Goal: Task Accomplishment & Management: Complete application form

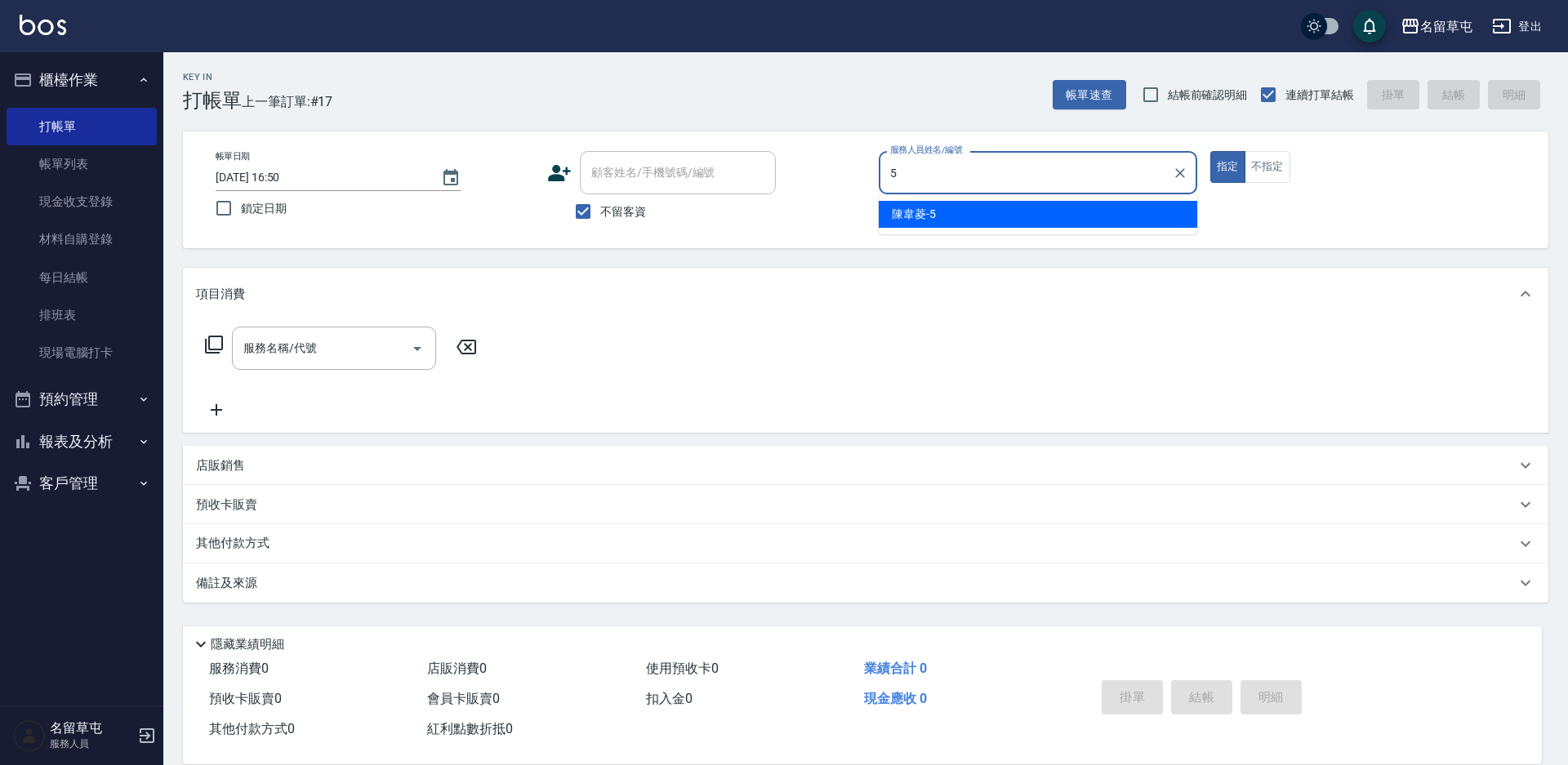
type input "5"
type button "true"
type input "[PERSON_NAME]-5"
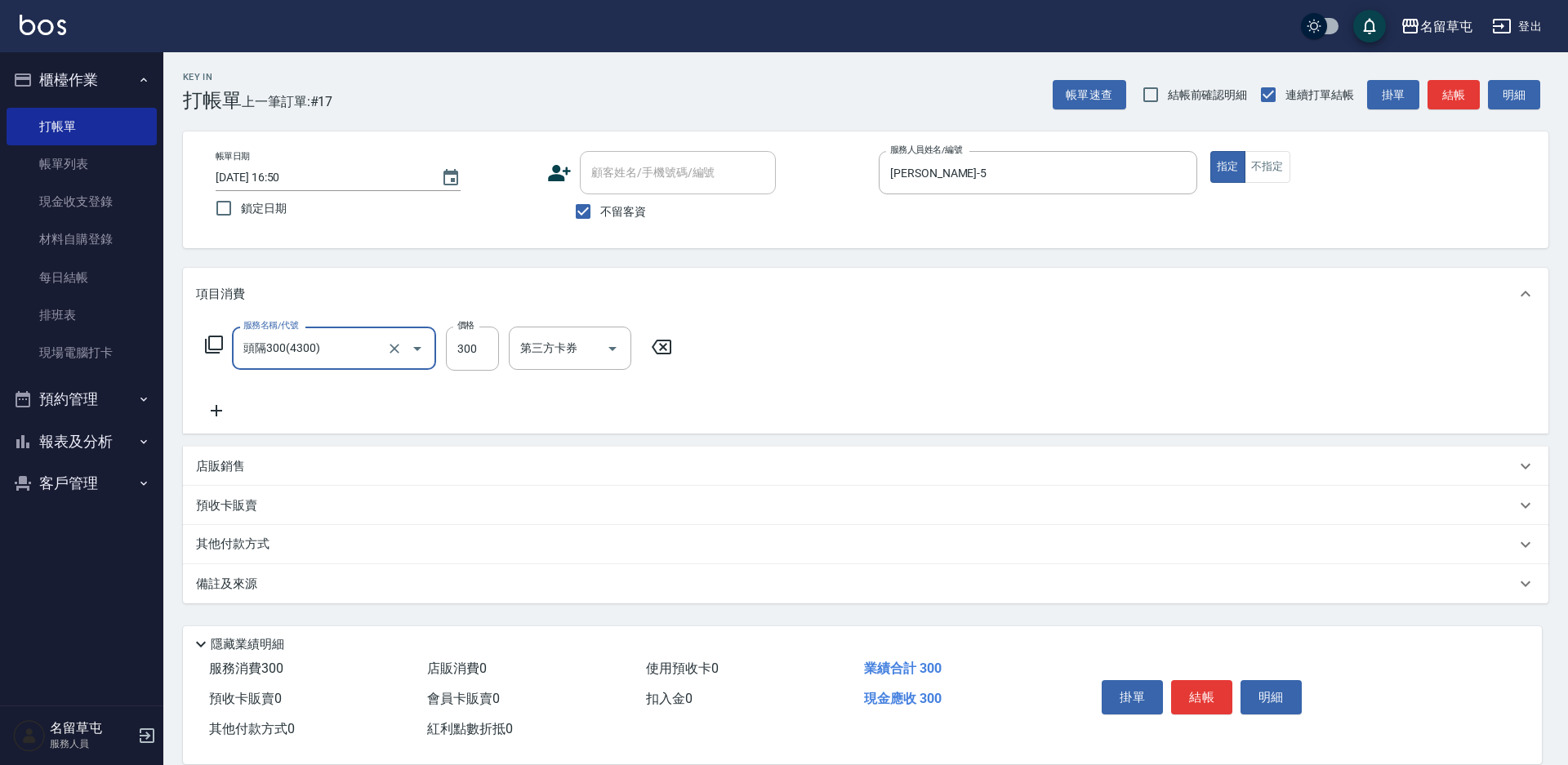
type input "頭隔300(4300)"
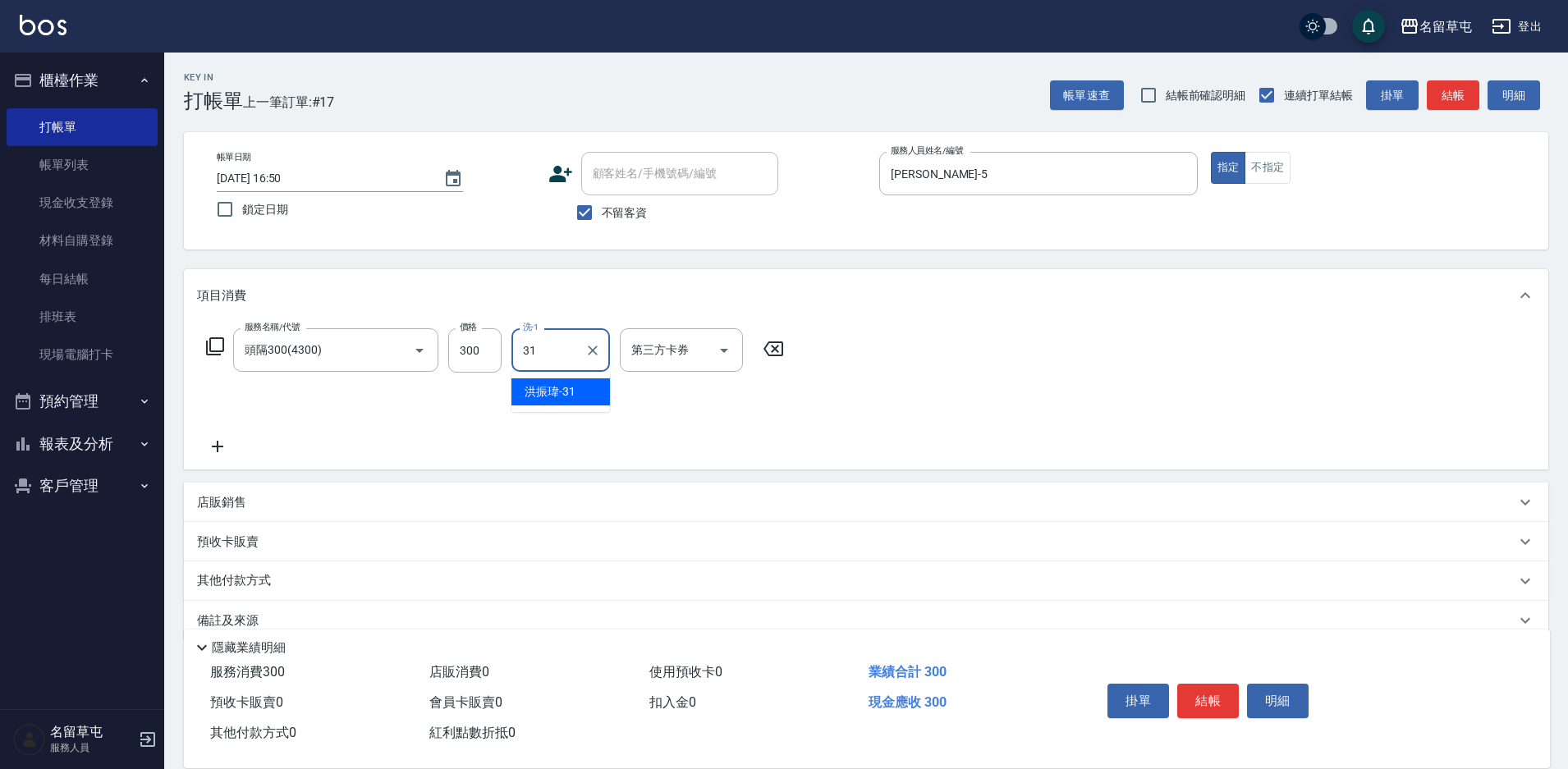
type input "[PERSON_NAME]-31"
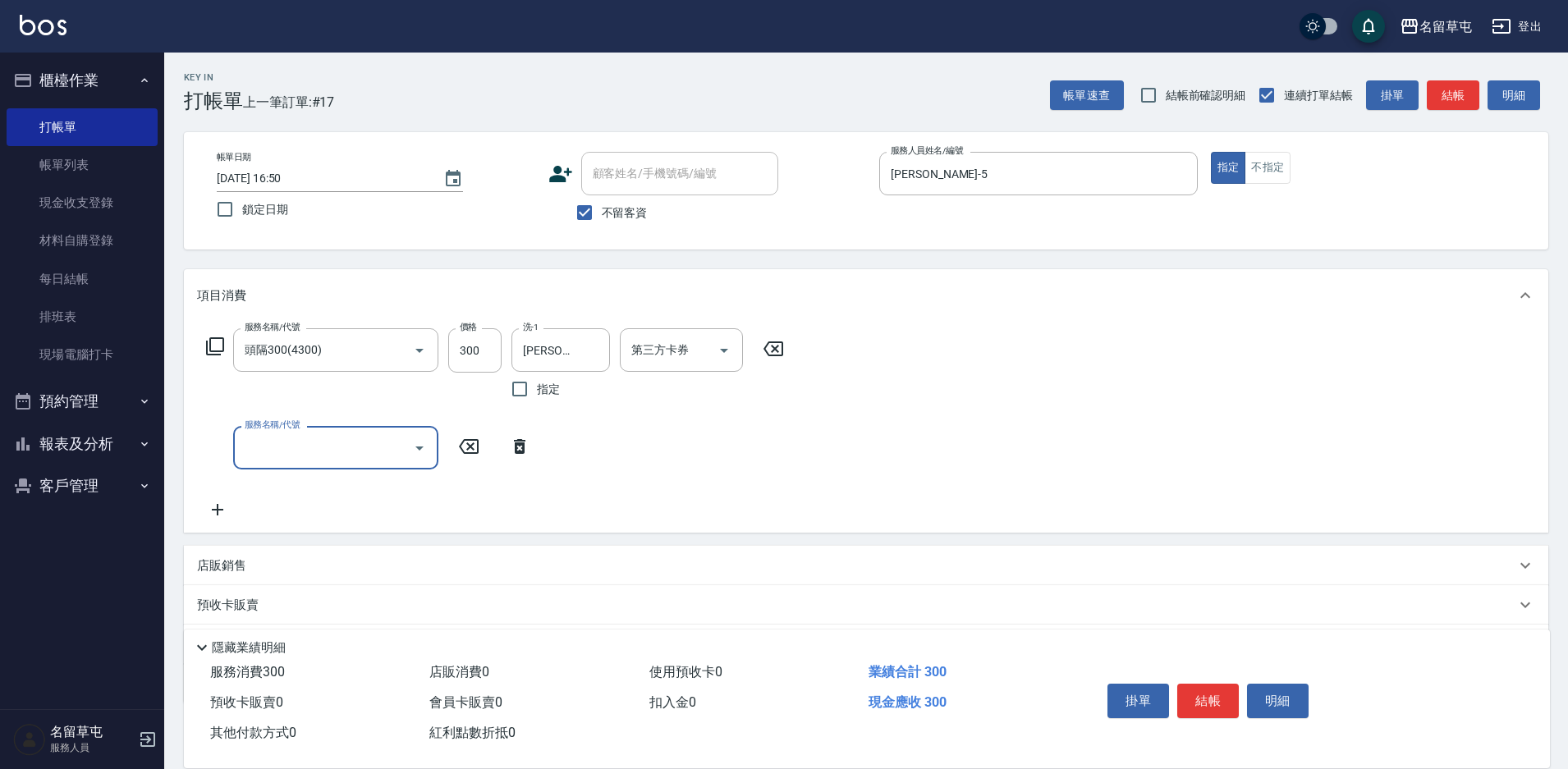
type input "2"
type input "染髮999(499)"
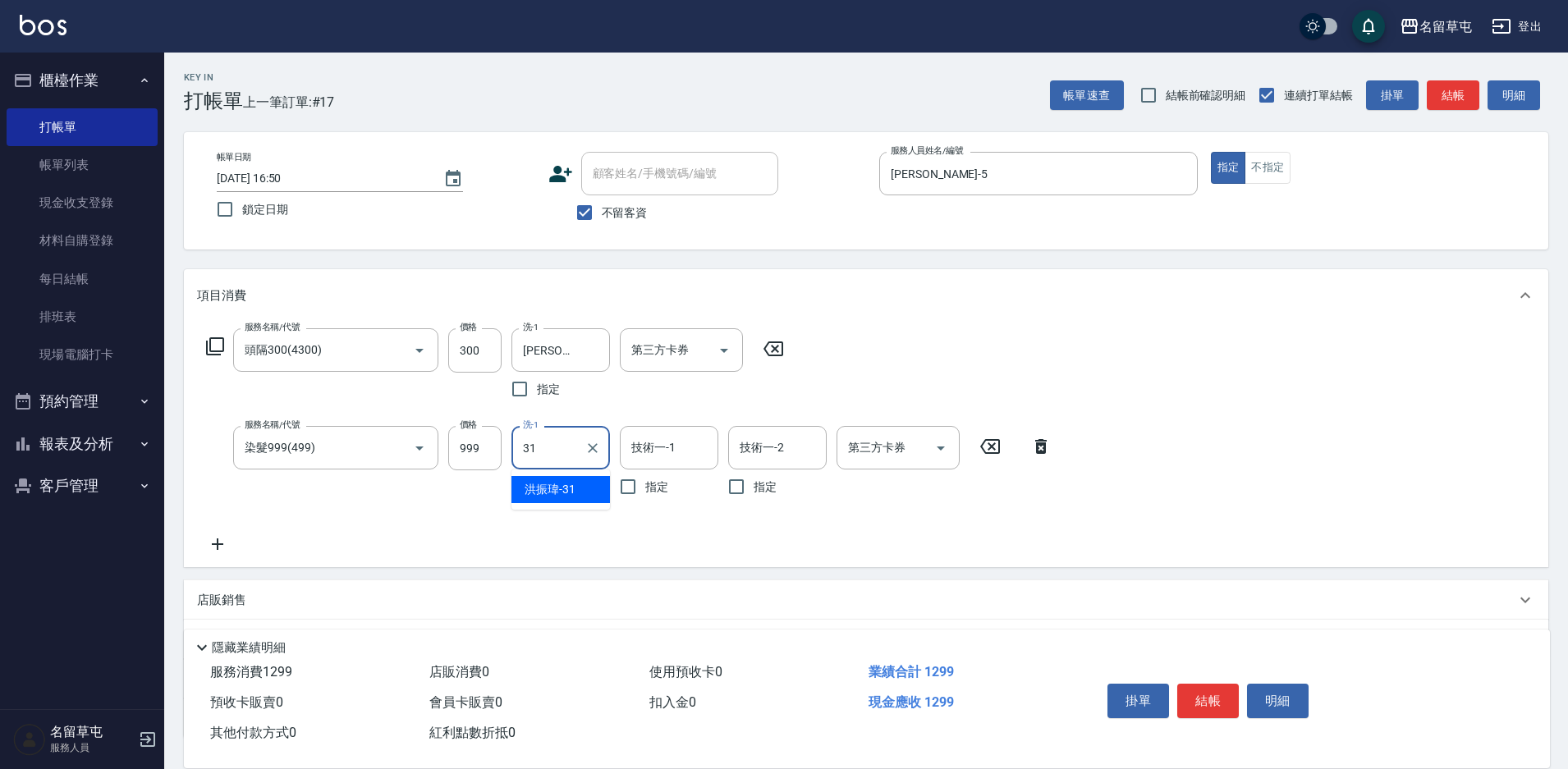
type input "[PERSON_NAME]-31"
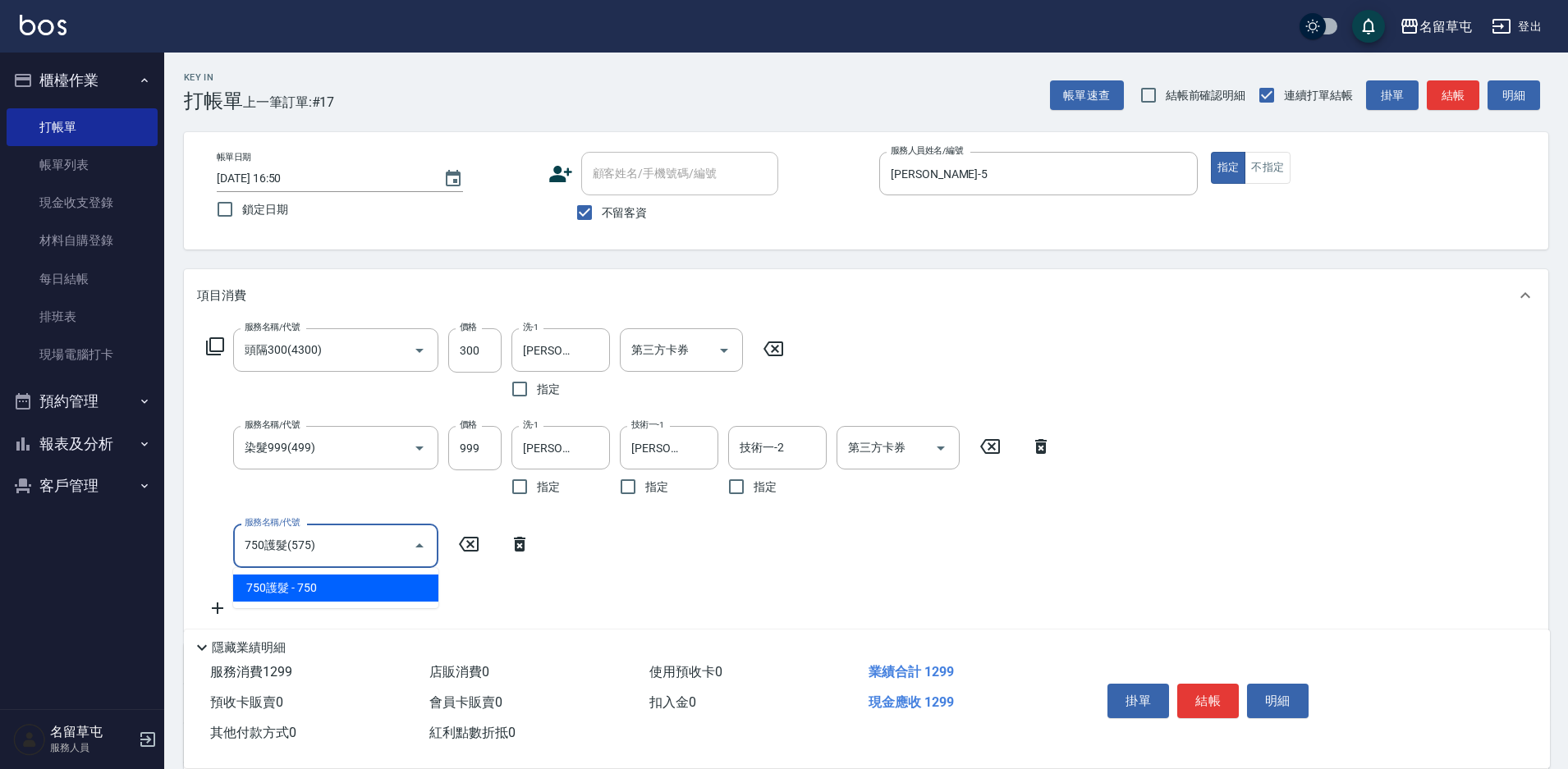
type input "750護髮(575)"
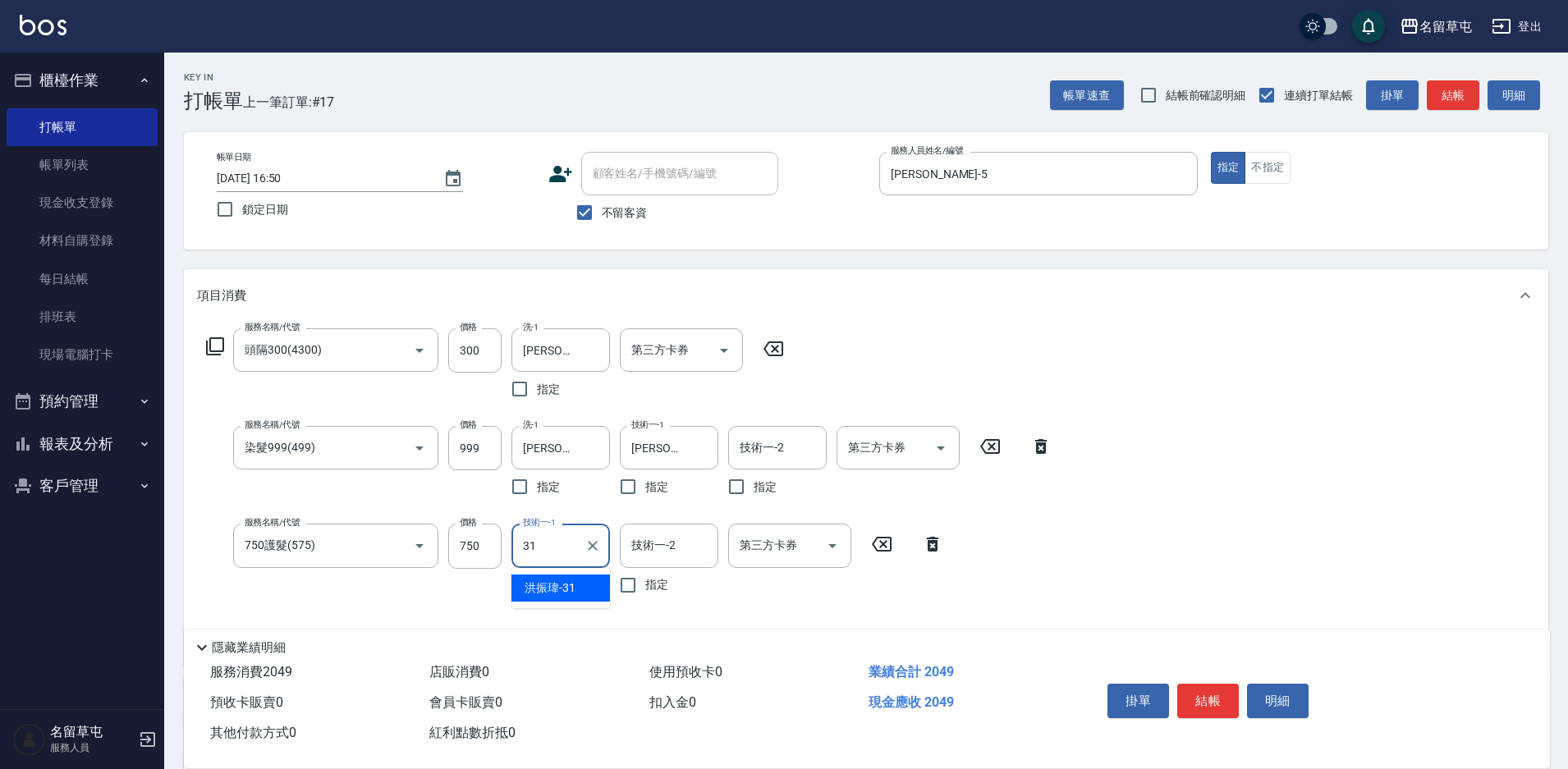
type input "[PERSON_NAME]-31"
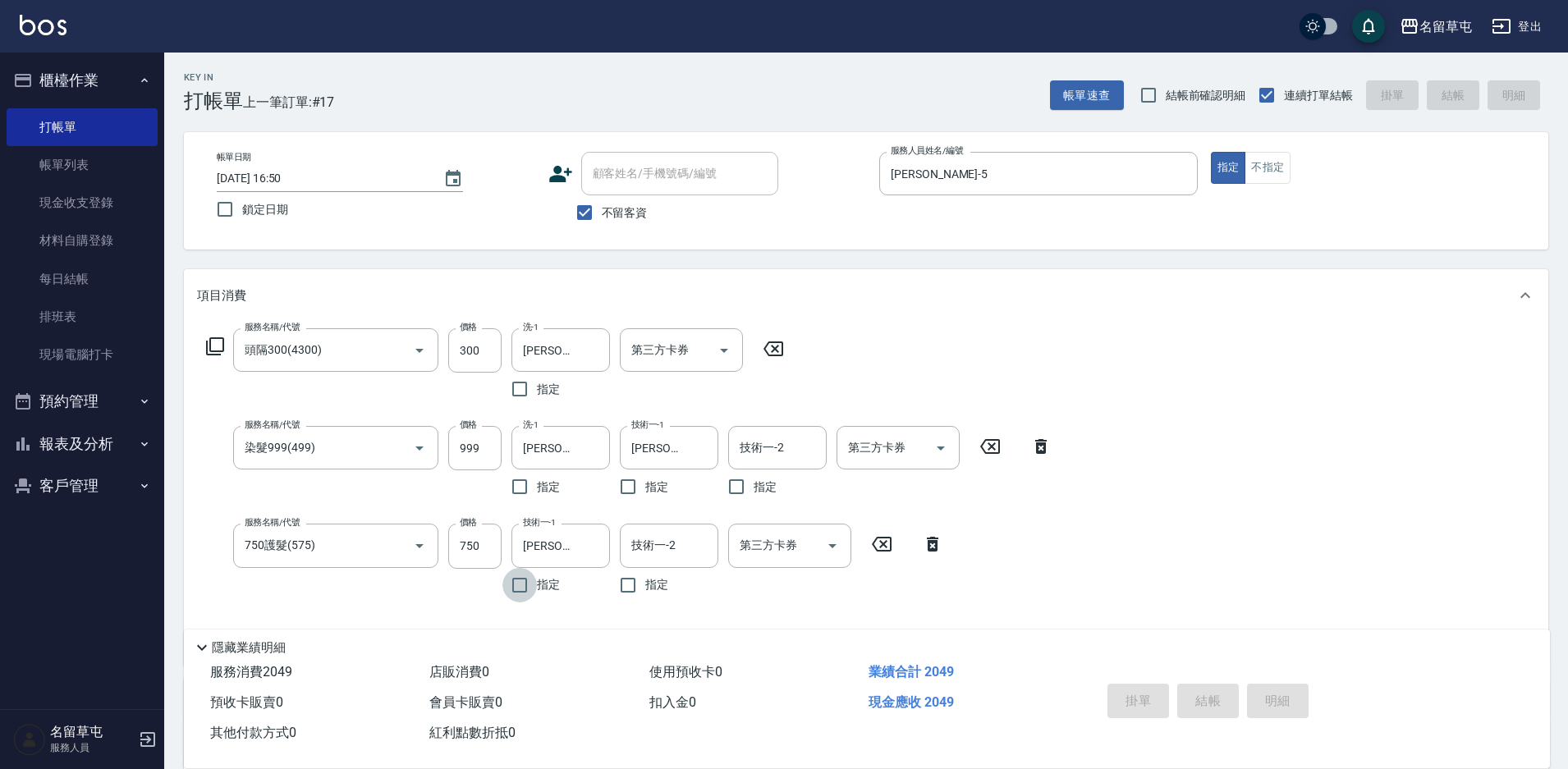
type input "[DATE] 18:26"
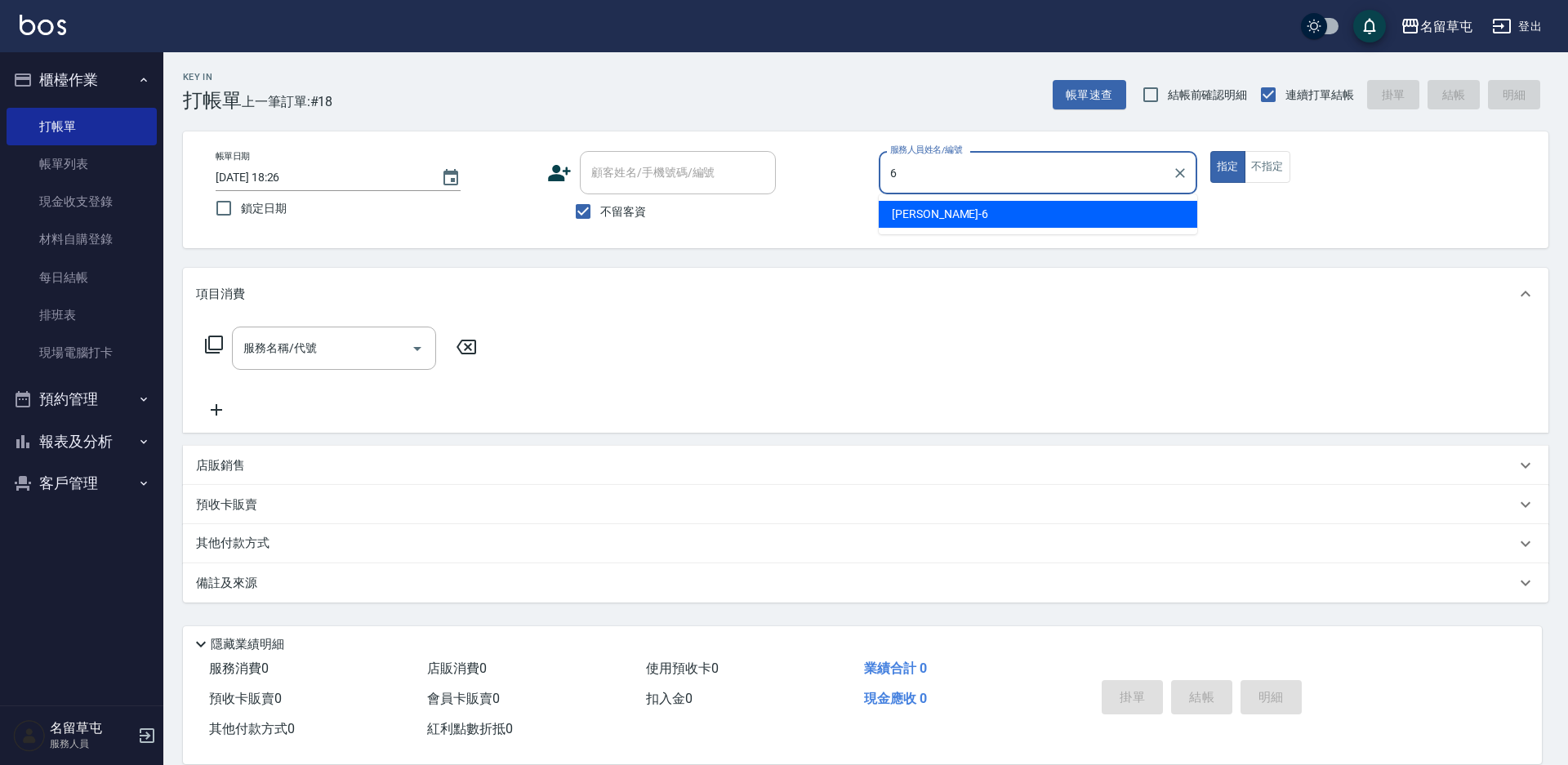
type input "[PERSON_NAME]-6"
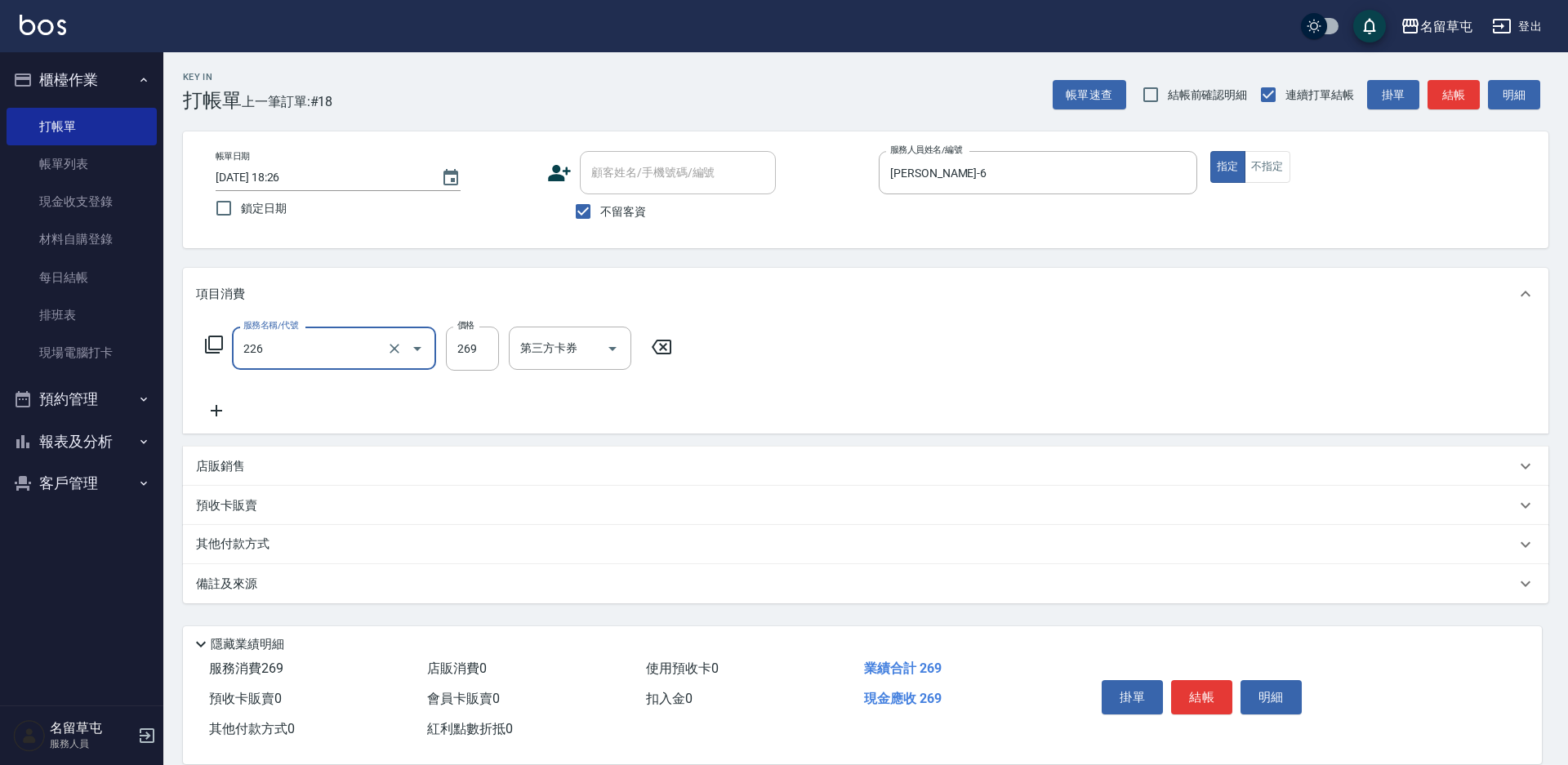
type input "洗剪269(226)"
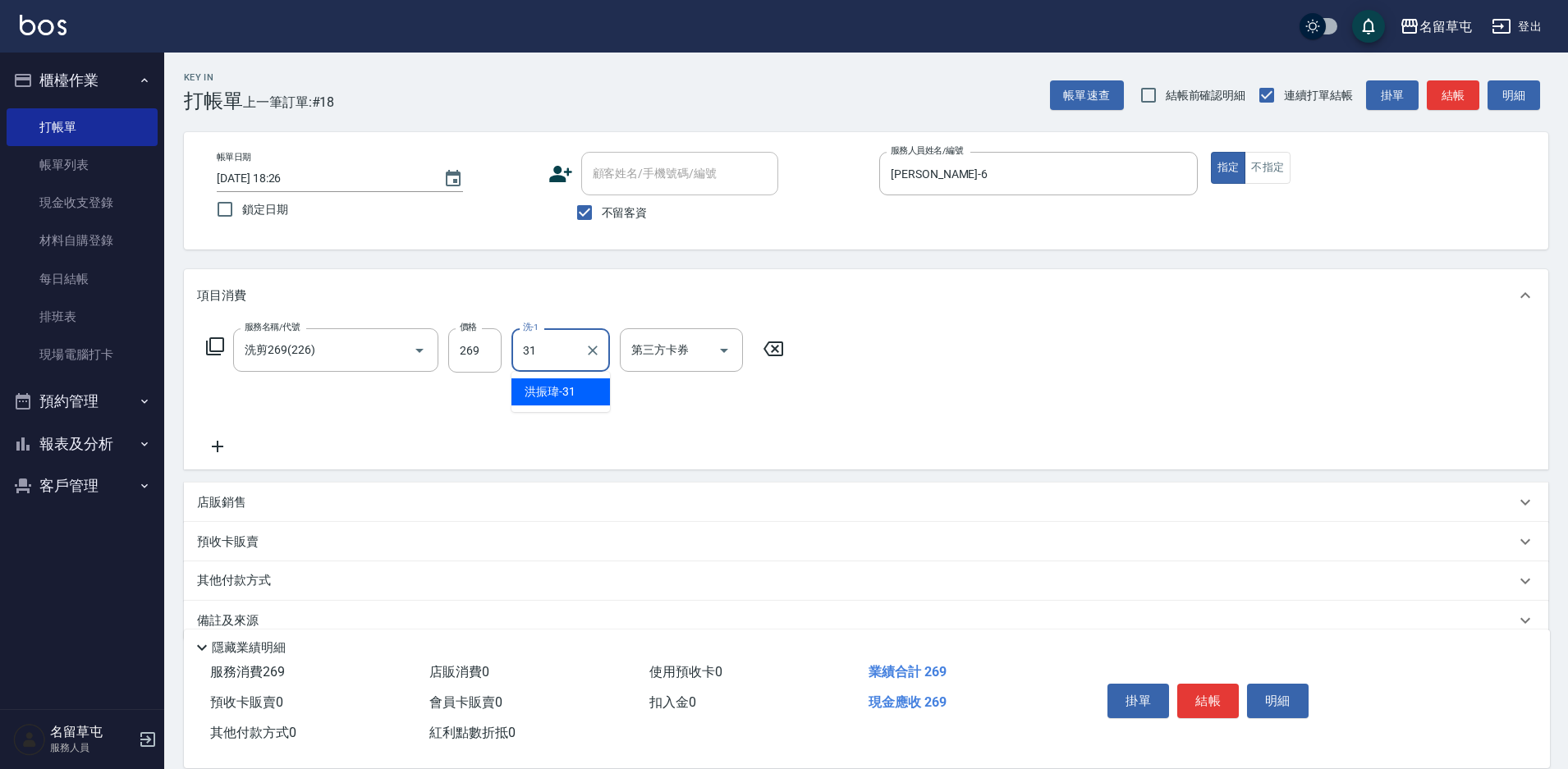
type input "[PERSON_NAME]-31"
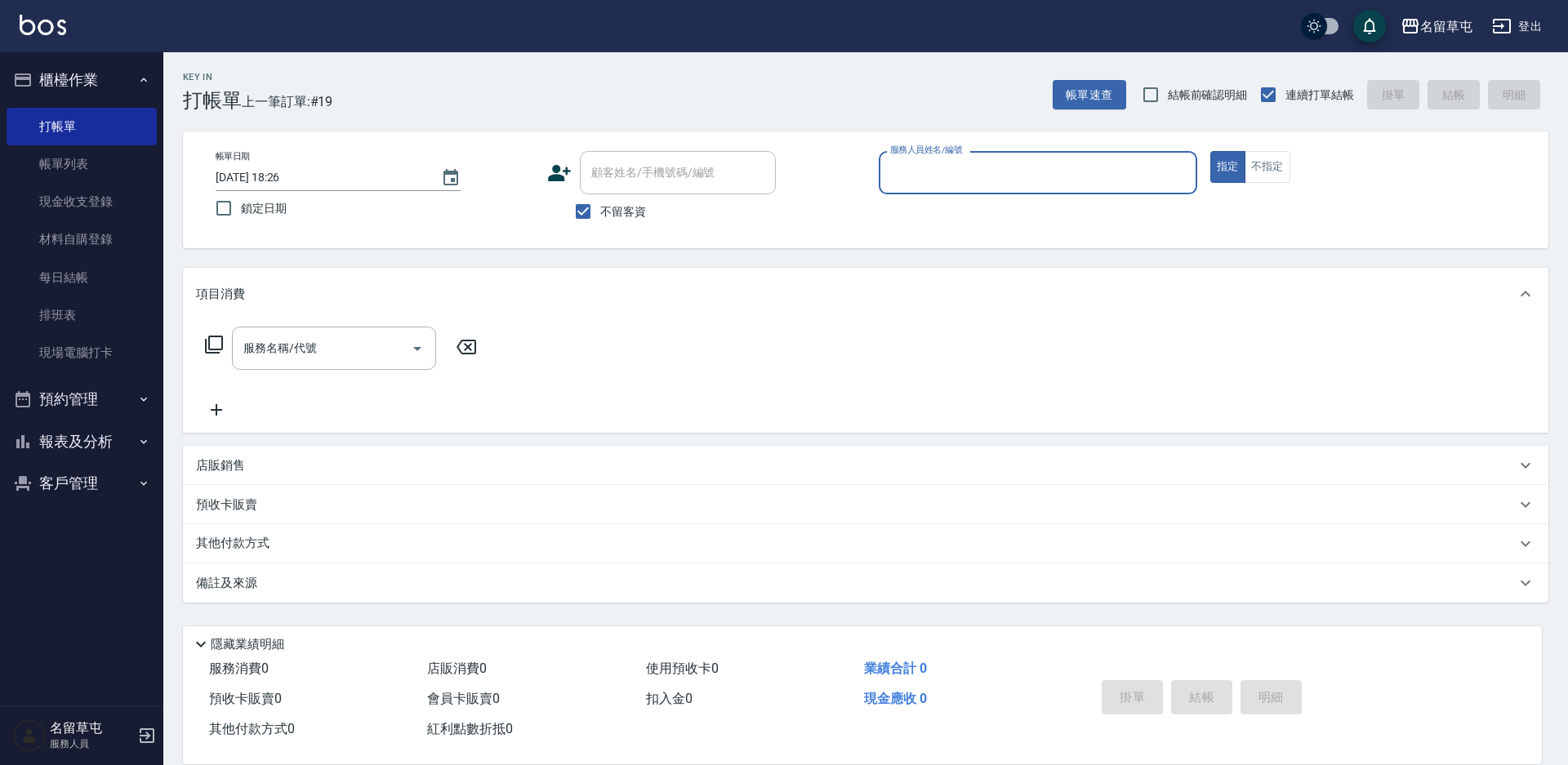
click at [675, 353] on div "服務名稱/代號 服務名稱/代號" at bounding box center [865, 376] width 1366 height 113
click at [631, 211] on span "不留客資" at bounding box center [622, 212] width 46 height 17
click at [600, 211] on input "不留客資" at bounding box center [582, 211] width 34 height 34
checkbox input "false"
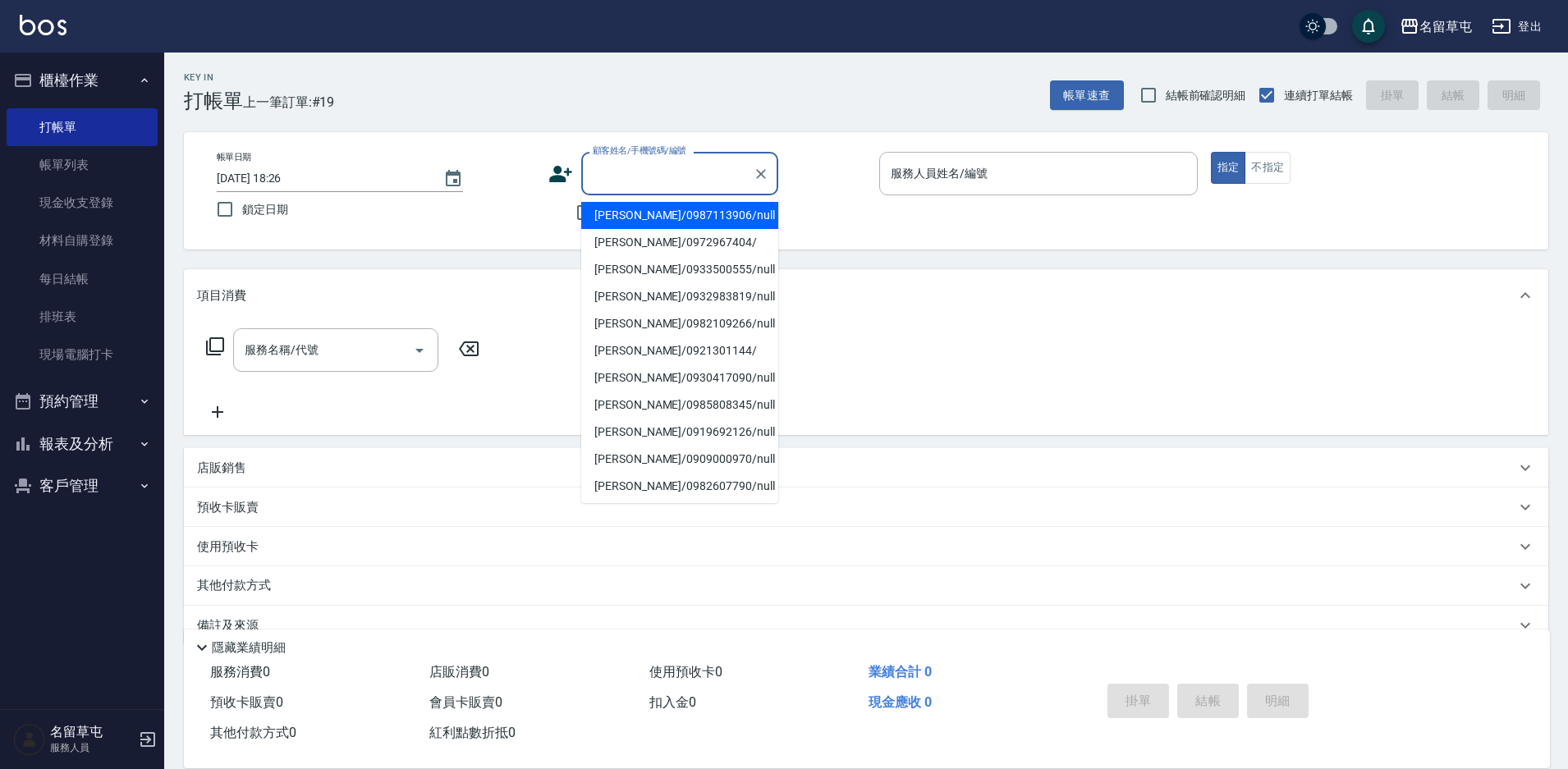
click at [661, 170] on div "顧客姓名/手機號碼/編號 顧客姓名/手機號碼/編號" at bounding box center [680, 173] width 197 height 44
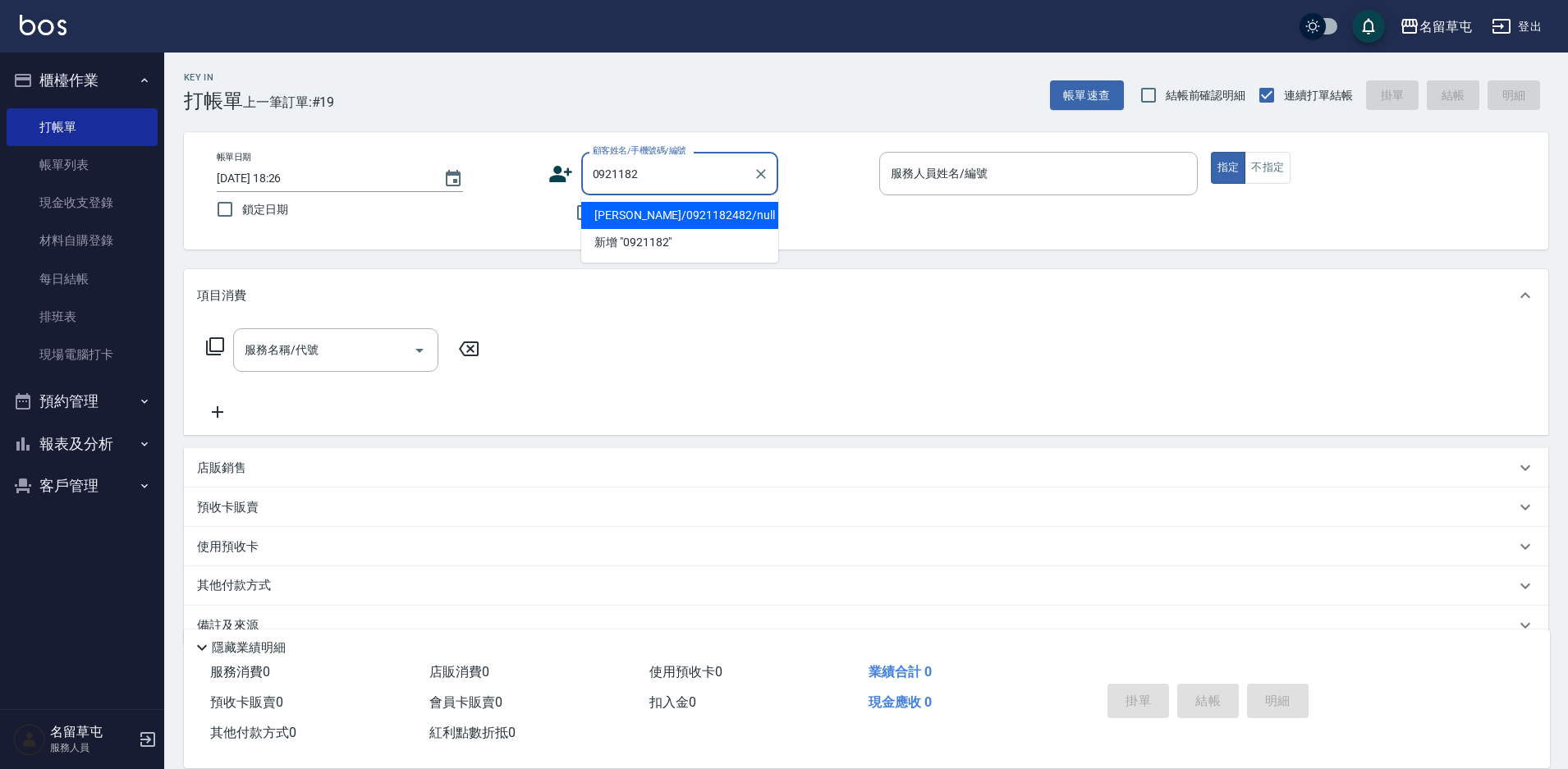
drag, startPoint x: 629, startPoint y: 221, endPoint x: 1049, endPoint y: 112, distance: 433.9
click at [629, 220] on li "[PERSON_NAME]/0921182482/null" at bounding box center [680, 216] width 197 height 27
type input "[PERSON_NAME]/0921182482/null"
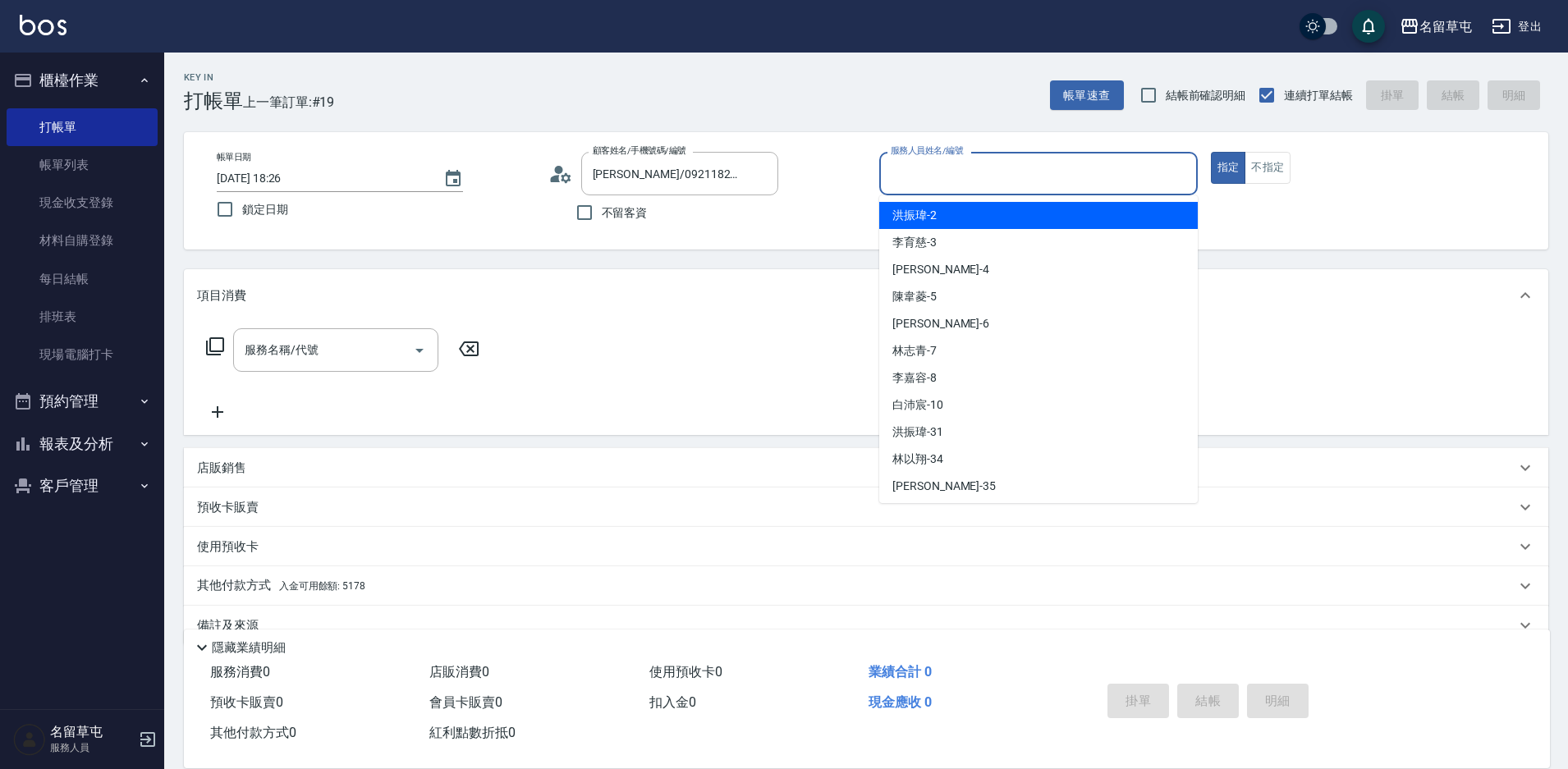
click at [1004, 168] on input "服務人員姓名/編號" at bounding box center [1038, 173] width 304 height 28
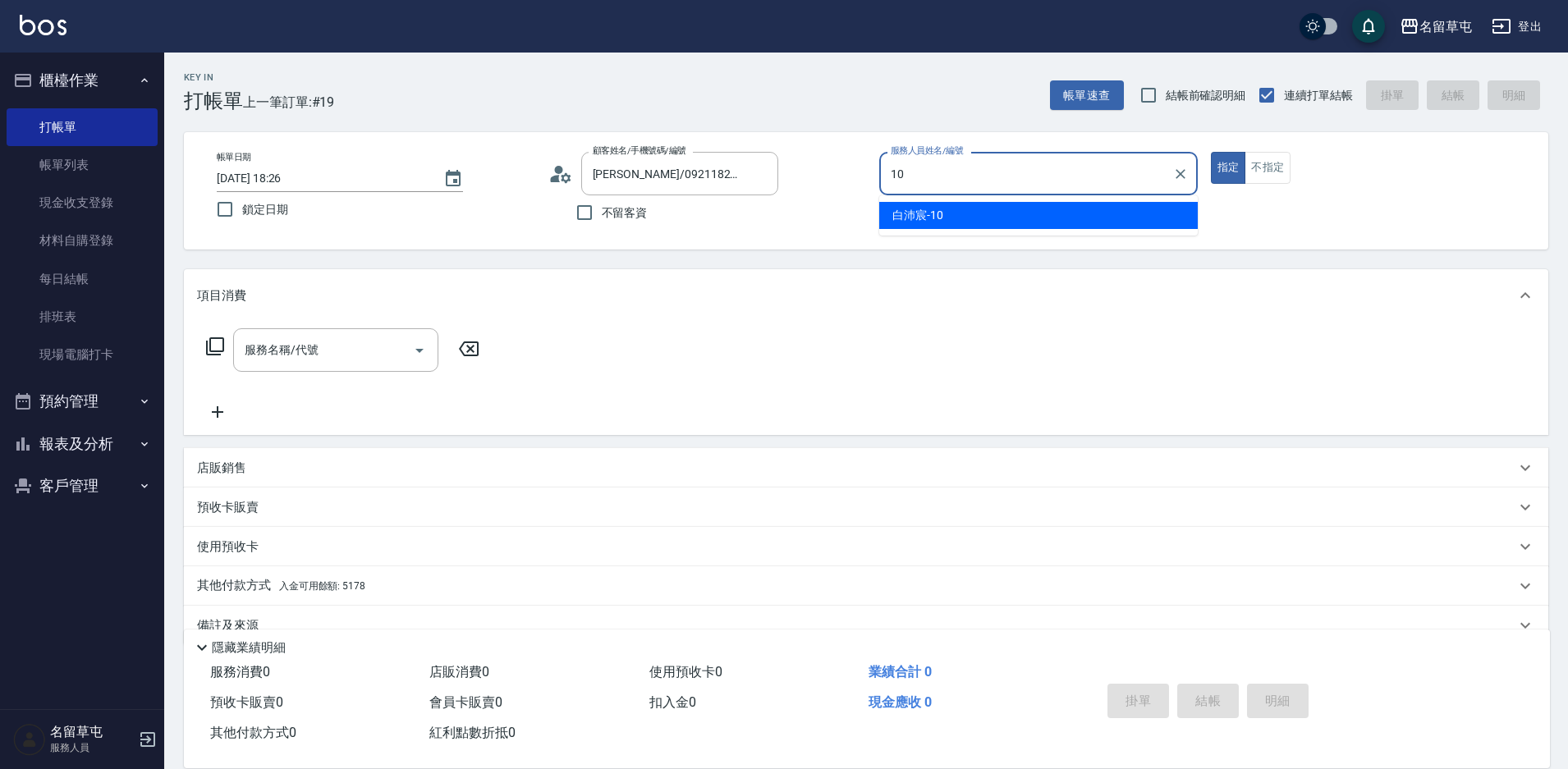
type input "[PERSON_NAME]-10"
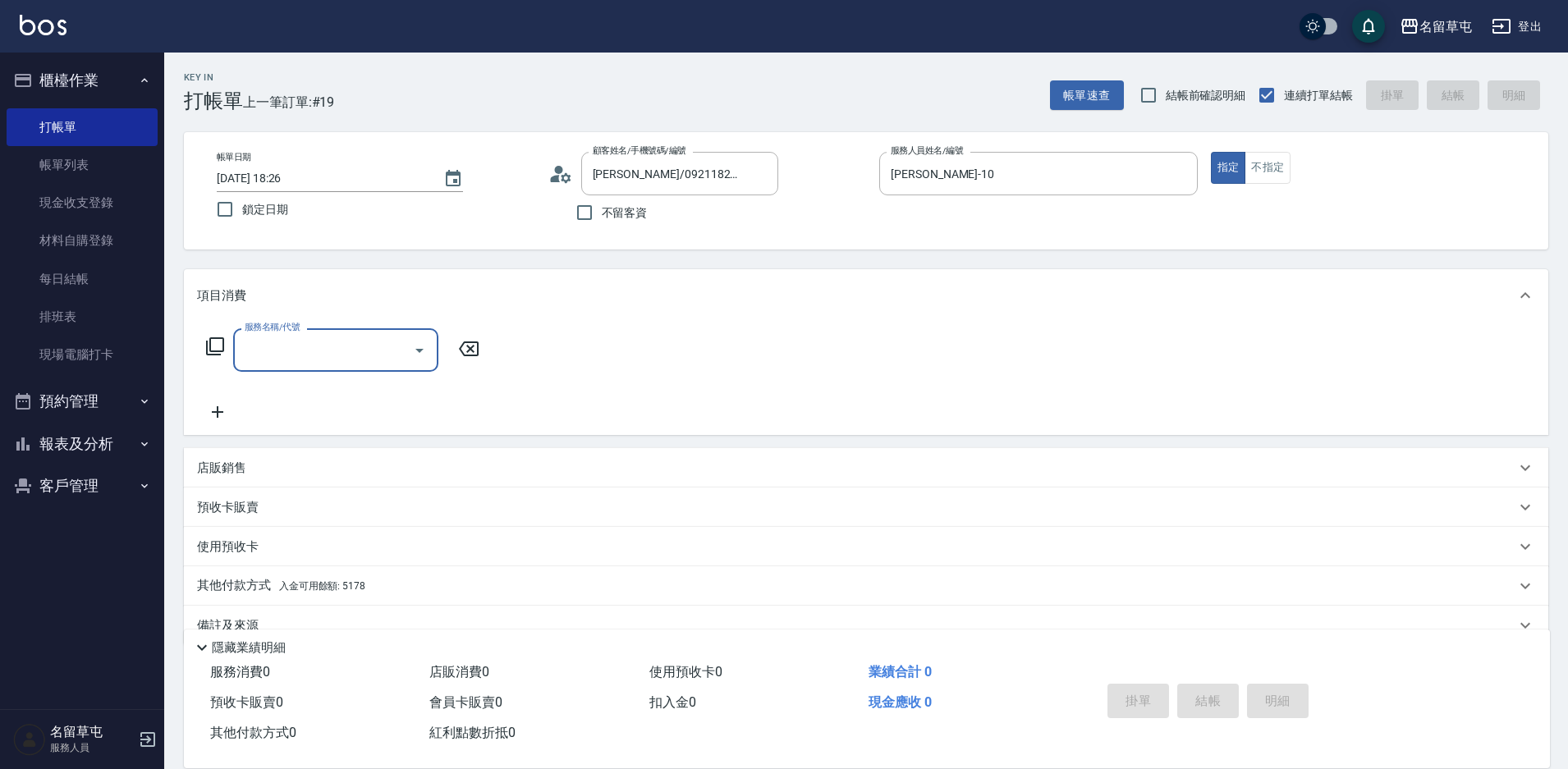
click at [316, 361] on input "服務名稱/代號" at bounding box center [323, 350] width 166 height 28
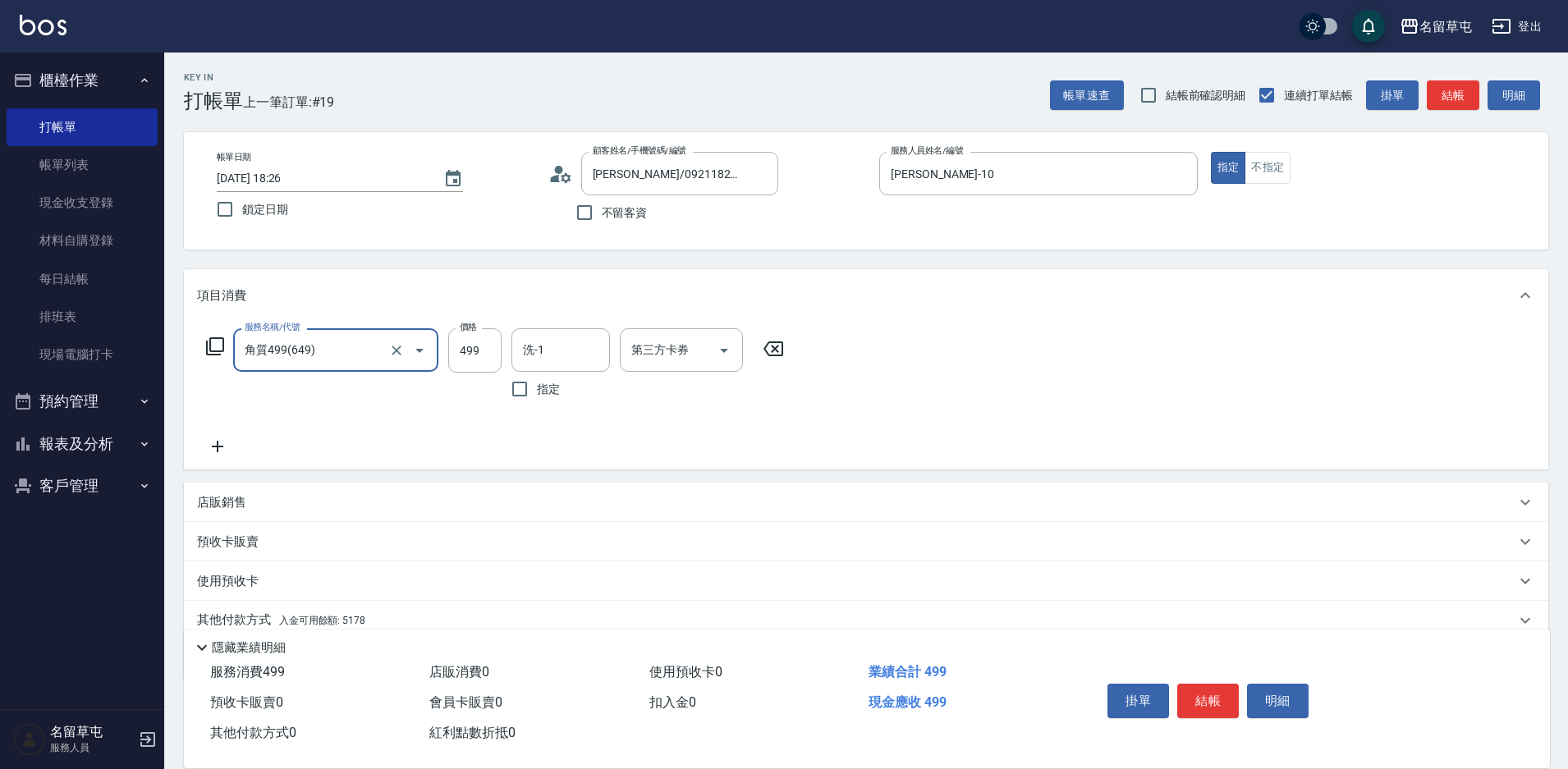
type input "角質499(649)"
type input "0"
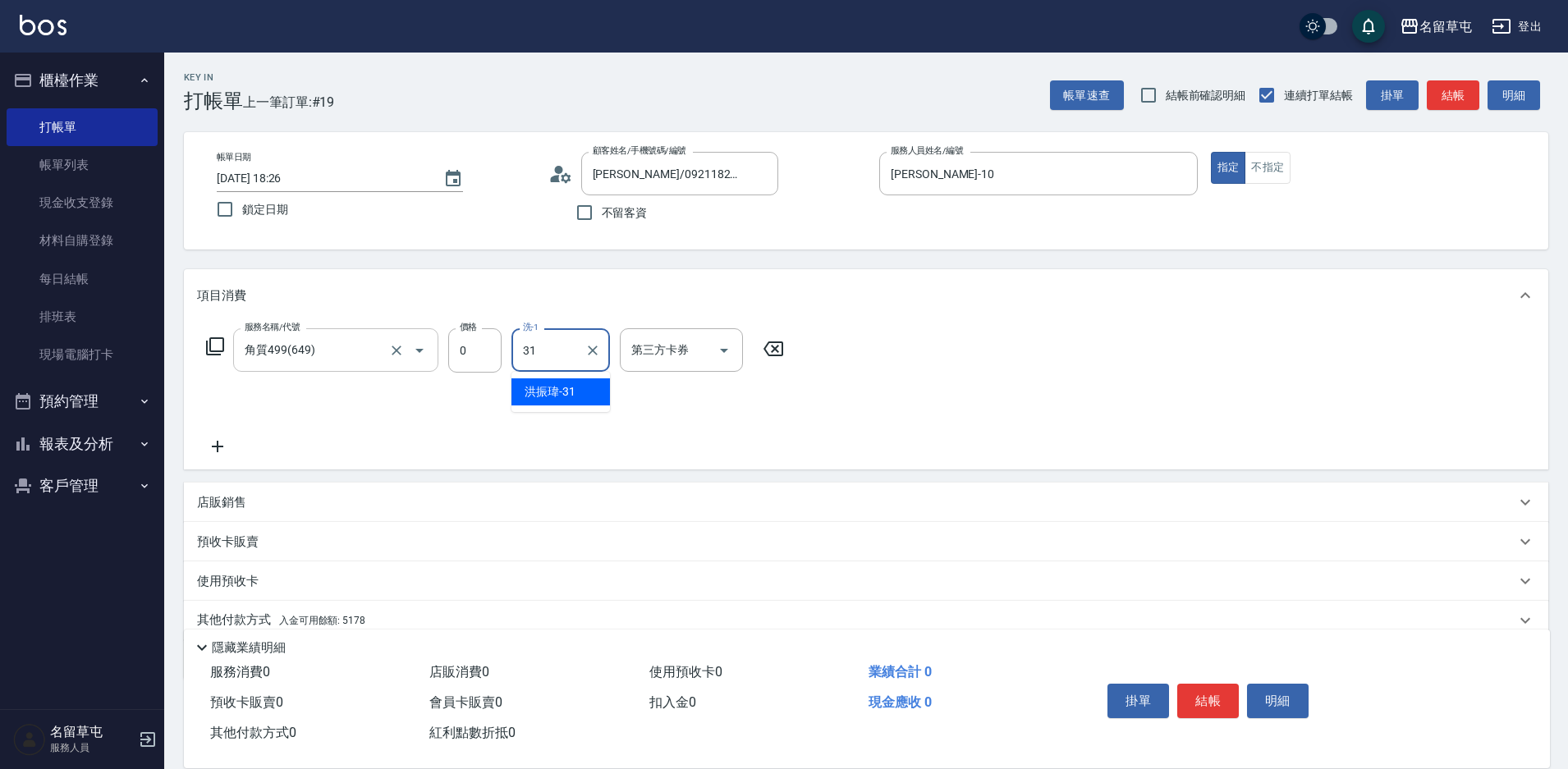
type input "[PERSON_NAME]-31"
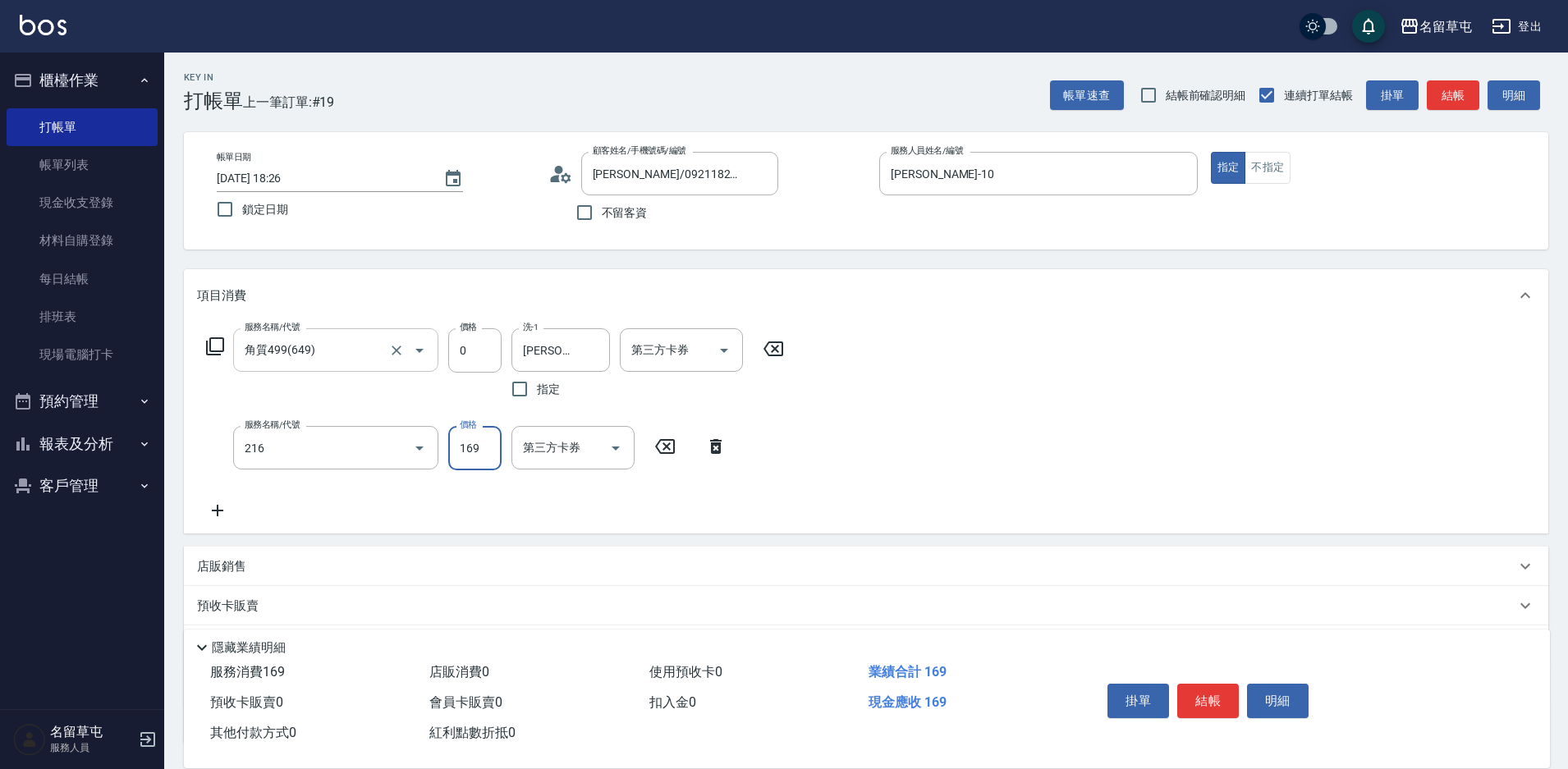
type input "剪髮169(216)"
type input "200"
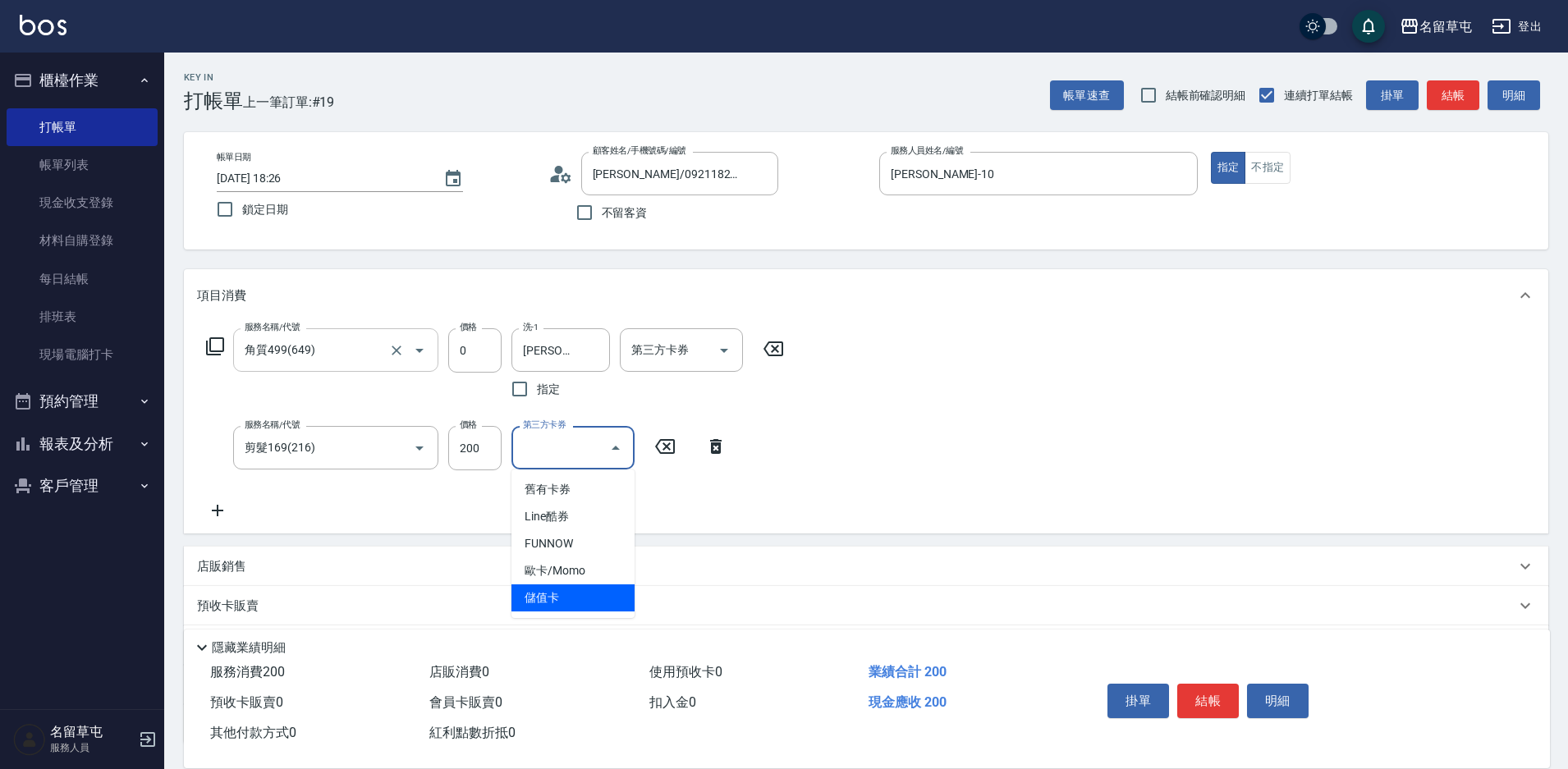
type input "儲值卡"
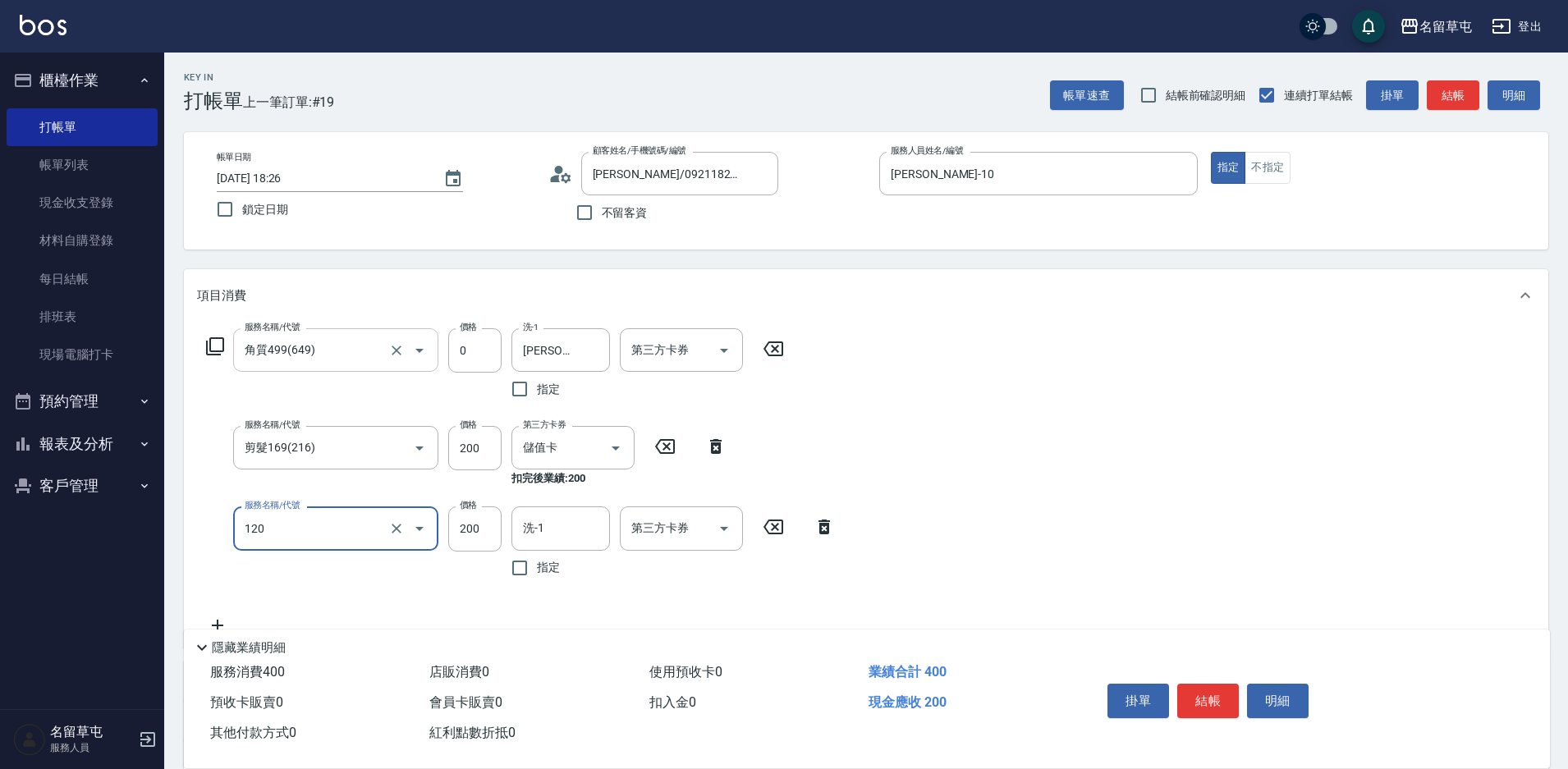
type input "New洗200(120)"
type input "100"
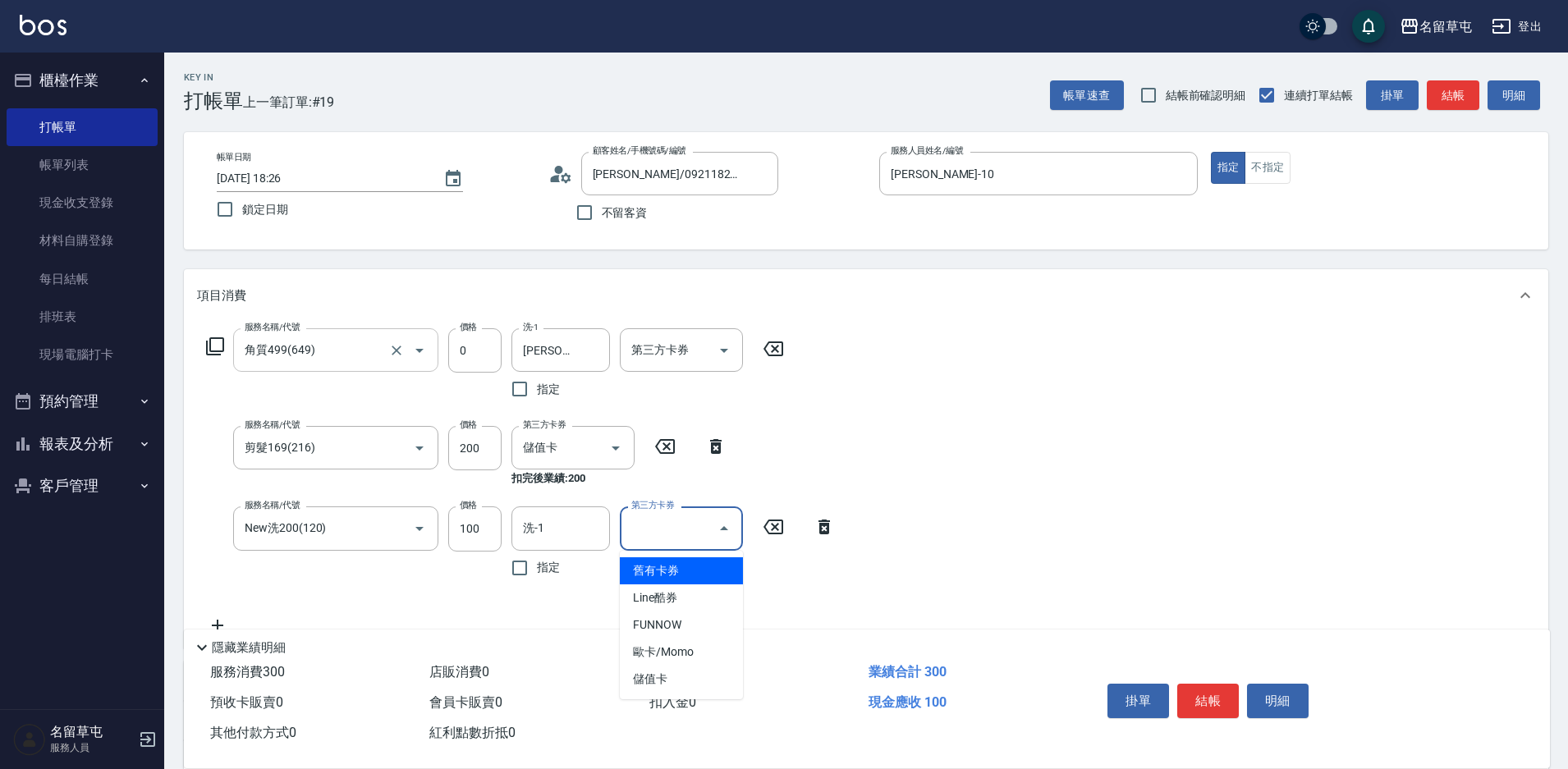
type input "舊有卡券"
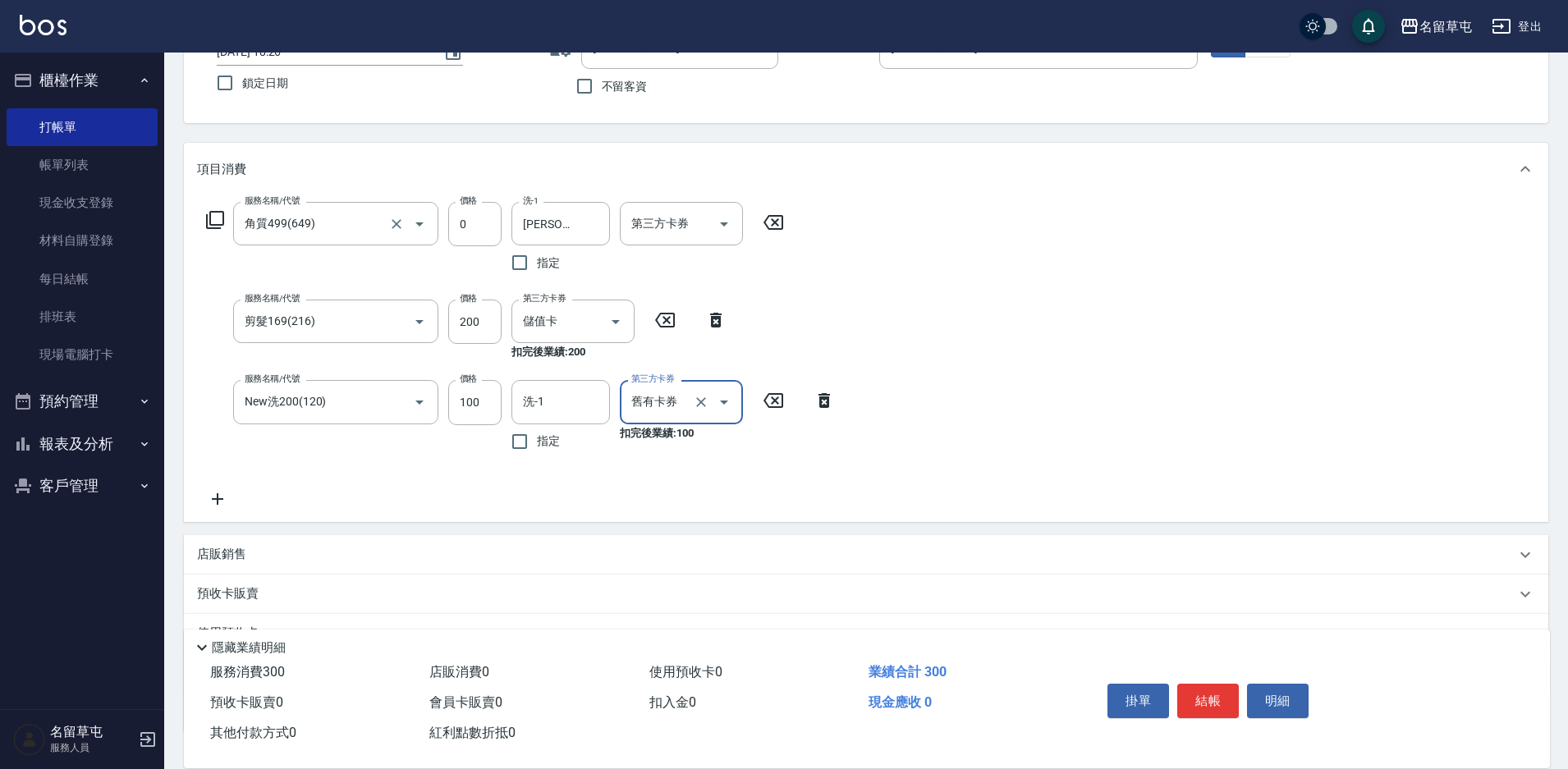
scroll to position [246, 0]
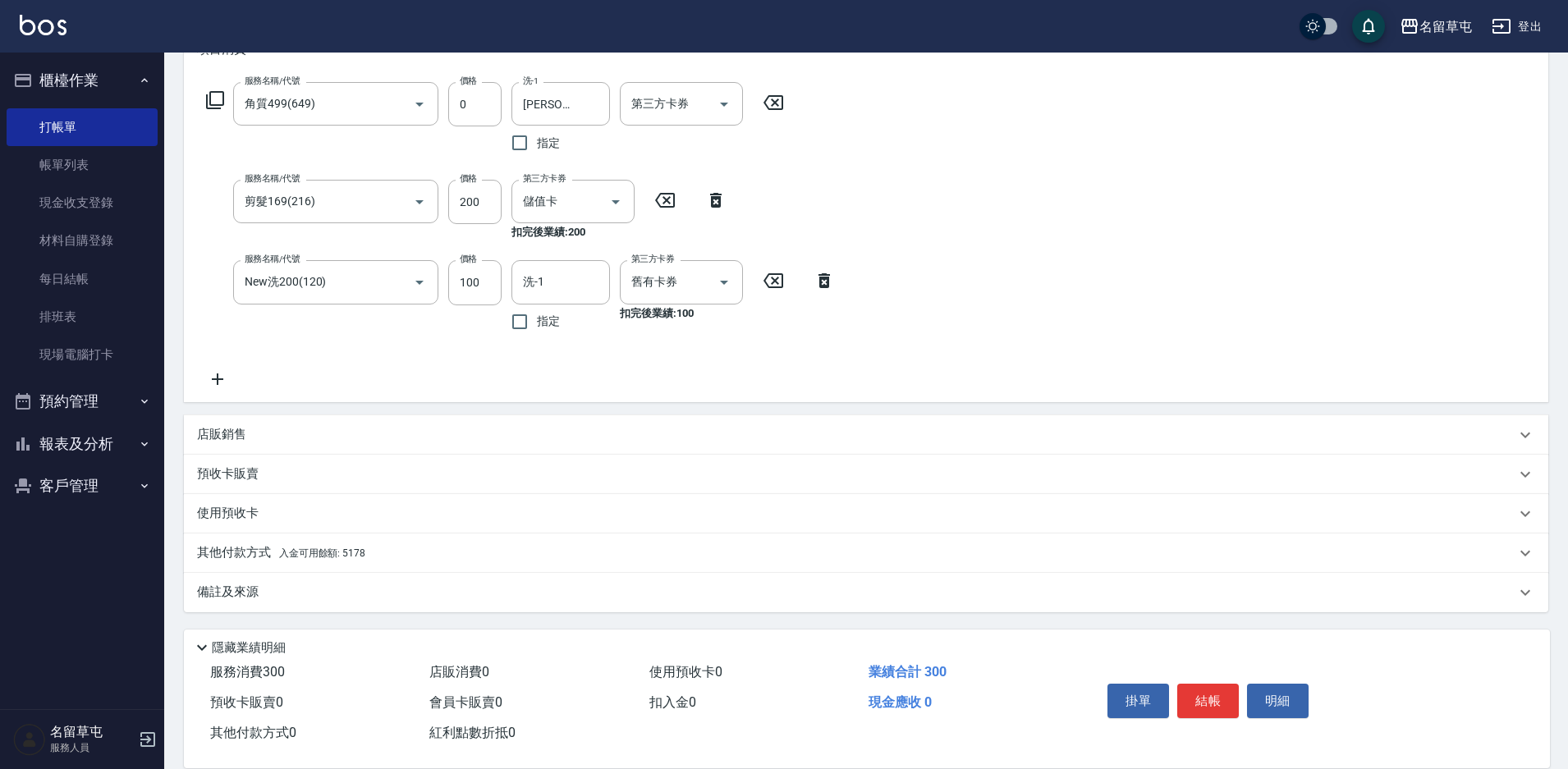
click at [260, 553] on p "其他付款方式 入金可用餘額: 5178" at bounding box center [281, 553] width 168 height 18
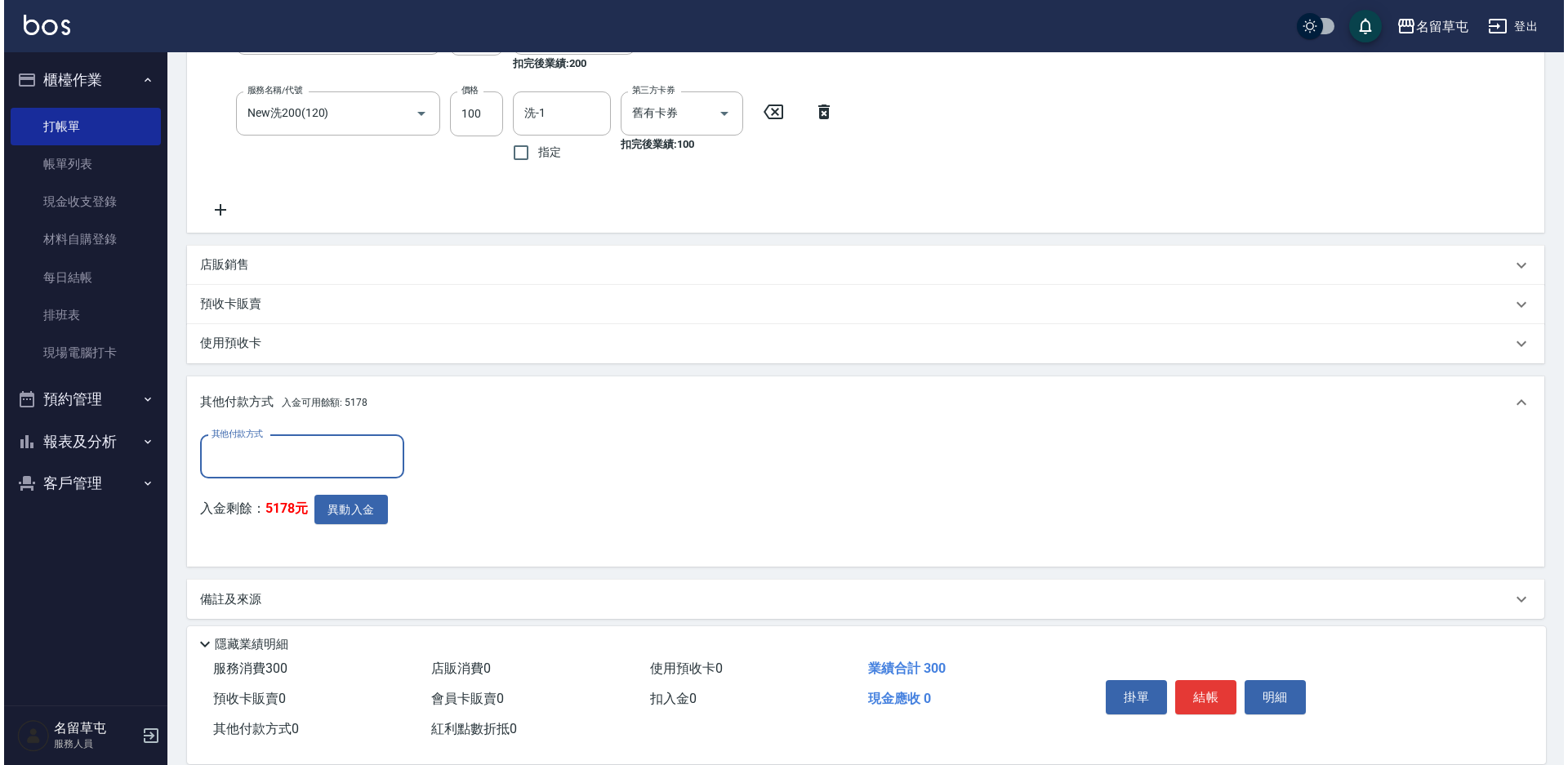
scroll to position [423, 0]
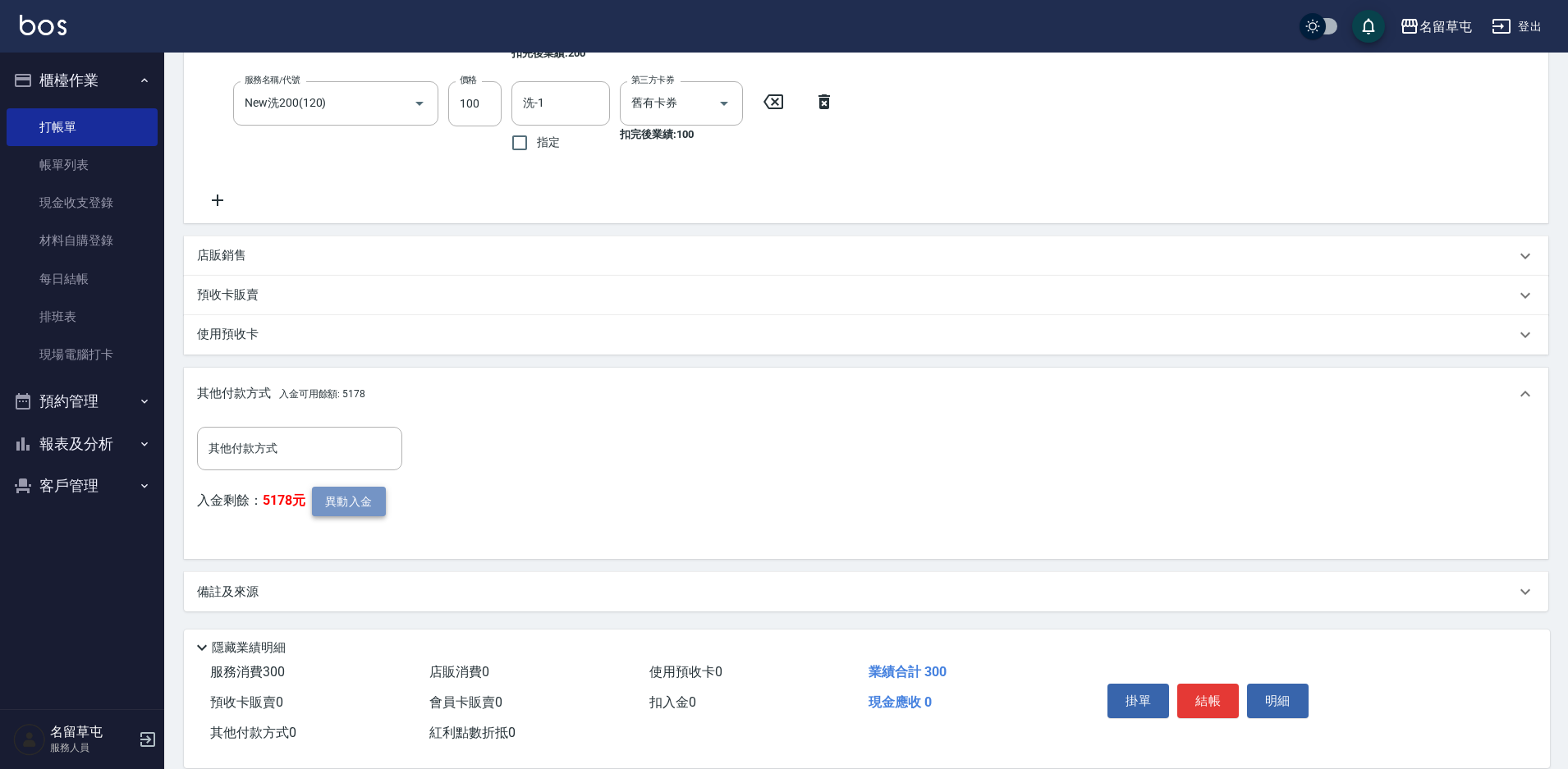
click at [357, 496] on button "異動入金" at bounding box center [349, 501] width 74 height 30
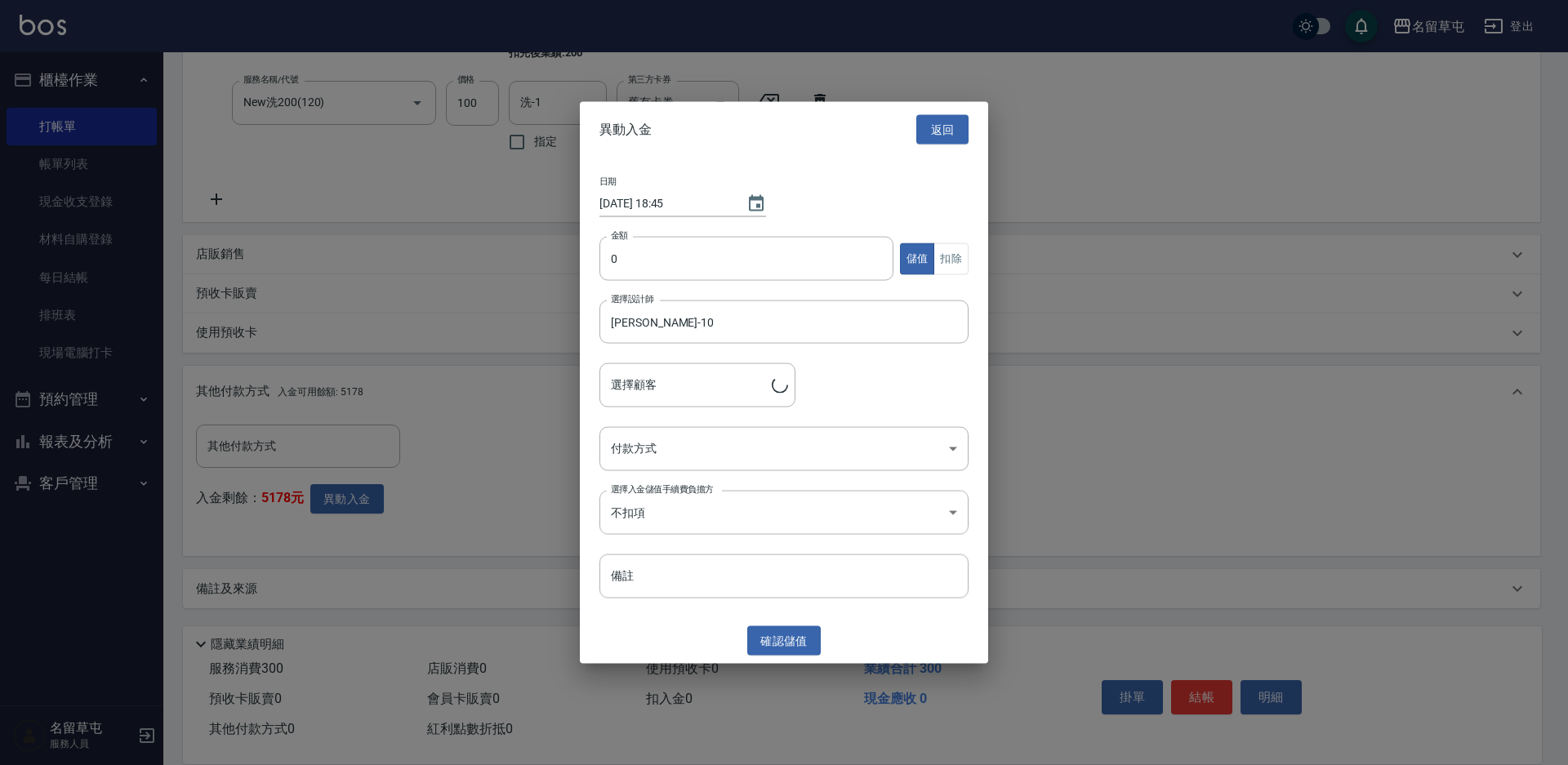
type input "[PERSON_NAME]/0921182482"
click at [667, 270] on input "0" at bounding box center [747, 259] width 294 height 44
type input "200"
click at [956, 248] on button "扣除" at bounding box center [951, 259] width 35 height 32
click at [642, 455] on body "名留草屯 登出 櫃檯作業 打帳單 帳單列表 現金收支登錄 材料自購登錄 每日結帳 排班表 現場電腦打卡 預約管理 預約管理 單日預約紀錄 單週預約紀錄 報表及…" at bounding box center [784, 171] width 1568 height 1188
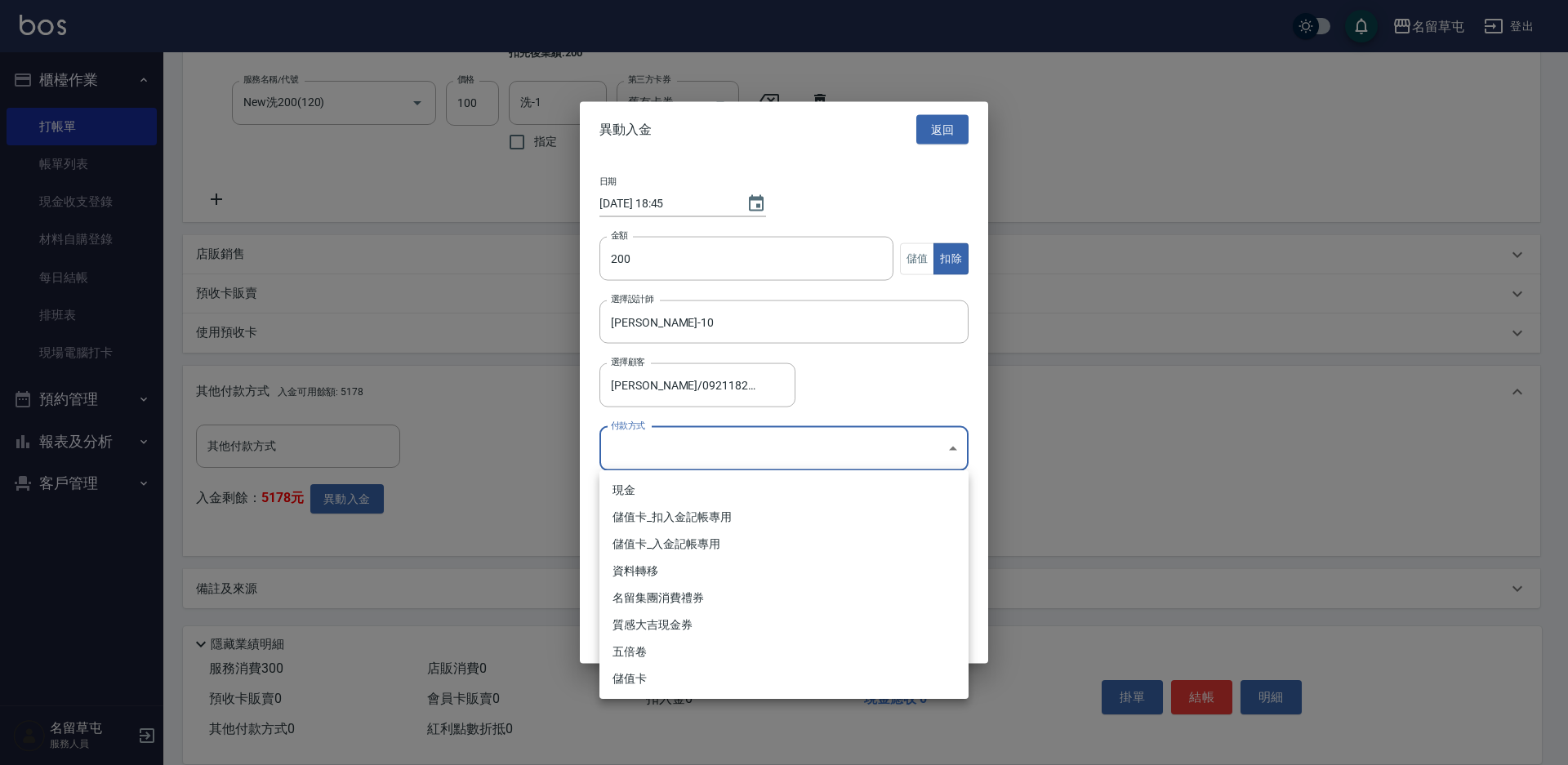
drag, startPoint x: 635, startPoint y: 513, endPoint x: 697, endPoint y: 557, distance: 76.0
click at [636, 515] on li "儲值卡_扣入金記帳專用" at bounding box center [784, 517] width 369 height 27
type input "儲值卡_扣入金記帳專用"
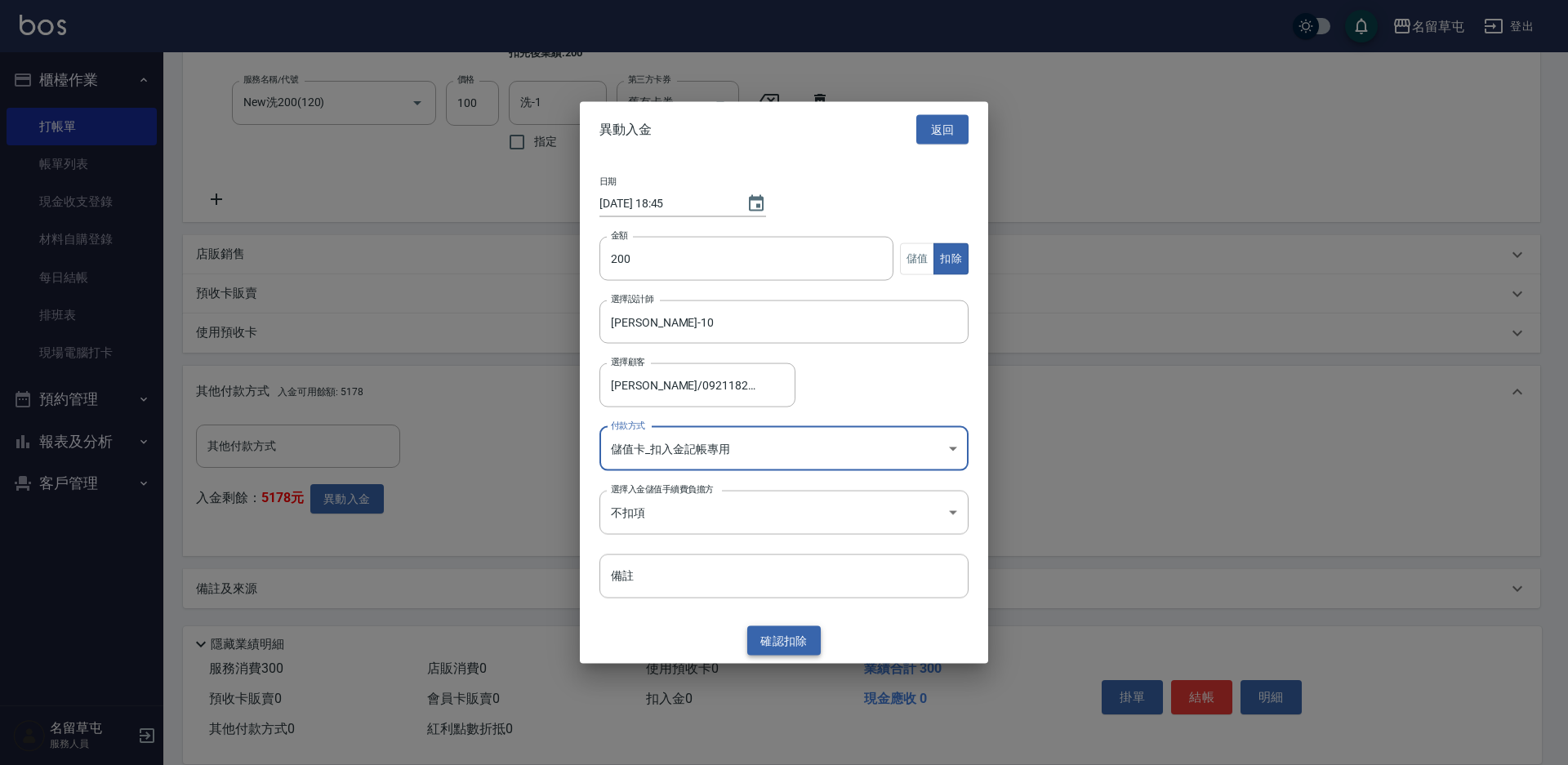
click at [796, 643] on button "確認 扣除" at bounding box center [784, 641] width 74 height 30
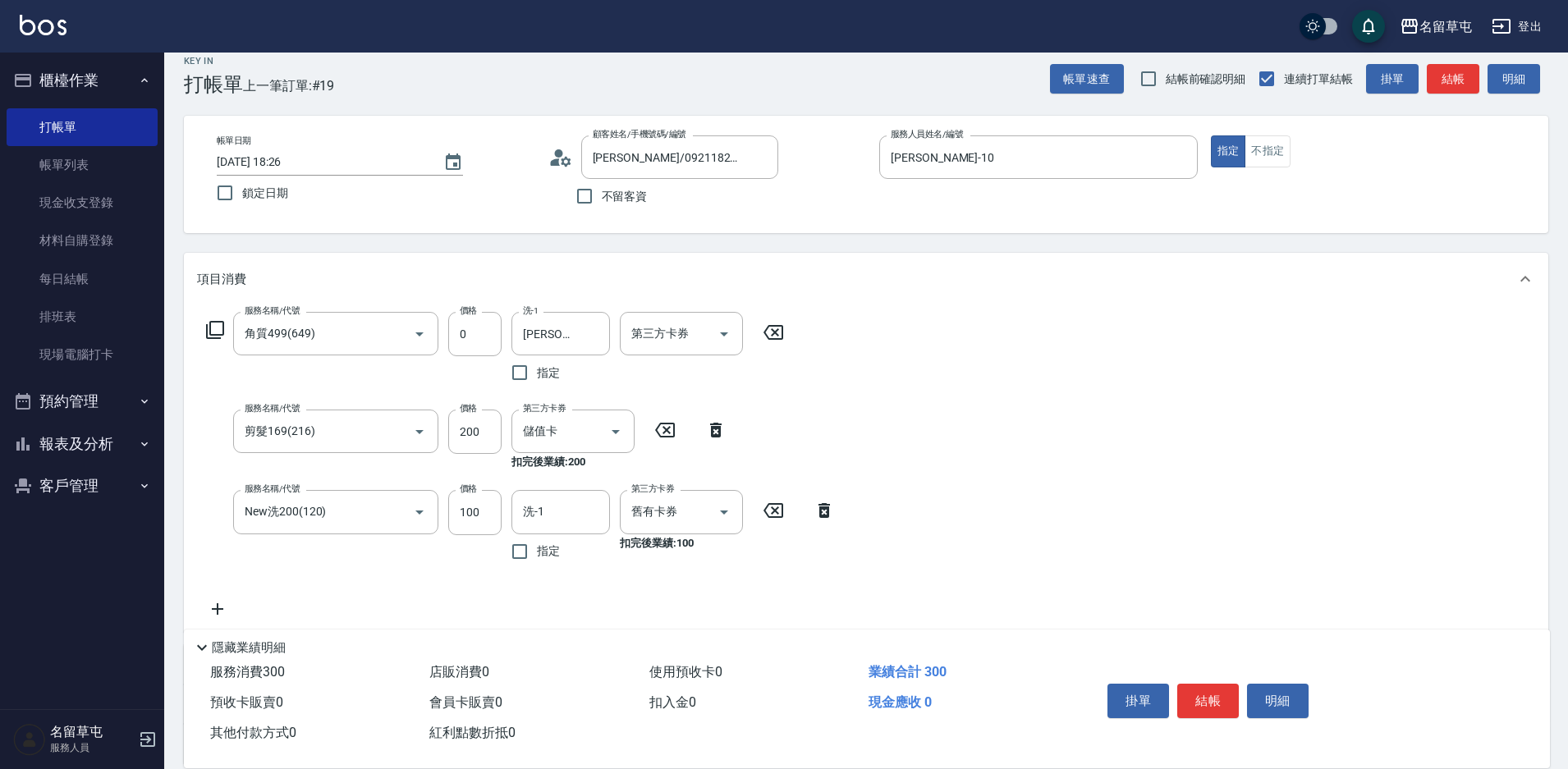
scroll to position [15, 0]
click at [1205, 694] on button "結帳" at bounding box center [1208, 701] width 62 height 34
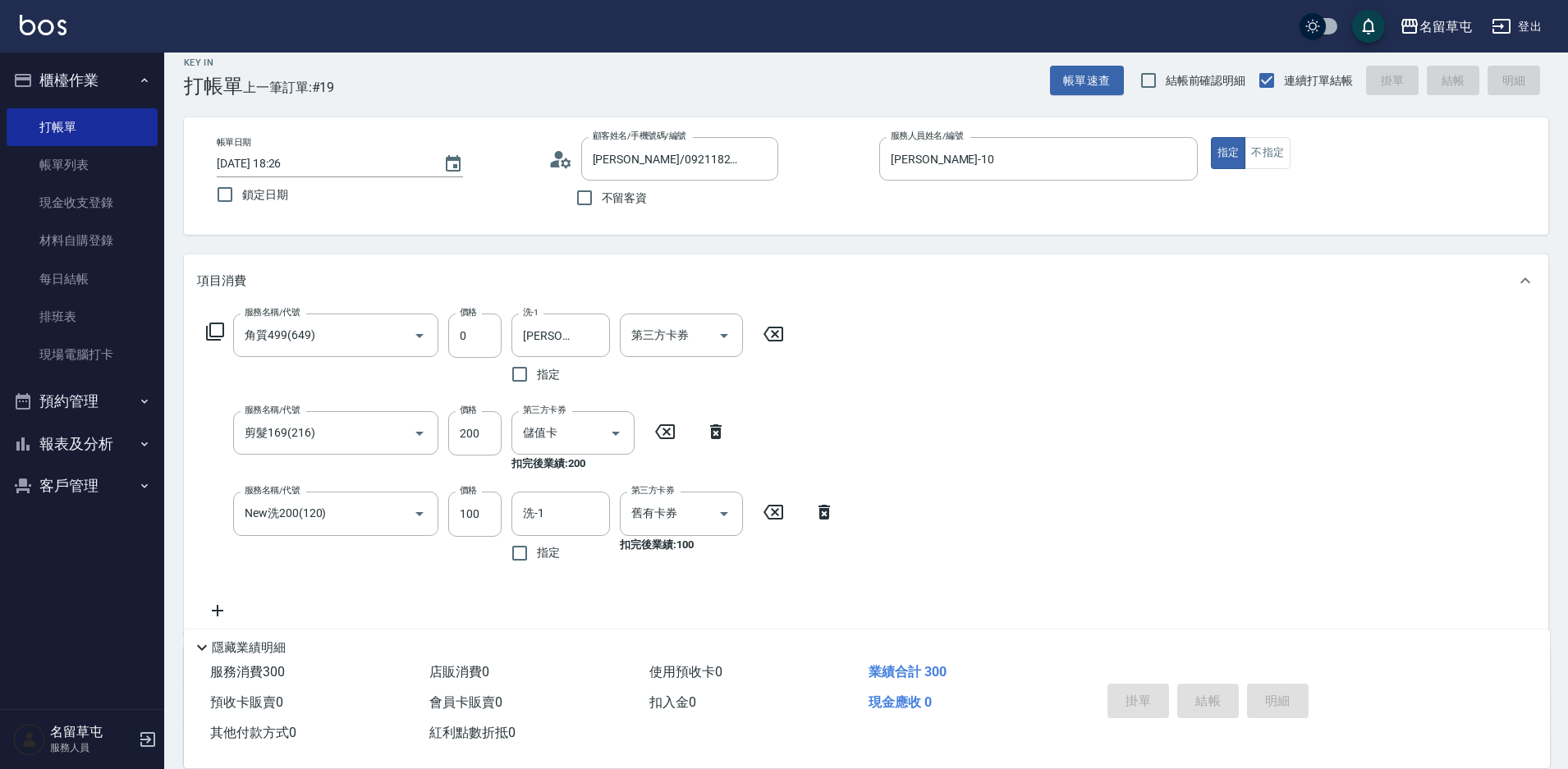
type input "[DATE] 18:46"
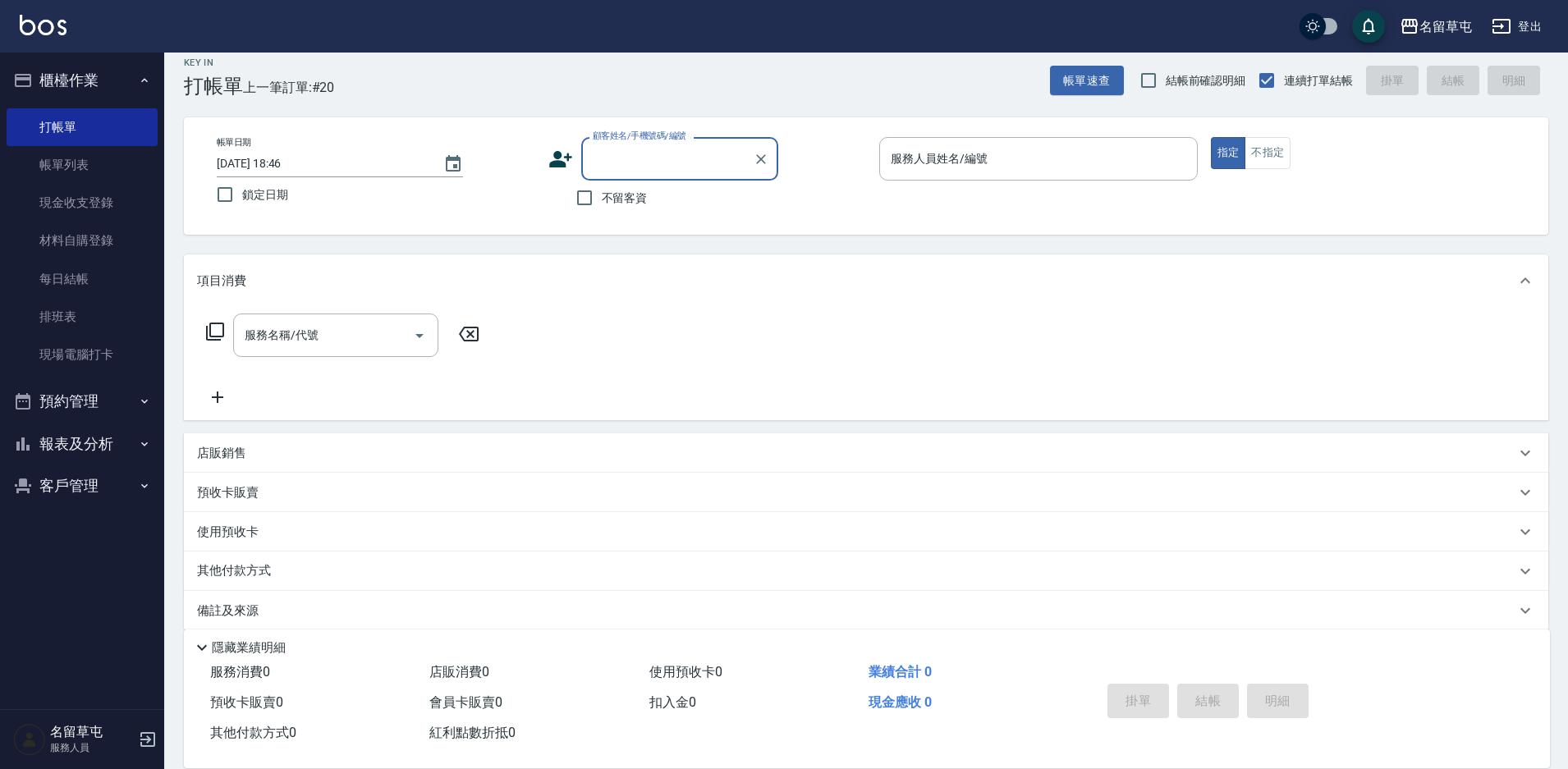
type input "7"
click at [650, 201] on li "[PERSON_NAME]/0908900969/null" at bounding box center [680, 201] width 197 height 27
type input "[PERSON_NAME]/0908900969/null"
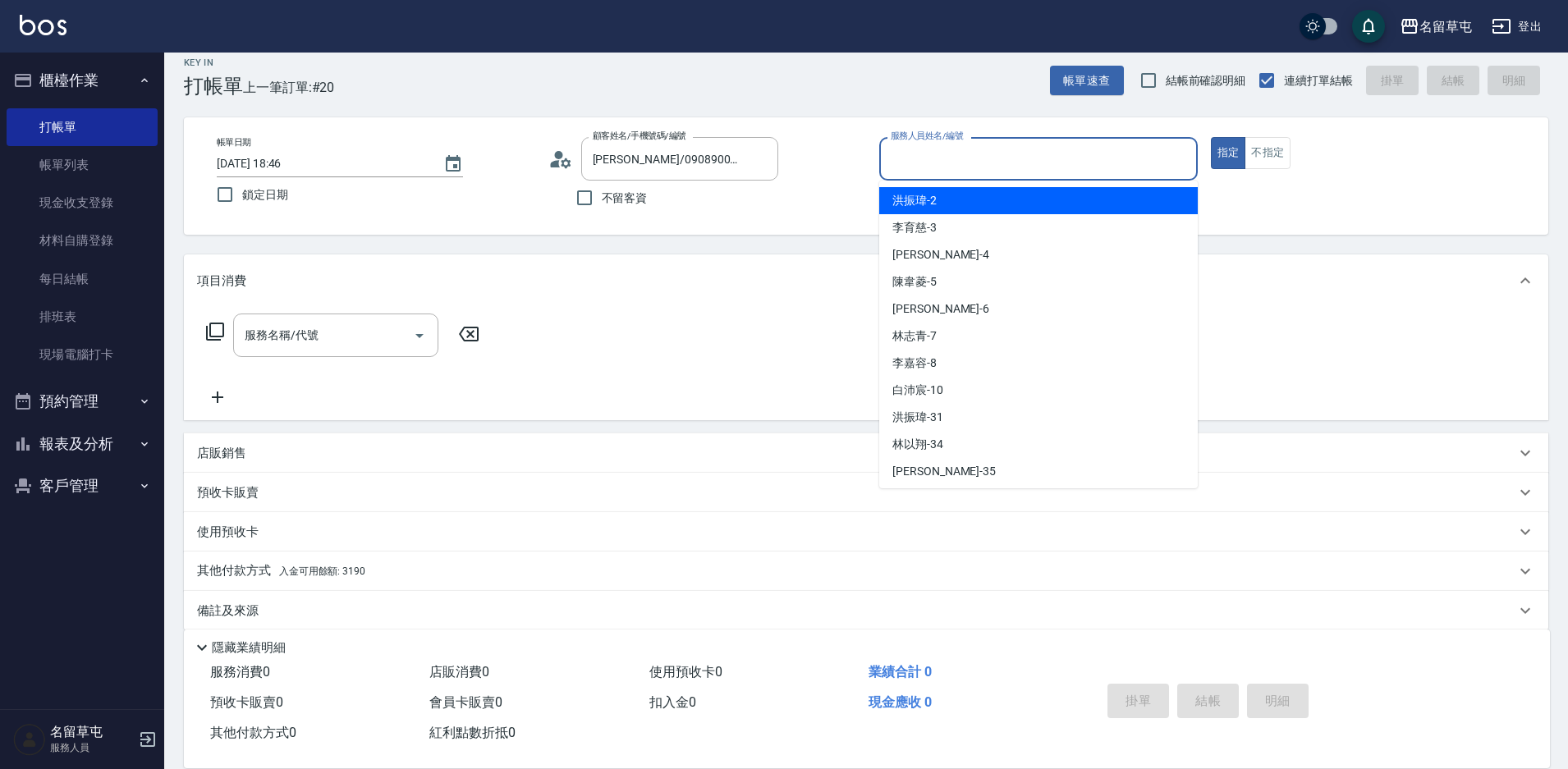
click at [983, 150] on input "服務人員姓名/編號" at bounding box center [1038, 158] width 304 height 28
type input "林志青-7"
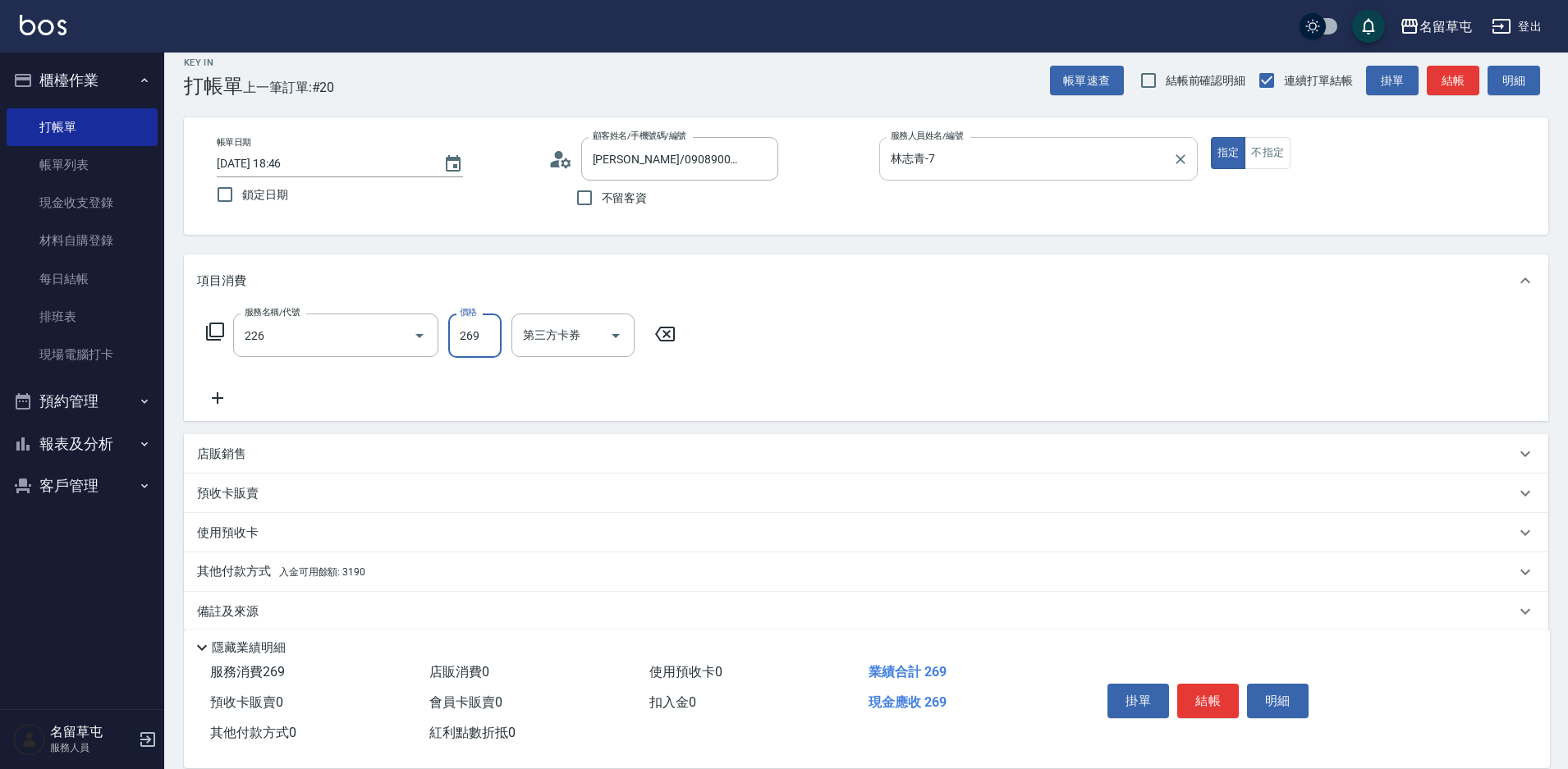
type input "洗剪269(226)"
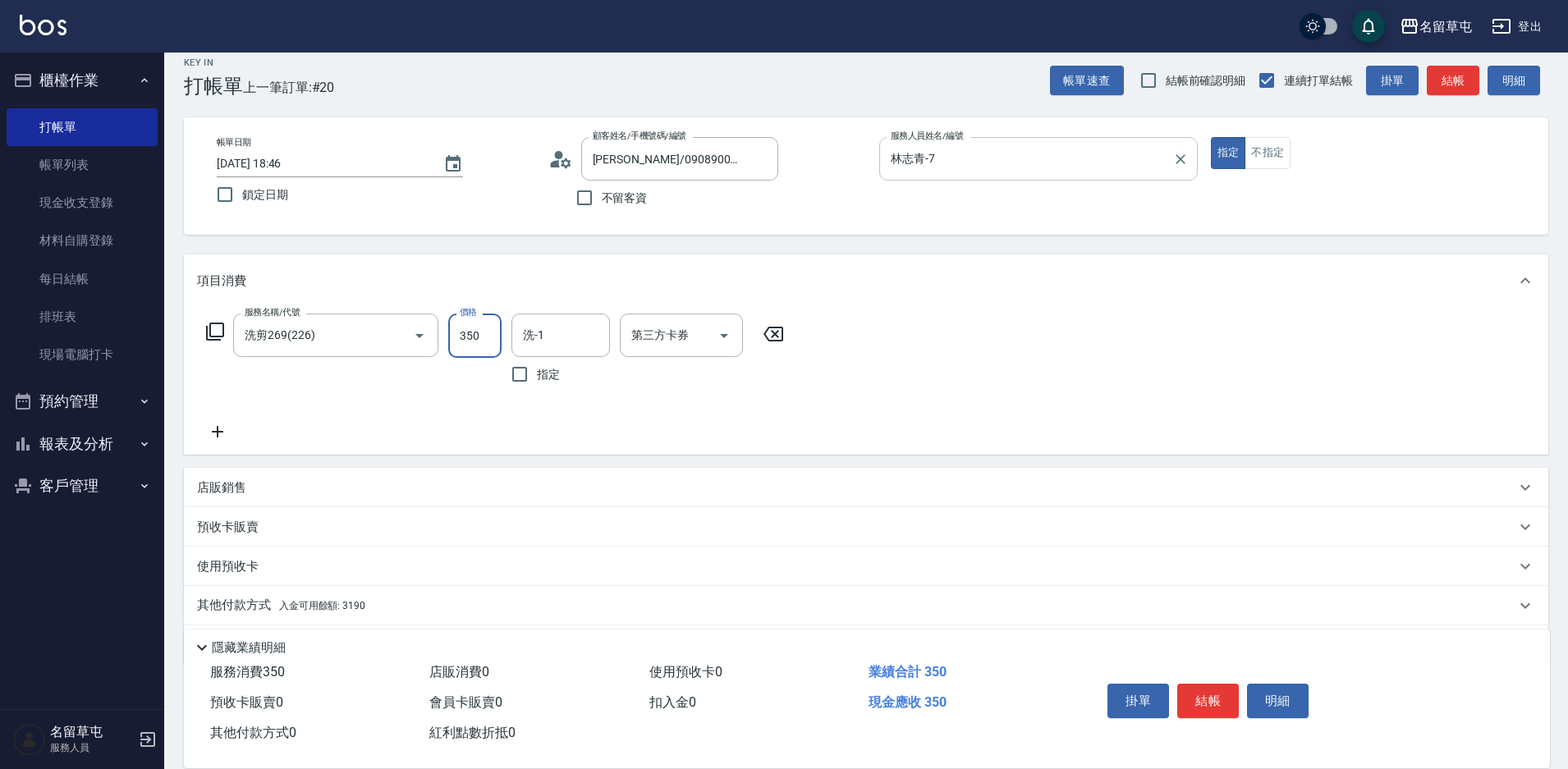
type input "350"
type input "林志青-7"
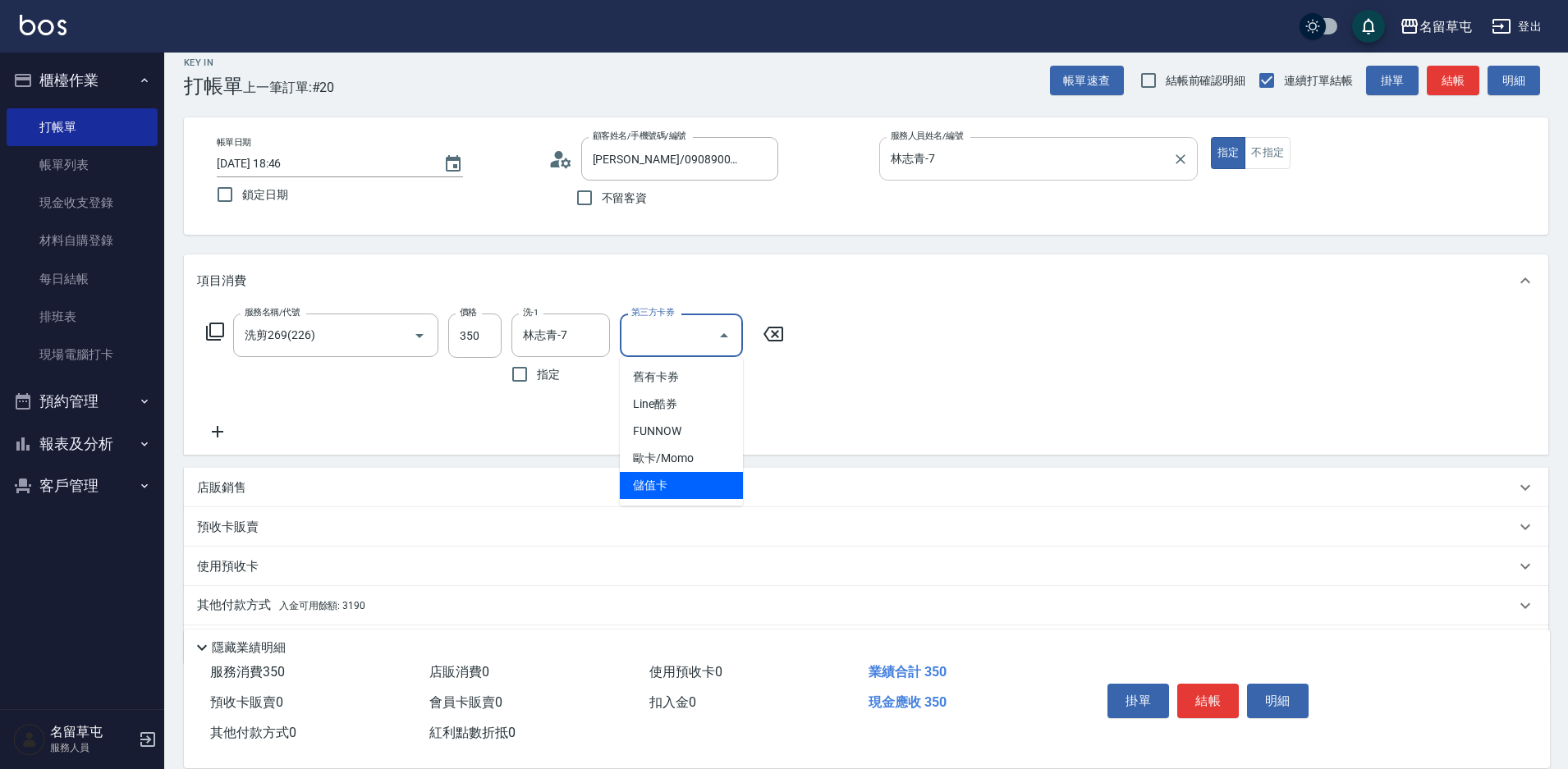
type input "儲值卡"
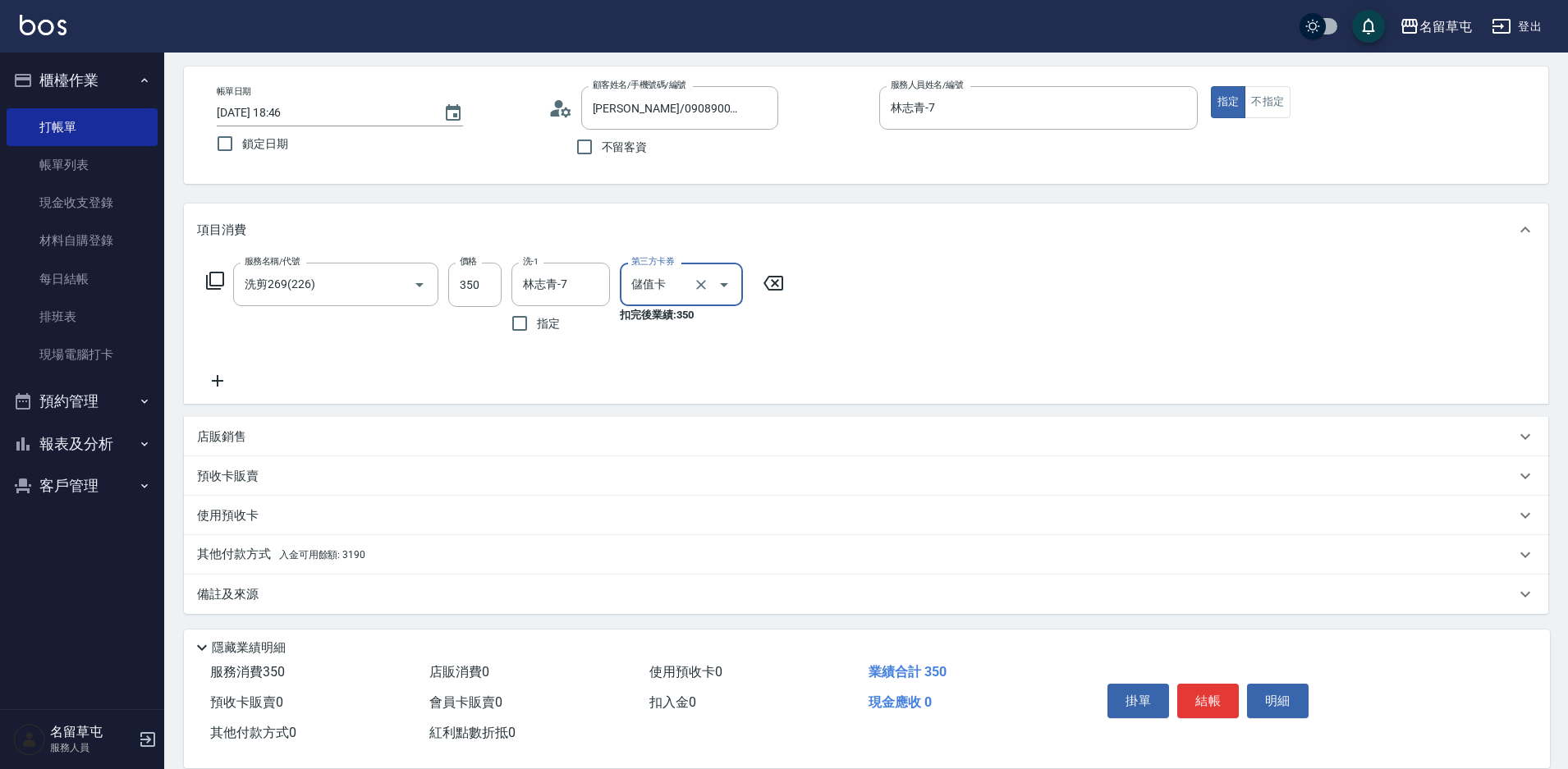
scroll to position [68, 0]
click at [273, 548] on p "其他付款方式 入金可用餘額: 3190" at bounding box center [281, 552] width 168 height 18
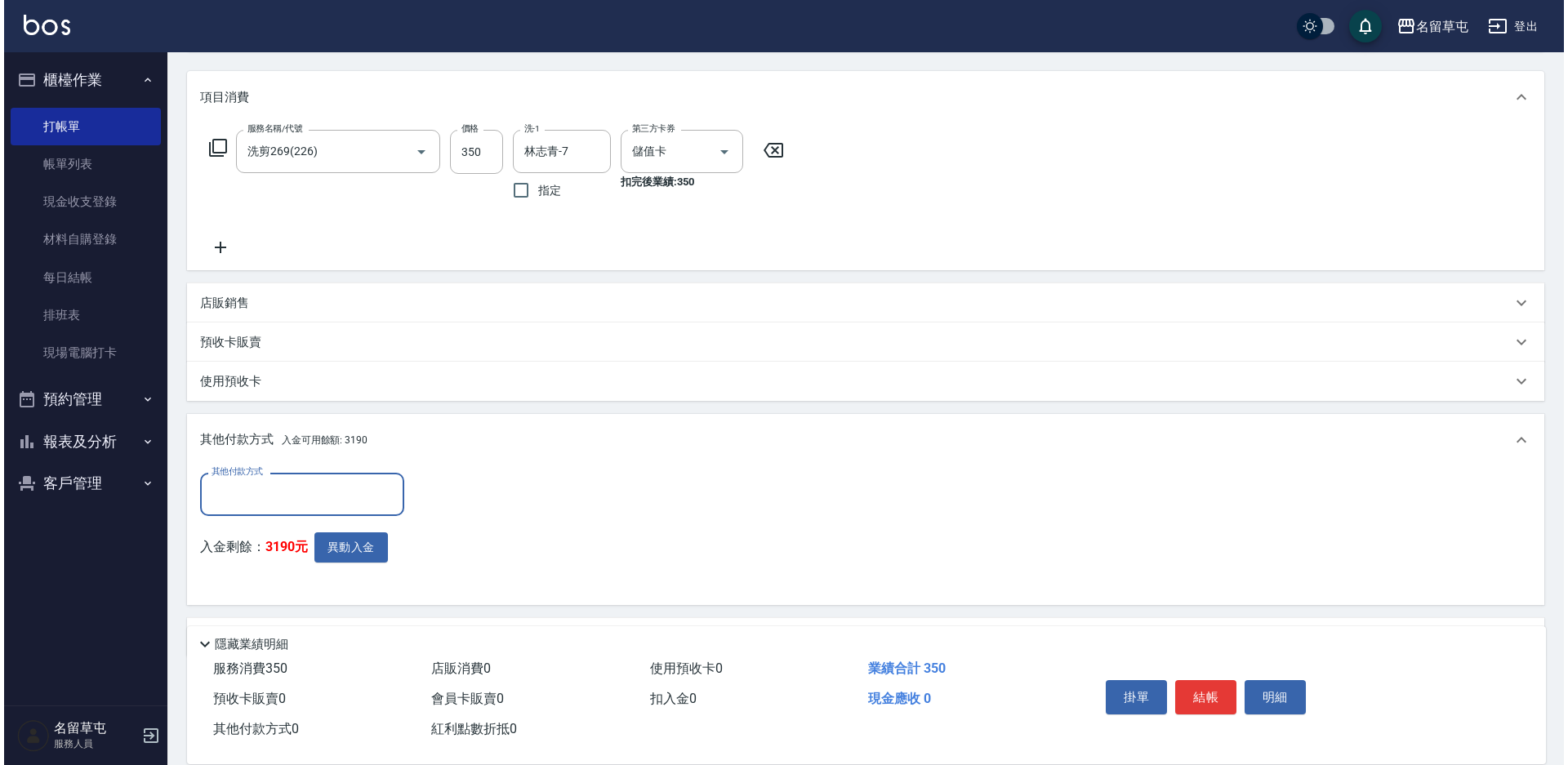
scroll to position [246, 0]
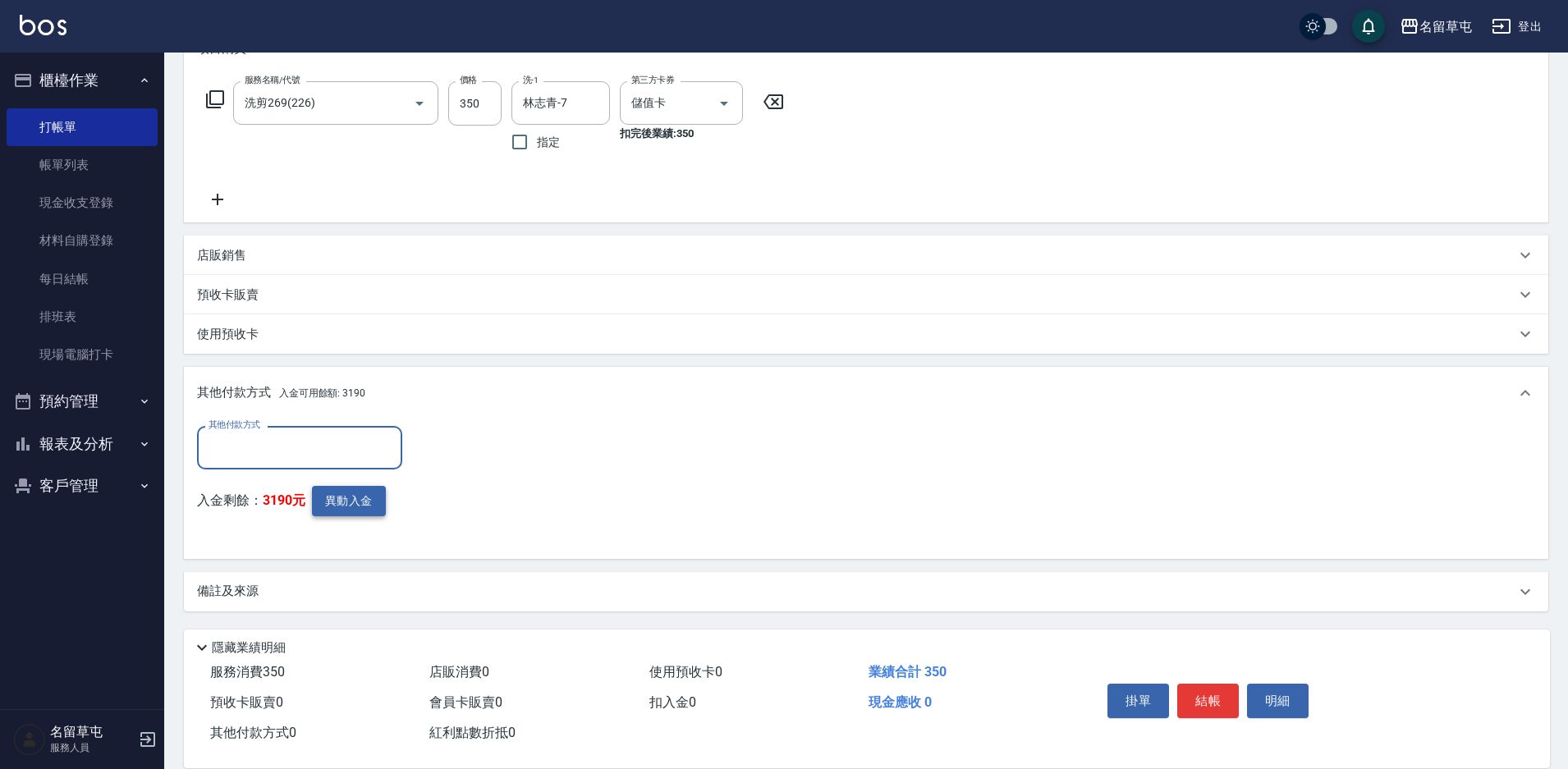
click at [338, 497] on button "異動入金" at bounding box center [349, 500] width 74 height 30
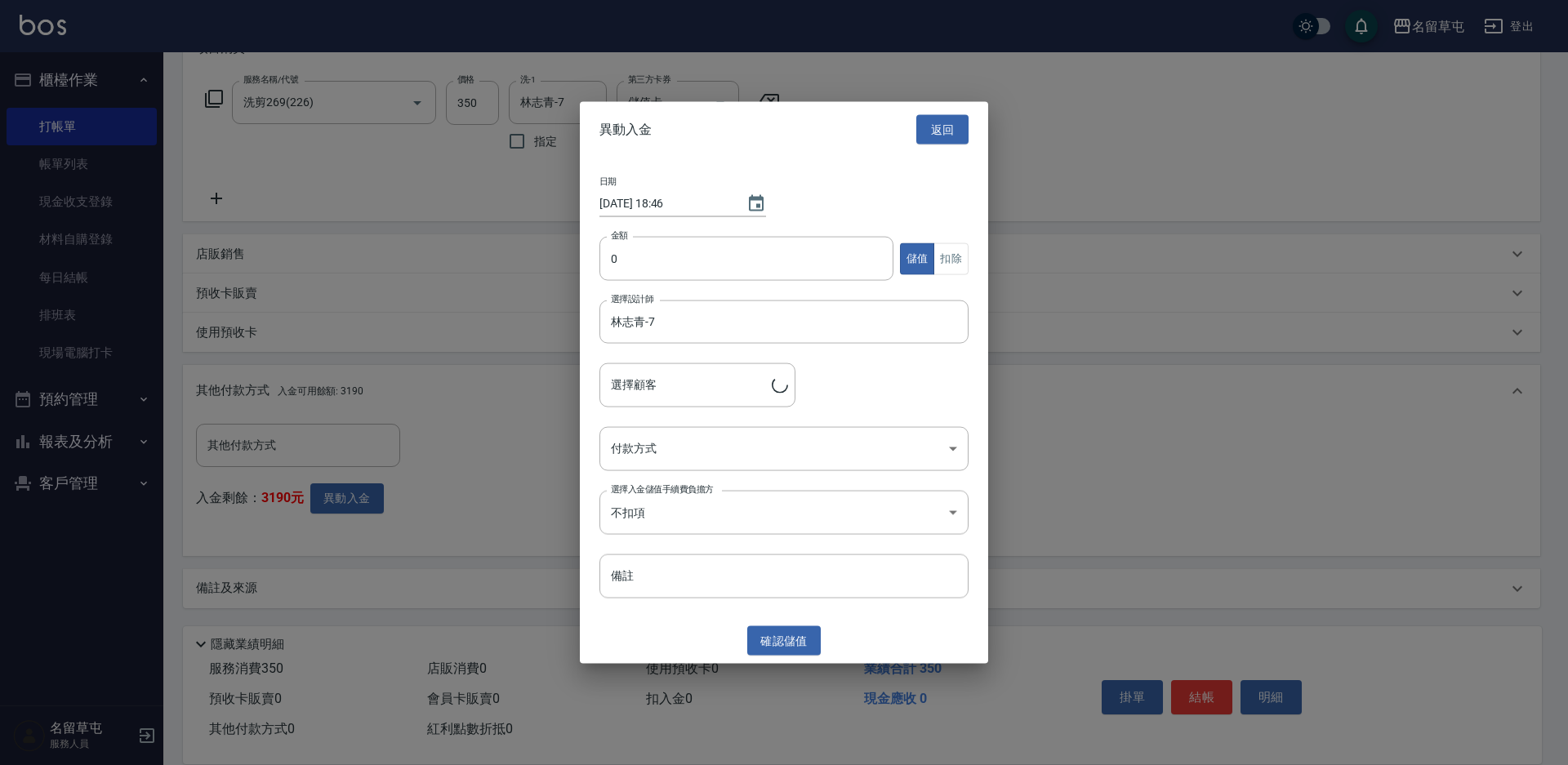
type input "[PERSON_NAME]/0908900969"
click at [656, 274] on input "0" at bounding box center [747, 259] width 294 height 44
type input "350"
click at [953, 255] on button "扣除" at bounding box center [951, 259] width 35 height 32
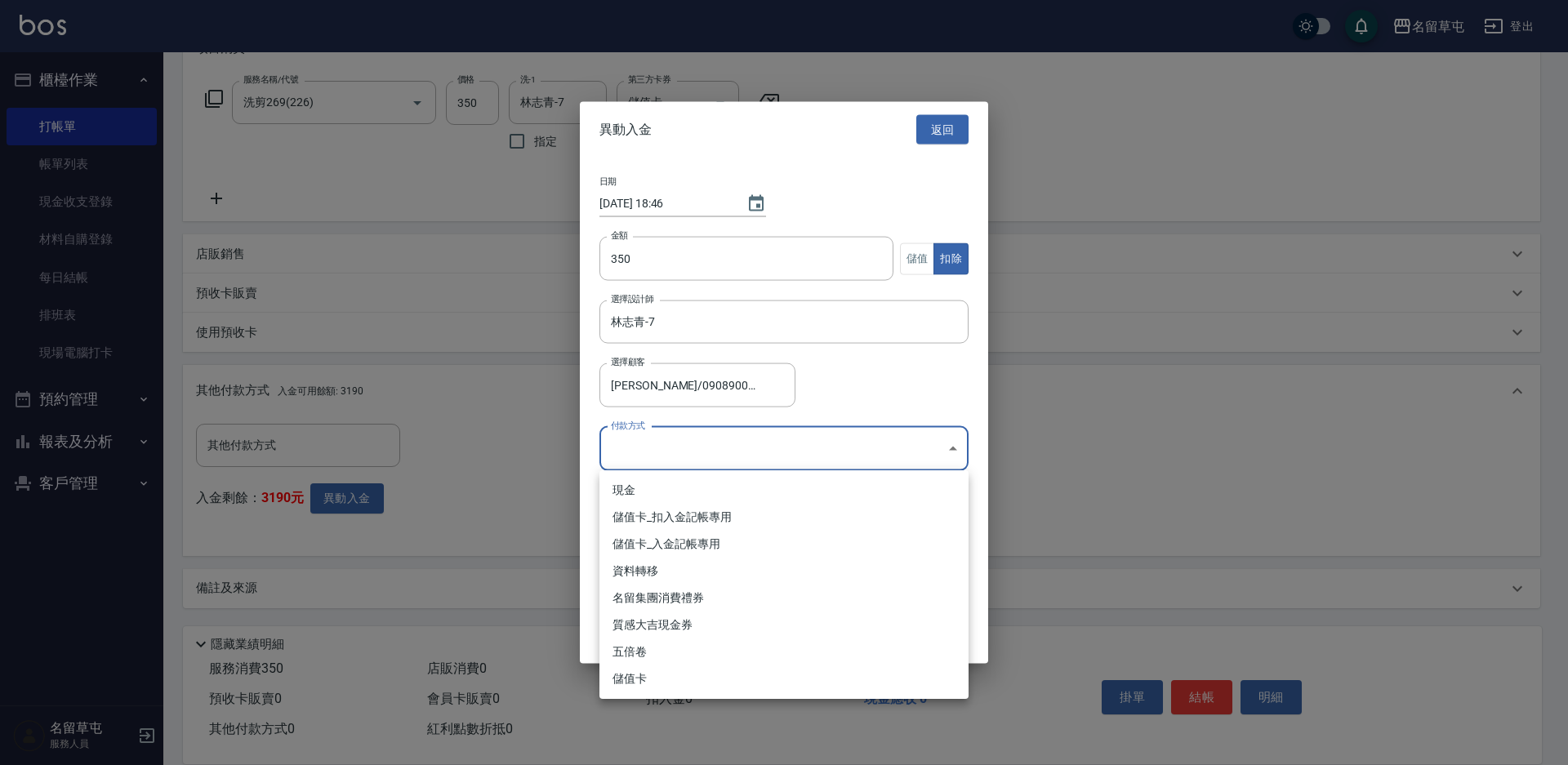
click at [670, 464] on body "名留草屯 登出 櫃檯作業 打帳單 帳單列表 現金收支登錄 材料自購登錄 每日結帳 排班表 現場電腦打卡 預約管理 預約管理 單日預約紀錄 單週預約紀錄 報表及…" at bounding box center [784, 260] width 1568 height 1011
click at [647, 514] on li "儲值卡_扣入金記帳專用" at bounding box center [784, 517] width 369 height 27
type input "儲值卡_扣入金記帳專用"
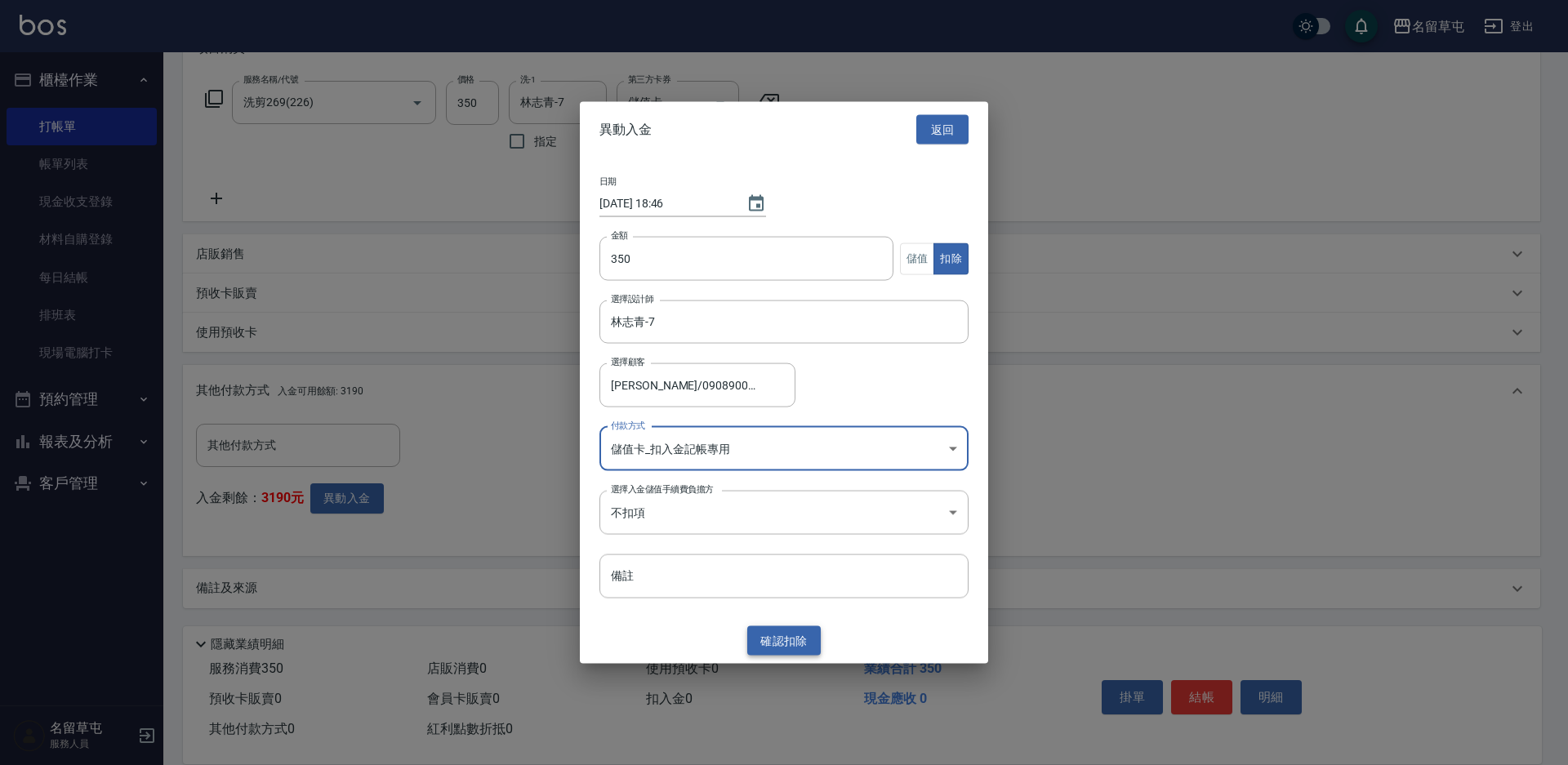
click at [779, 639] on button "確認 扣除" at bounding box center [784, 641] width 74 height 30
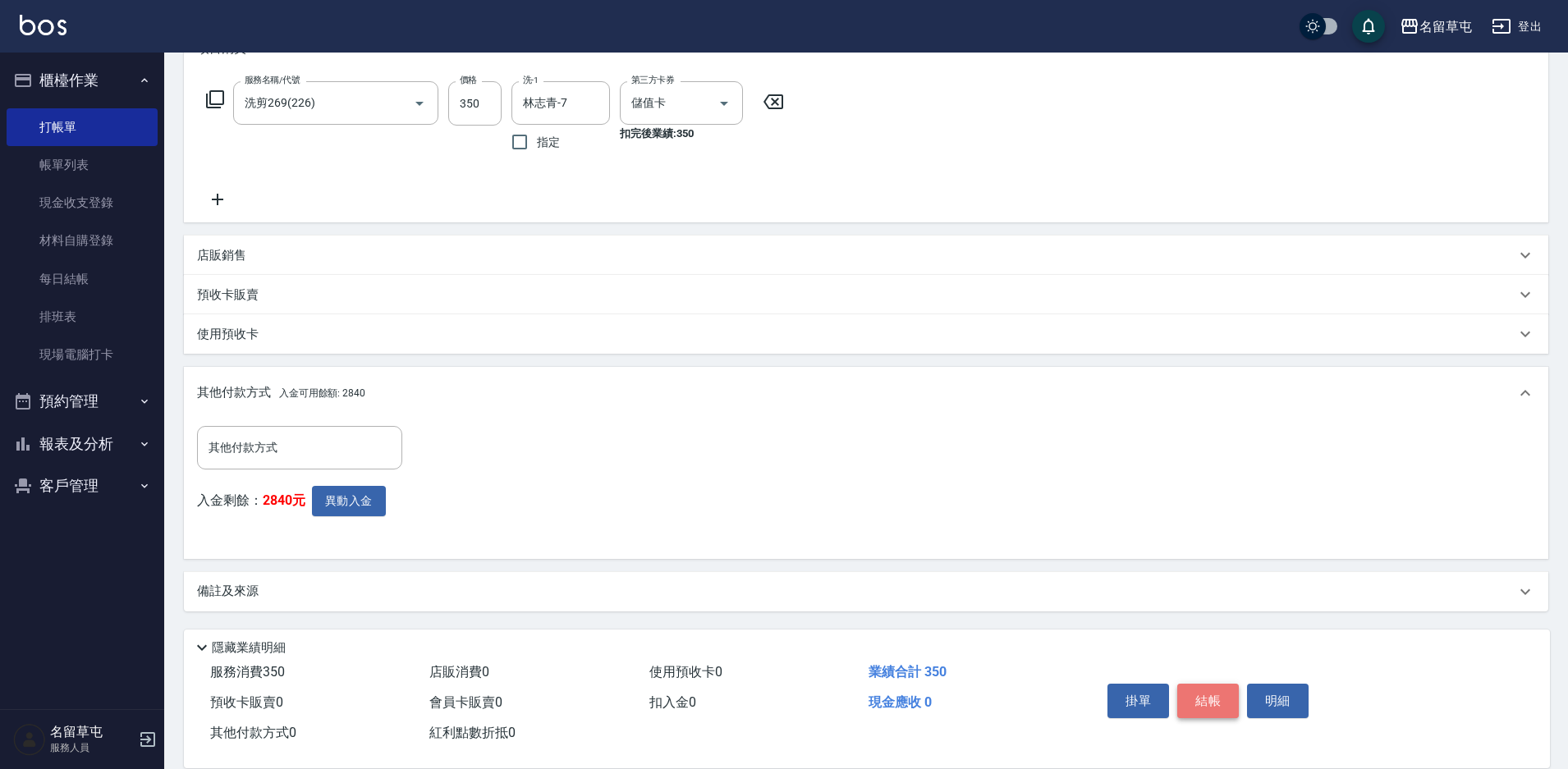
click at [1208, 705] on button "結帳" at bounding box center [1208, 701] width 62 height 34
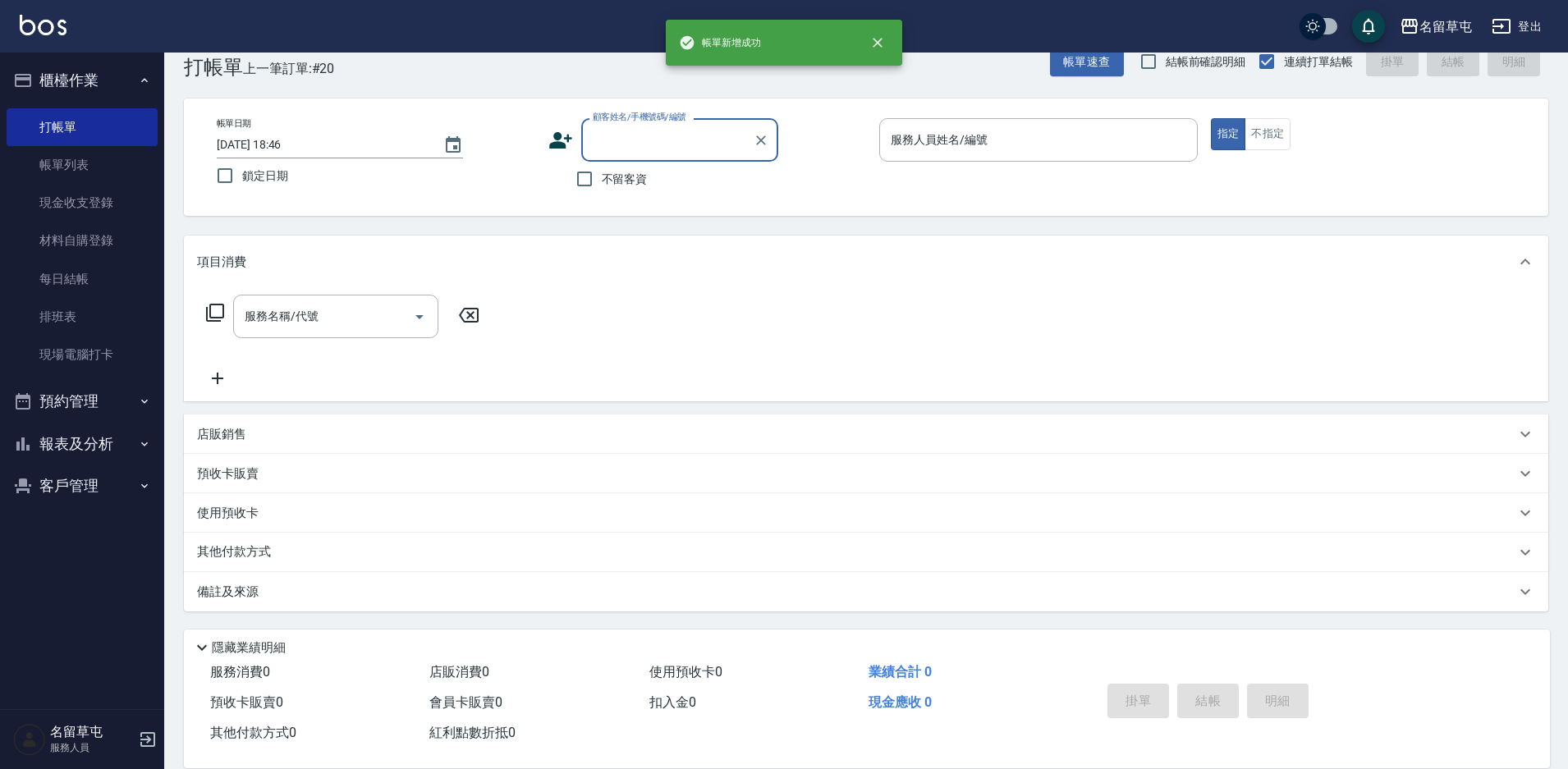
scroll to position [0, 0]
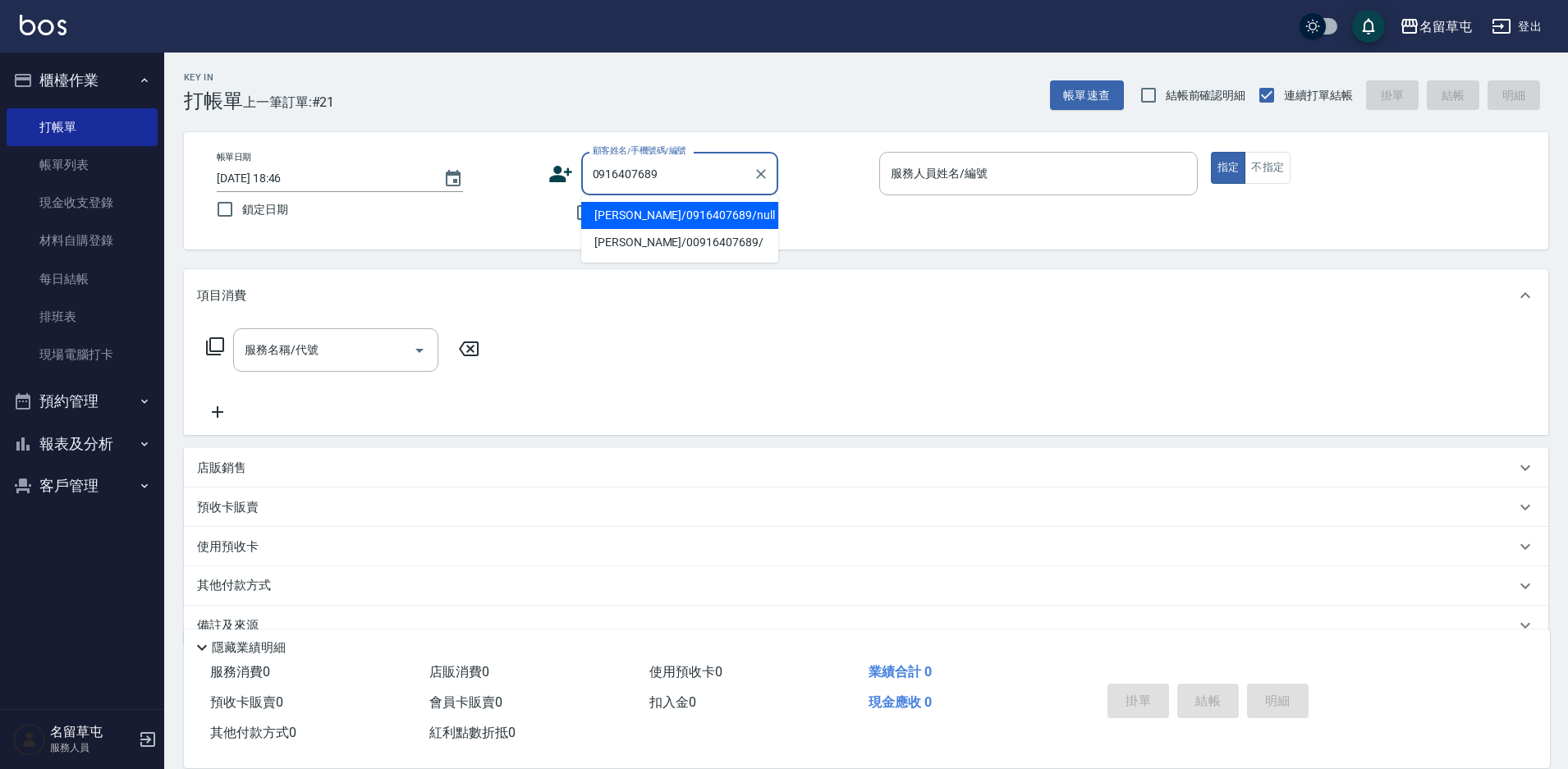
click at [694, 213] on li "[PERSON_NAME]/0916407689/null" at bounding box center [680, 216] width 197 height 27
type input "[PERSON_NAME]/0916407689/null"
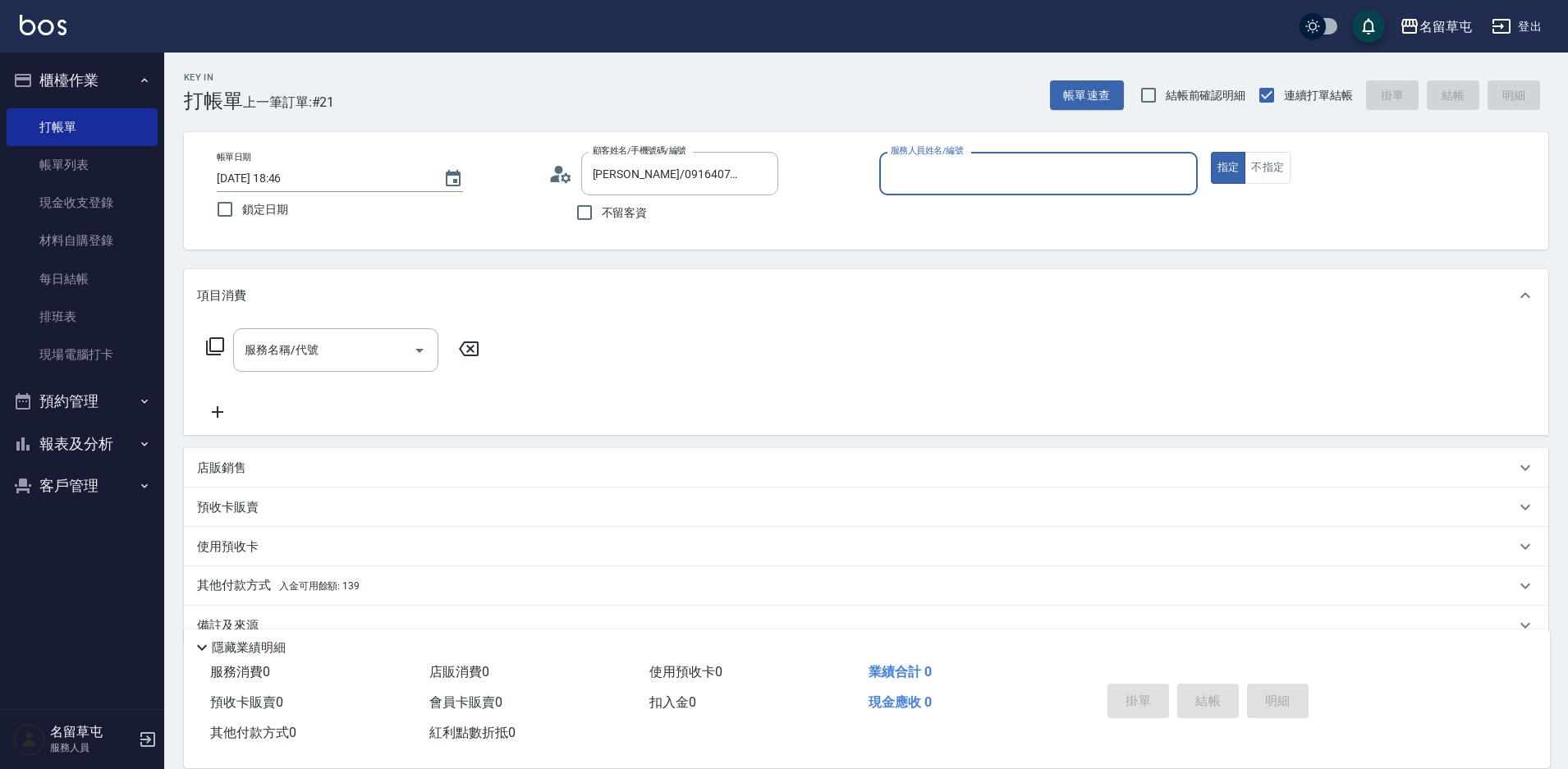
click at [933, 178] on input "服務人員姓名/編號" at bounding box center [1038, 173] width 304 height 28
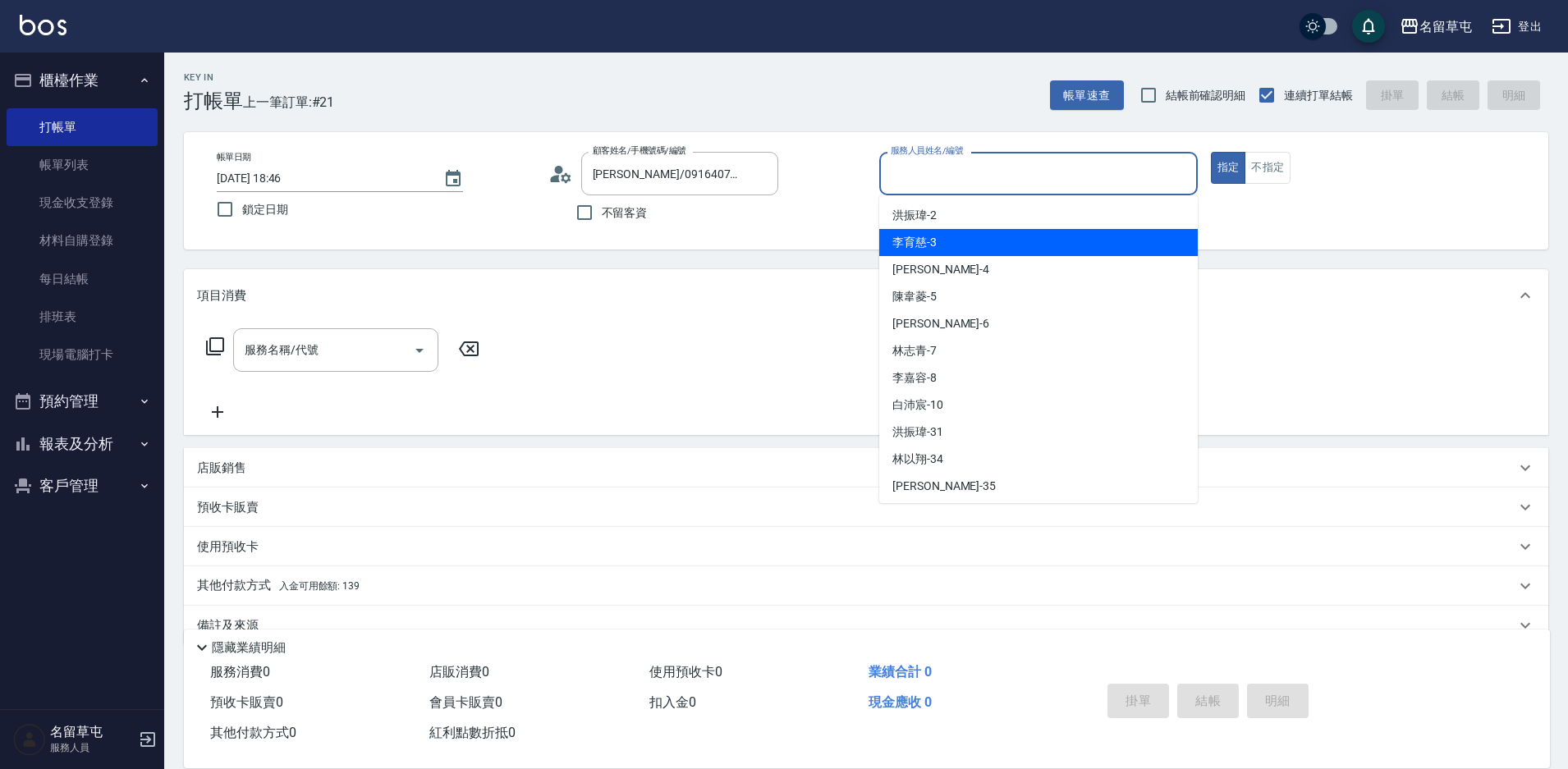
click at [788, 208] on div "顧客姓名/手機號碼/編號 [PERSON_NAME]/0916407689/null 顧客姓名/手機號碼/編號 不留客資" at bounding box center [707, 191] width 318 height 78
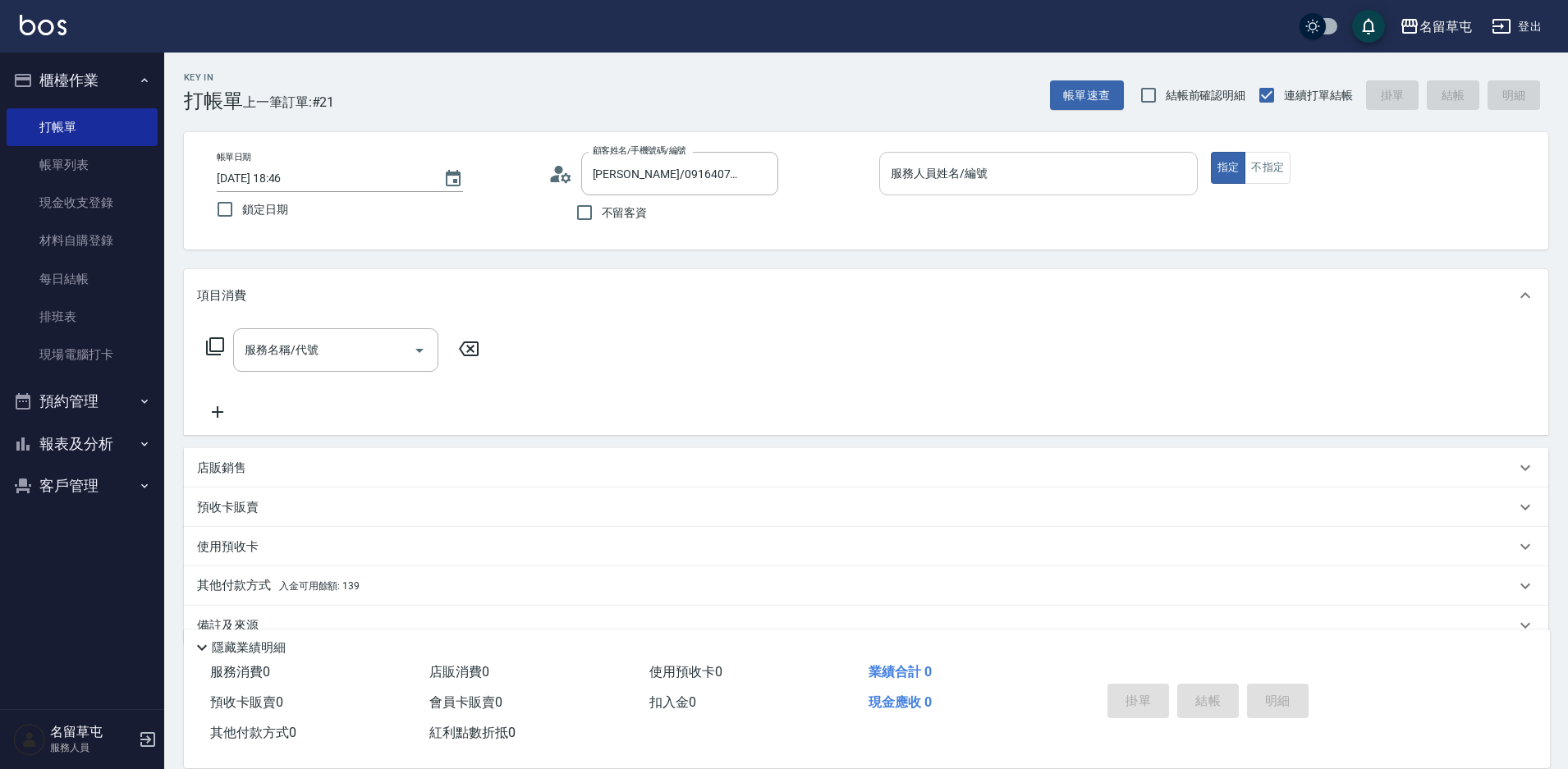
click at [1009, 178] on input "服務人員姓名/編號" at bounding box center [1038, 173] width 304 height 28
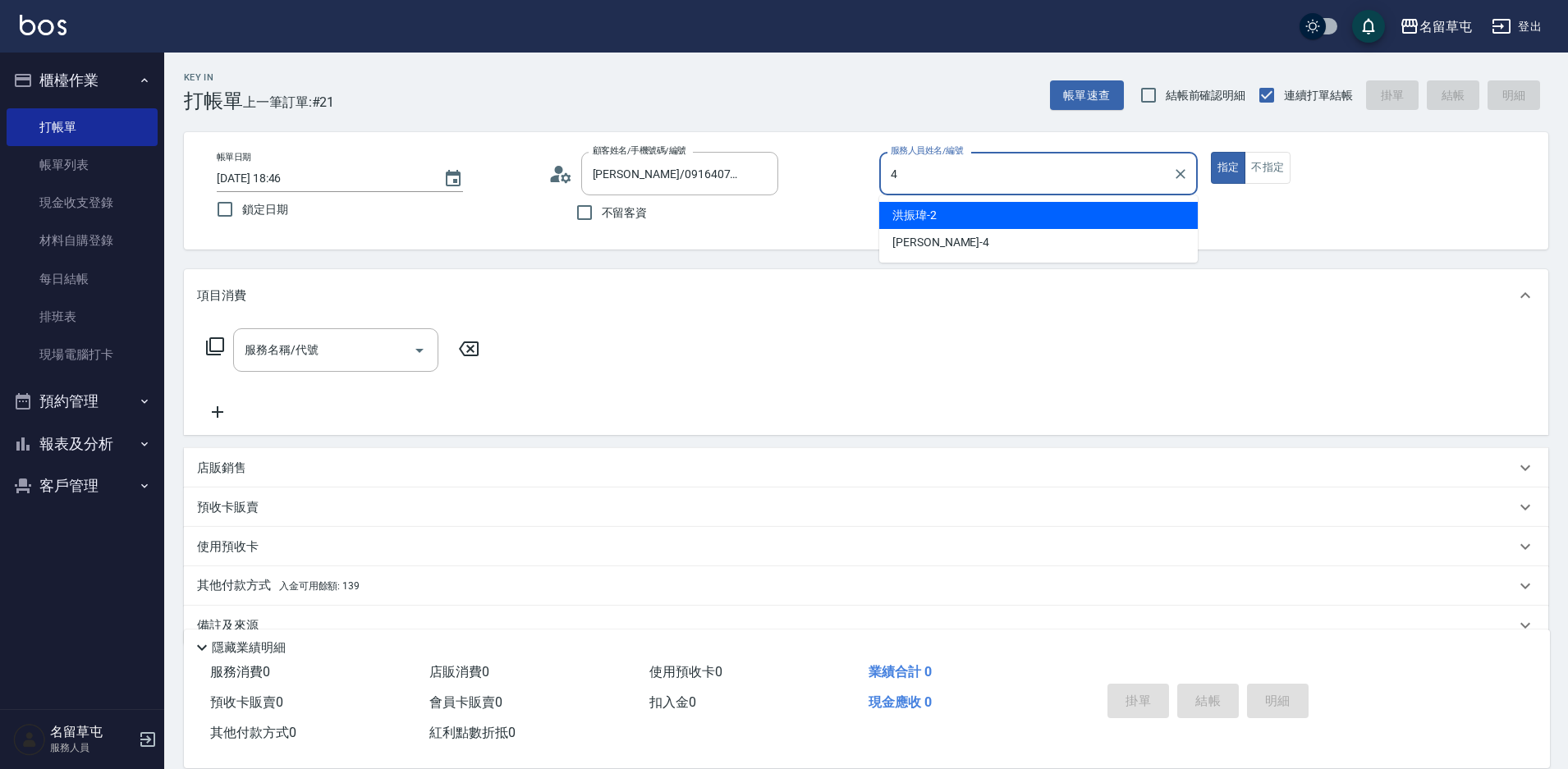
type input "[PERSON_NAME]-4"
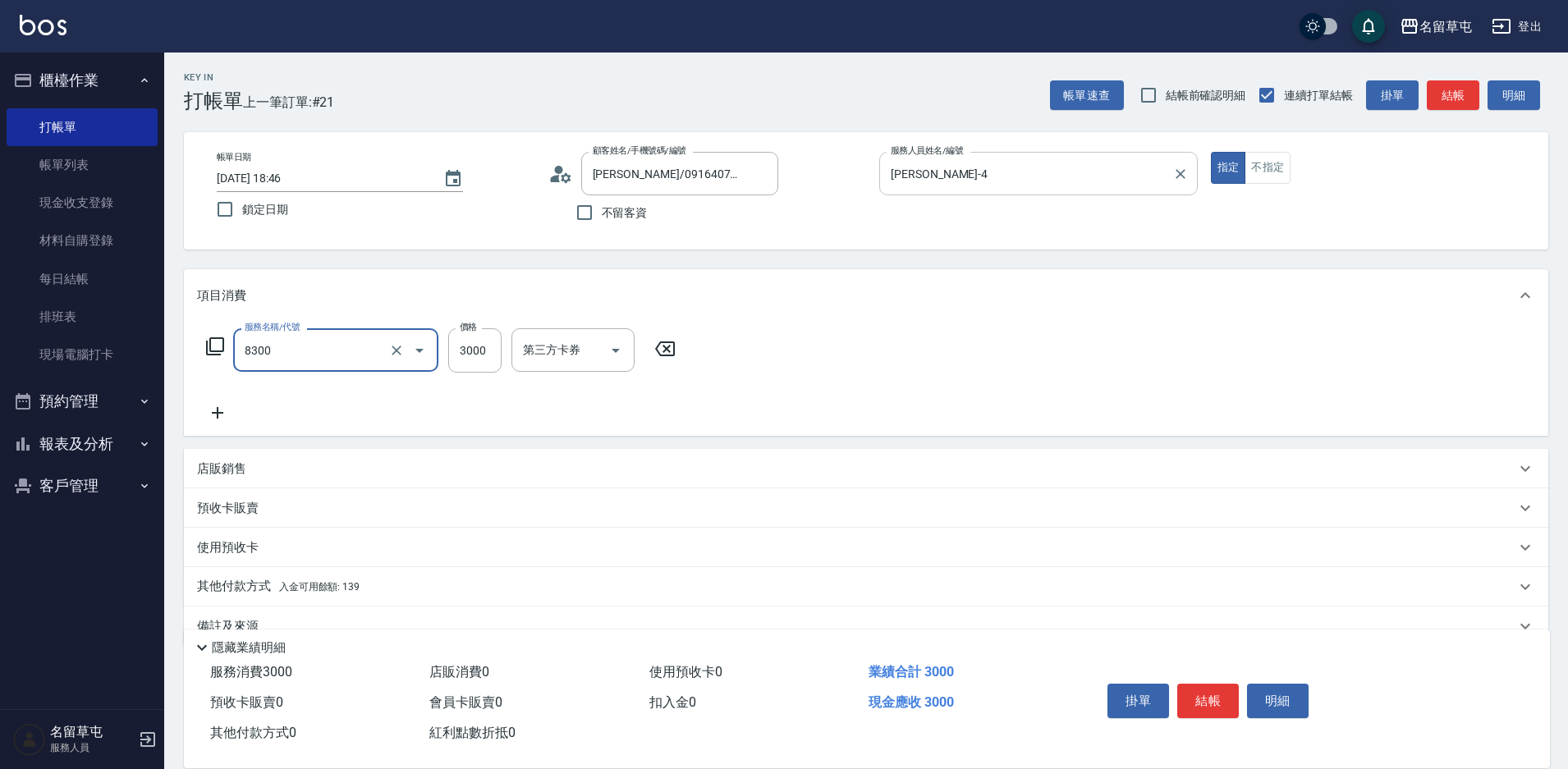
type input "儲3000(8300)"
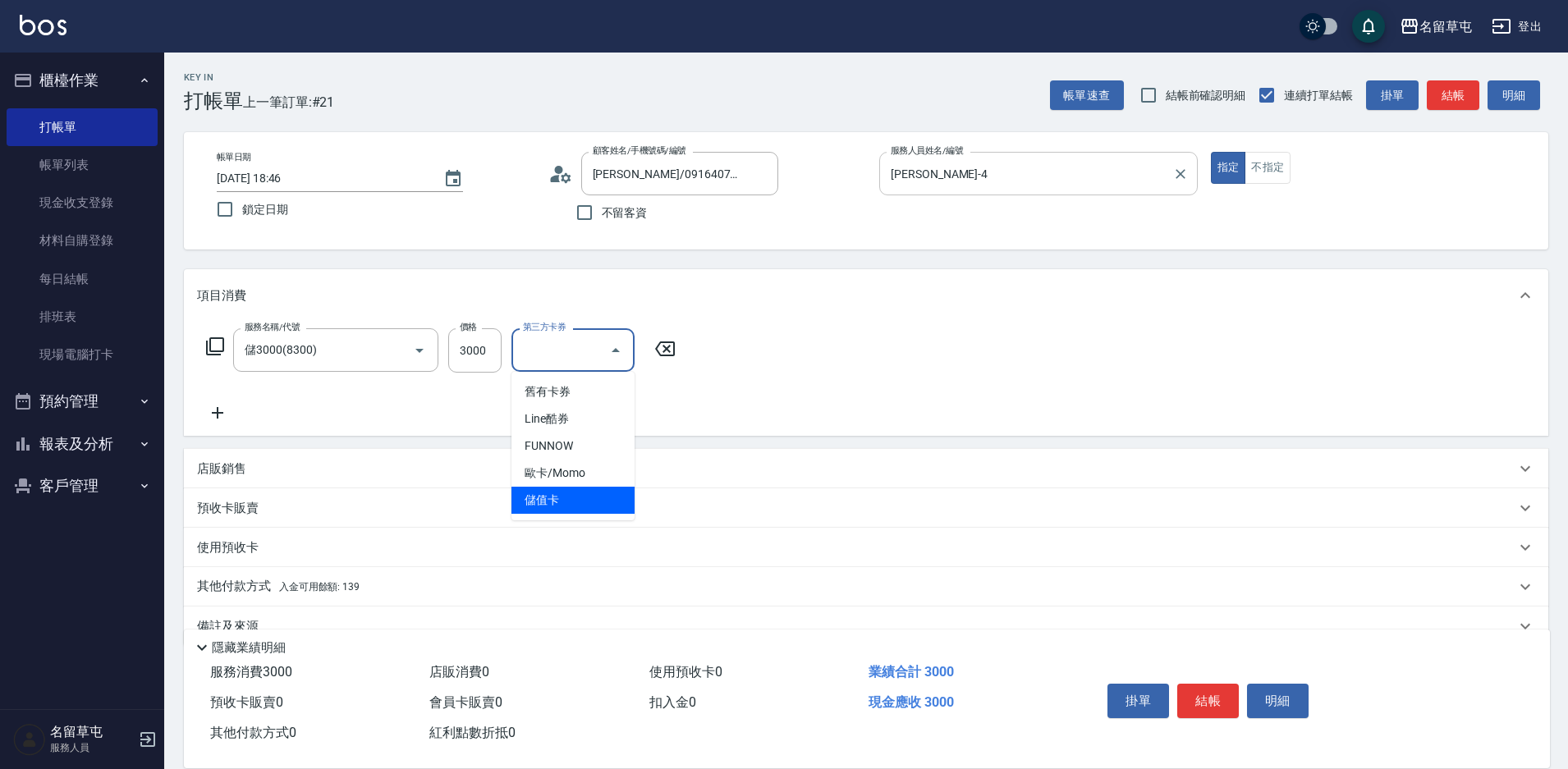
type input "儲值卡"
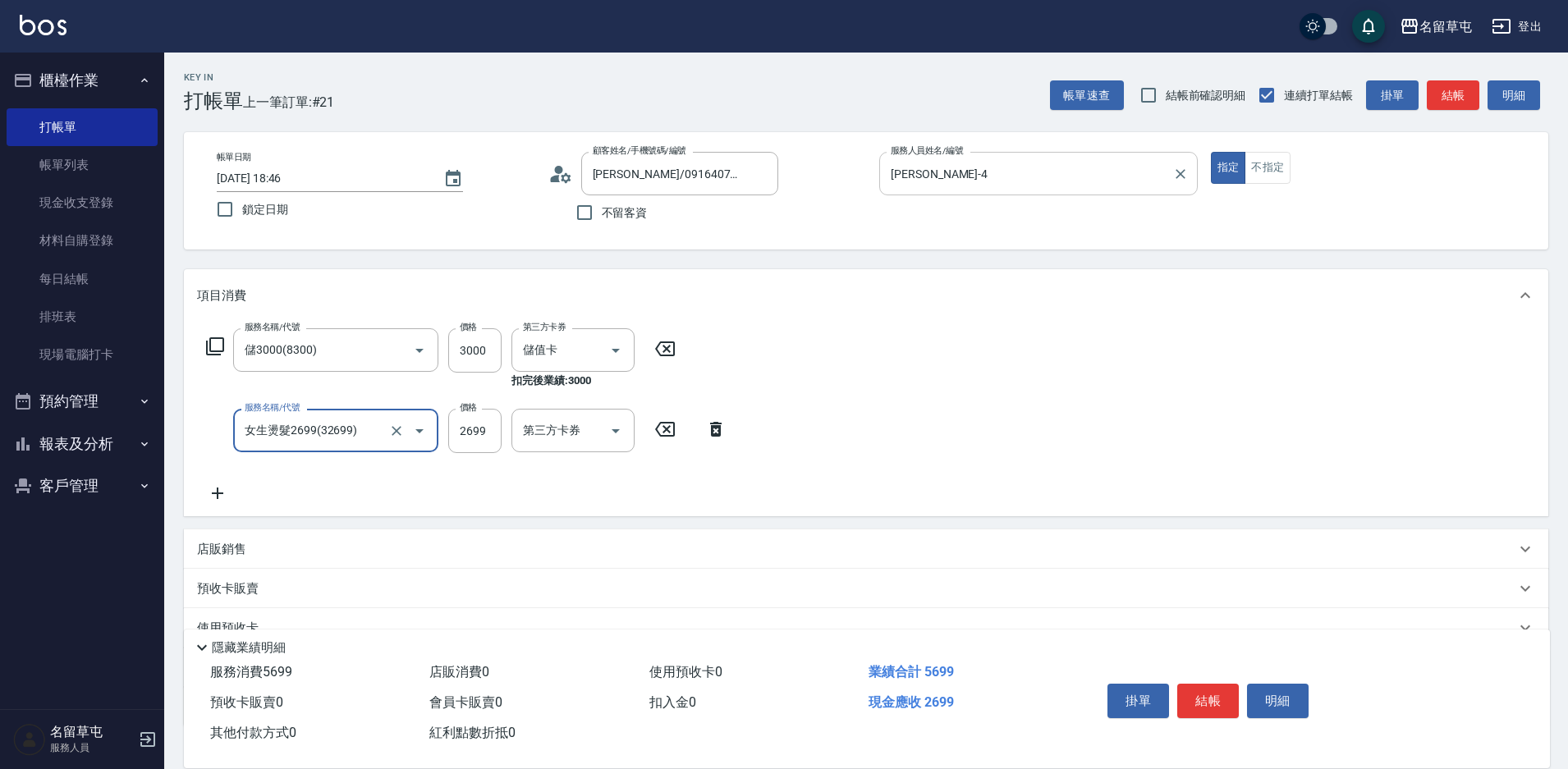
type input "女生燙髮2699(32699)"
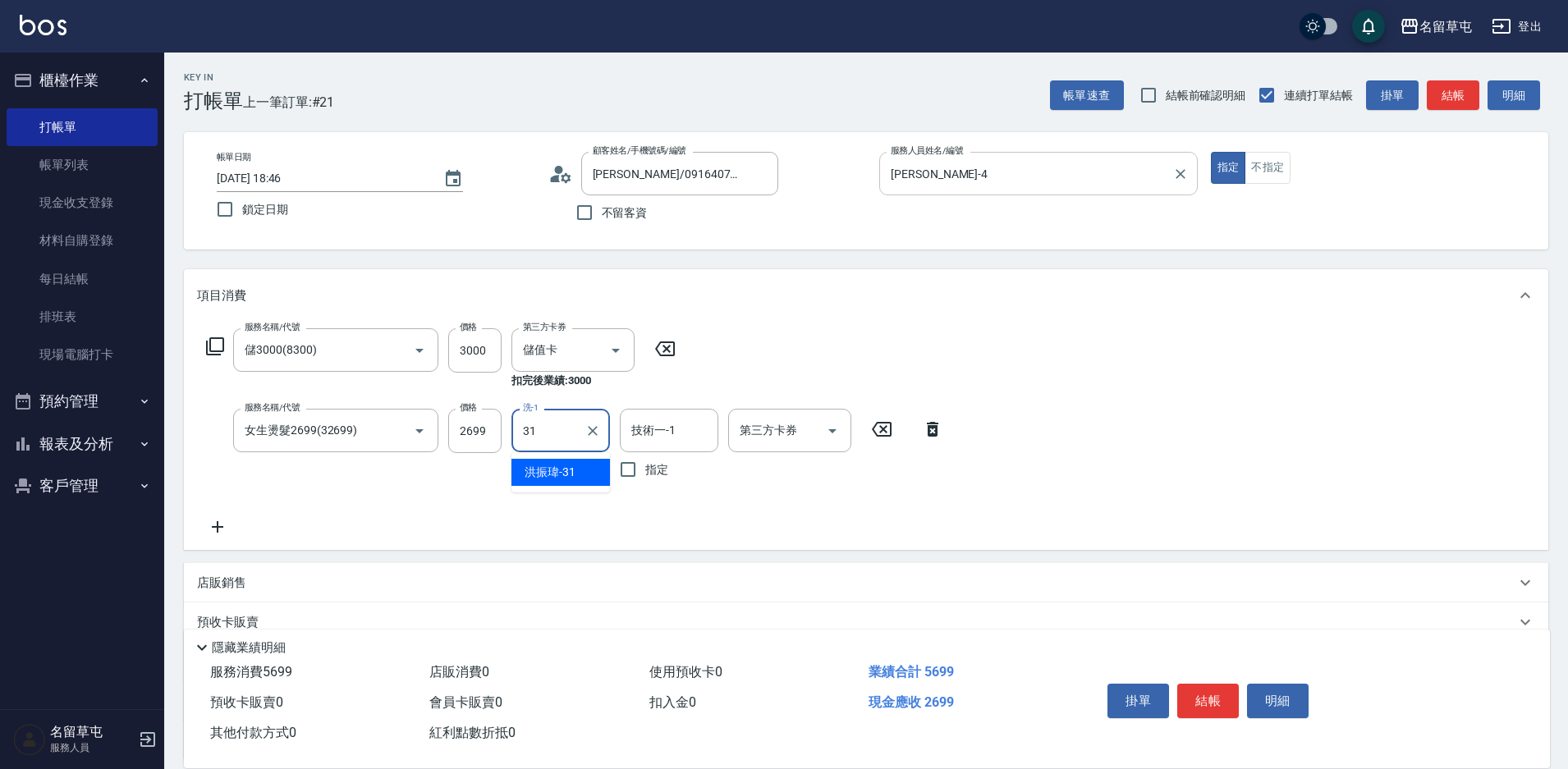
type input "[PERSON_NAME]-31"
click at [651, 438] on div "技術一-1 技術一-1" at bounding box center [668, 430] width 99 height 44
type input "[PERSON_NAME]-31"
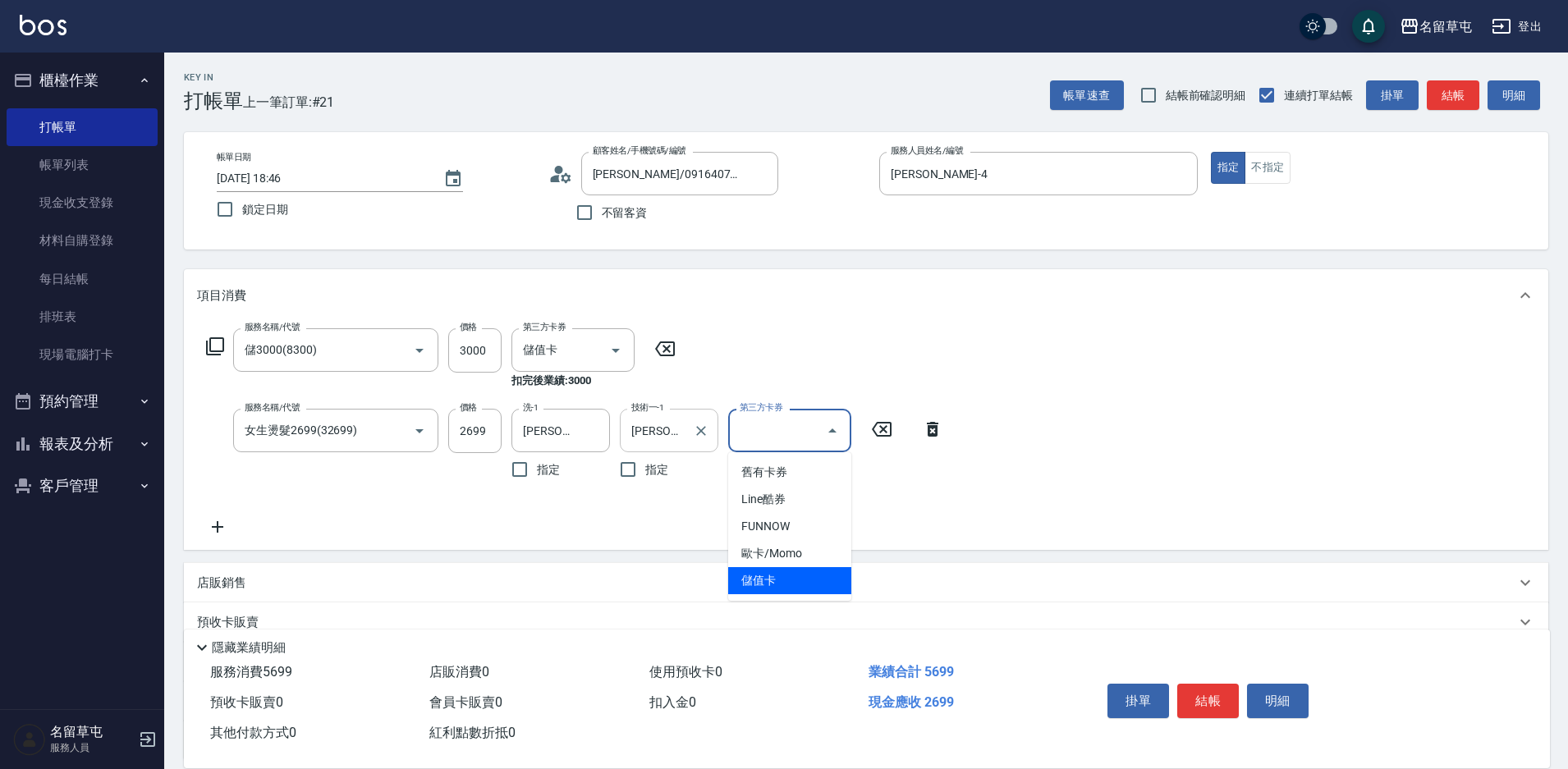
type input "儲值卡"
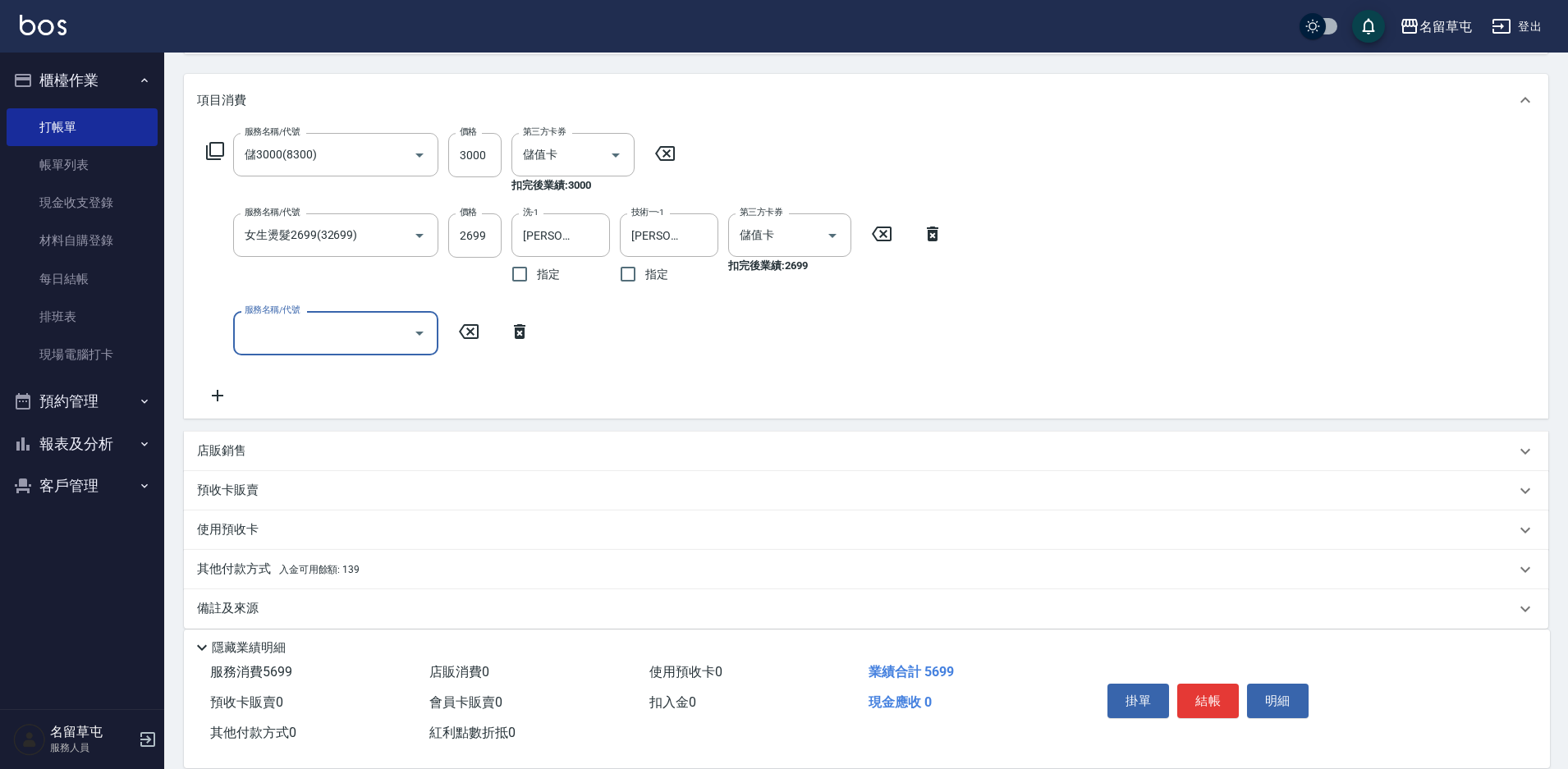
scroll to position [213, 0]
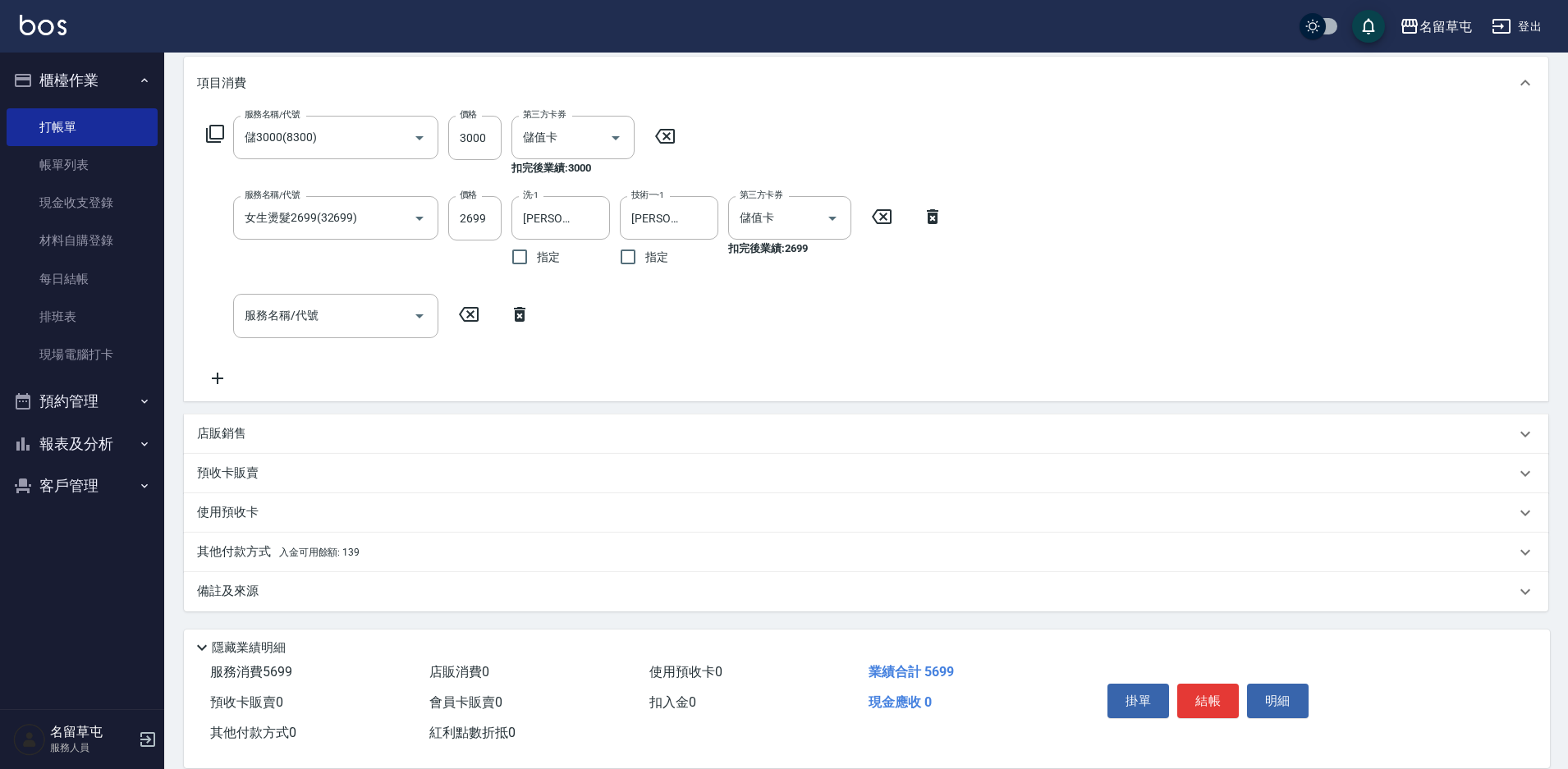
click at [261, 554] on p "其他付款方式 入金可用餘額: 139" at bounding box center [278, 552] width 162 height 18
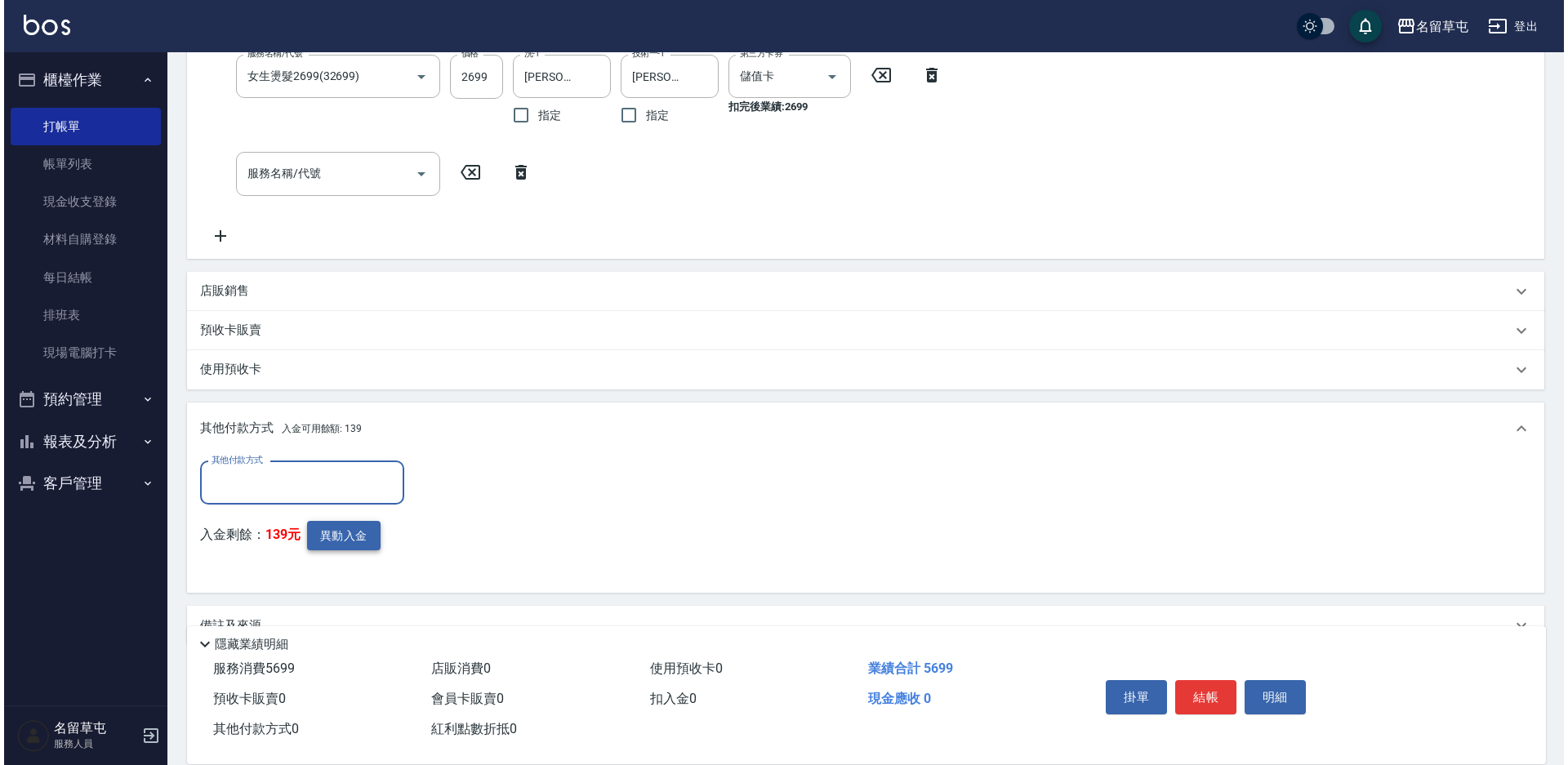
scroll to position [389, 0]
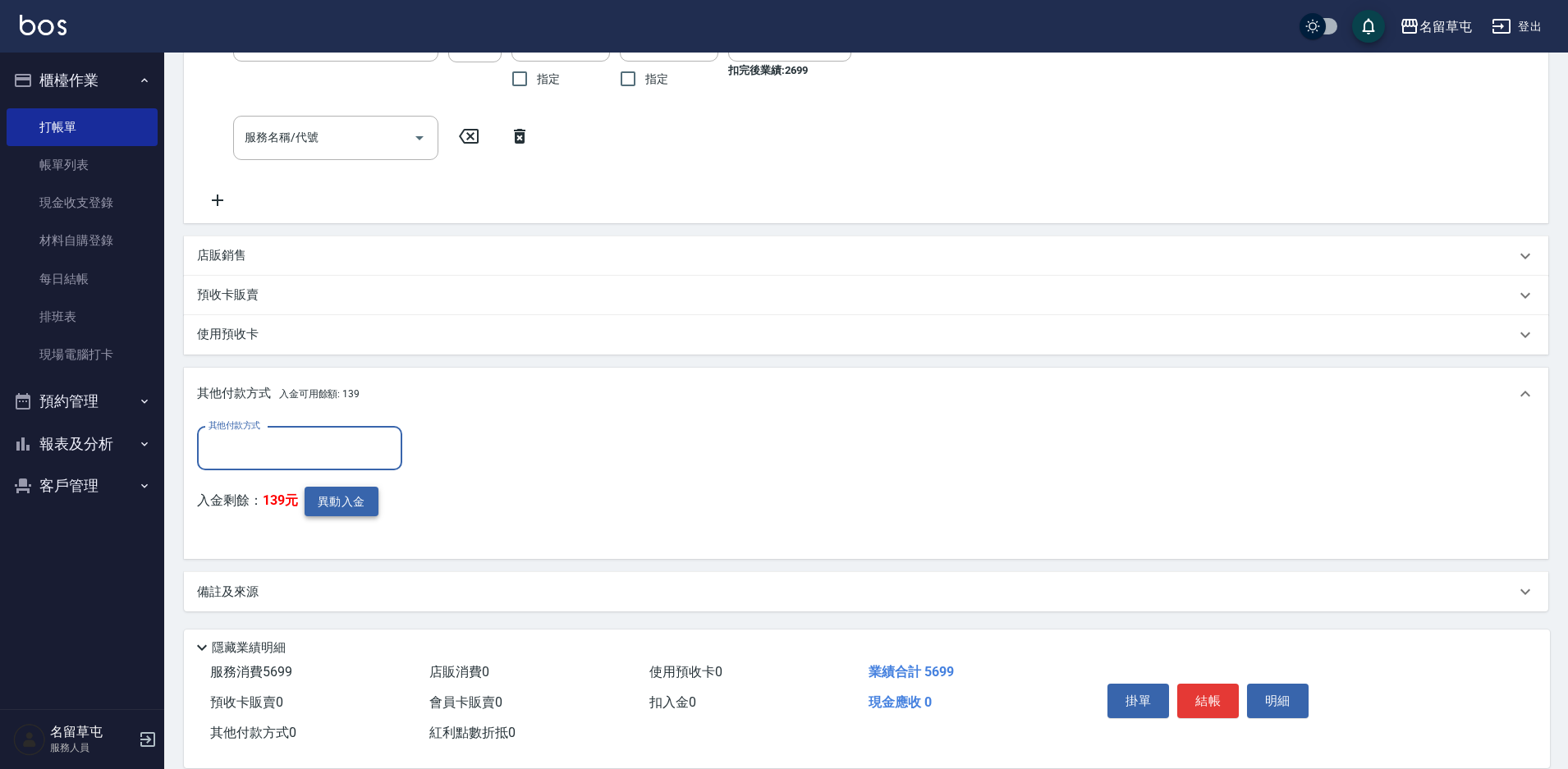
click at [322, 500] on button "異動入金" at bounding box center [342, 501] width 74 height 30
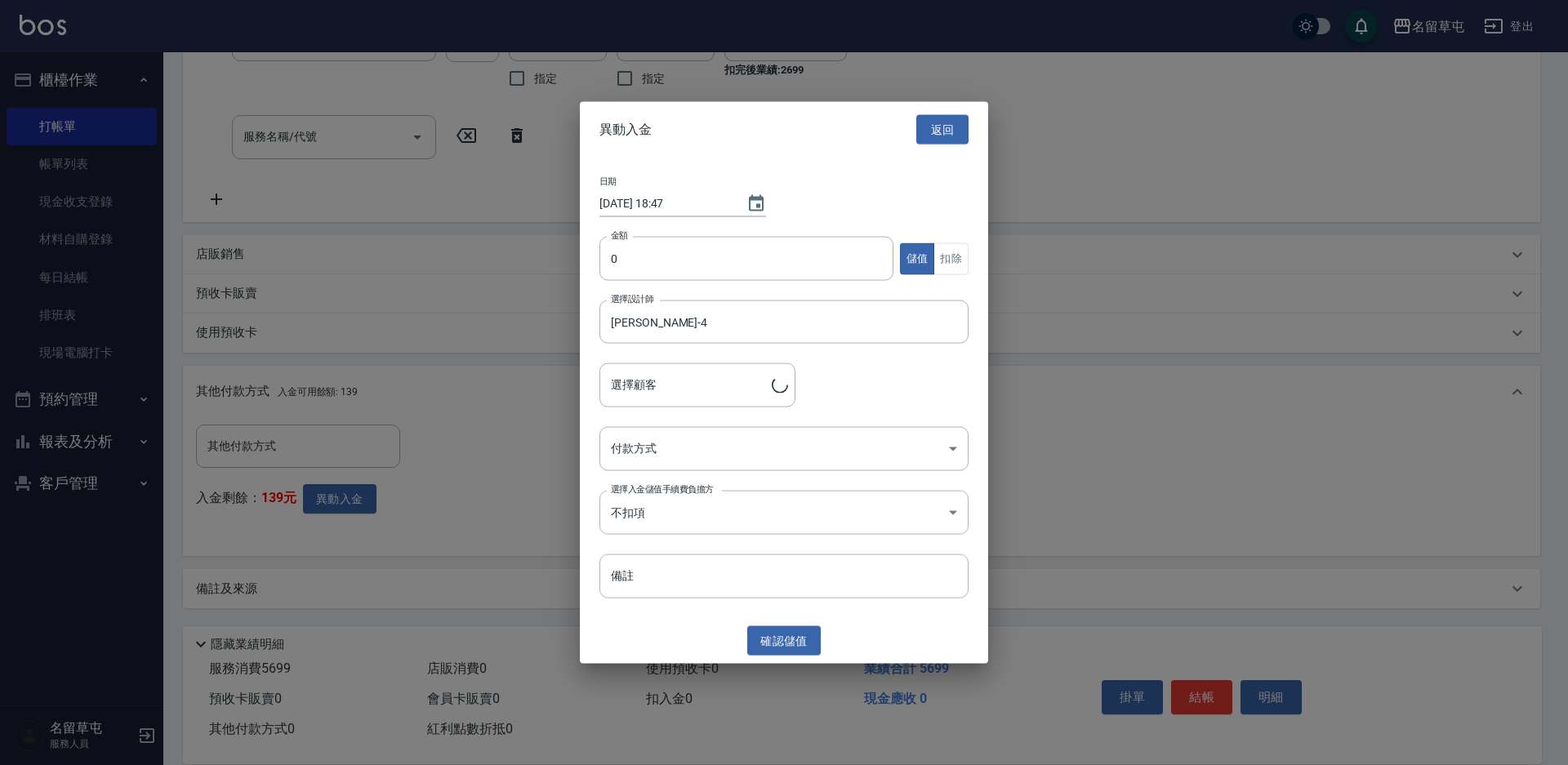
type input "[PERSON_NAME]/0916407689"
click at [615, 250] on input "0" at bounding box center [747, 259] width 294 height 44
type input "3000"
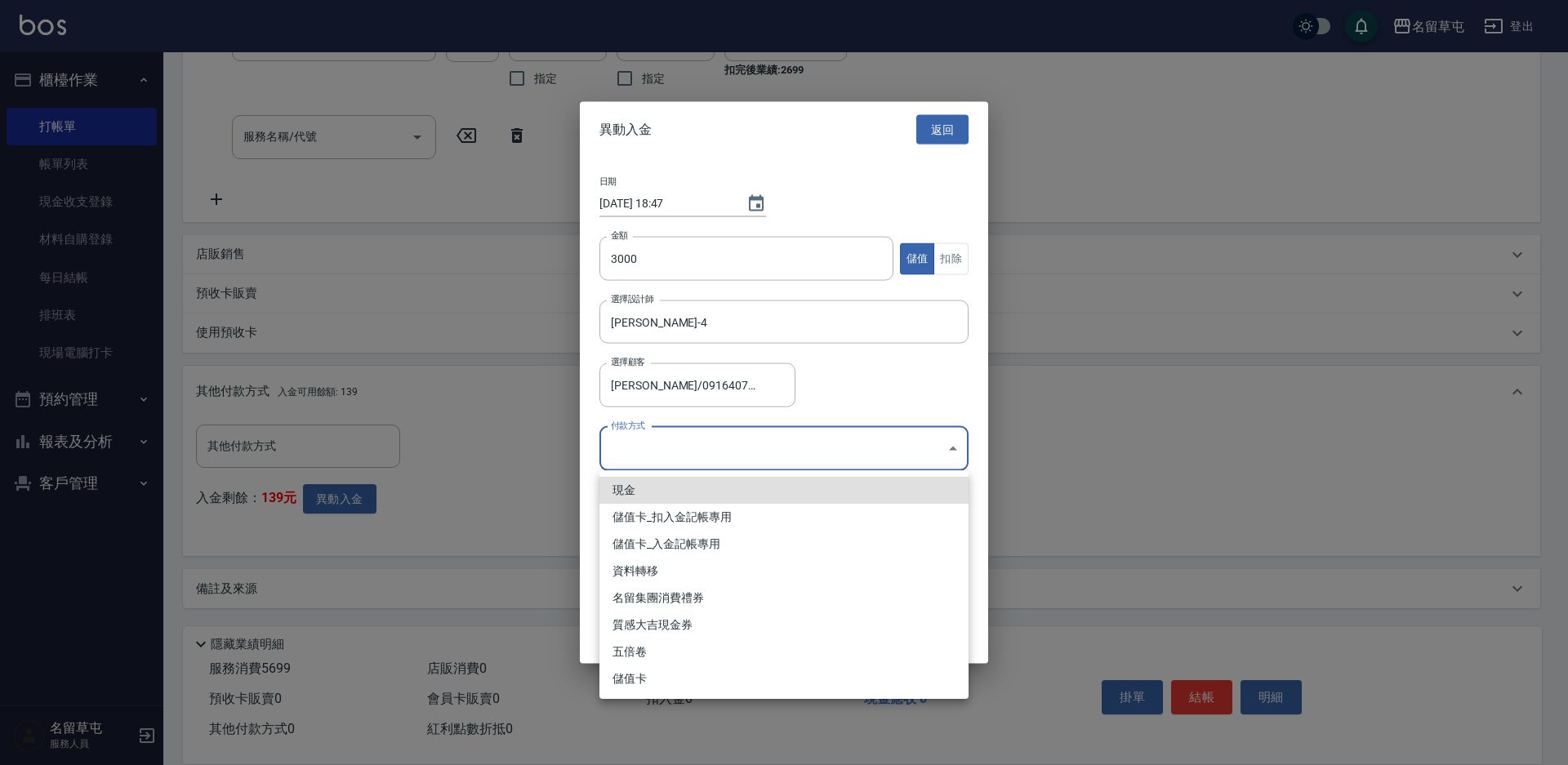
click at [682, 463] on body "名留草屯 登出 櫃檯作業 打帳單 帳單列表 現金收支登錄 材料自購登錄 每日結帳 排班表 現場電腦打卡 預約管理 預約管理 單日預約紀錄 單週預約紀錄 報表及…" at bounding box center [784, 188] width 1568 height 1154
drag, startPoint x: 689, startPoint y: 541, endPoint x: 756, endPoint y: 579, distance: 77.0
click at [689, 542] on li "儲值卡_入金記帳專用" at bounding box center [784, 544] width 369 height 27
type input "儲值卡_入金記帳專用"
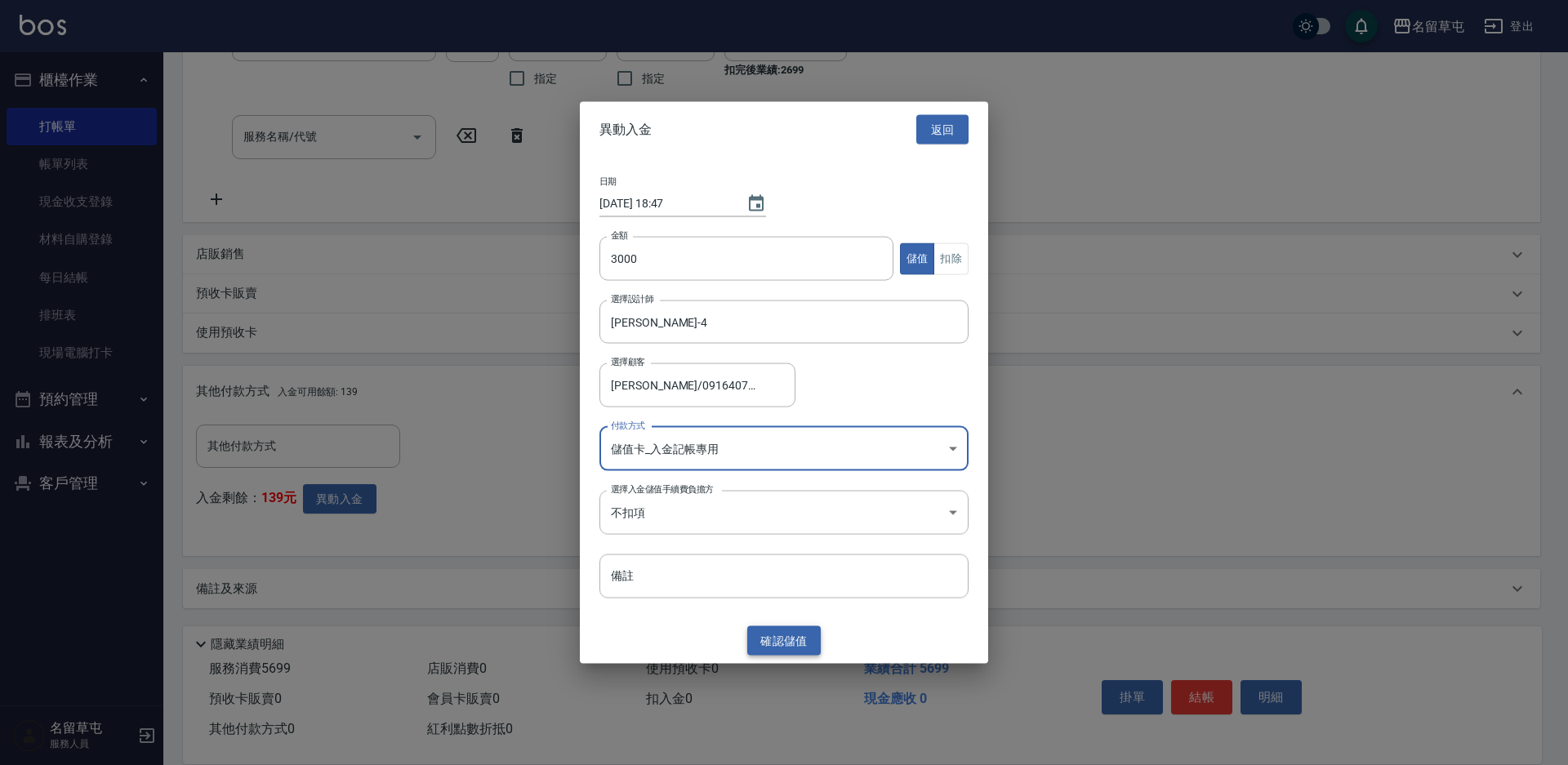
click at [777, 639] on button "確認 儲值" at bounding box center [784, 641] width 74 height 30
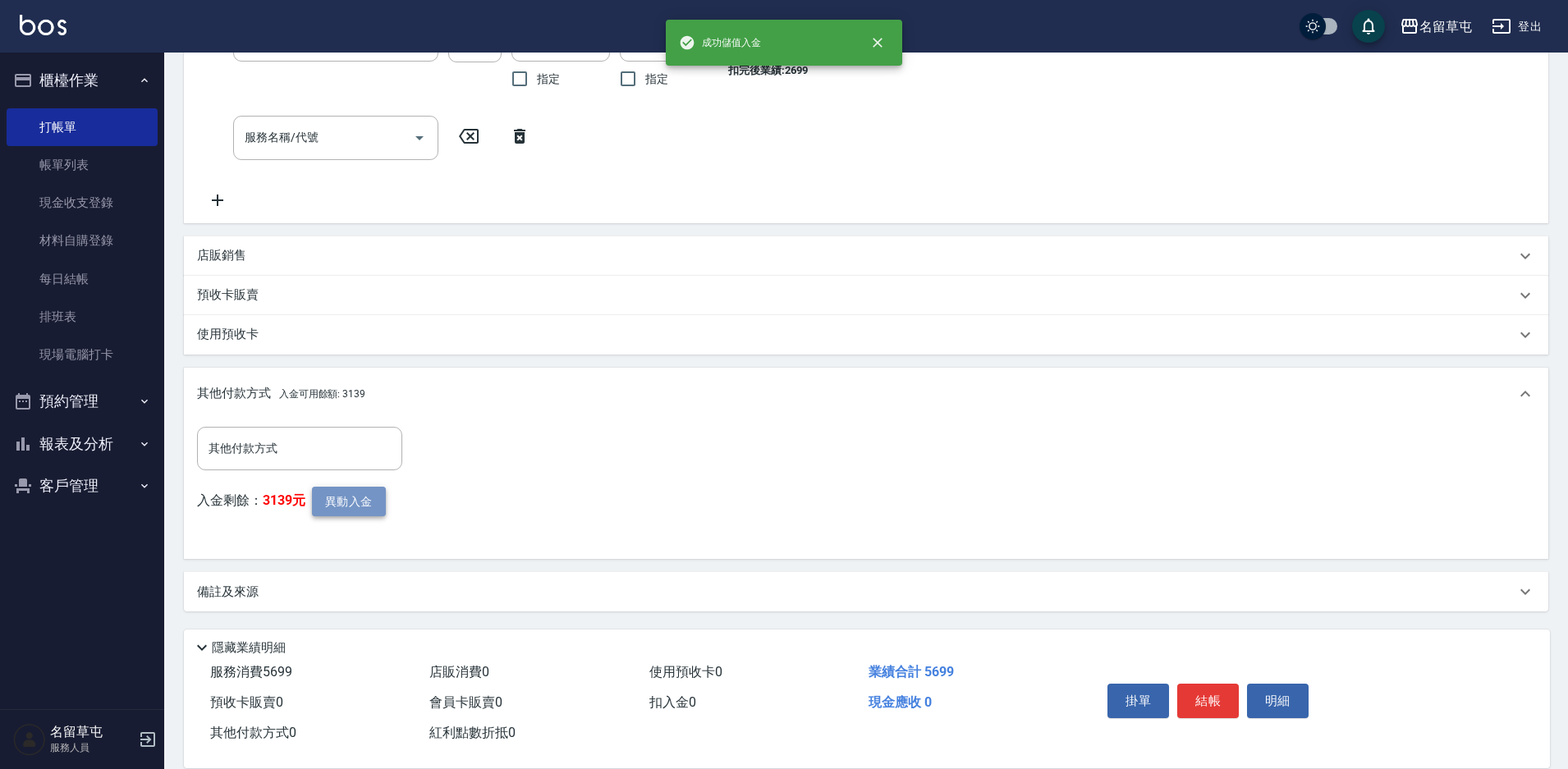
click at [346, 504] on button "異動入金" at bounding box center [349, 501] width 74 height 30
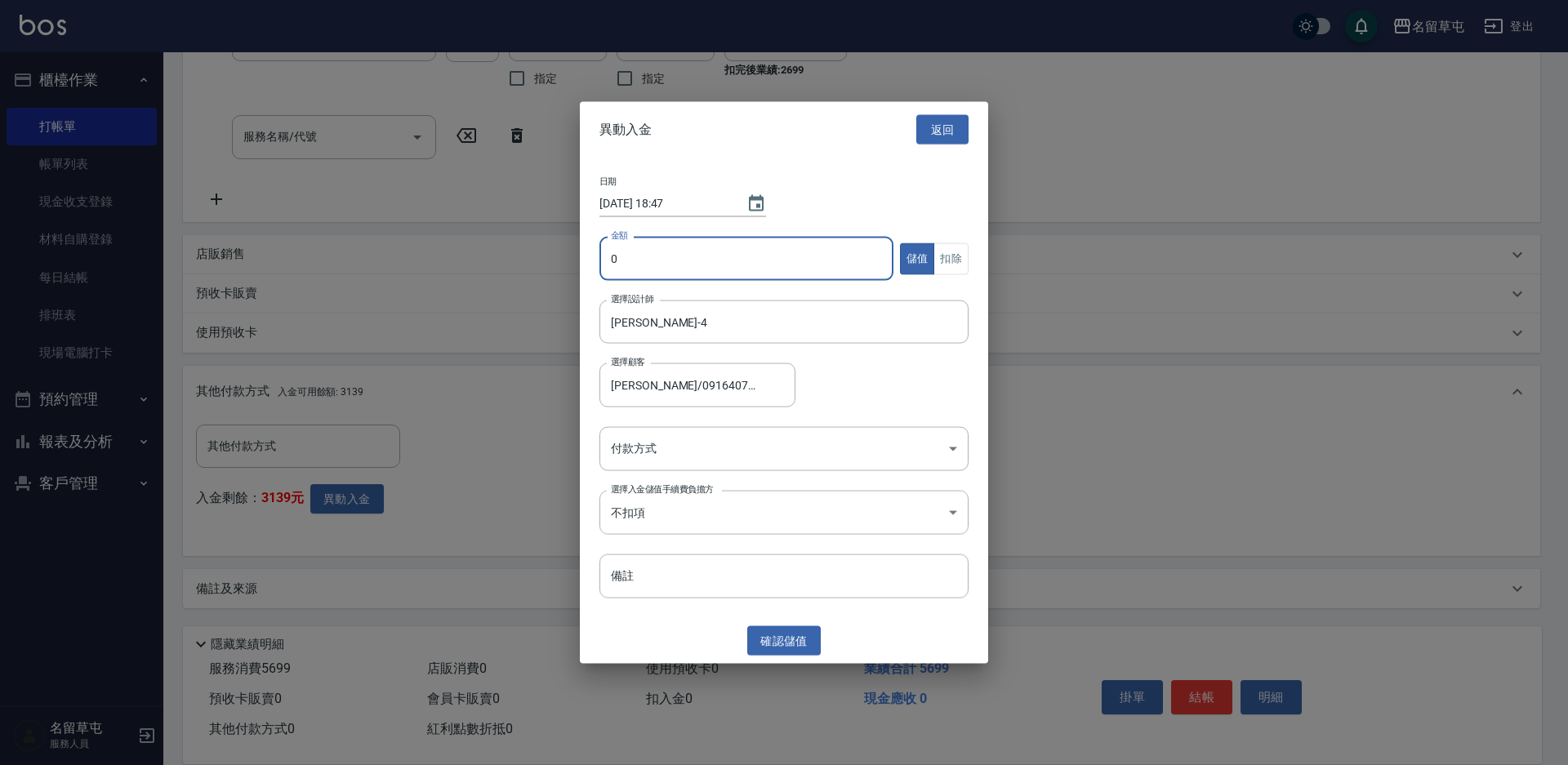
click at [748, 264] on input "0" at bounding box center [747, 259] width 294 height 44
type input "2699"
click at [937, 272] on button "扣除" at bounding box center [951, 259] width 35 height 32
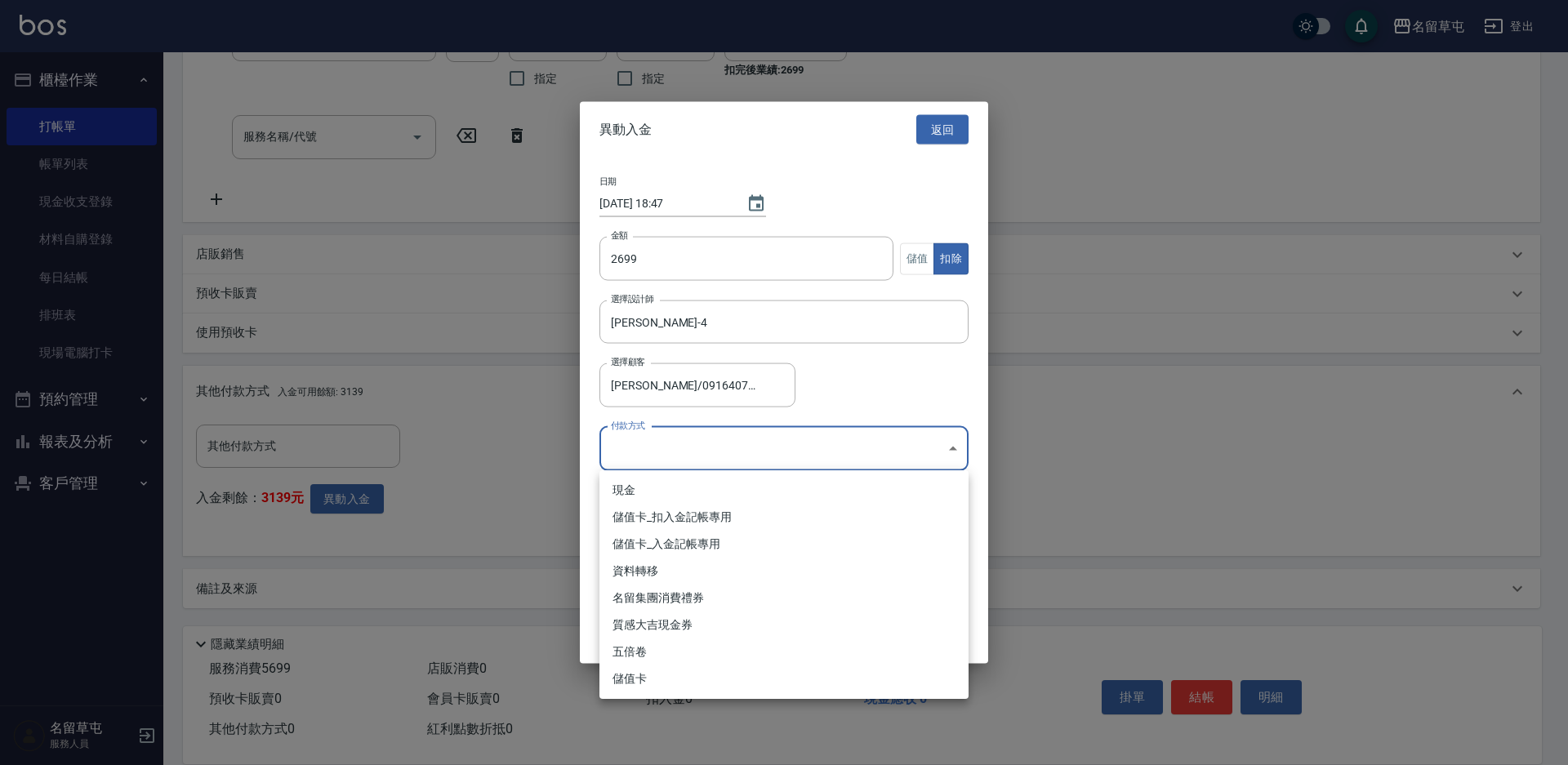
click at [739, 434] on body "名留草屯 登出 櫃檯作業 打帳單 帳單列表 現金收支登錄 材料自購登錄 每日結帳 排班表 現場電腦打卡 預約管理 預約管理 單日預約紀錄 單週預約紀錄 報表及…" at bounding box center [784, 188] width 1568 height 1154
click at [709, 509] on li "儲值卡_扣入金記帳專用" at bounding box center [784, 517] width 369 height 27
type input "儲值卡_扣入金記帳專用"
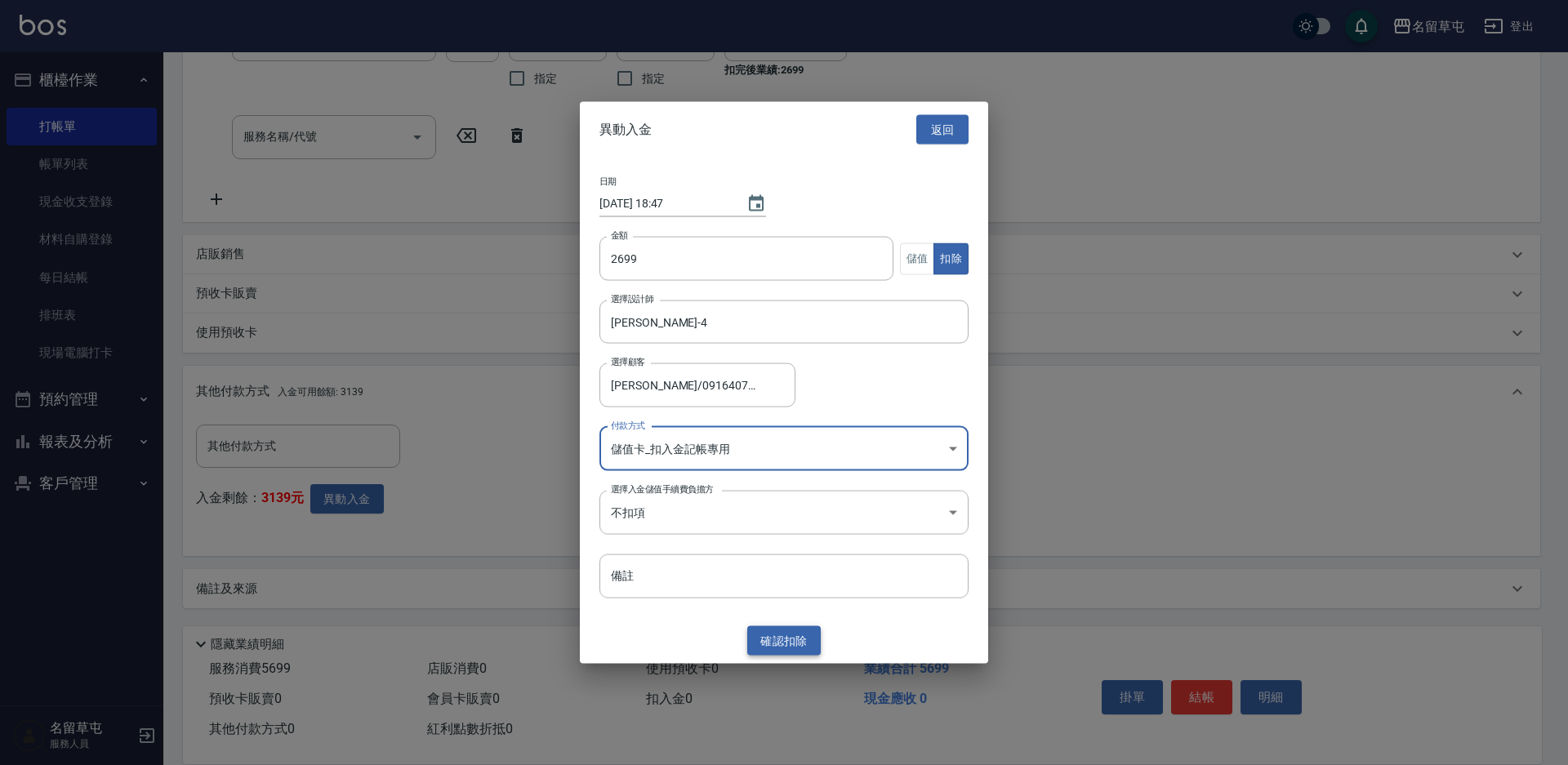
click at [805, 638] on button "確認 扣除" at bounding box center [784, 641] width 74 height 30
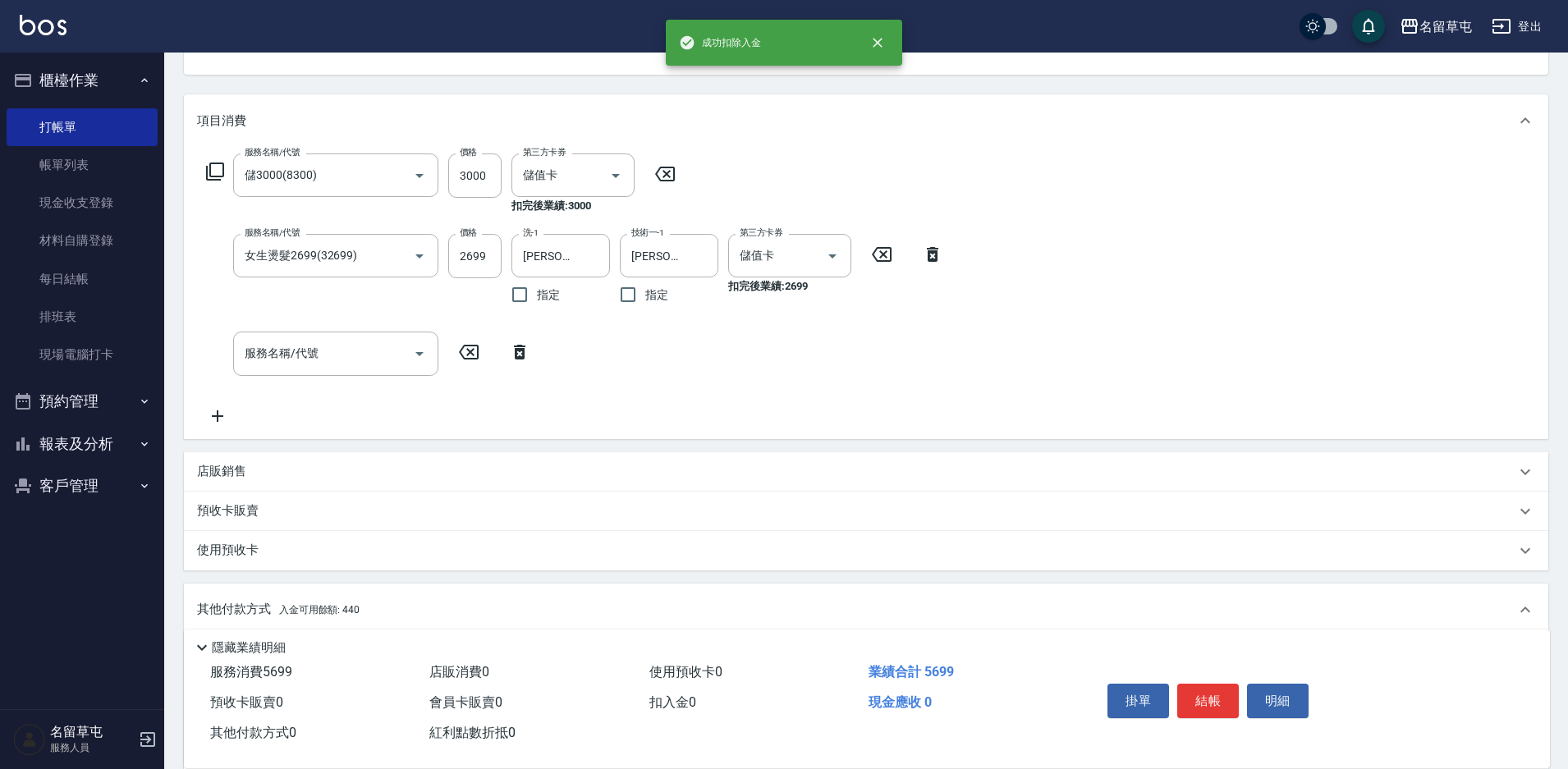
scroll to position [145, 0]
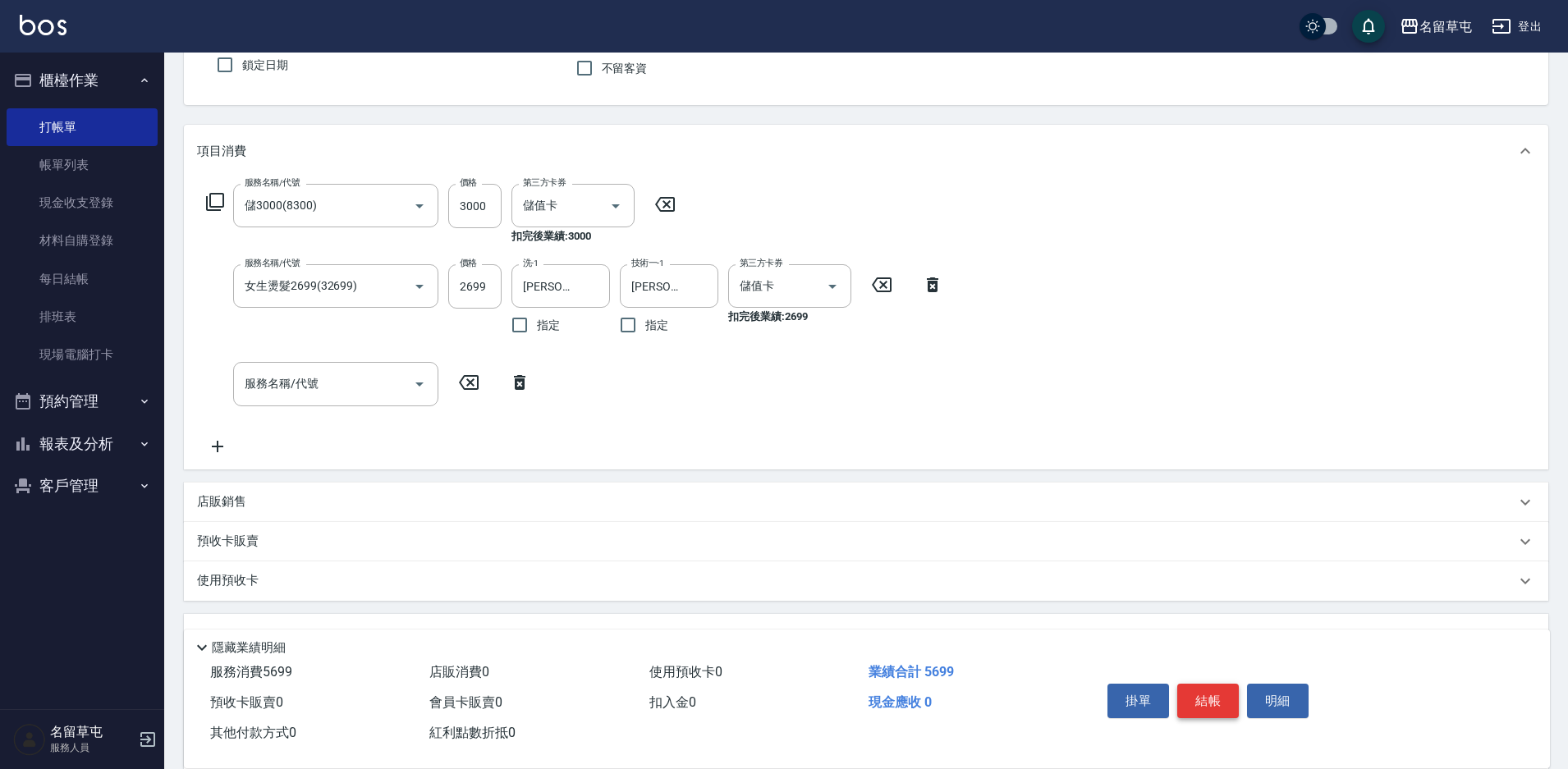
click at [1212, 698] on button "結帳" at bounding box center [1208, 701] width 62 height 34
type input "[DATE] 18:47"
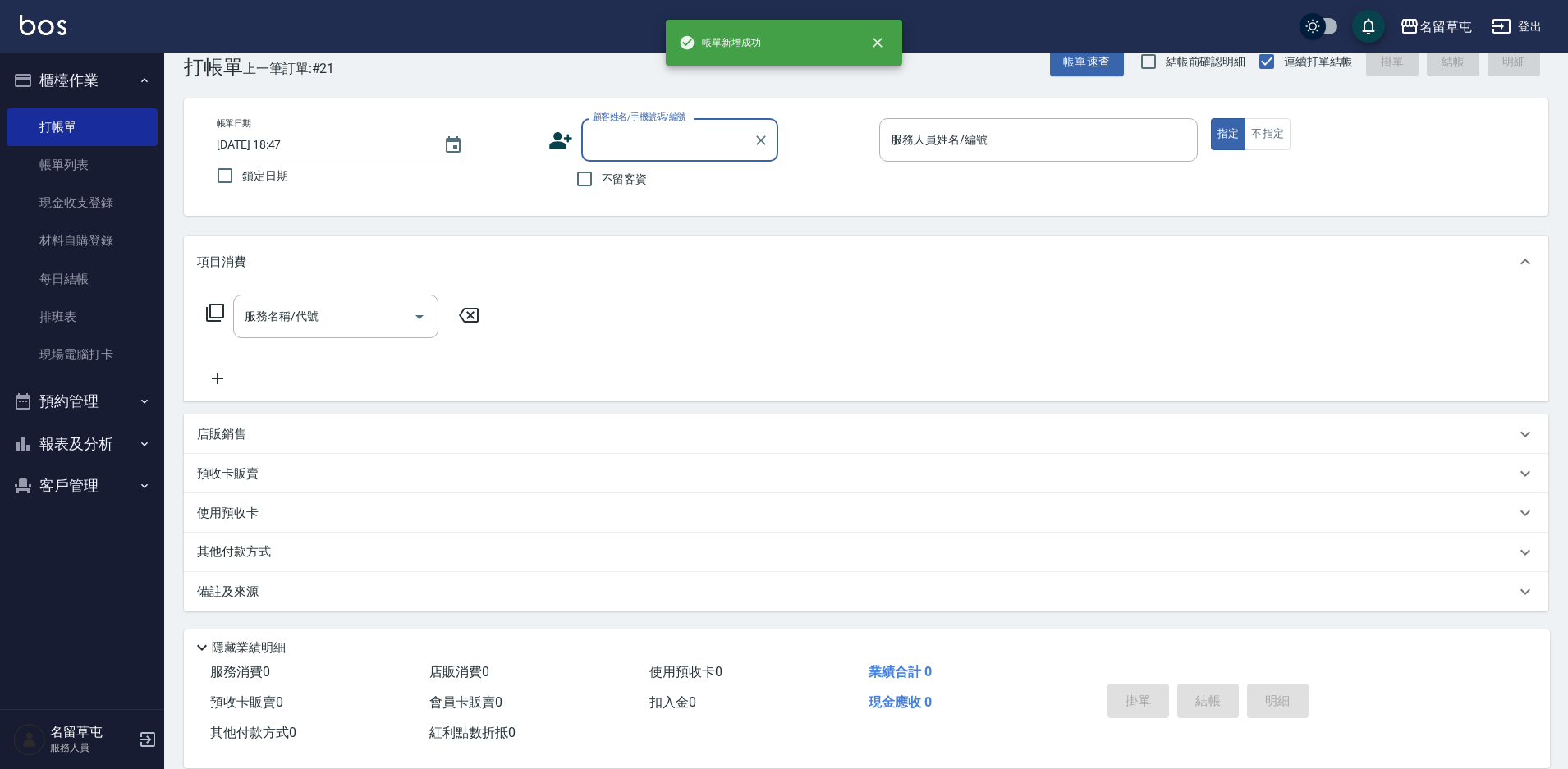
scroll to position [33, 0]
type input "5"
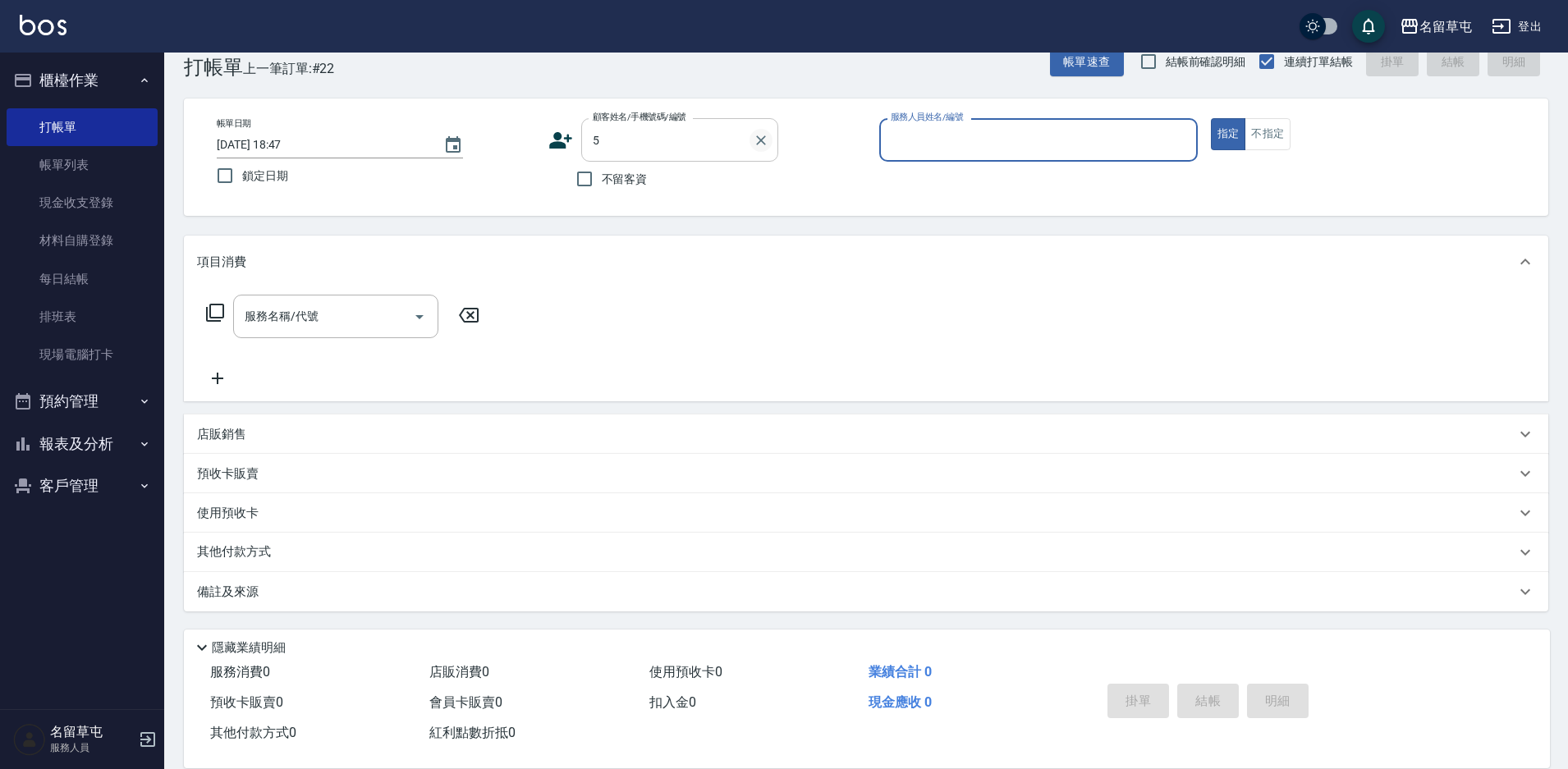
click at [764, 142] on icon "Clear" at bounding box center [760, 140] width 17 height 17
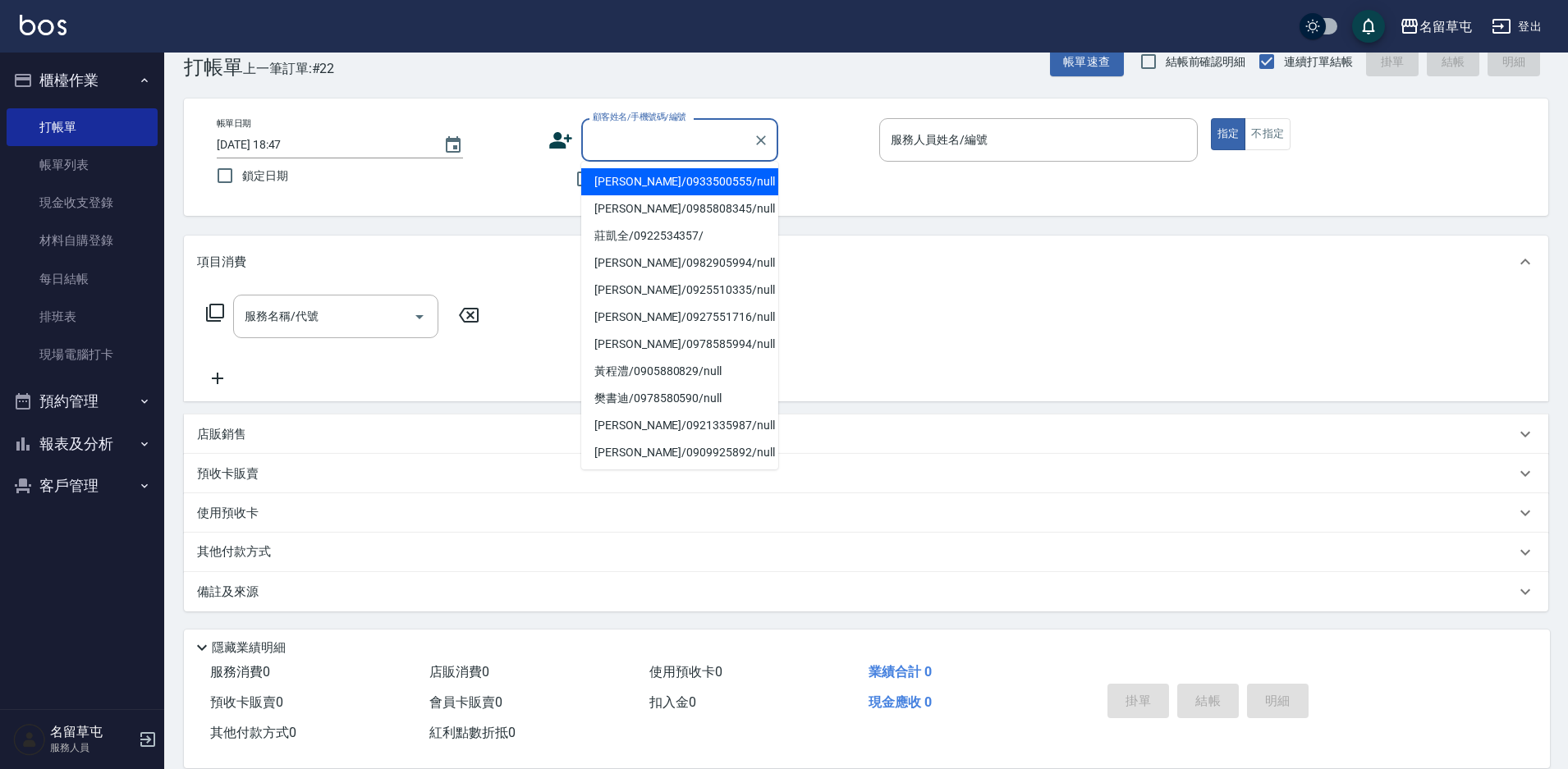
click at [705, 141] on input "顧客姓名/手機號碼/編號" at bounding box center [666, 140] width 157 height 28
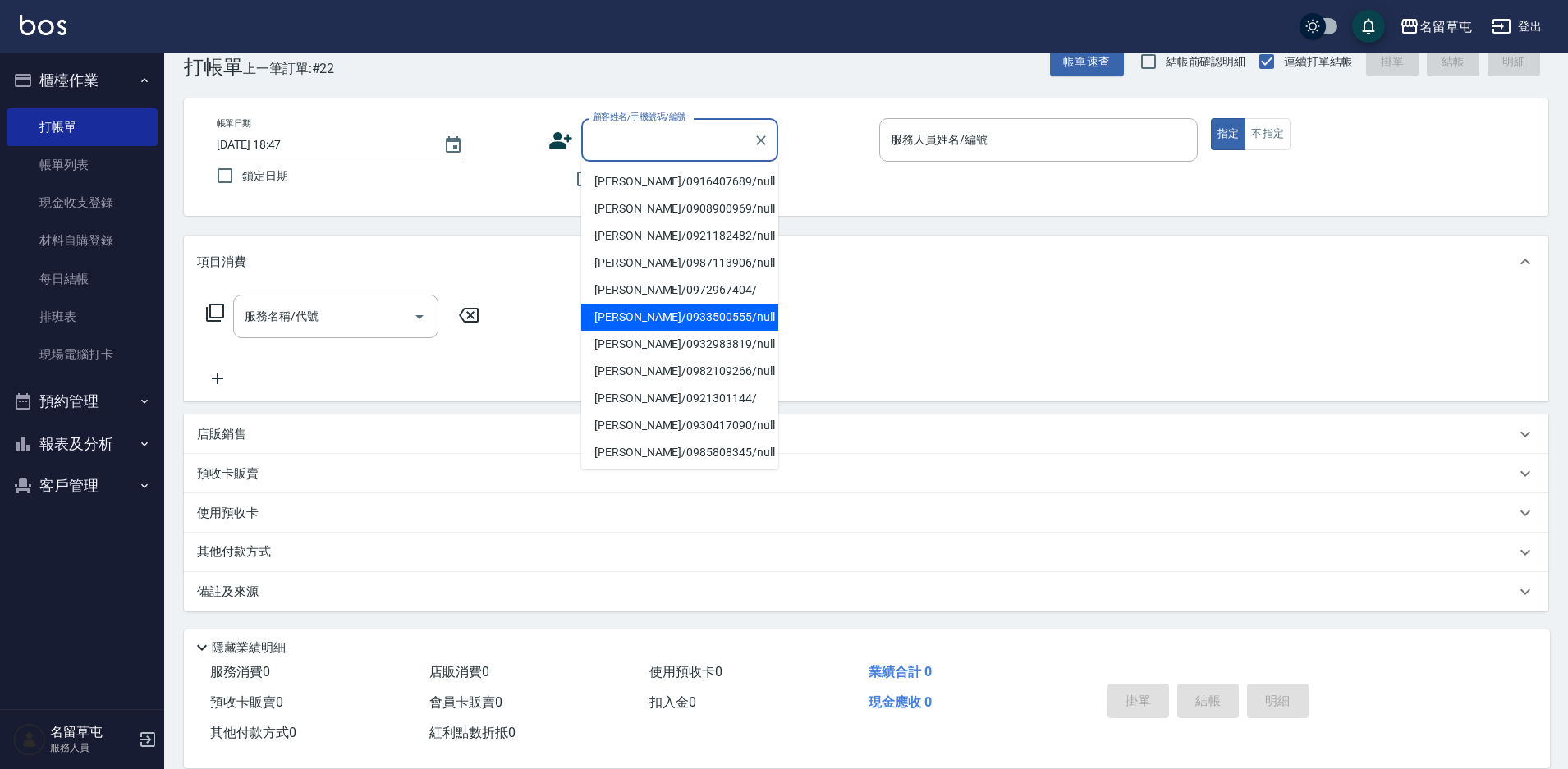
click at [654, 176] on li "[PERSON_NAME]/0916407689/null" at bounding box center [680, 182] width 197 height 27
type input "[PERSON_NAME]/0916407689/null"
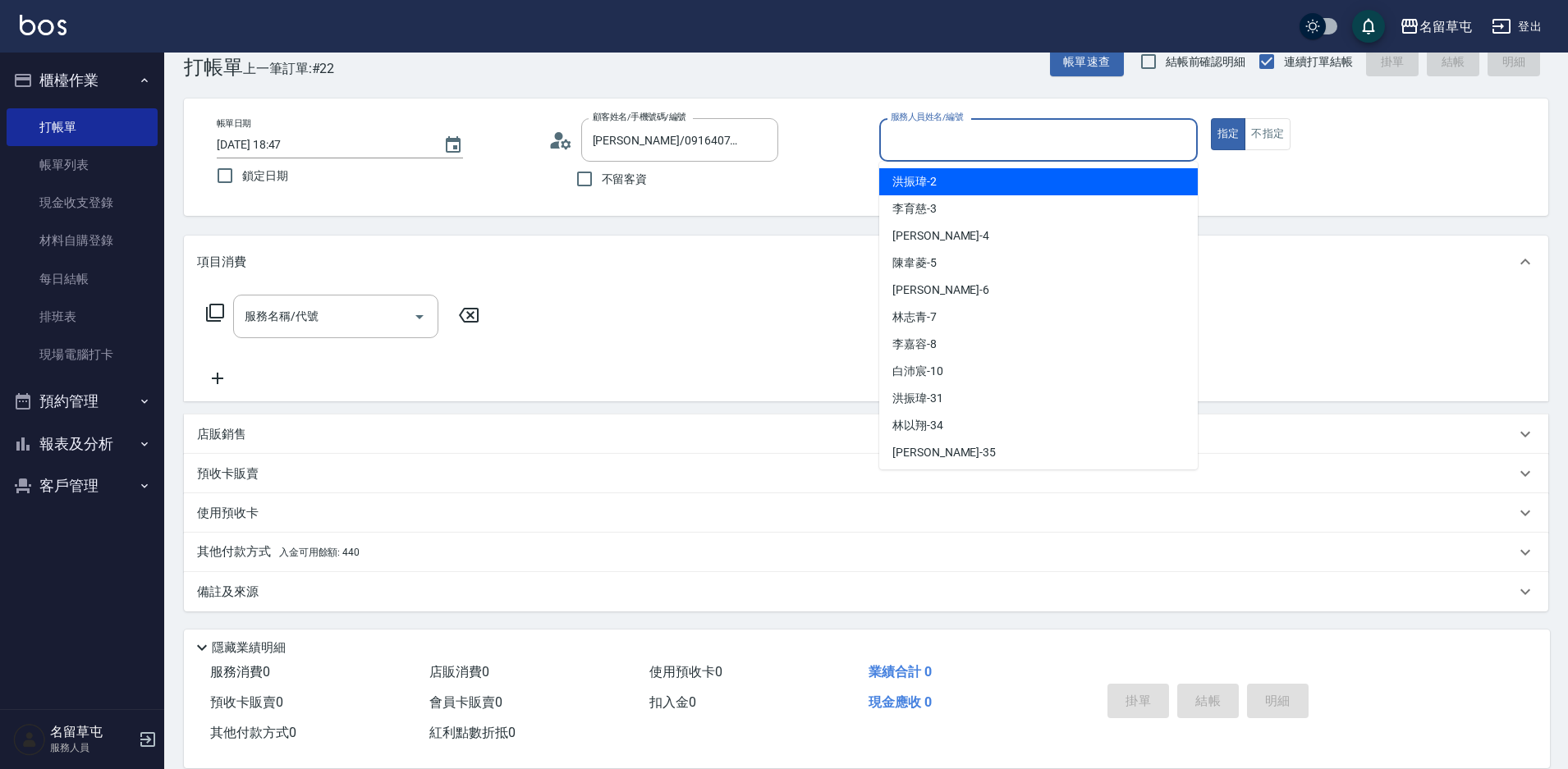
click at [941, 147] on input "服務人員姓名/編號" at bounding box center [1038, 140] width 304 height 28
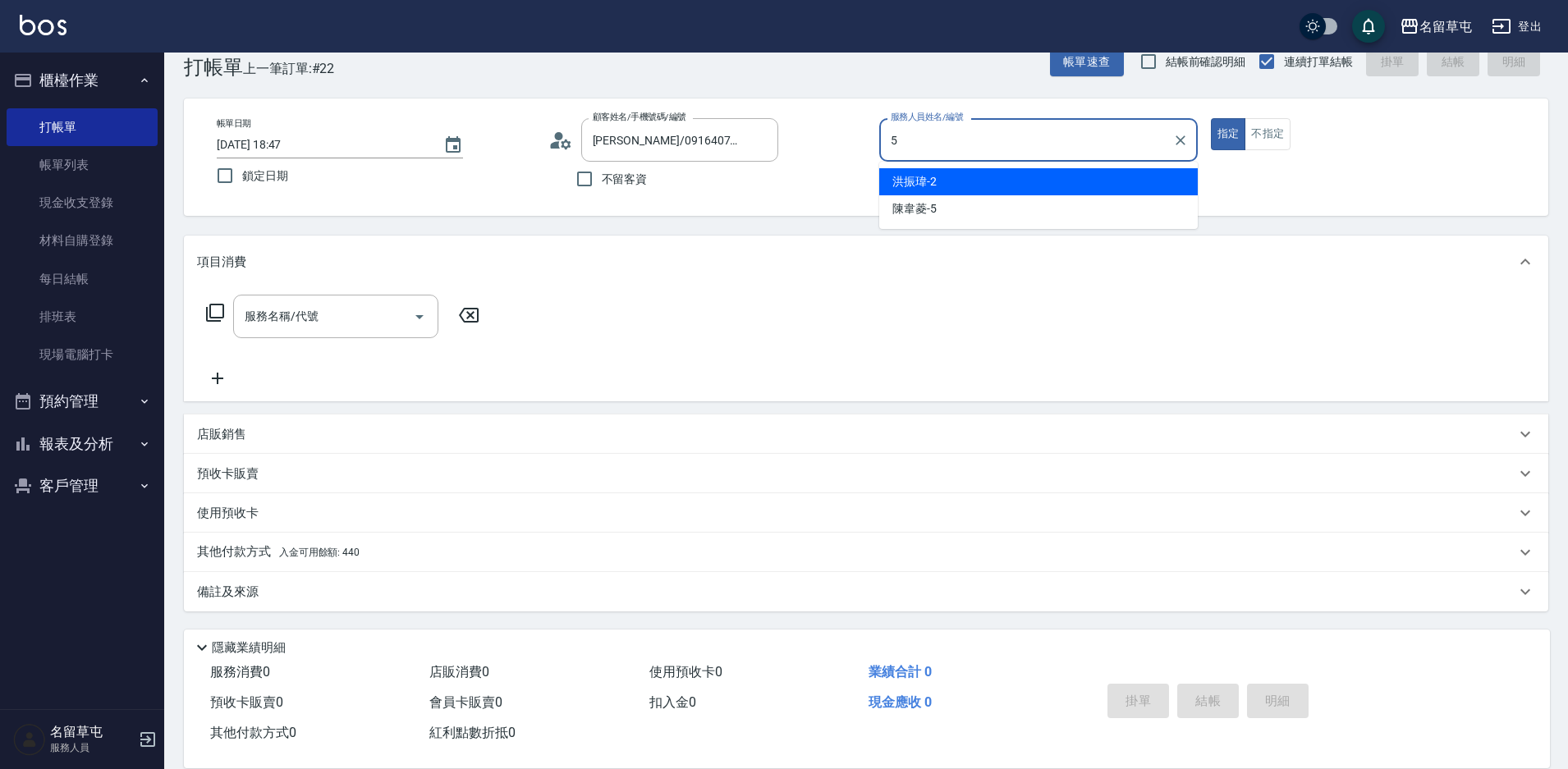
type input "[PERSON_NAME]-5"
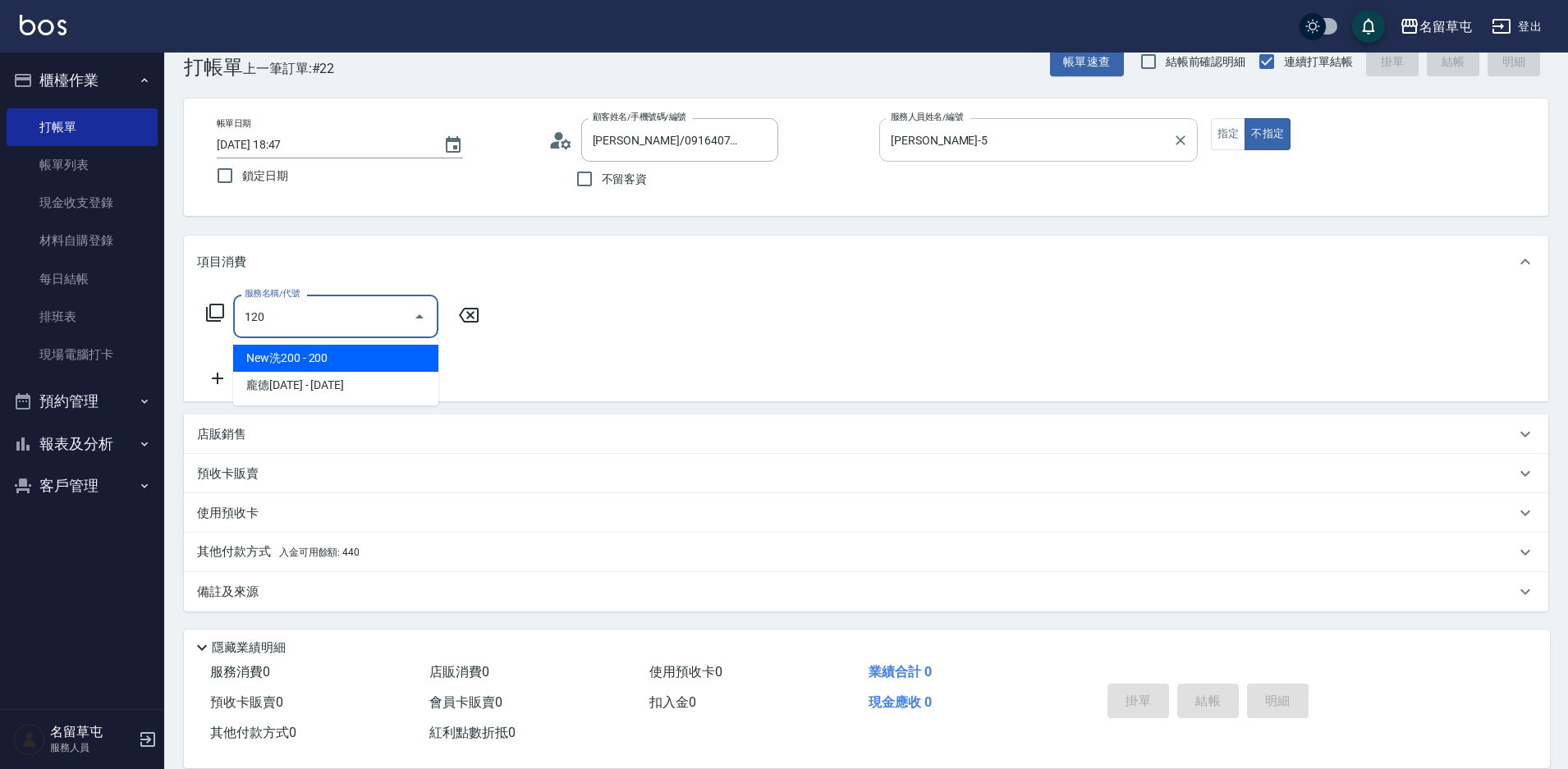
type input "New洗200(120)"
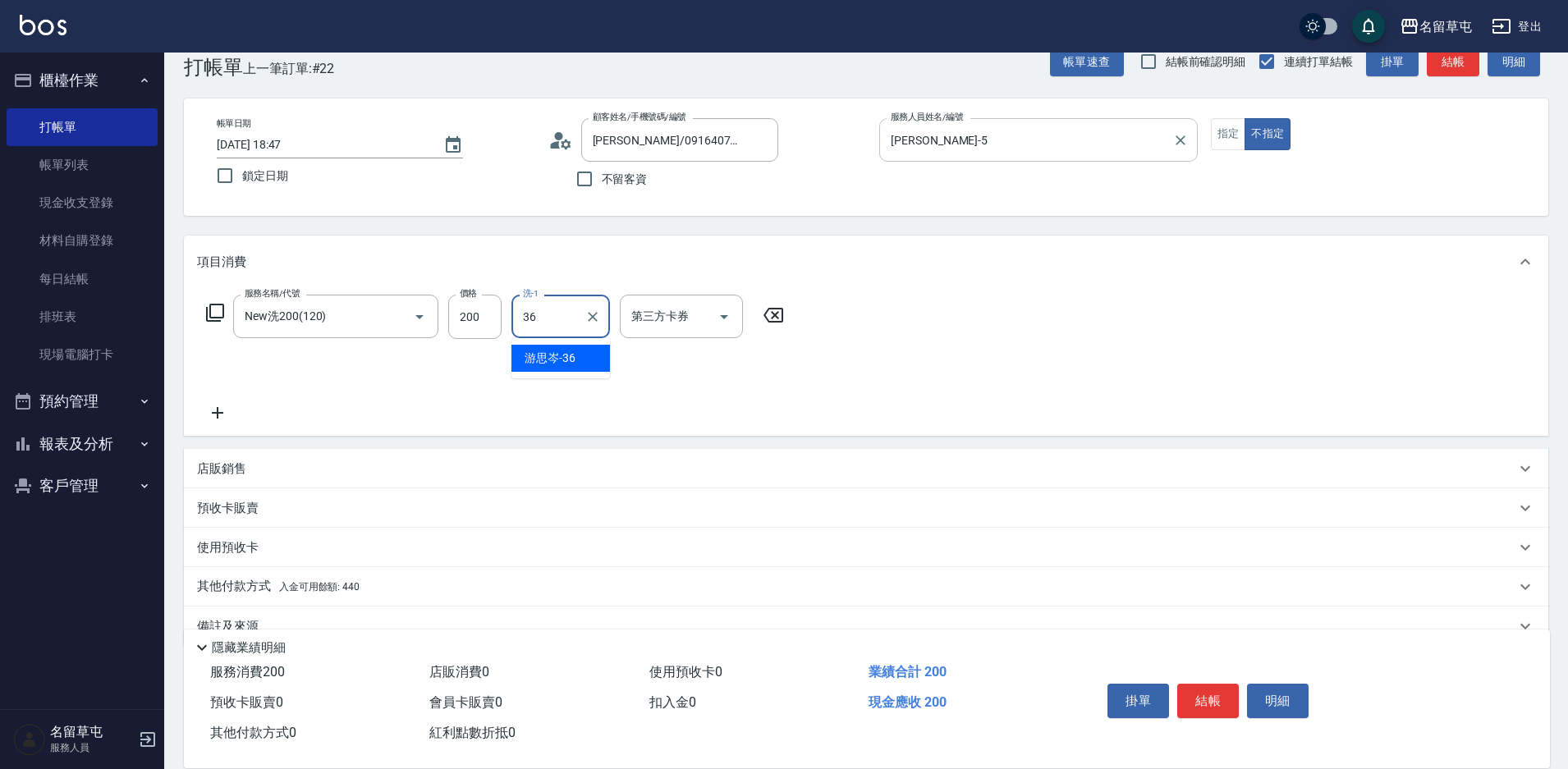
type input "游思岑-36"
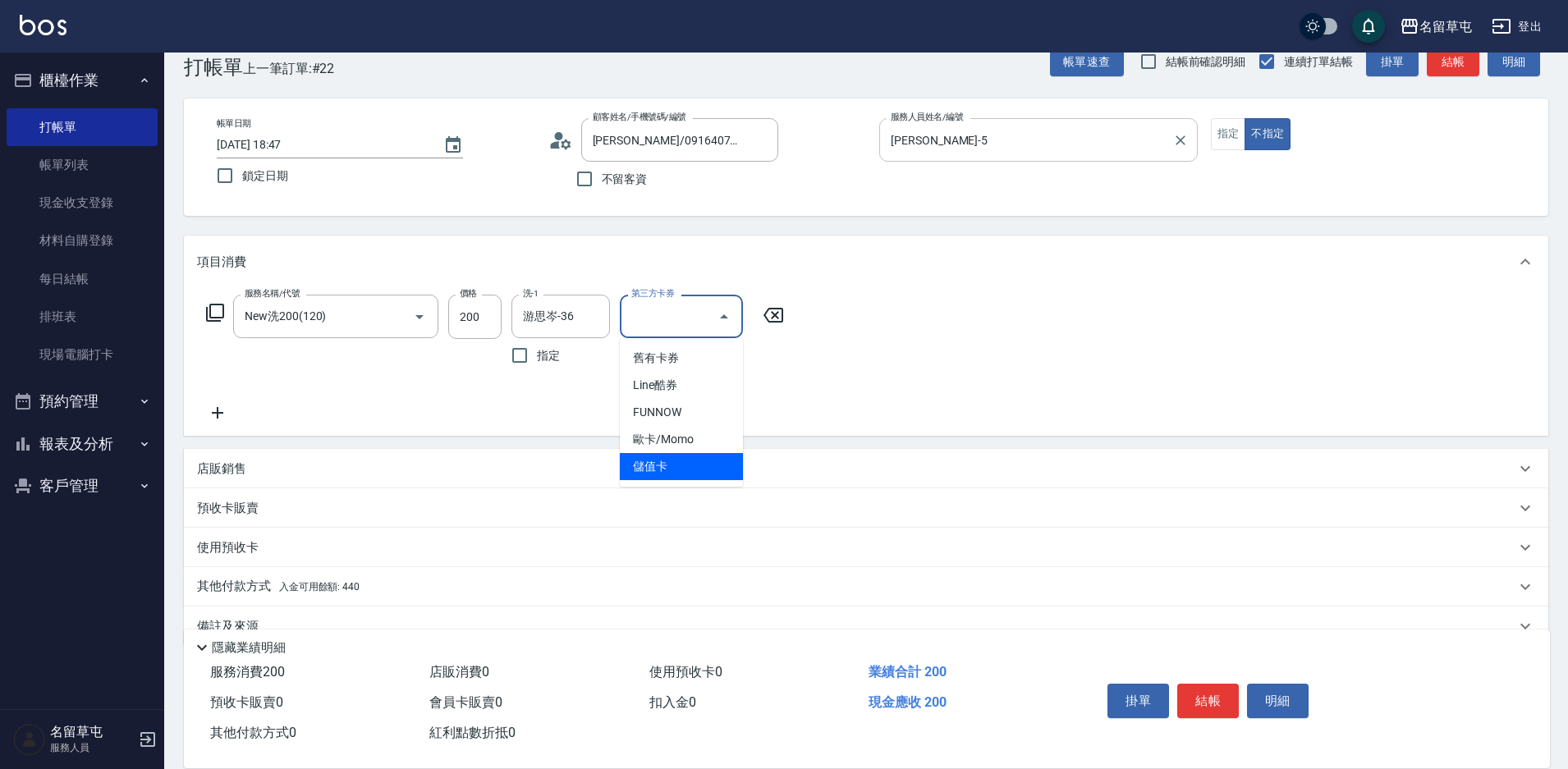
type input "儲值卡"
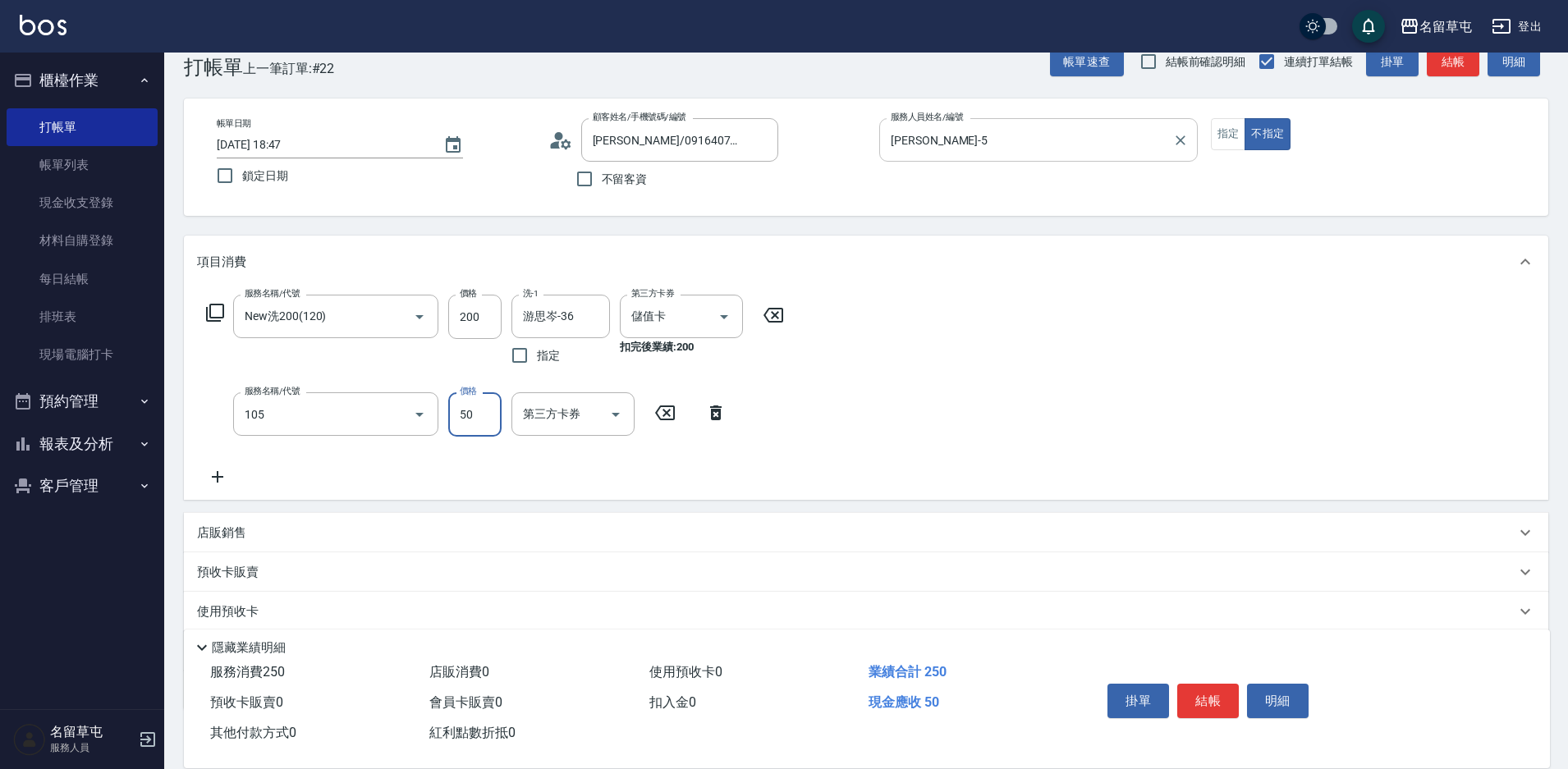
type input "精油50(105)"
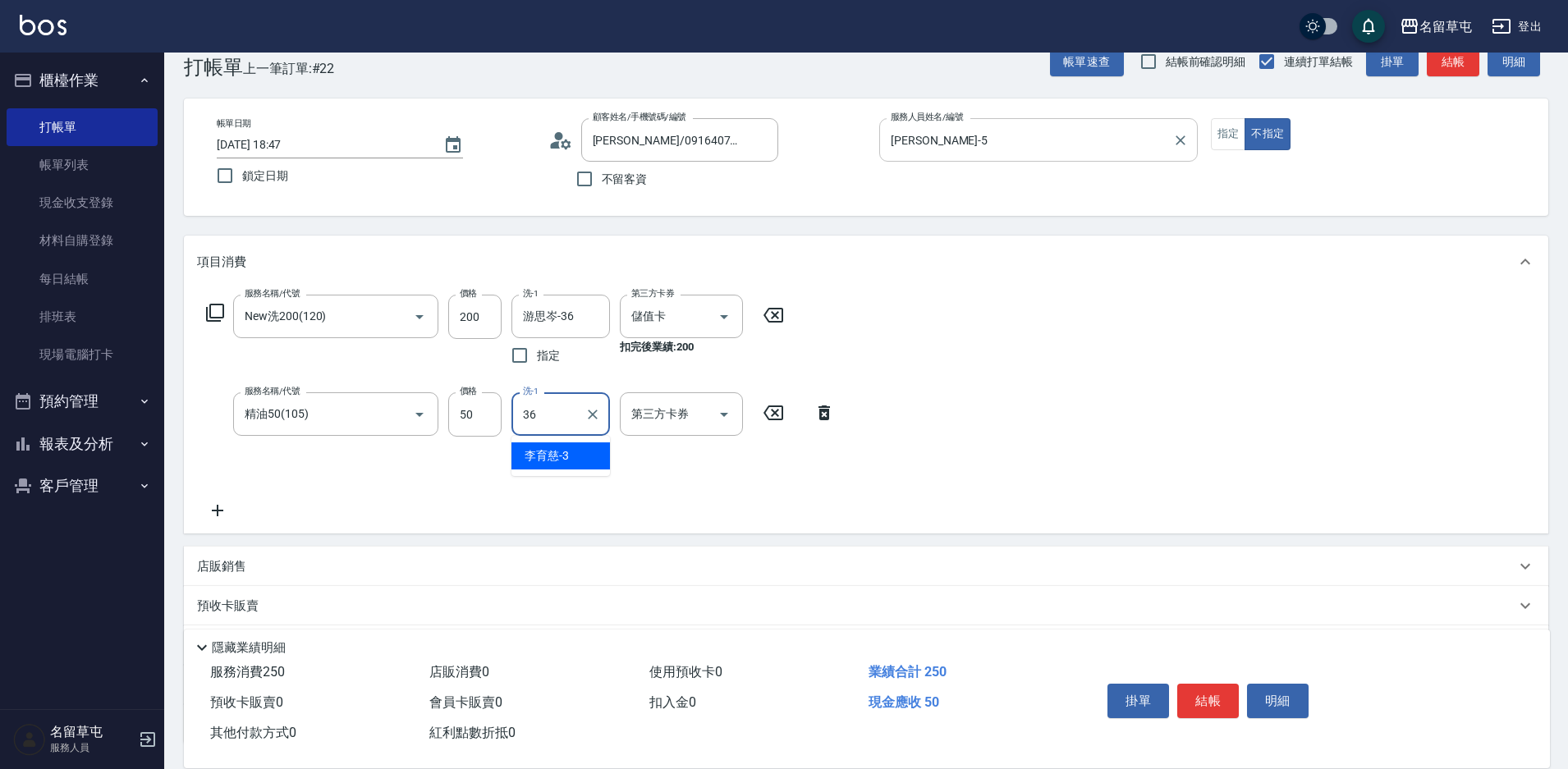
type input "游思岑-36"
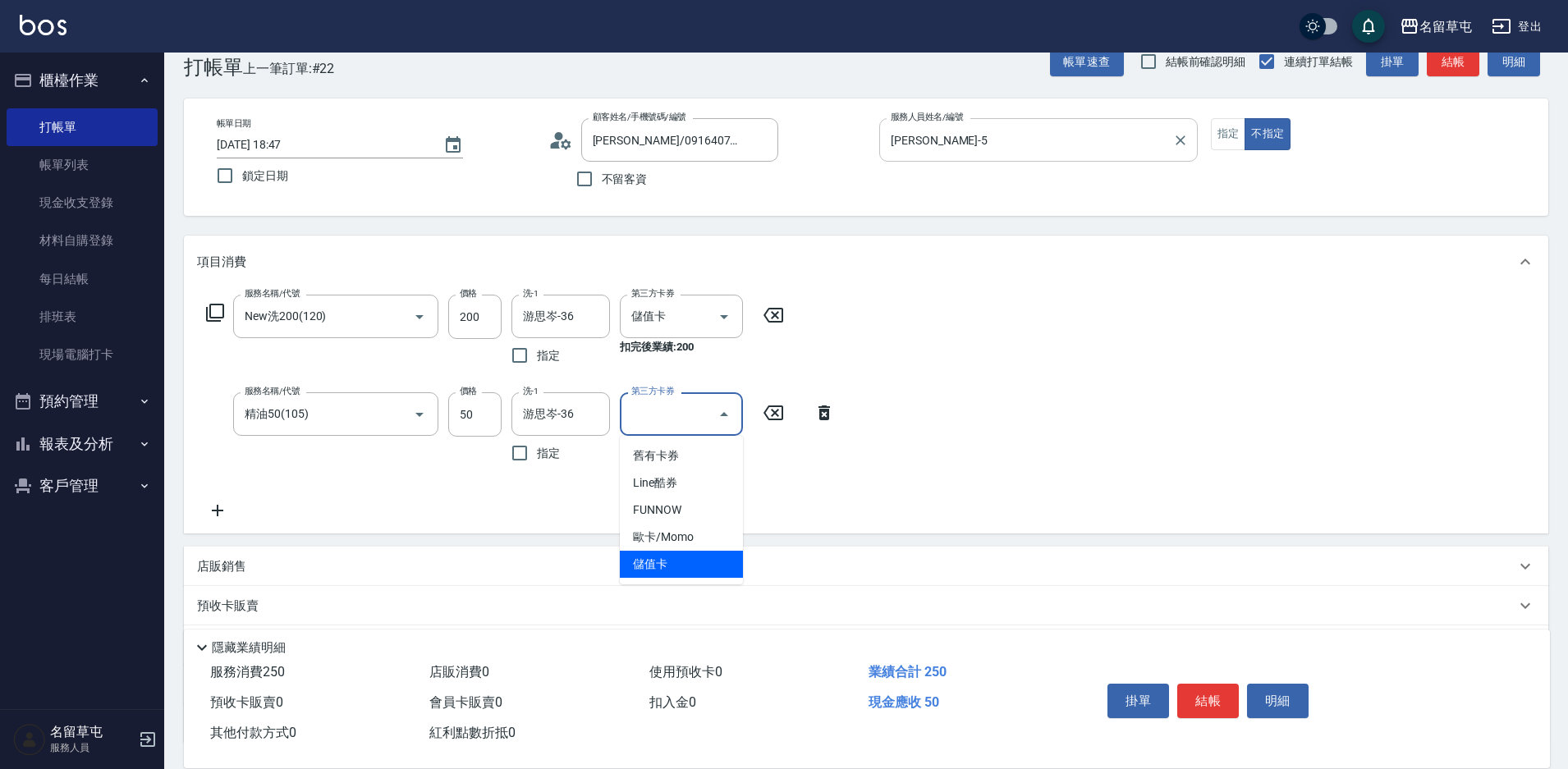
type input "儲值卡"
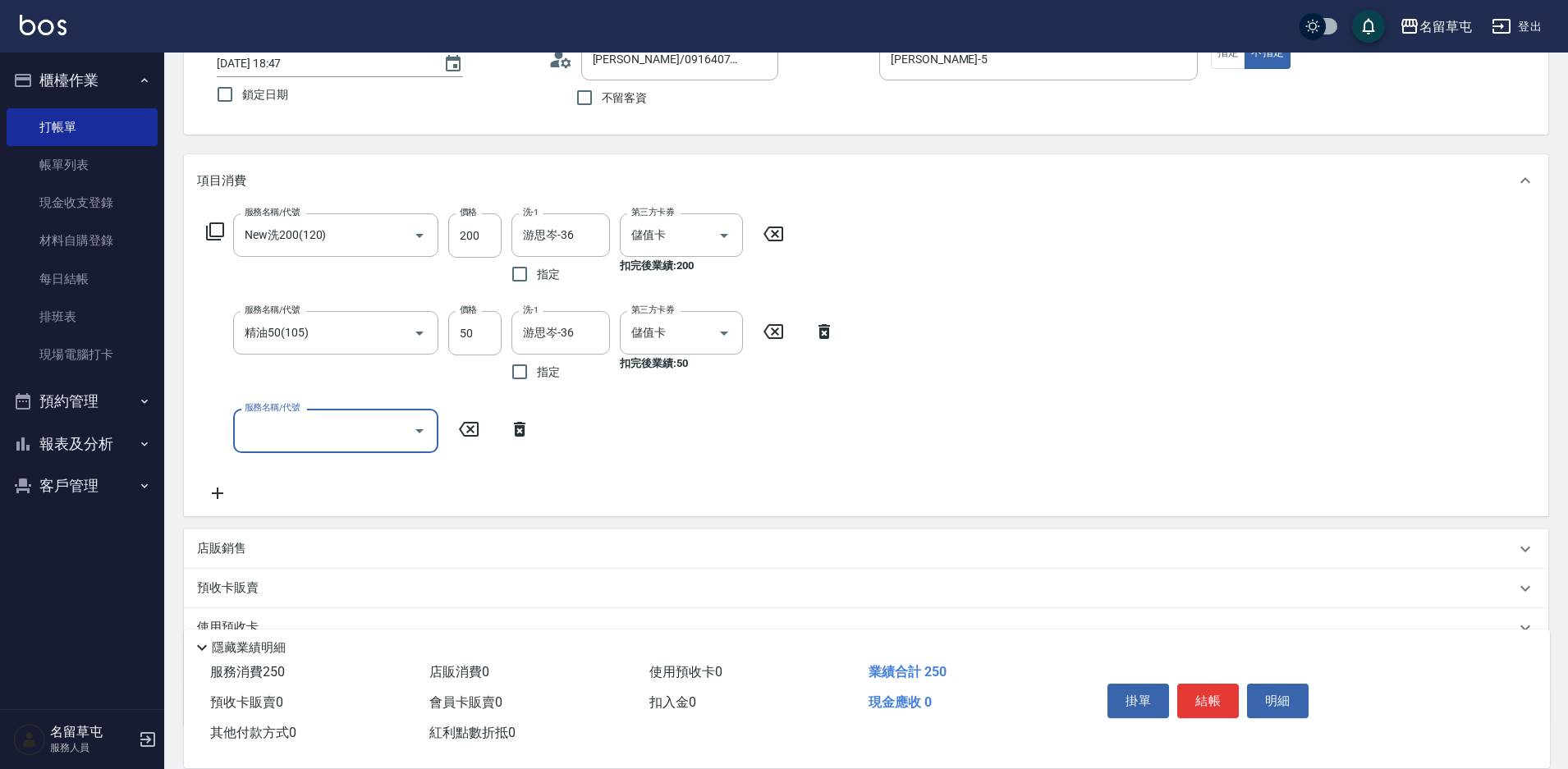
scroll to position [230, 0]
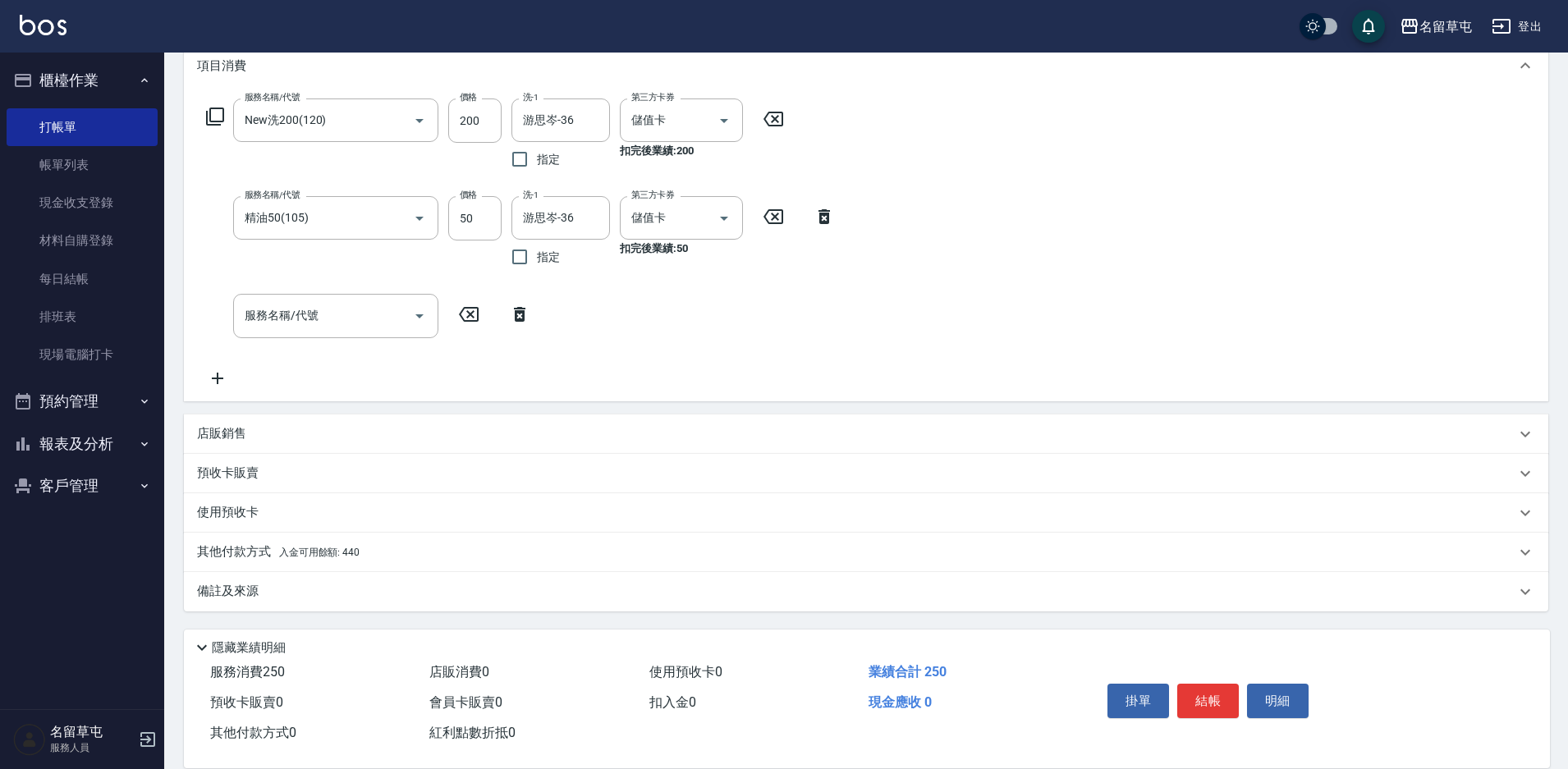
click at [254, 548] on p "其他付款方式 入金可用餘額: 440" at bounding box center [278, 552] width 162 height 18
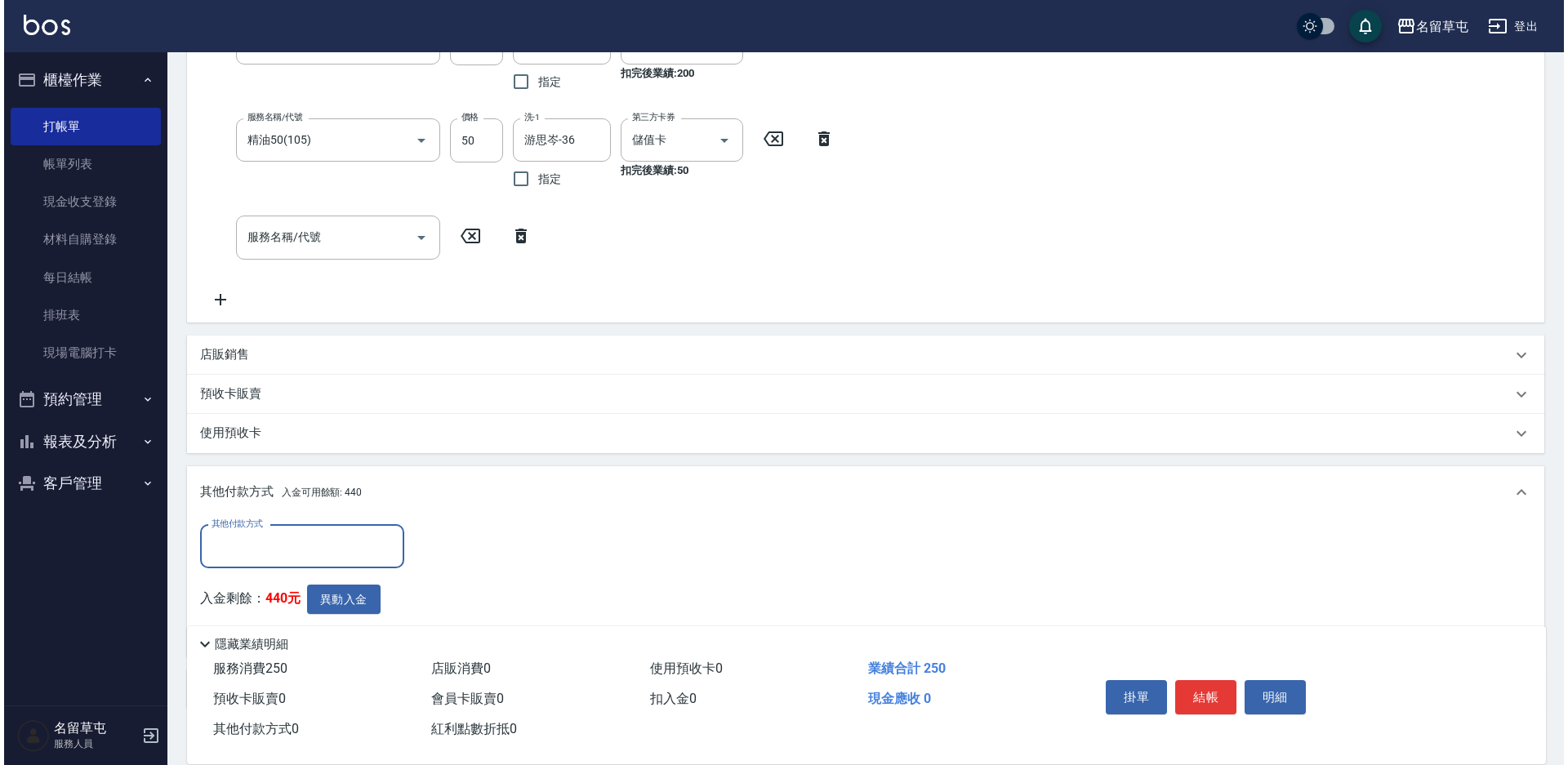
scroll to position [406, 0]
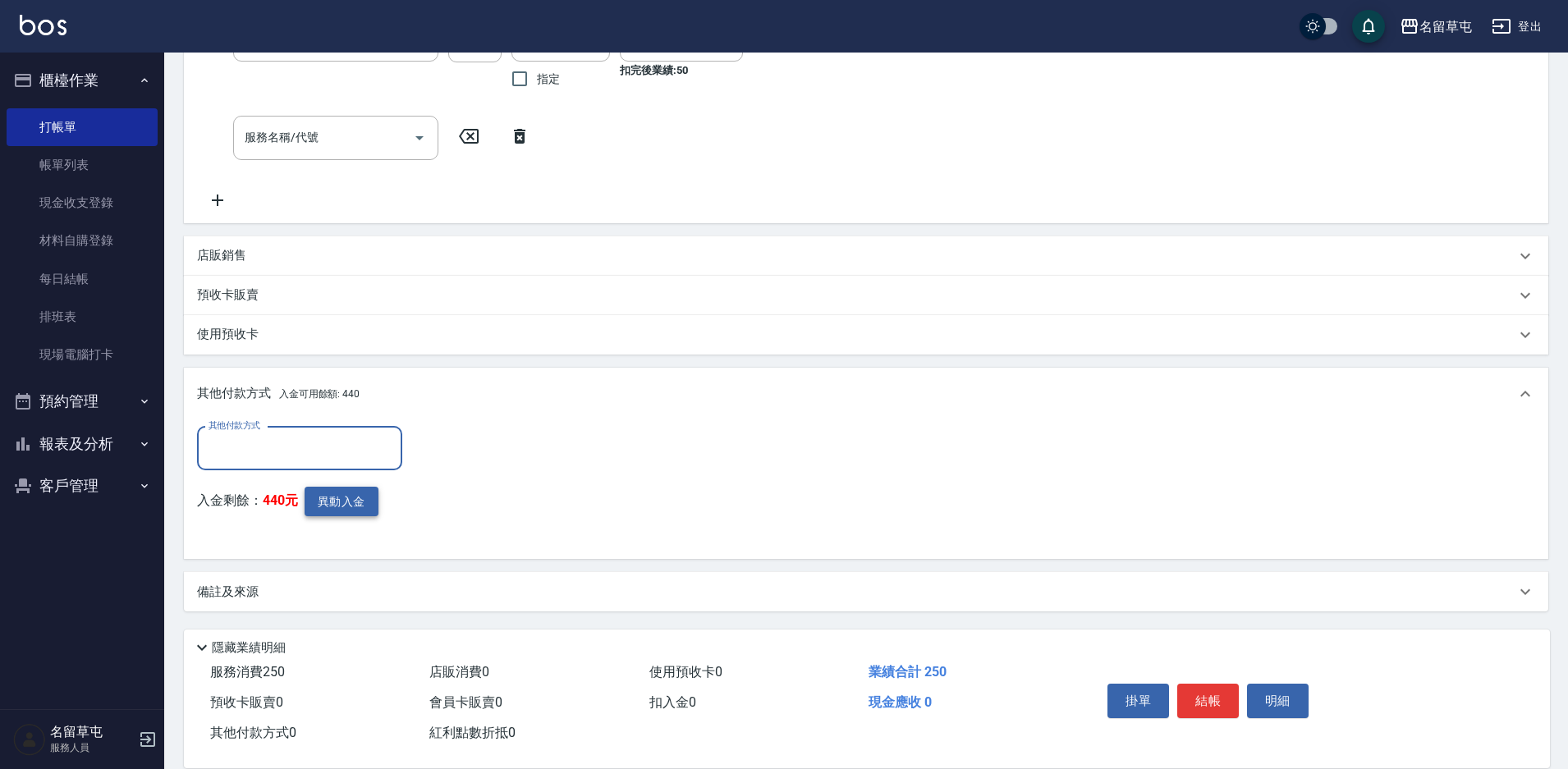
click at [346, 506] on button "異動入金" at bounding box center [342, 501] width 74 height 30
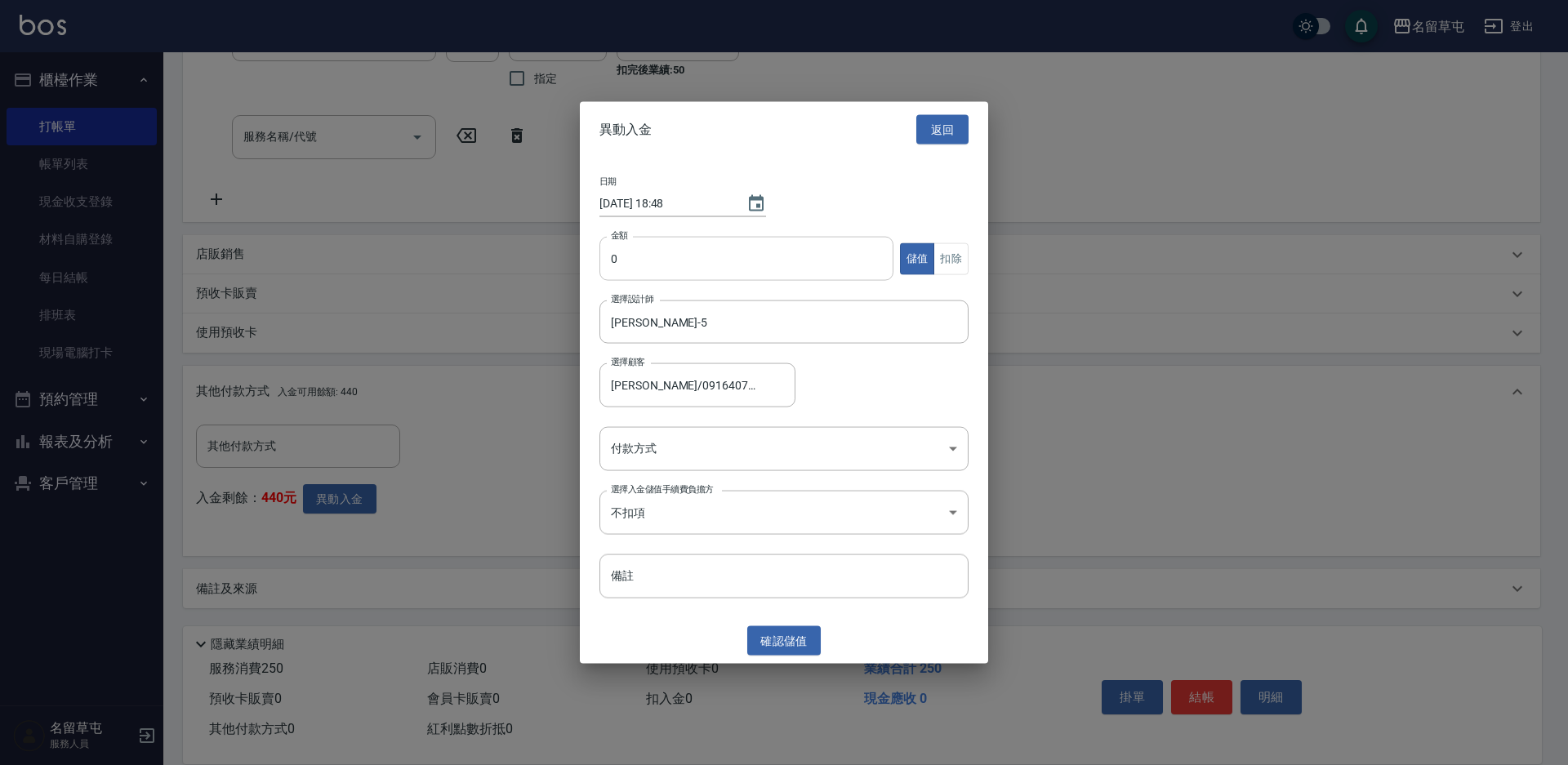
click at [697, 260] on input "0" at bounding box center [747, 259] width 294 height 44
type input "250"
click at [965, 261] on button "扣除" at bounding box center [951, 259] width 35 height 32
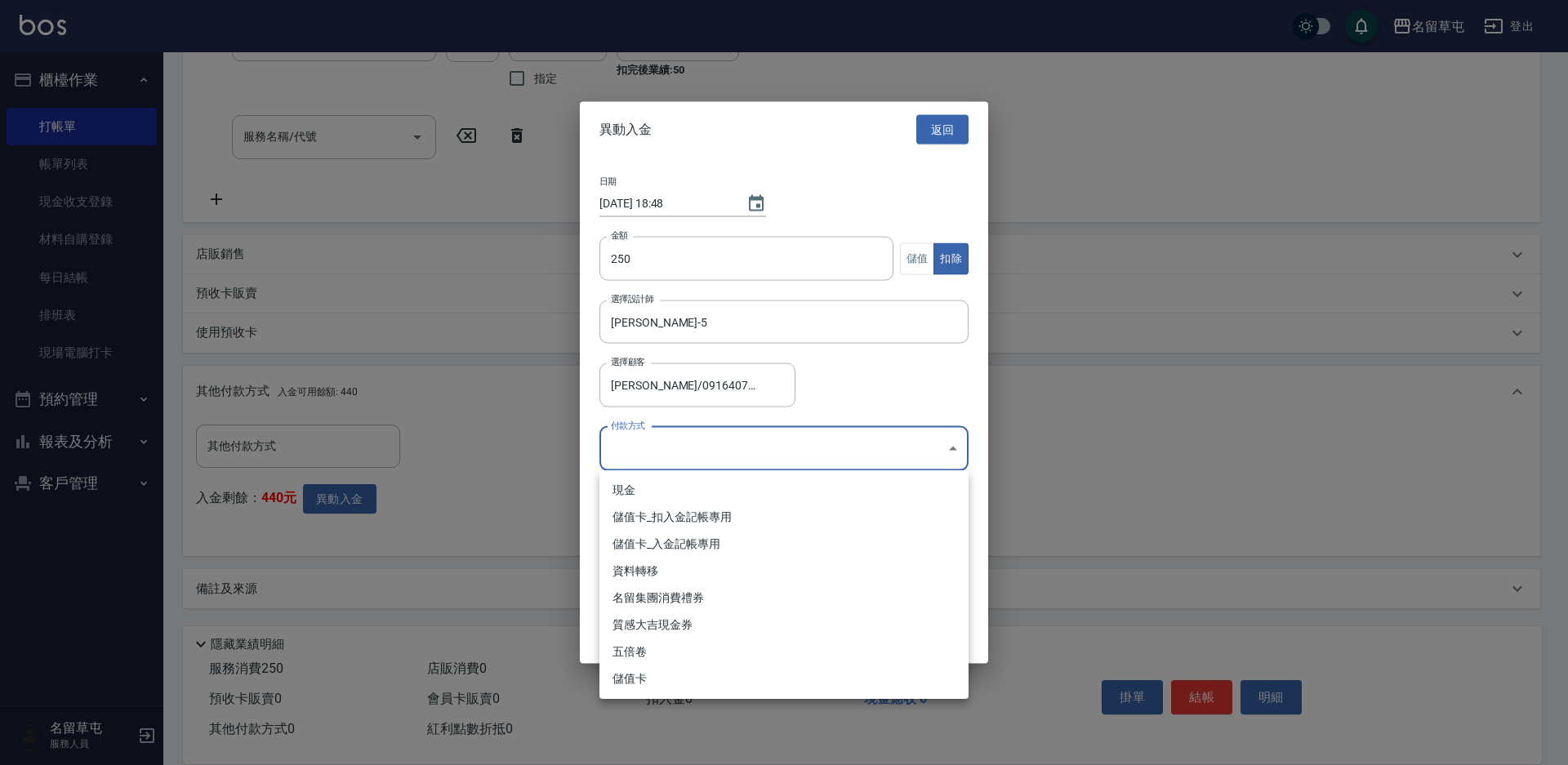
click at [691, 470] on body "名留草屯 登出 櫃檯作業 打帳單 帳單列表 現金收支登錄 材料自購登錄 每日結帳 排班表 現場電腦打卡 預約管理 預約管理 單日預約紀錄 單週預約紀錄 報表及…" at bounding box center [784, 179] width 1568 height 1171
click at [681, 525] on li "儲值卡_扣入金記帳專用" at bounding box center [784, 517] width 369 height 27
type input "儲值卡_扣入金記帳專用"
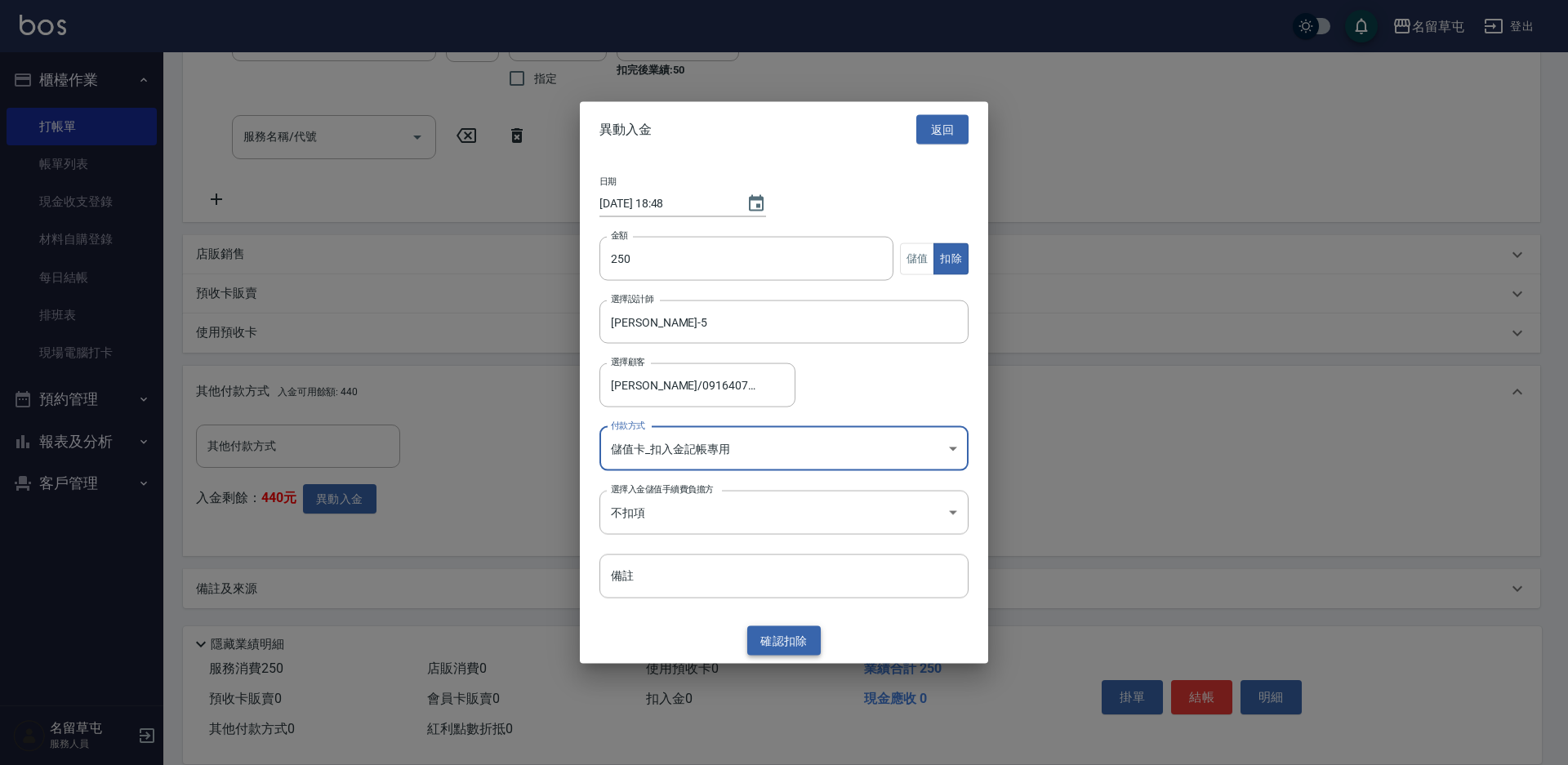
drag, startPoint x: 773, startPoint y: 642, endPoint x: 805, endPoint y: 641, distance: 32.0
click at [774, 642] on button "確認 扣除" at bounding box center [784, 641] width 74 height 30
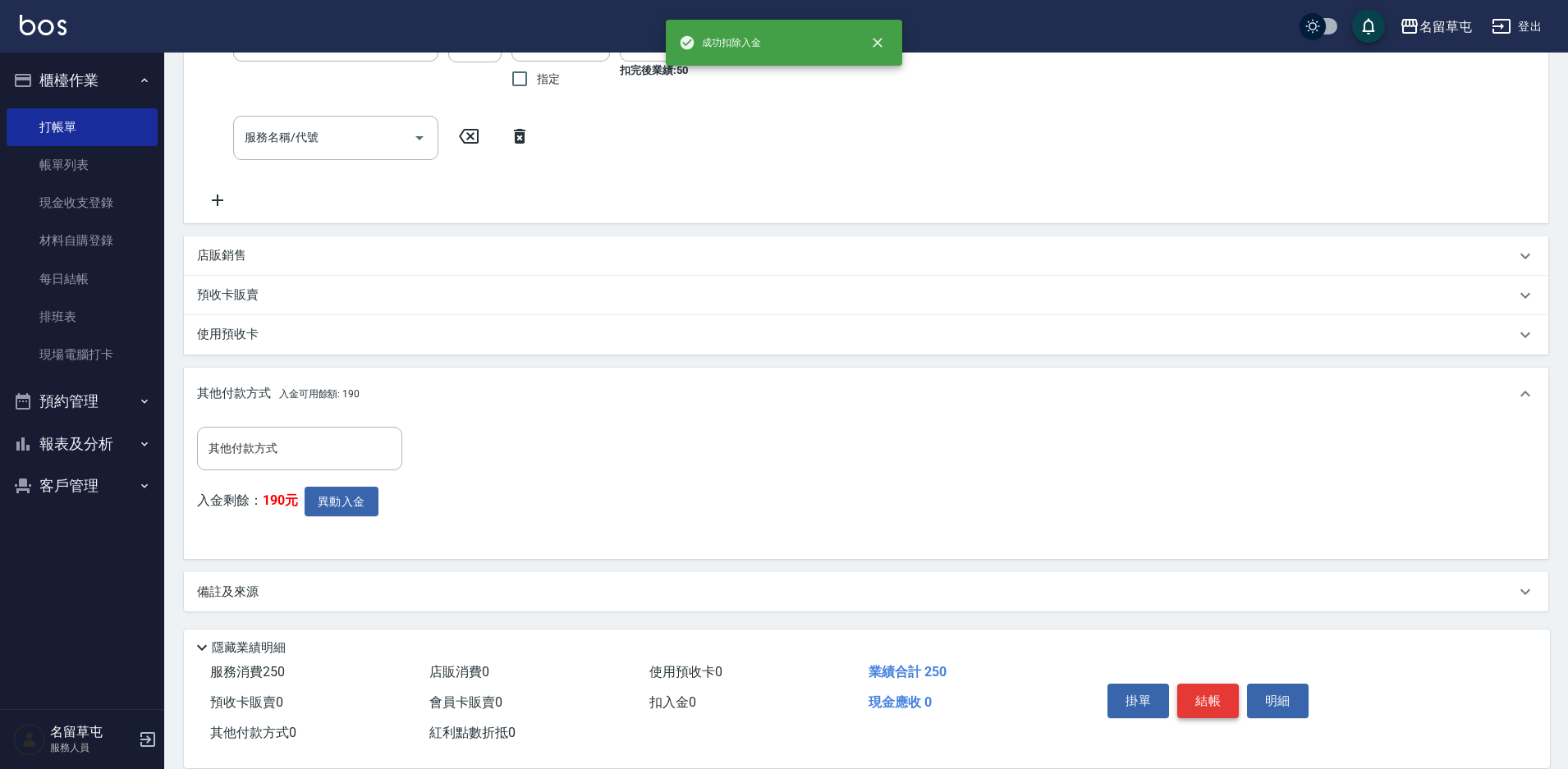
click at [1213, 701] on button "結帳" at bounding box center [1208, 701] width 62 height 34
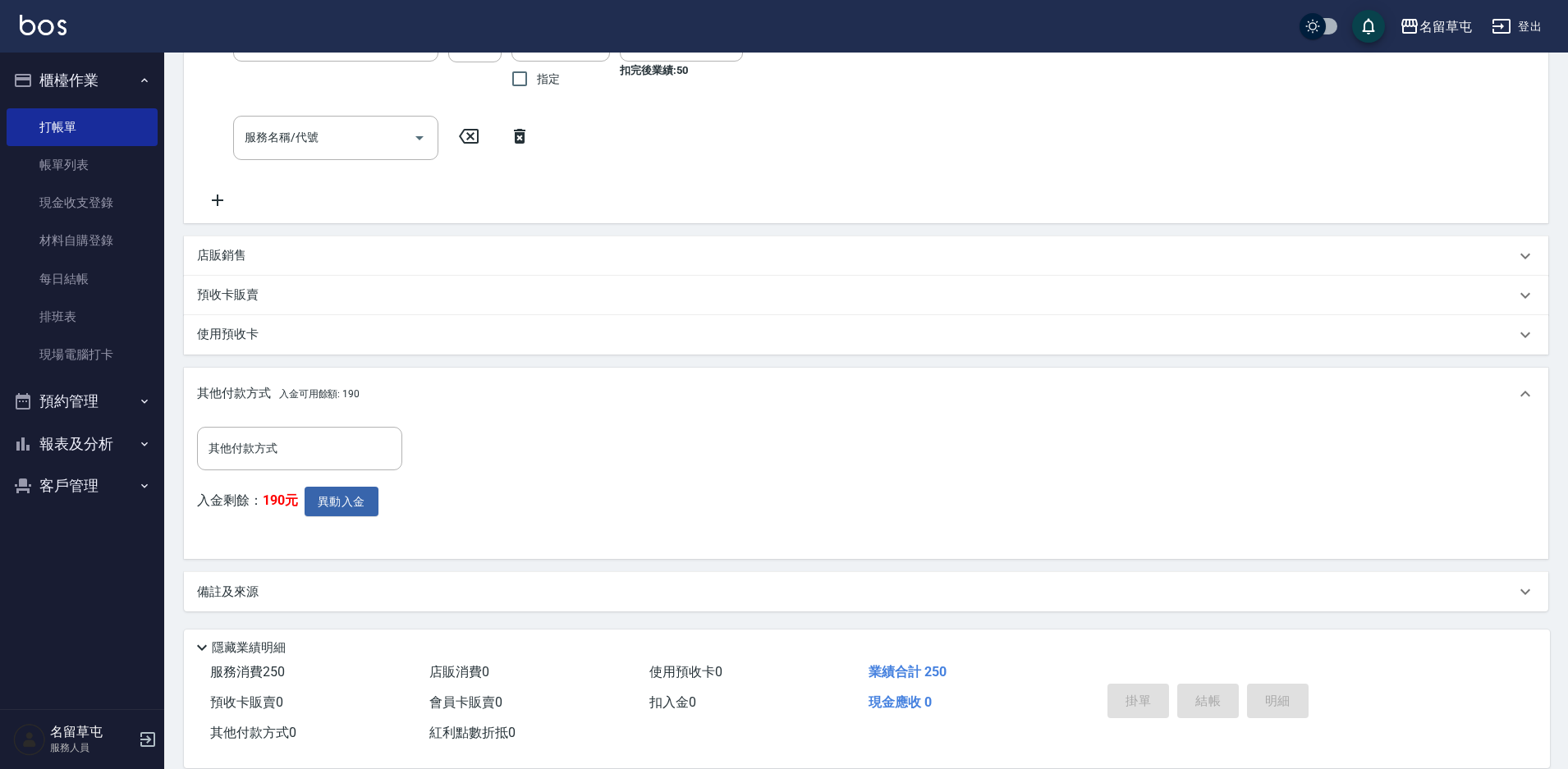
type input "[DATE] 18:48"
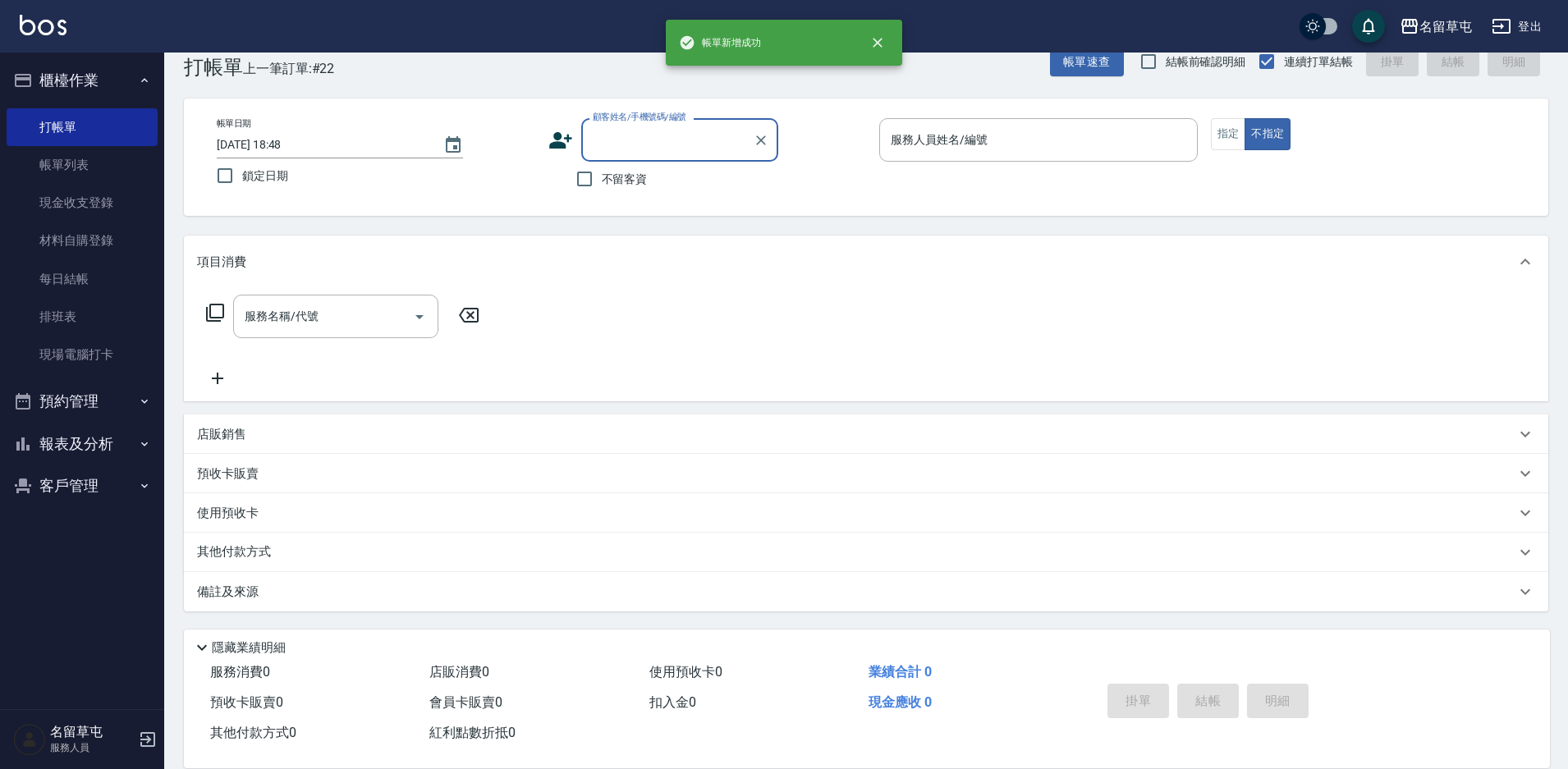
scroll to position [0, 0]
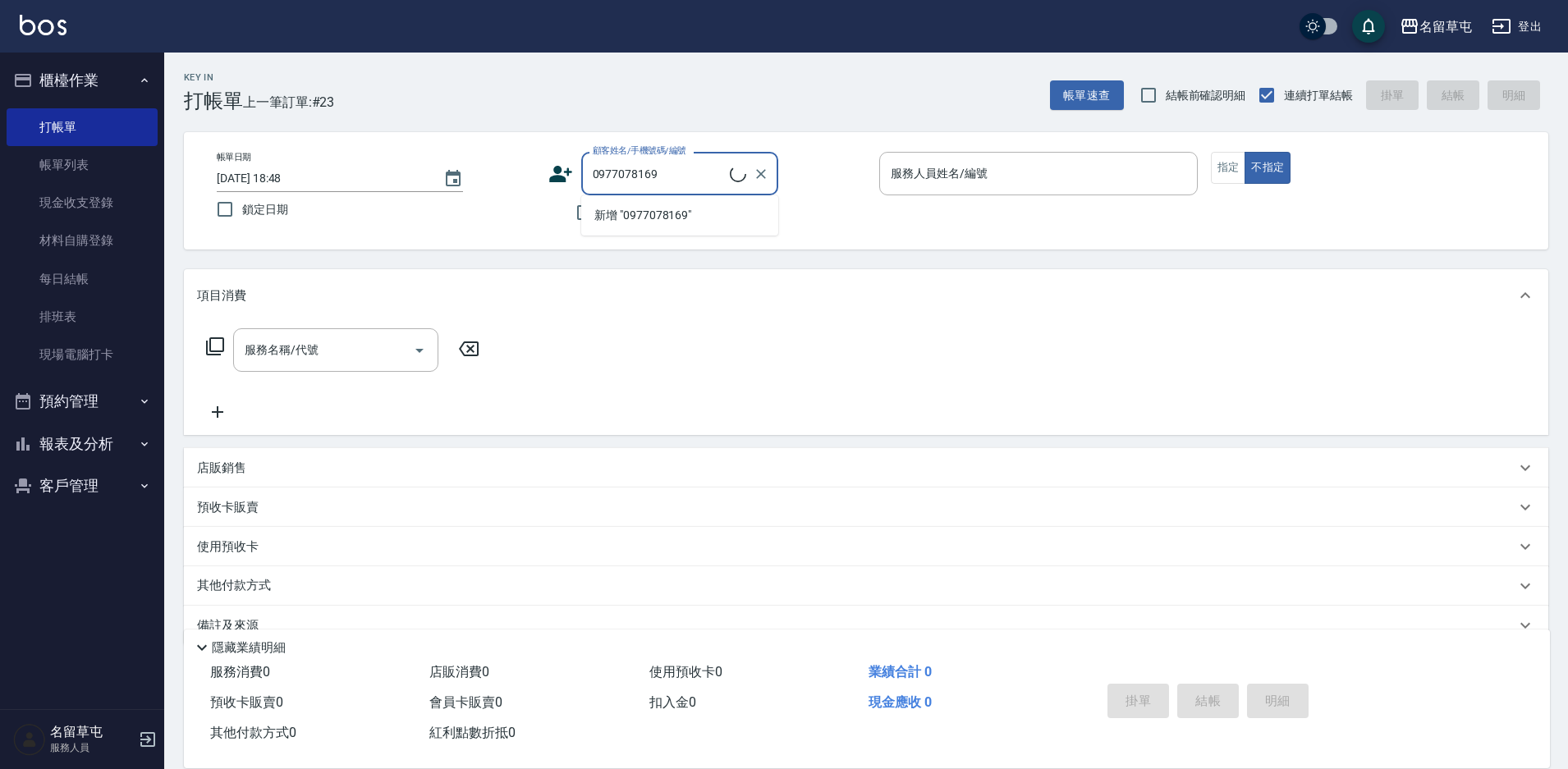
type input "[PERSON_NAME]/0977078169/null"
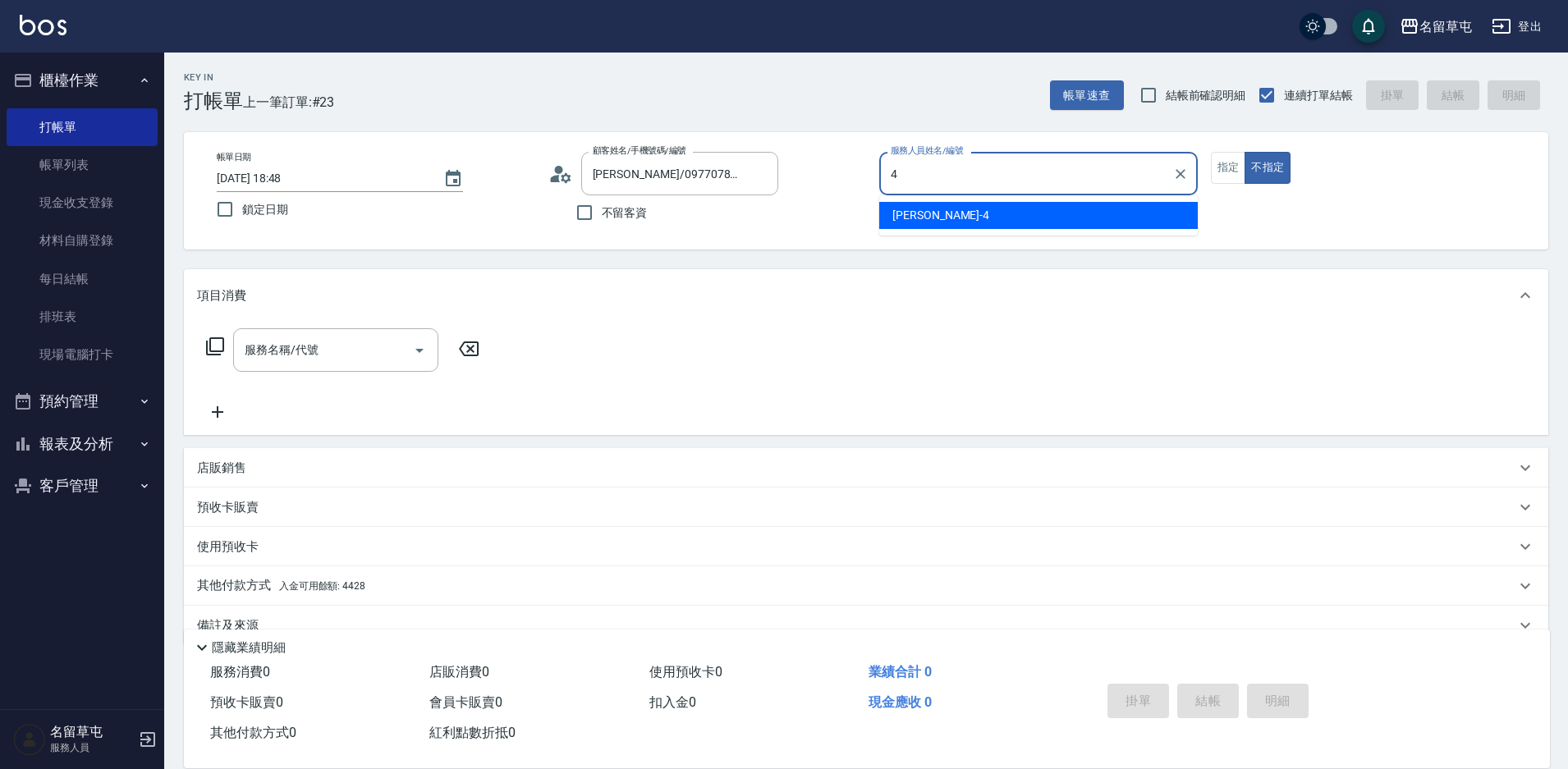
type input "[PERSON_NAME]-4"
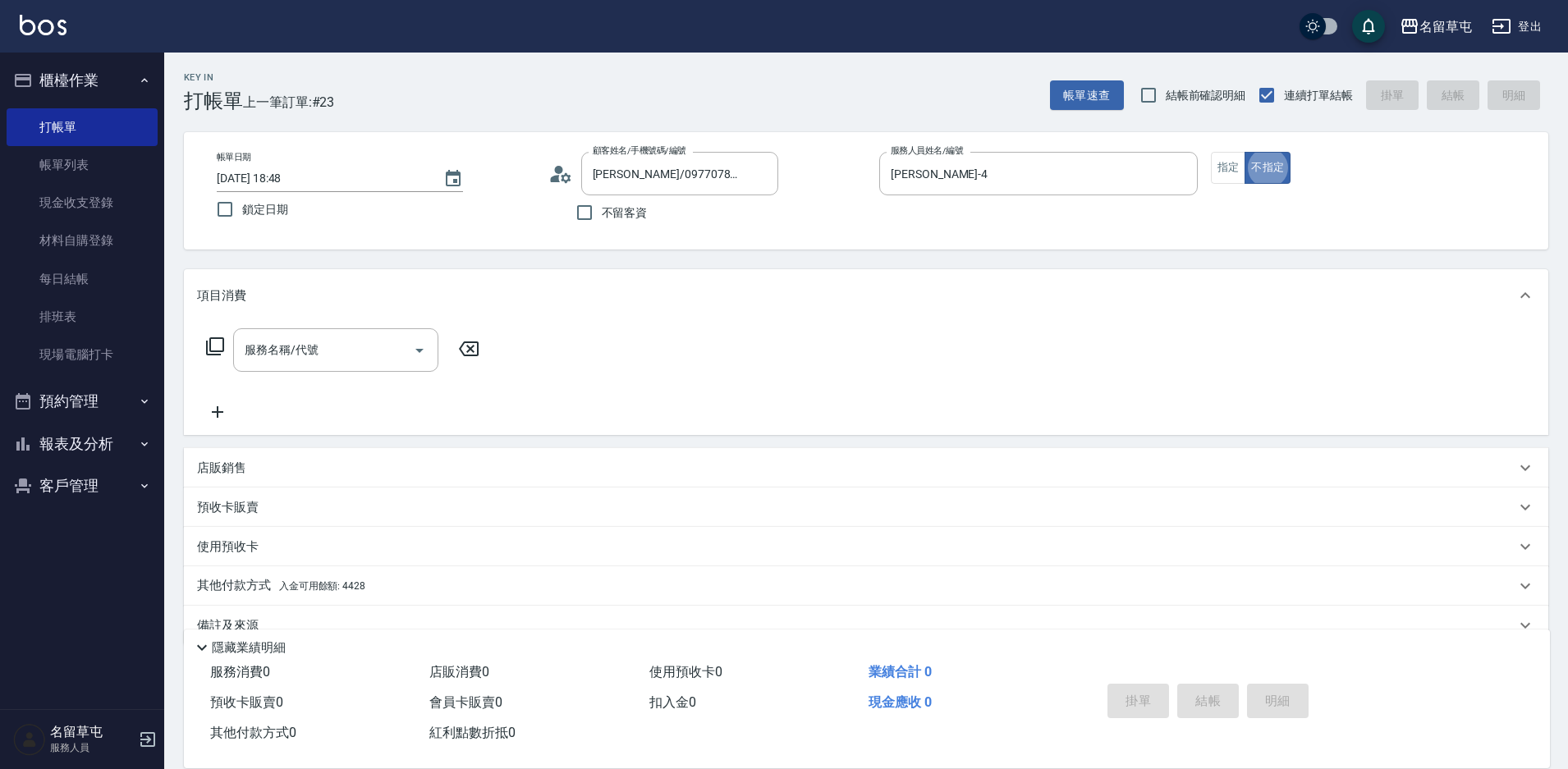
type button "false"
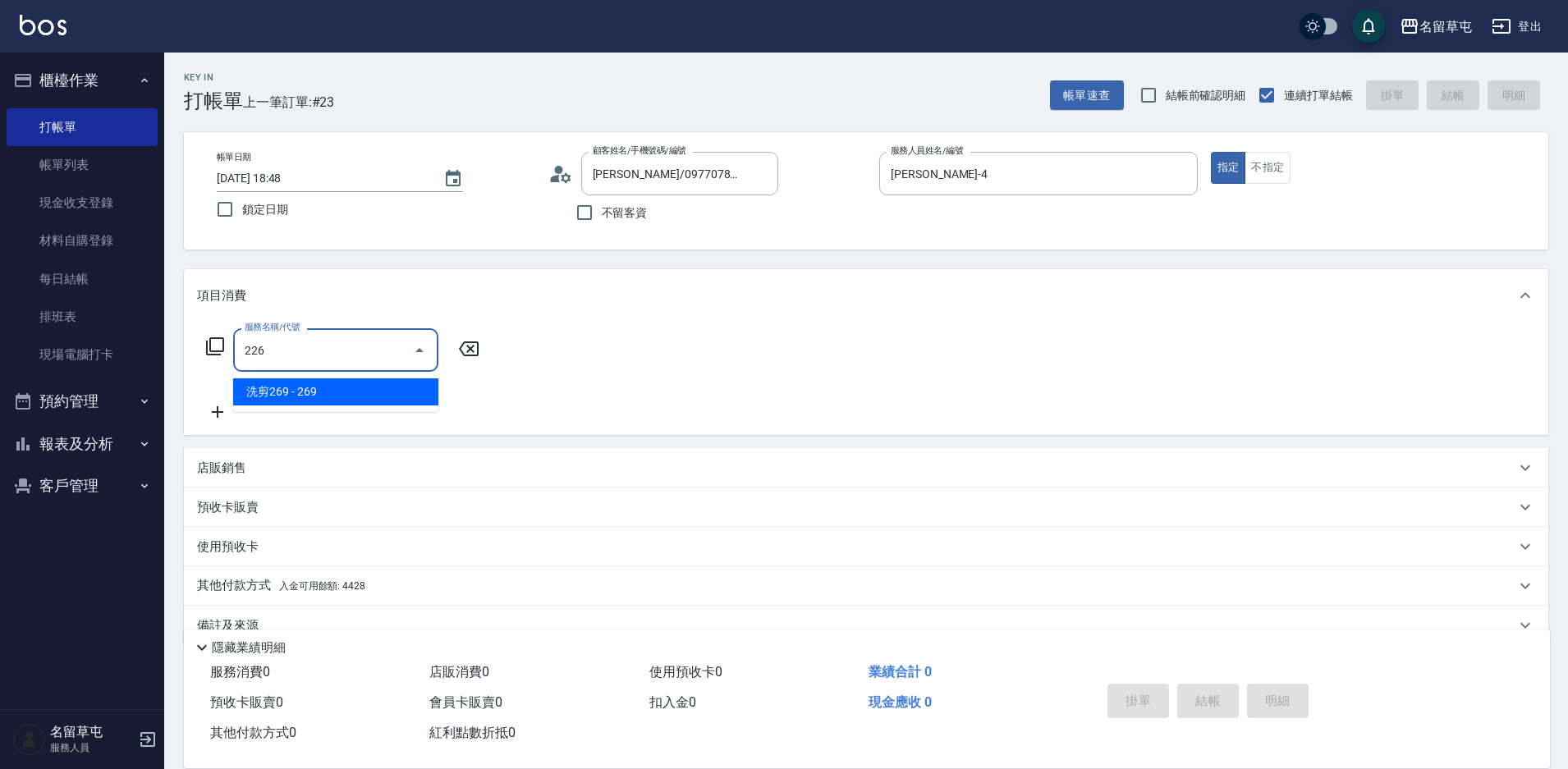
type input "洗剪269(226)"
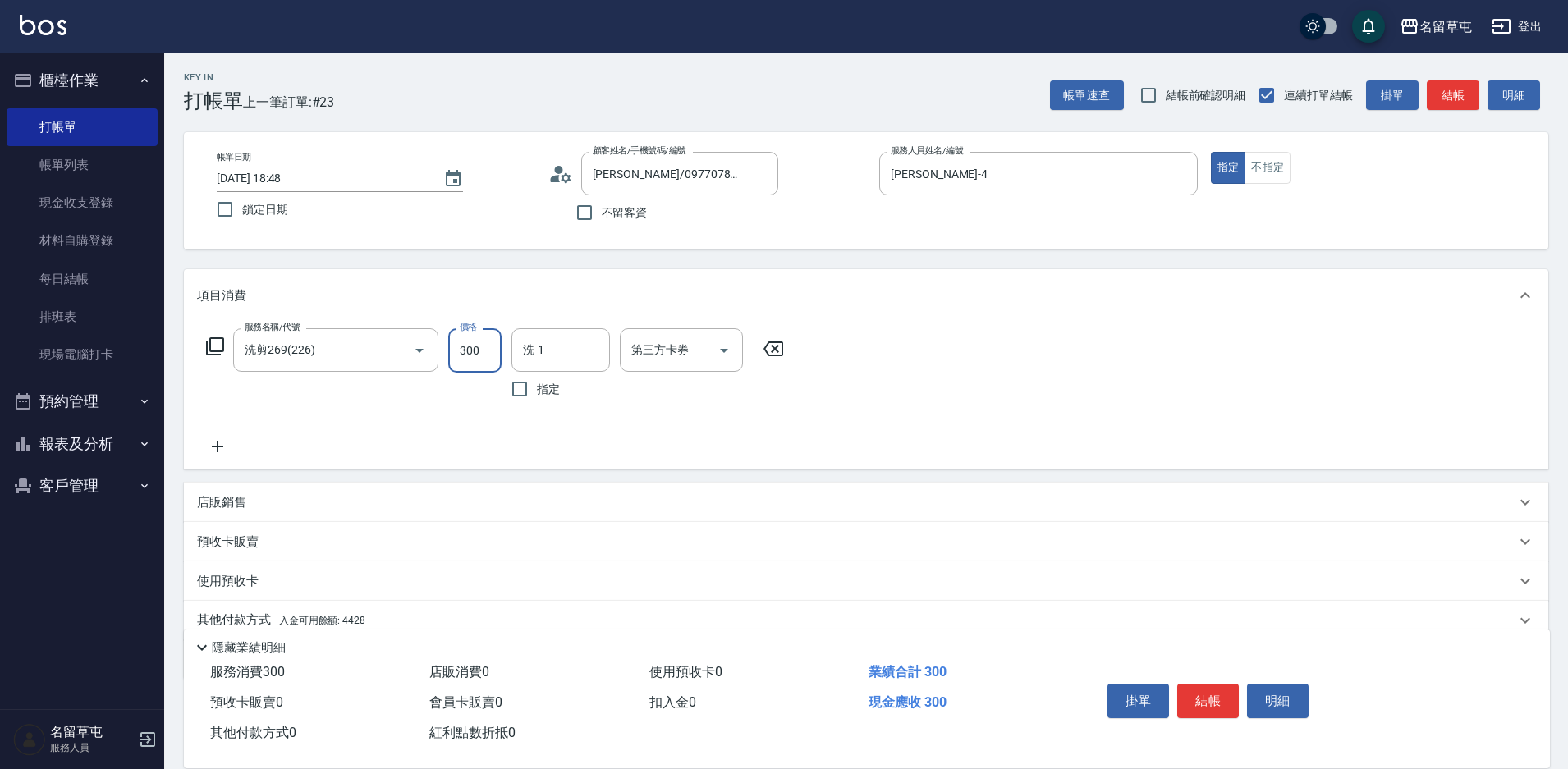
type input "300"
type input "[PERSON_NAME]-31"
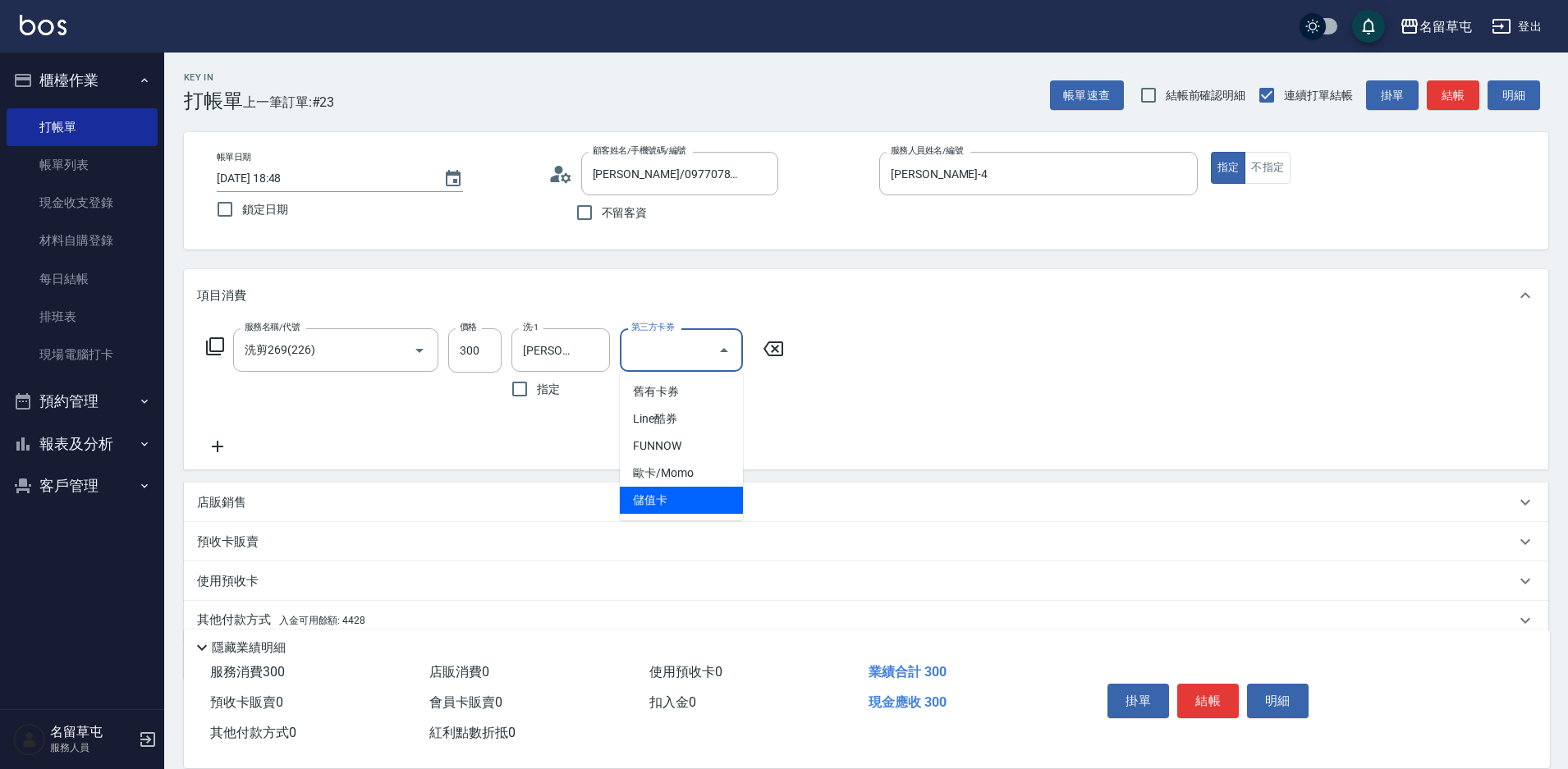
type input "儲值卡"
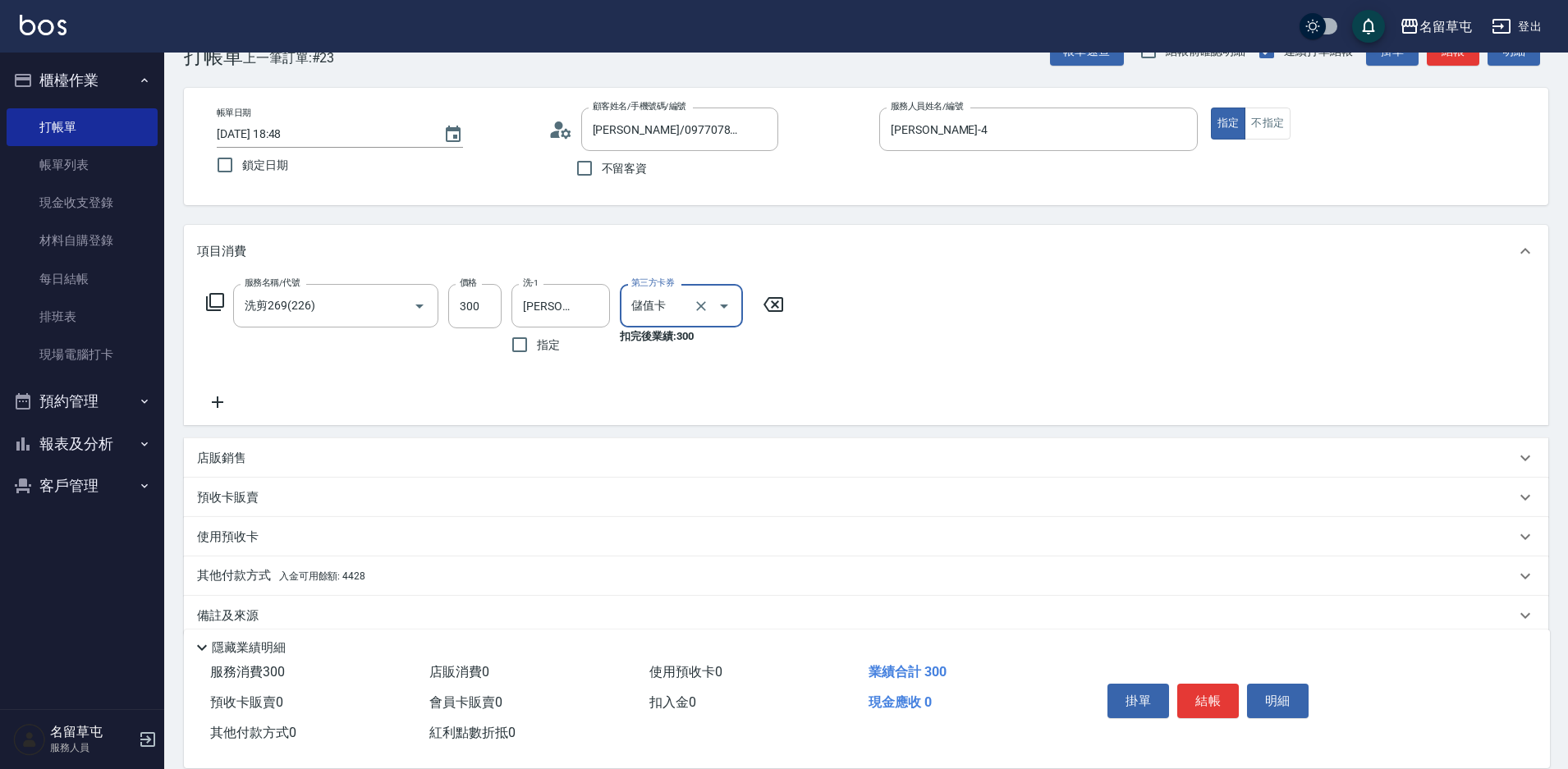
scroll to position [68, 0]
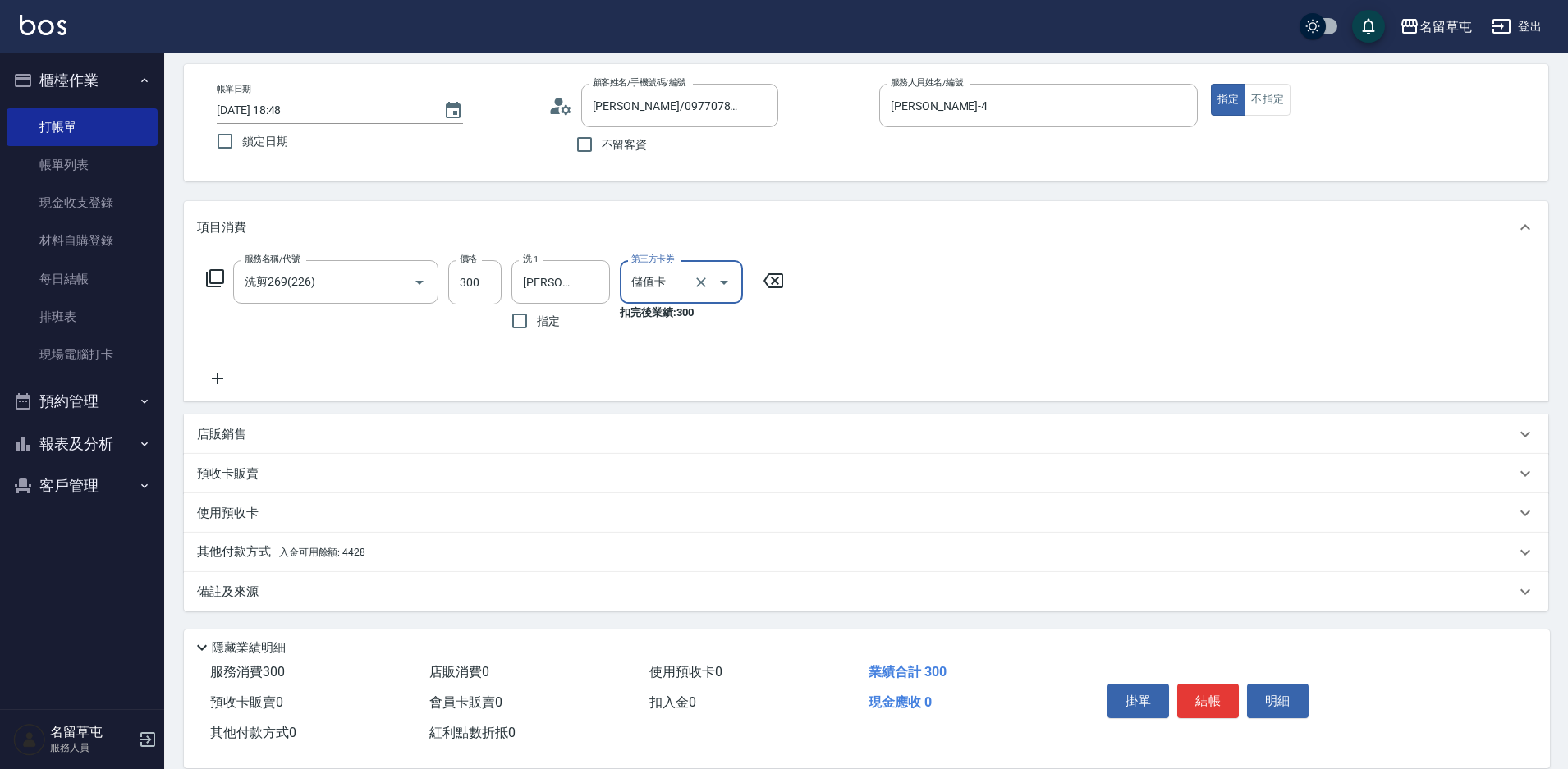
click at [280, 554] on span "入金可用餘額: 4428" at bounding box center [322, 553] width 86 height 12
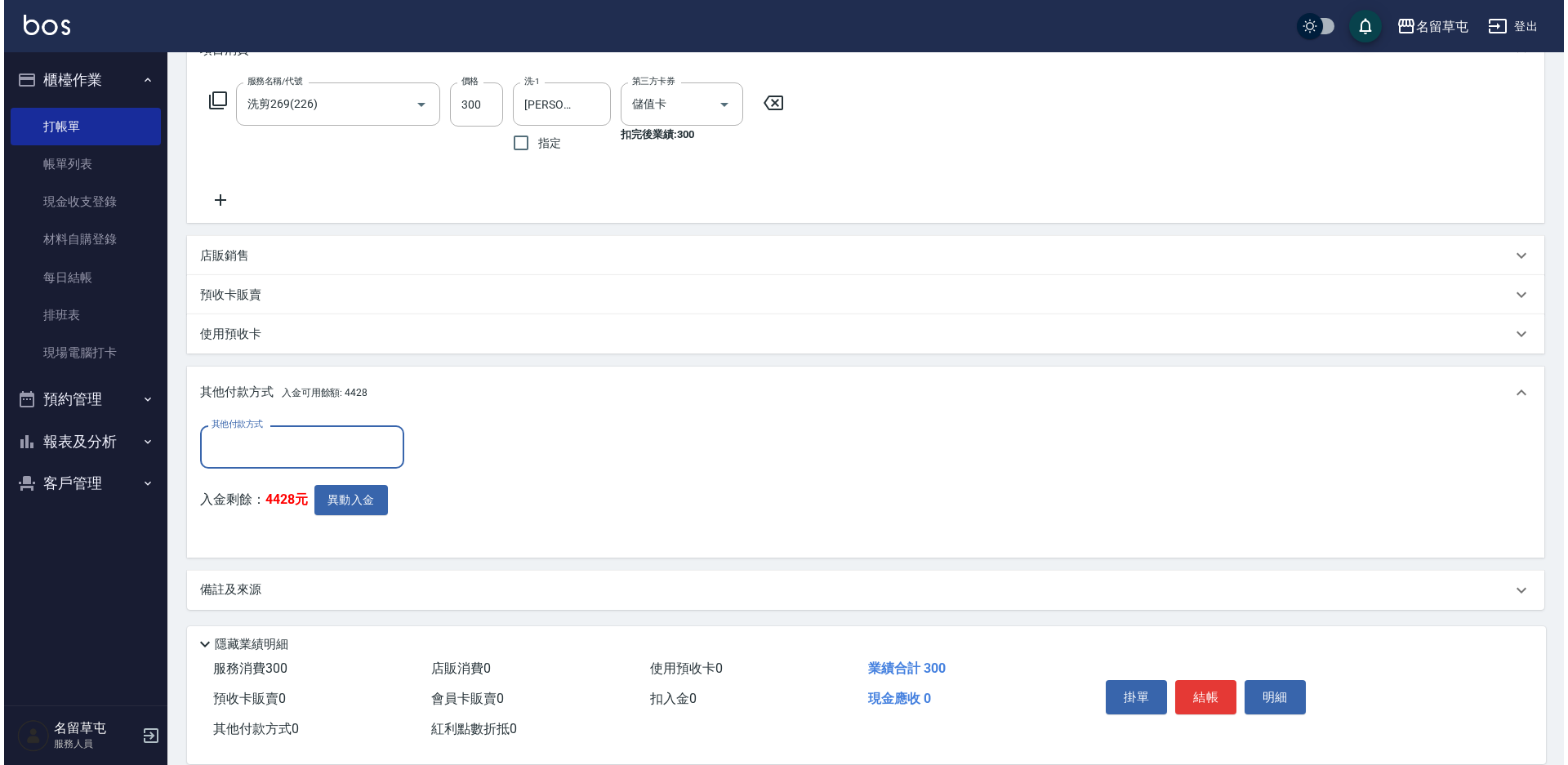
scroll to position [246, 0]
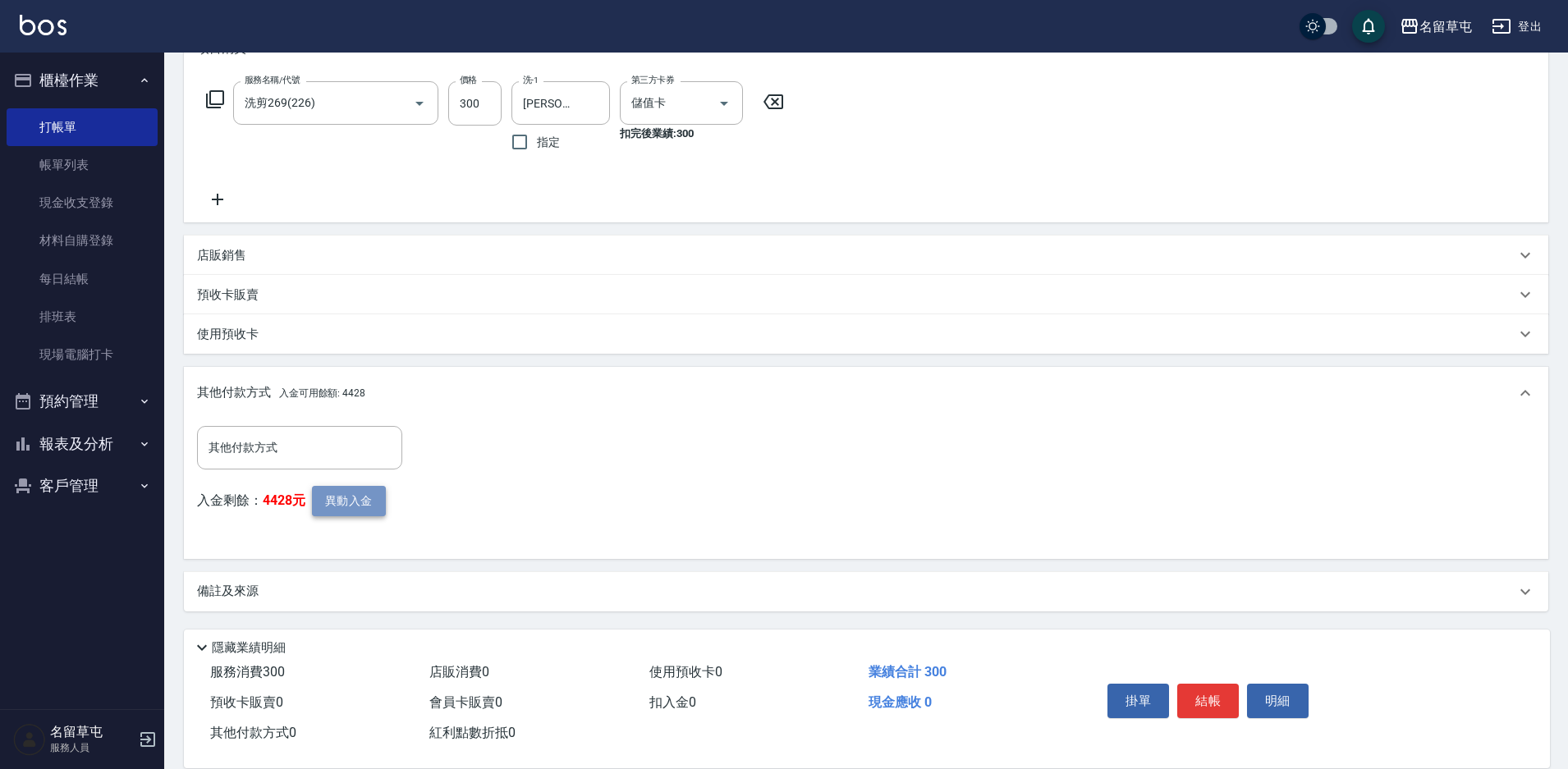
click at [359, 515] on button "異動入金" at bounding box center [349, 500] width 74 height 30
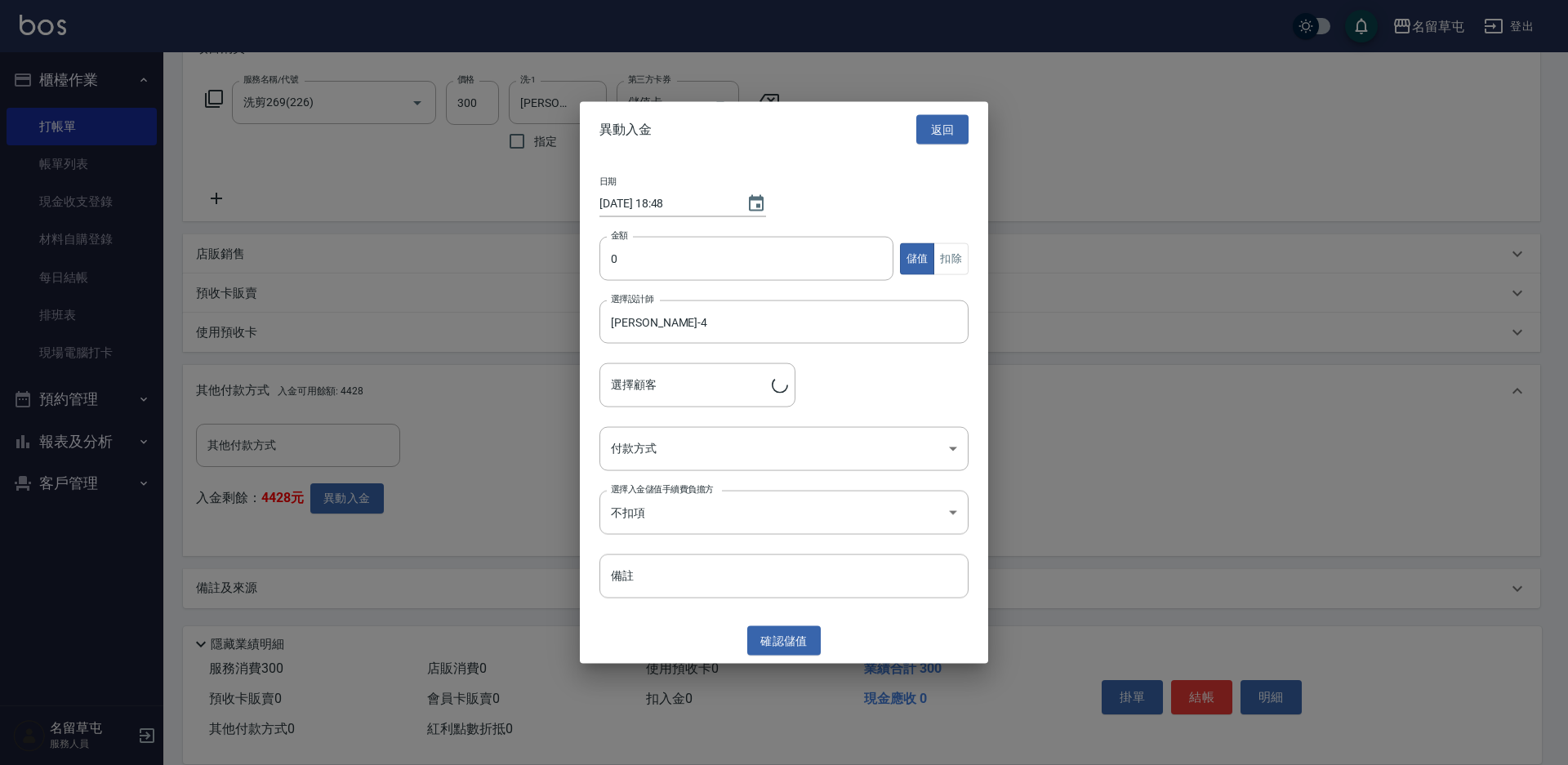
type input "[PERSON_NAME]/0977078169"
click at [651, 261] on input "0" at bounding box center [747, 259] width 294 height 44
type input "300"
click at [972, 250] on div "日期 [DATE] 18:48 金額 300 金額 儲值 扣除 選擇設計師 [PERSON_NAME]-4 選擇設計師 選擇顧客 [PERSON_NAME]/…" at bounding box center [784, 388] width 408 height 461
click at [955, 261] on button "扣除" at bounding box center [951, 259] width 35 height 32
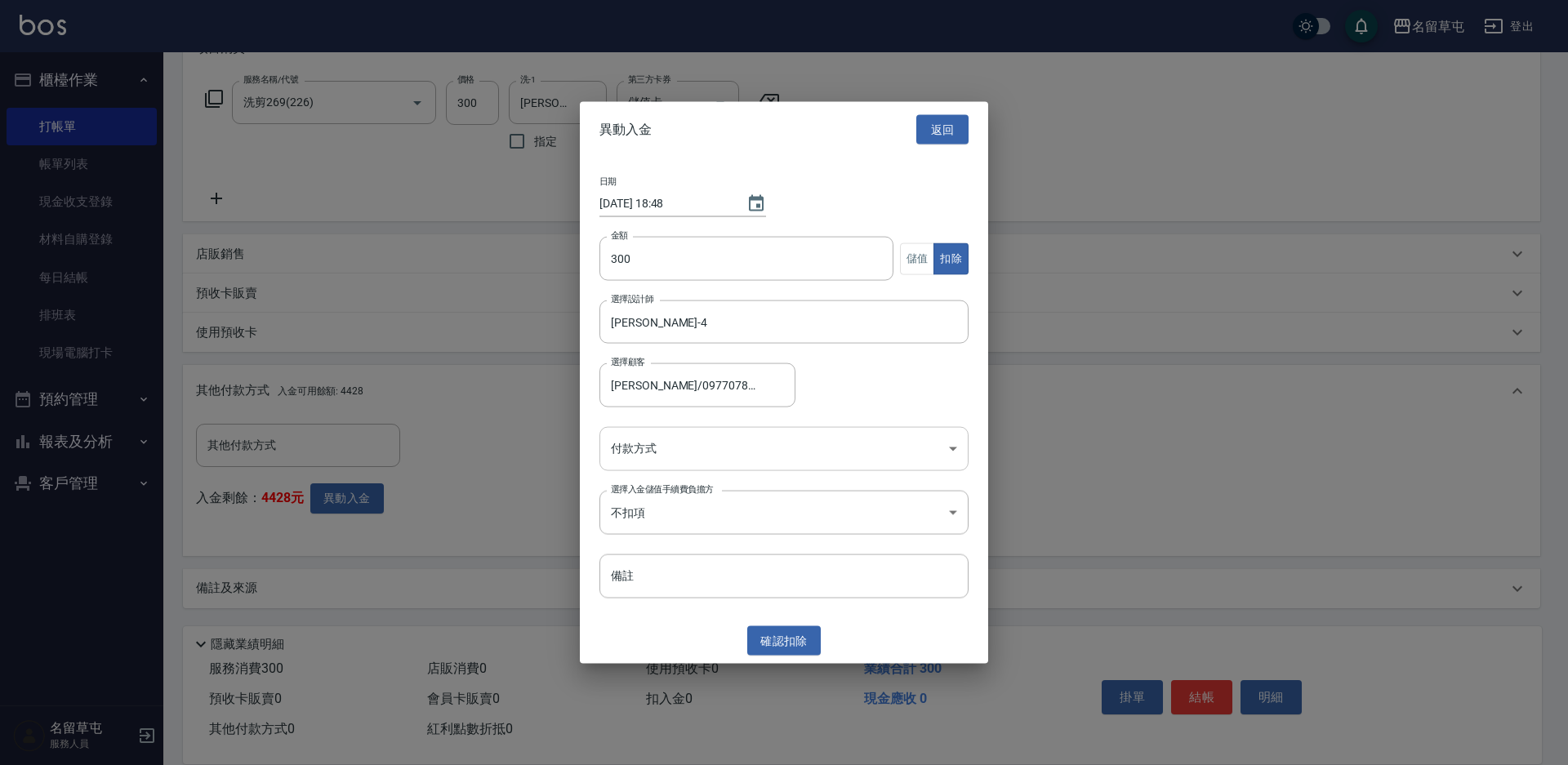
click at [697, 448] on body "名留草屯 登出 櫃檯作業 打帳單 帳單列表 現金收支登錄 材料自購登錄 每日結帳 排班表 現場電腦打卡 預約管理 預約管理 單日預約紀錄 單週預約紀錄 報表及…" at bounding box center [784, 260] width 1568 height 1011
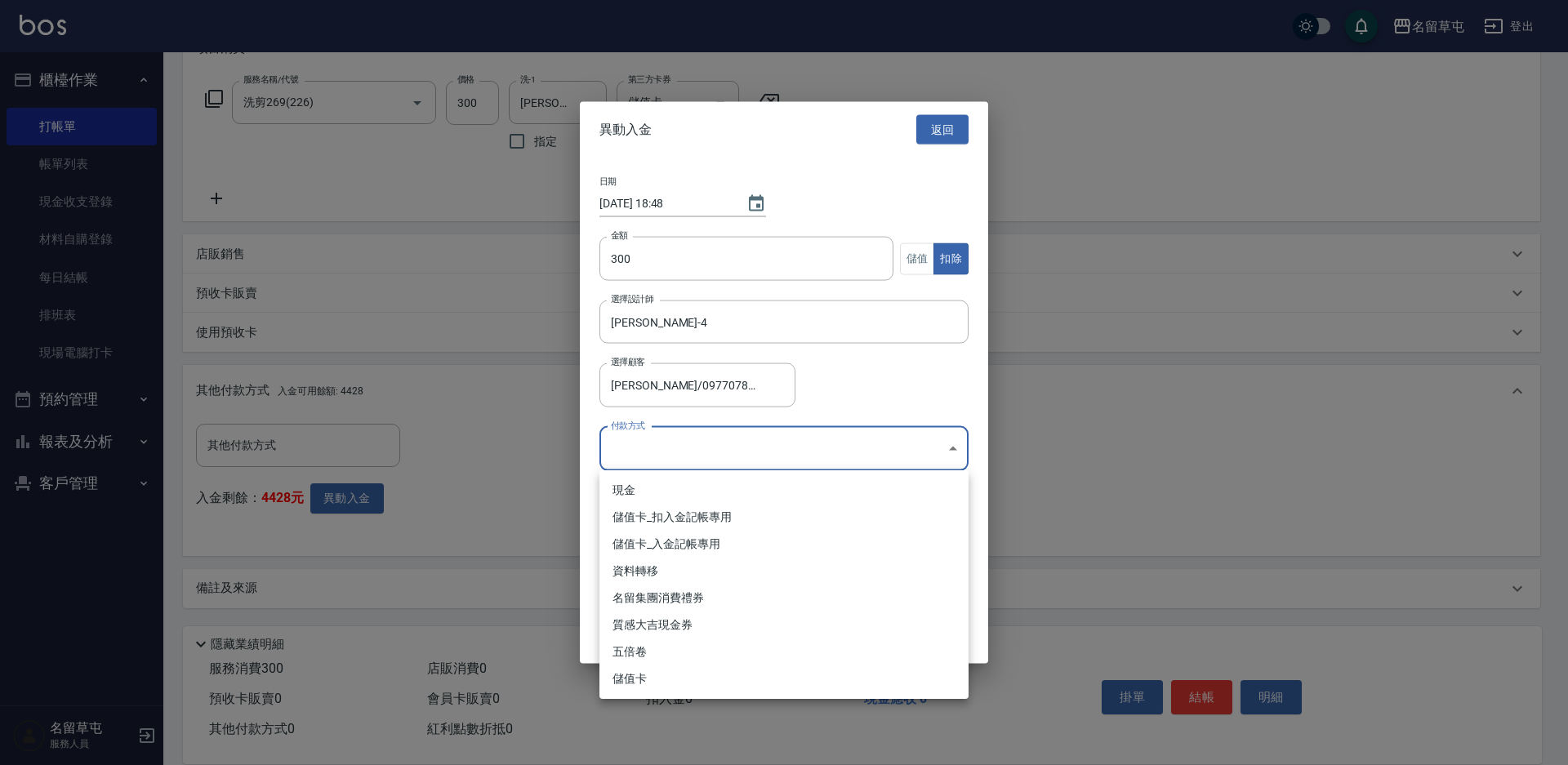
click at [662, 510] on li "儲值卡_扣入金記帳專用" at bounding box center [784, 517] width 369 height 27
type input "儲值卡_扣入金記帳專用"
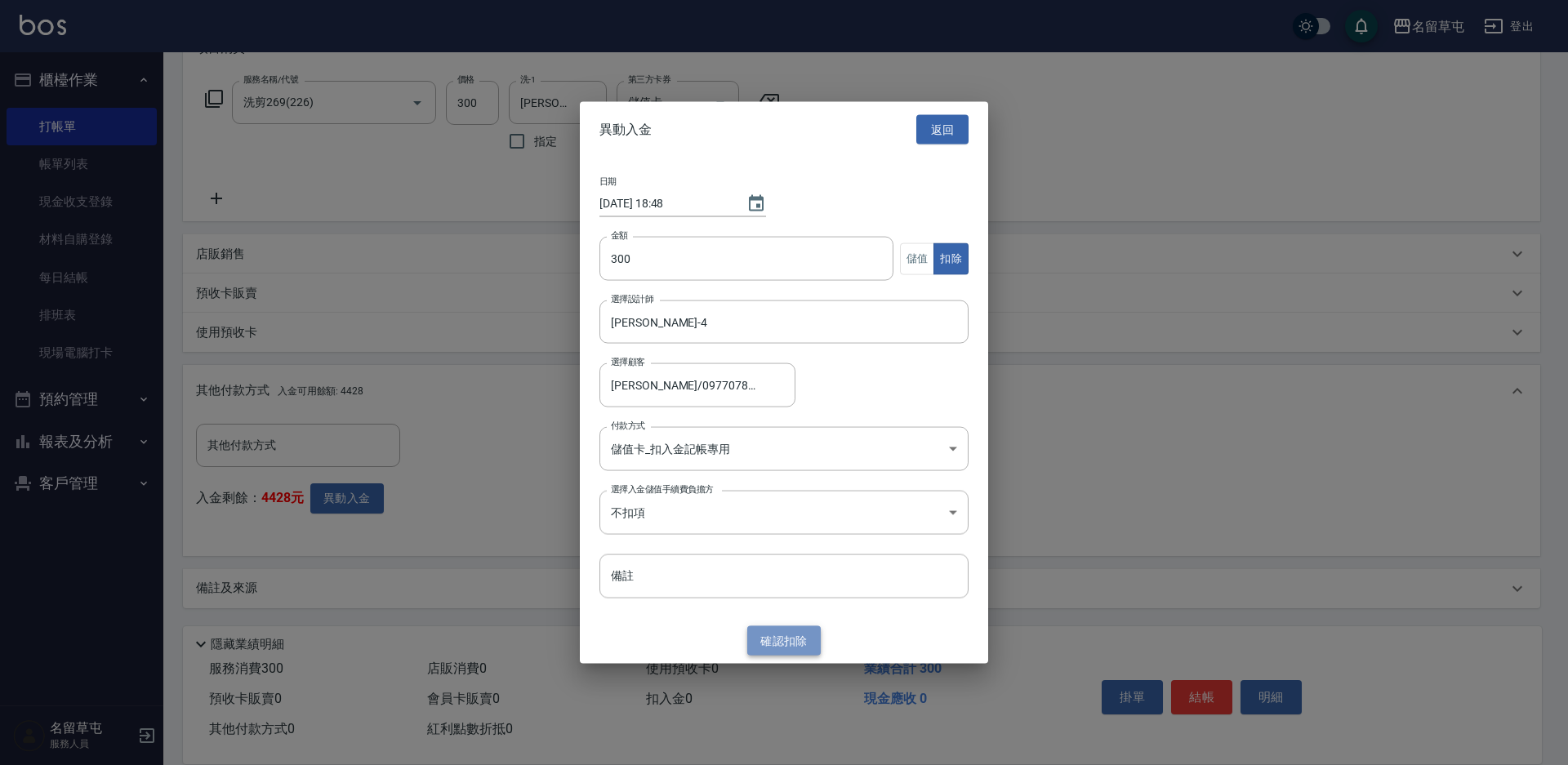
click at [776, 638] on button "確認 扣除" at bounding box center [784, 641] width 74 height 30
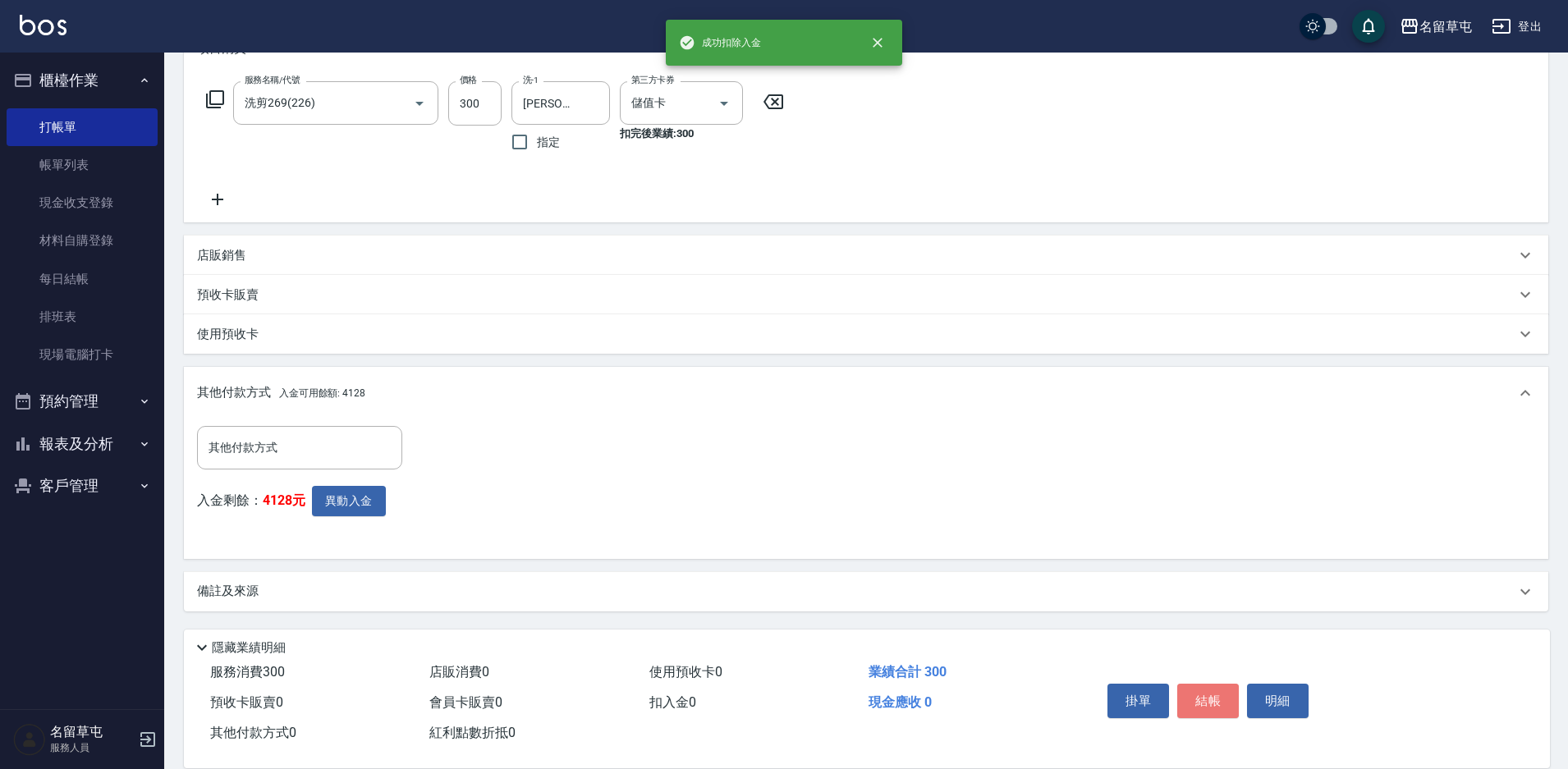
click at [1194, 705] on button "結帳" at bounding box center [1208, 701] width 62 height 34
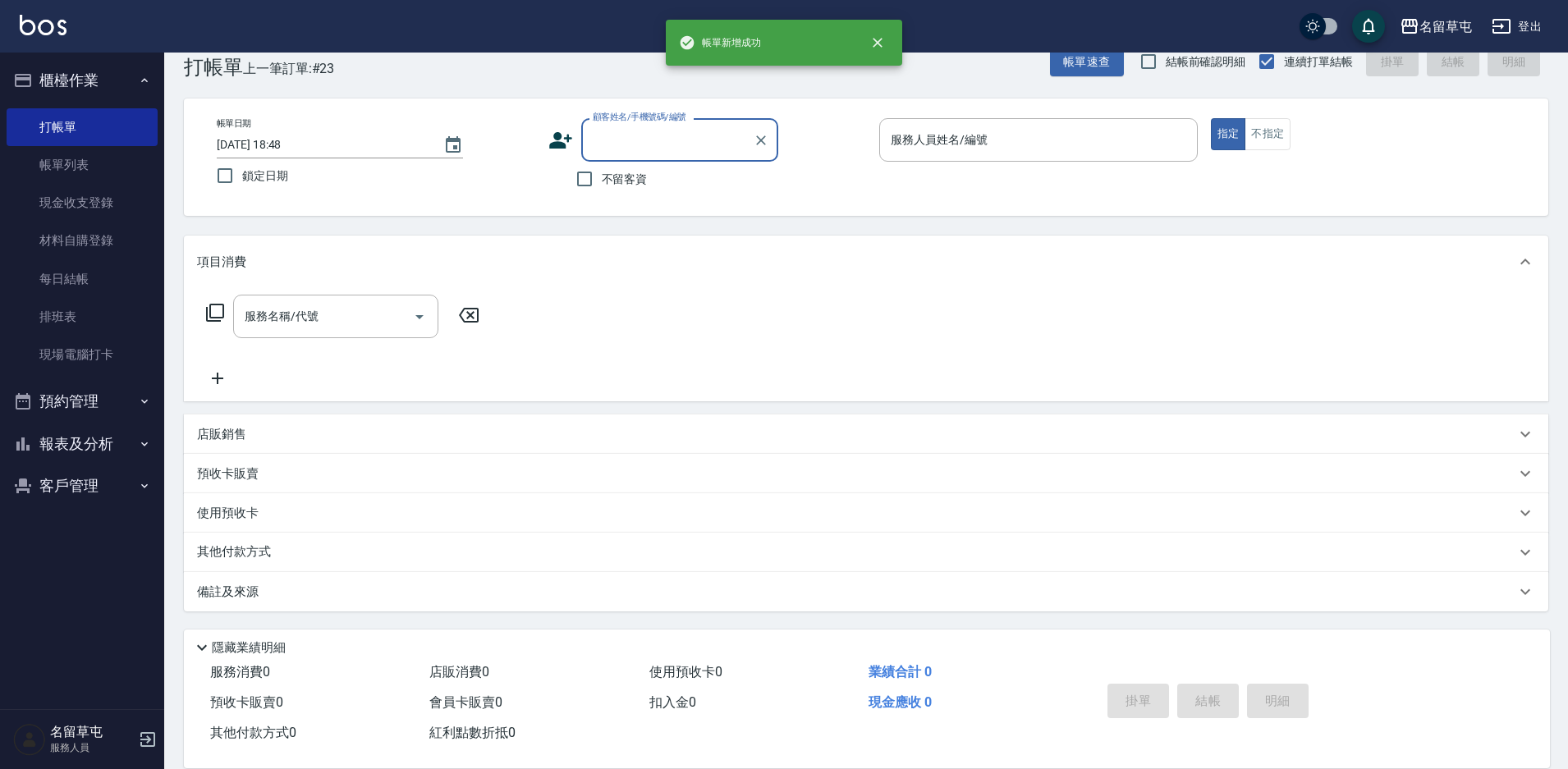
scroll to position [0, 0]
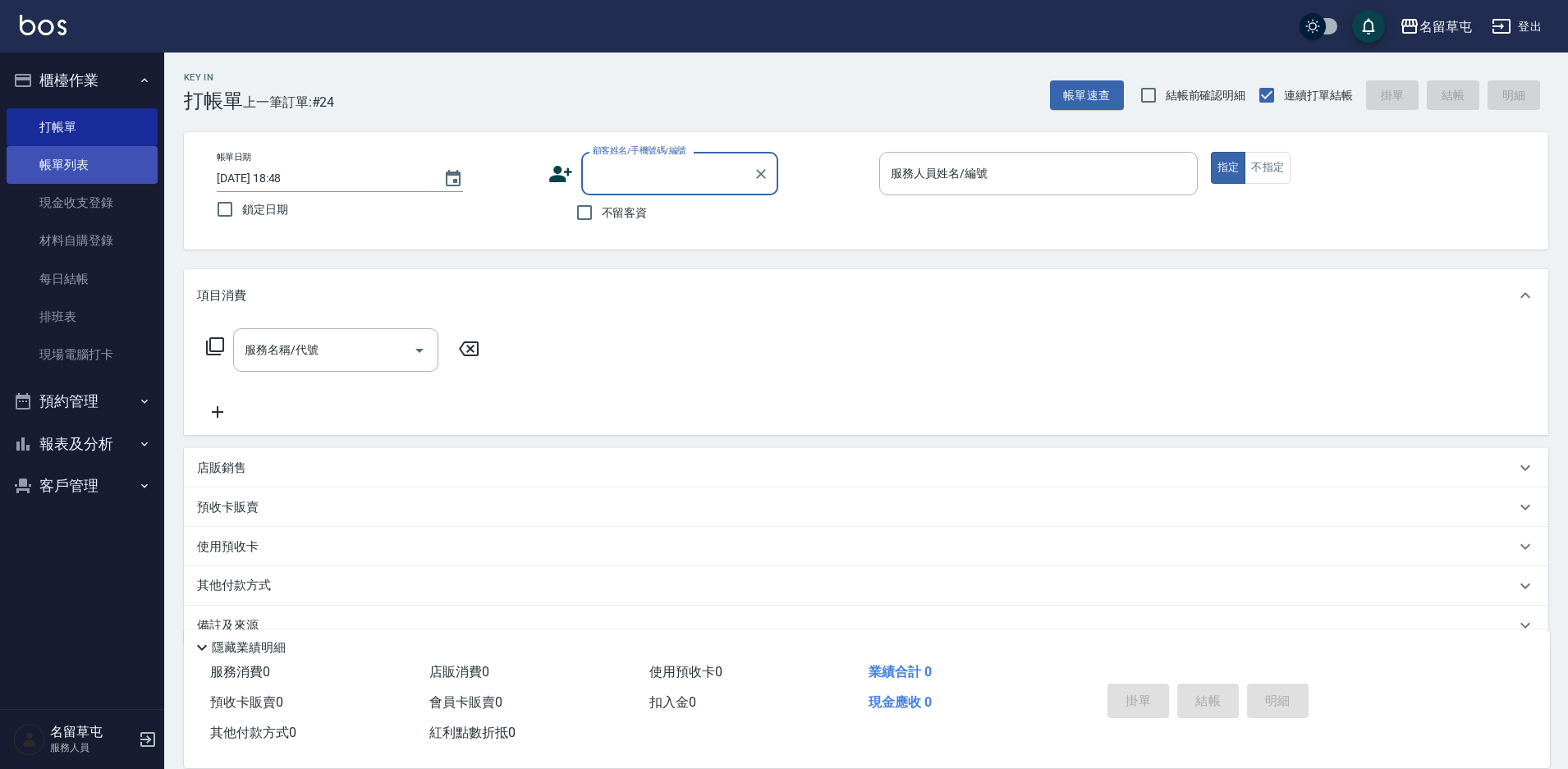
click at [51, 164] on link "帳單列表" at bounding box center [82, 165] width 151 height 38
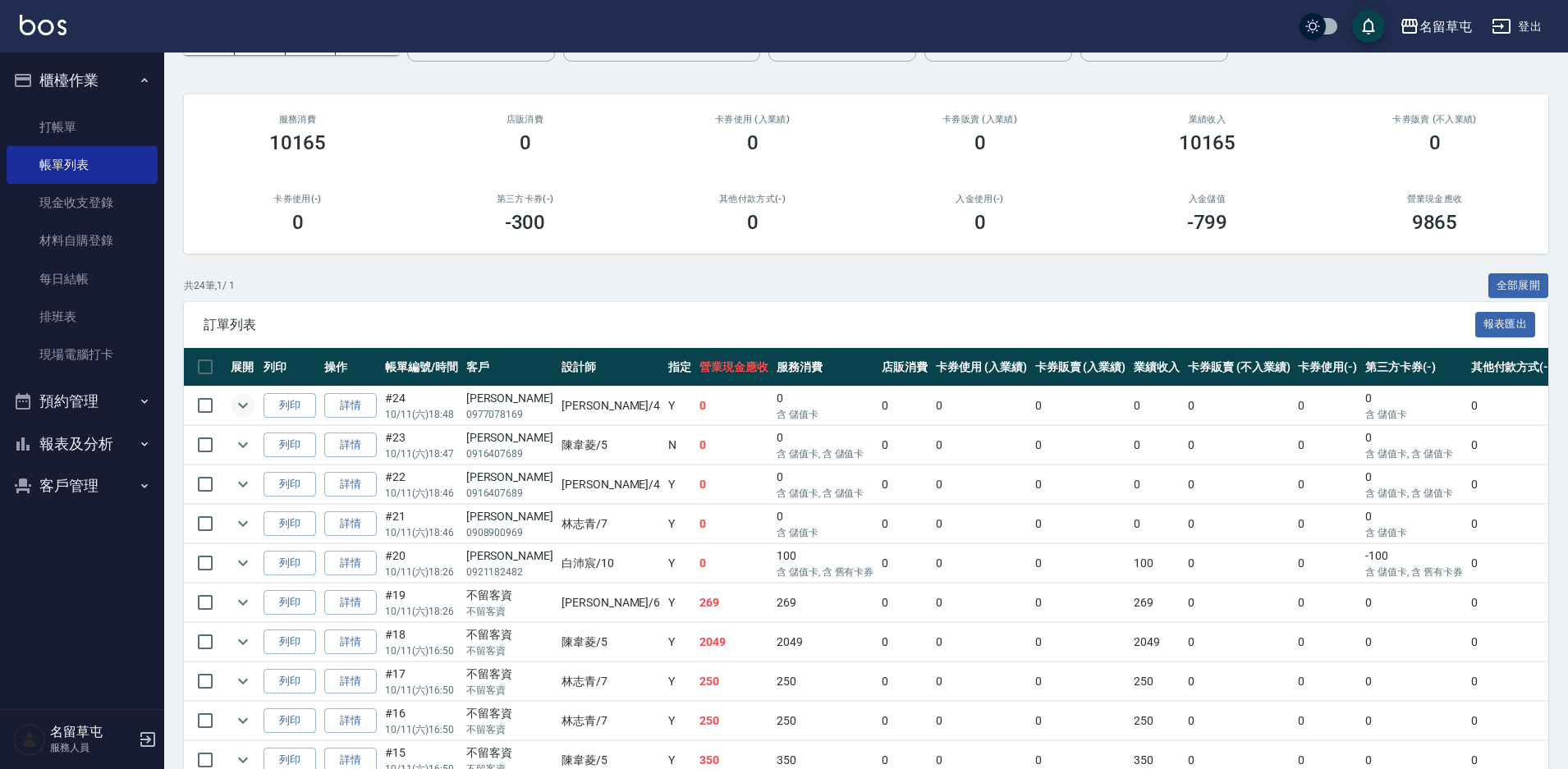
scroll to position [82, 0]
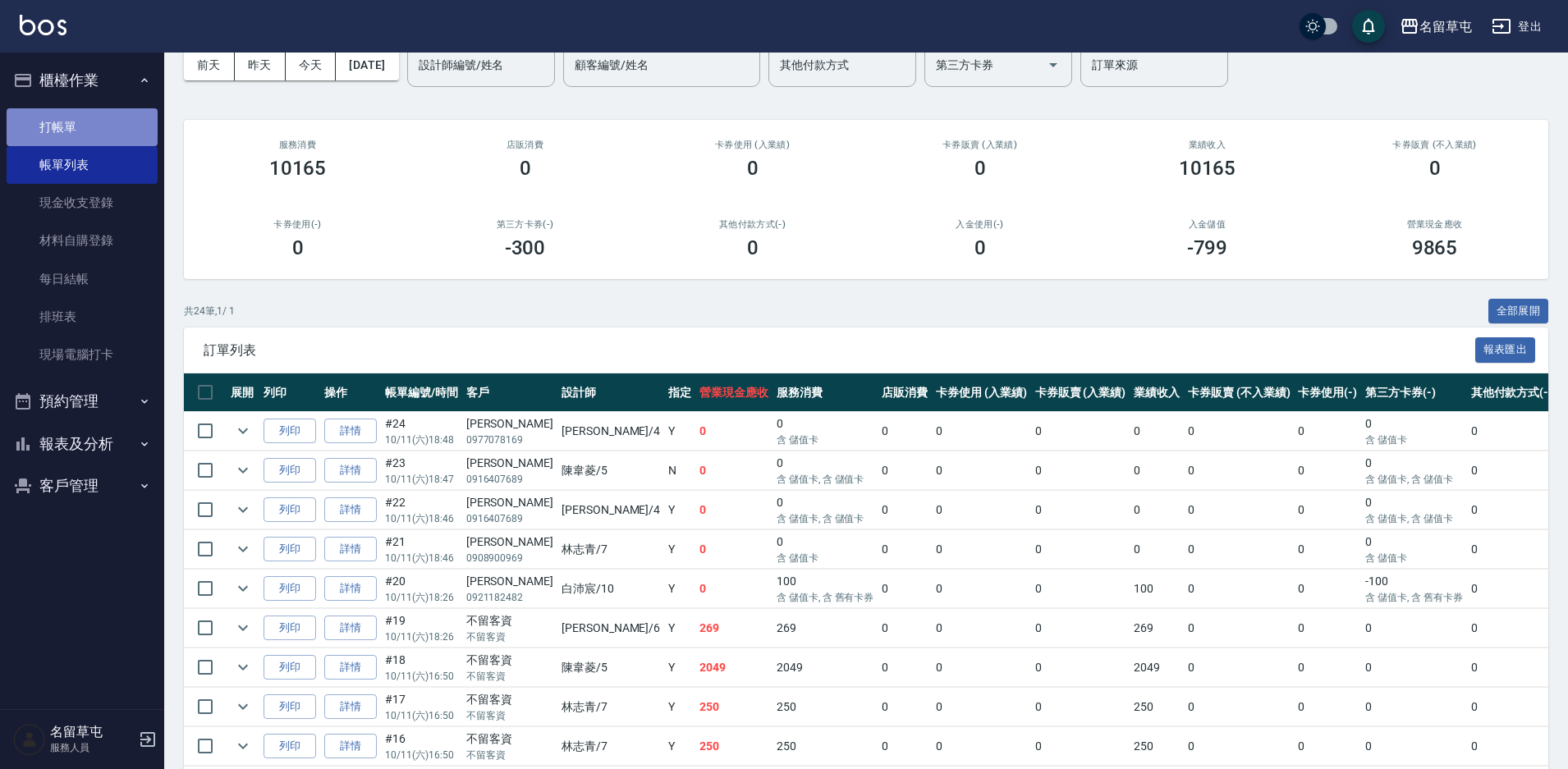
click at [72, 124] on link "打帳單" at bounding box center [82, 127] width 151 height 38
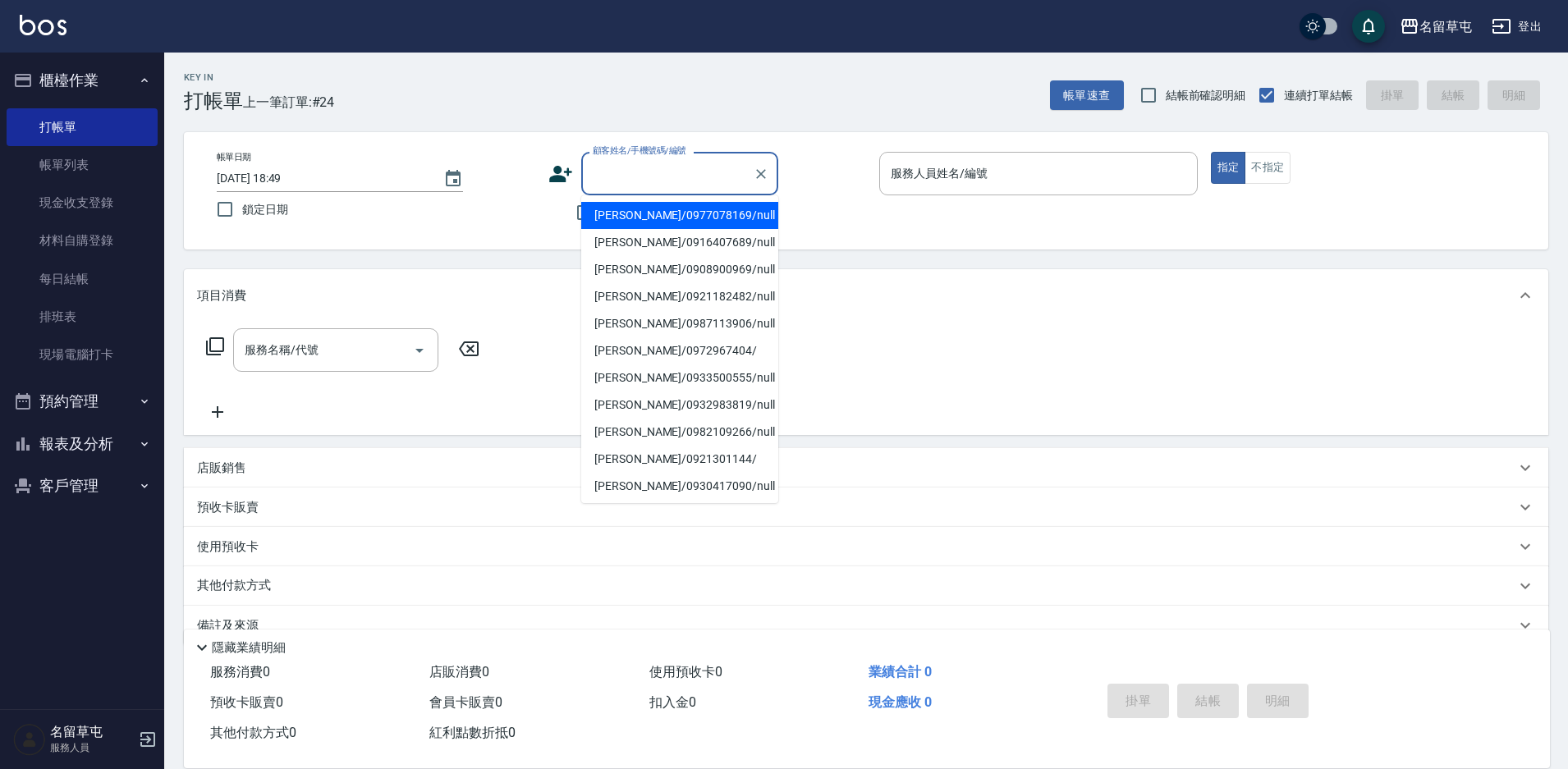
click at [632, 164] on input "顧客姓名/手機號碼/編號" at bounding box center [666, 173] width 157 height 28
click at [655, 203] on li "[PERSON_NAME]/0977078169/null" at bounding box center [680, 216] width 197 height 27
type input "[PERSON_NAME]/0977078169/null"
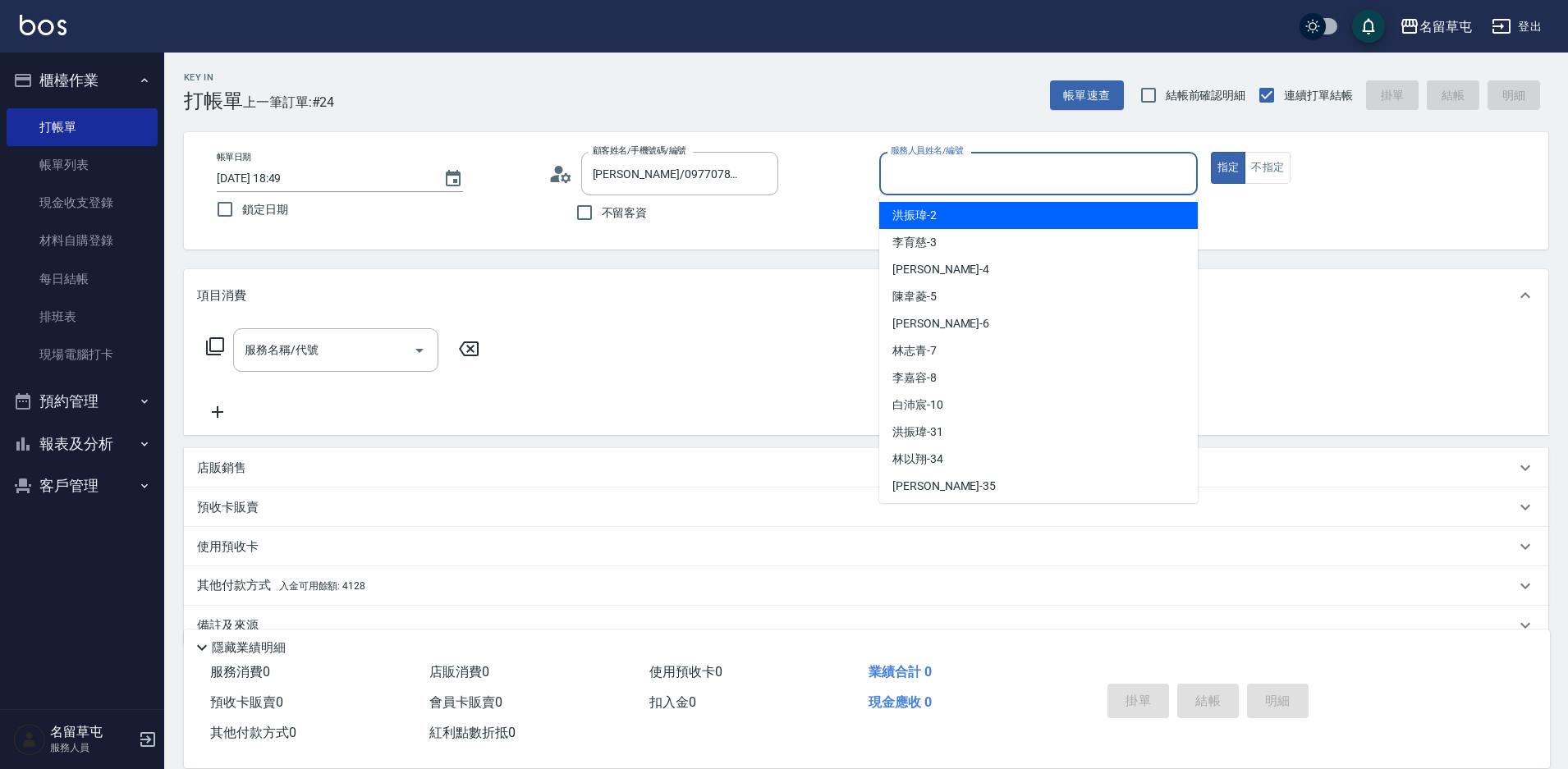
click at [965, 170] on input "服務人員姓名/編號" at bounding box center [1038, 173] width 304 height 28
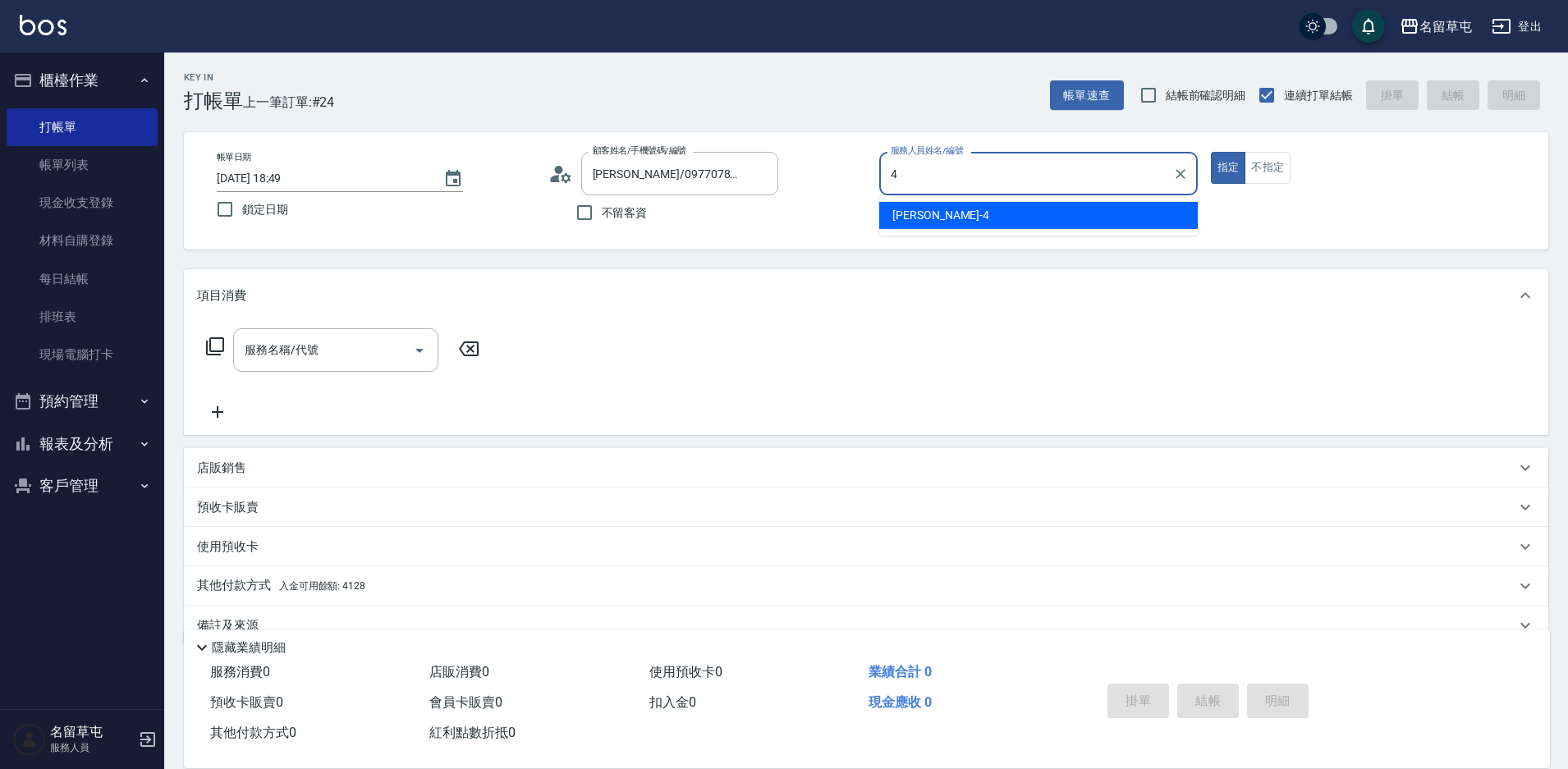
type input "[PERSON_NAME]-4"
type button "true"
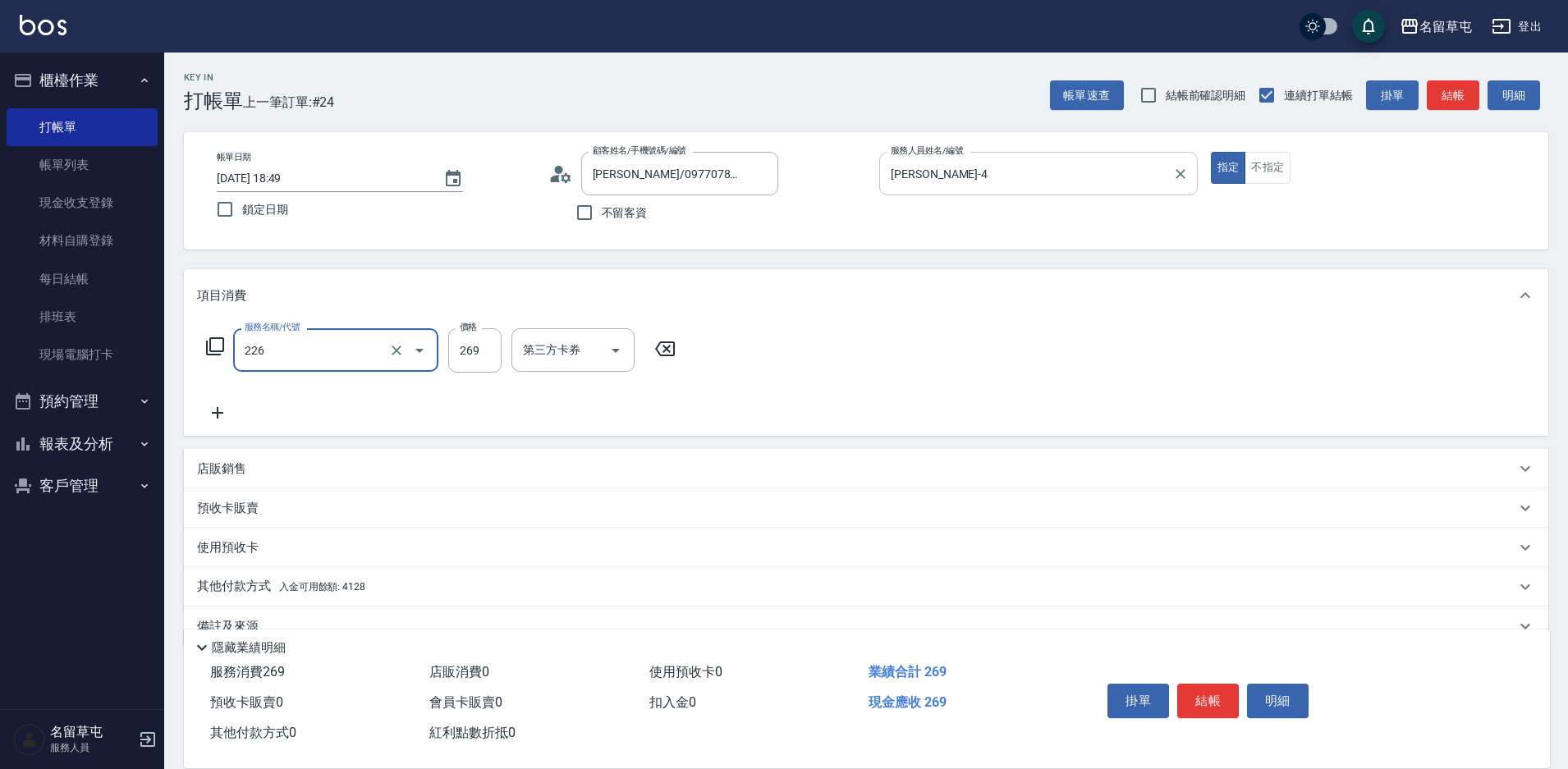
type input "洗剪269(226)"
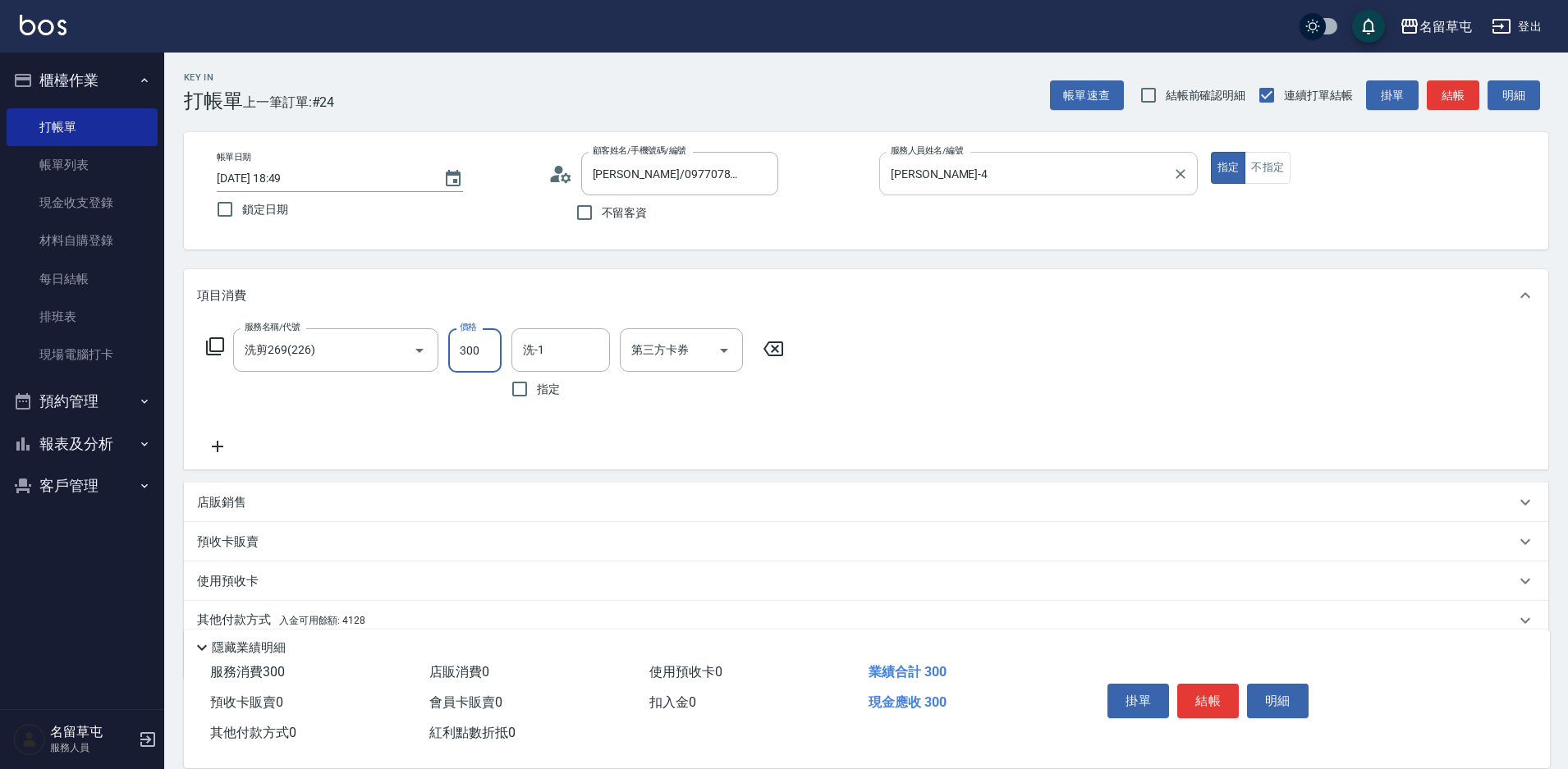
type input "300"
type input "[PERSON_NAME]-4"
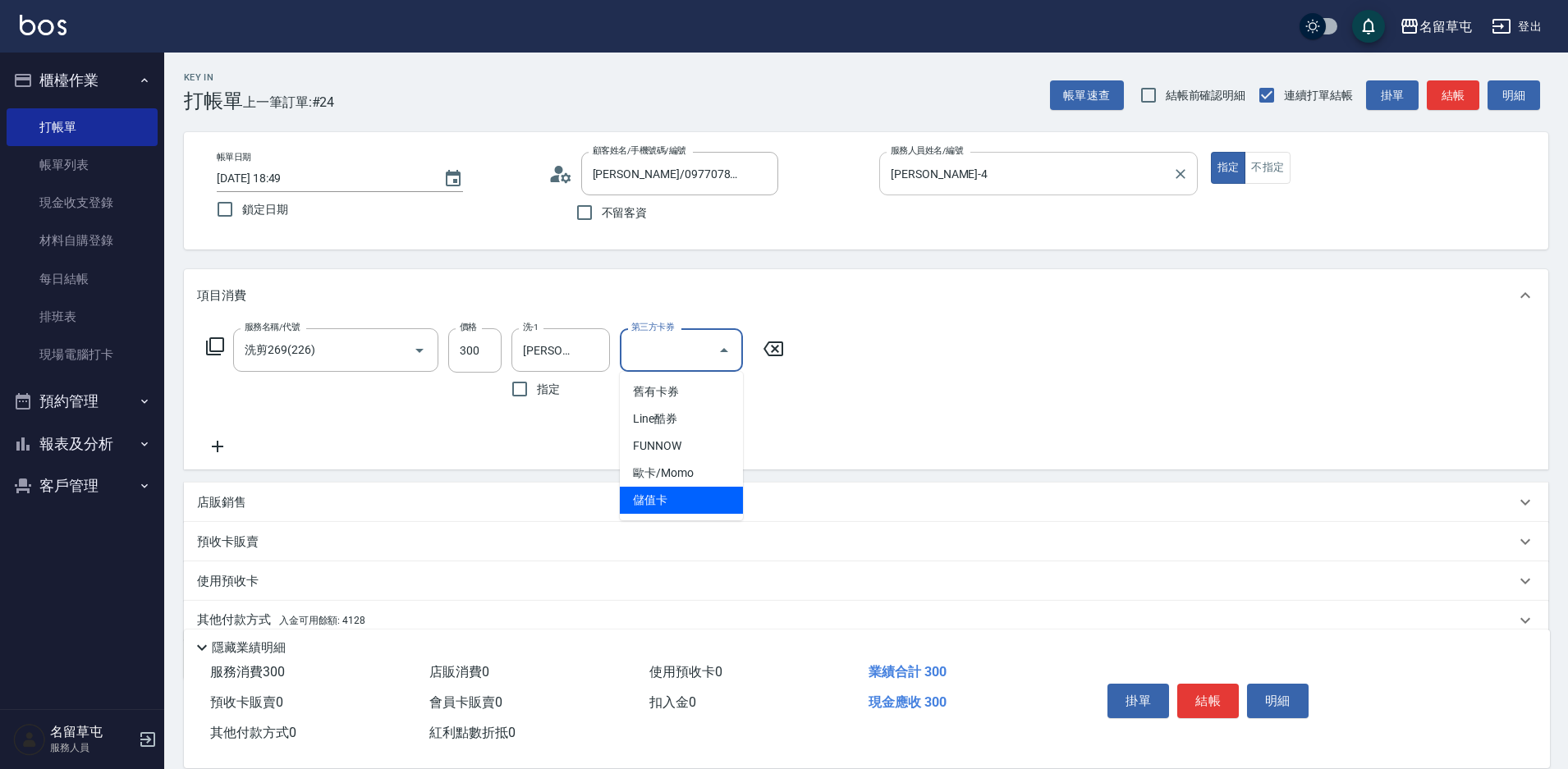
type input "儲值卡"
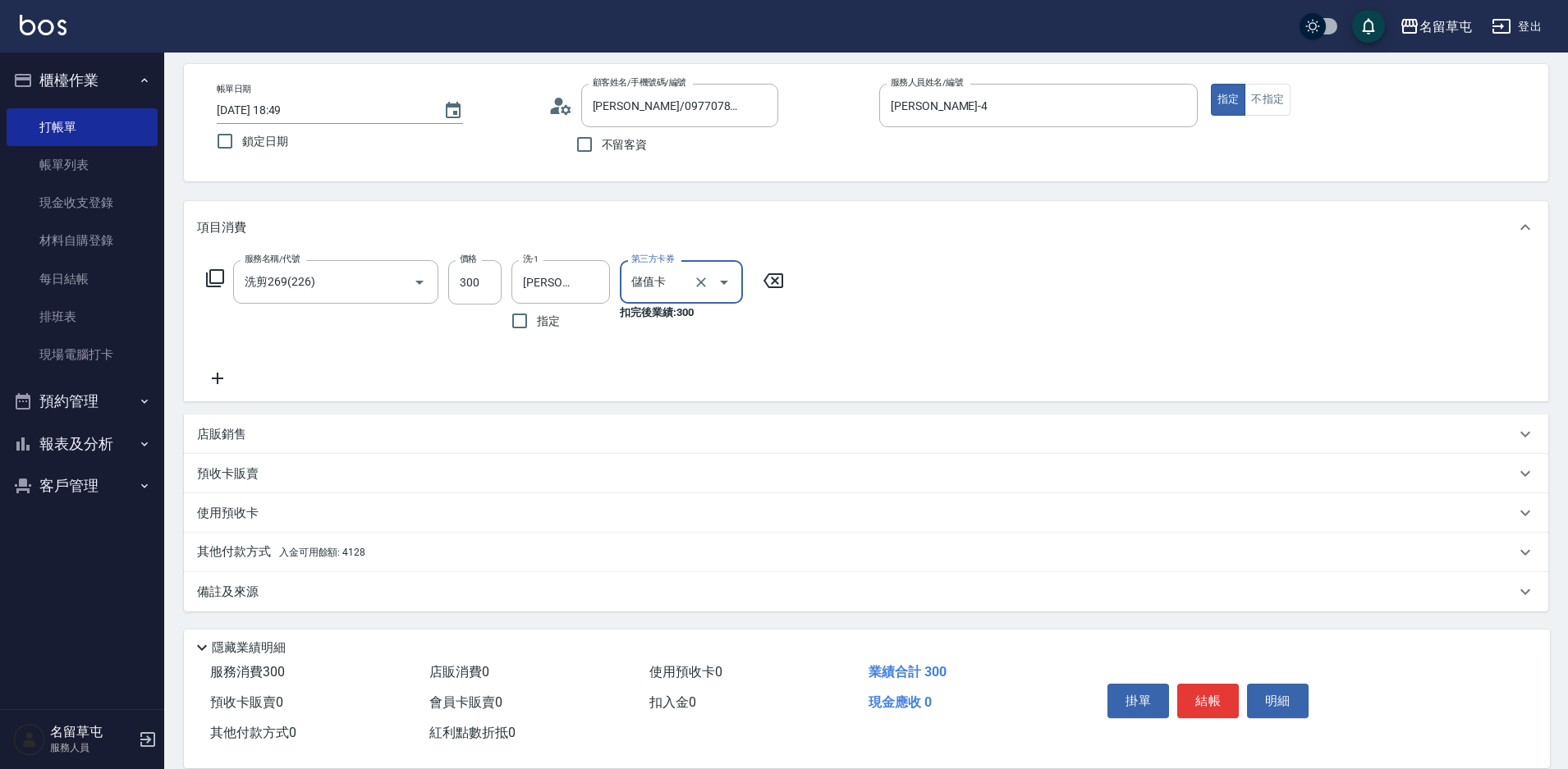
click at [249, 554] on p "其他付款方式 入金可用餘額: 4128" at bounding box center [281, 552] width 168 height 18
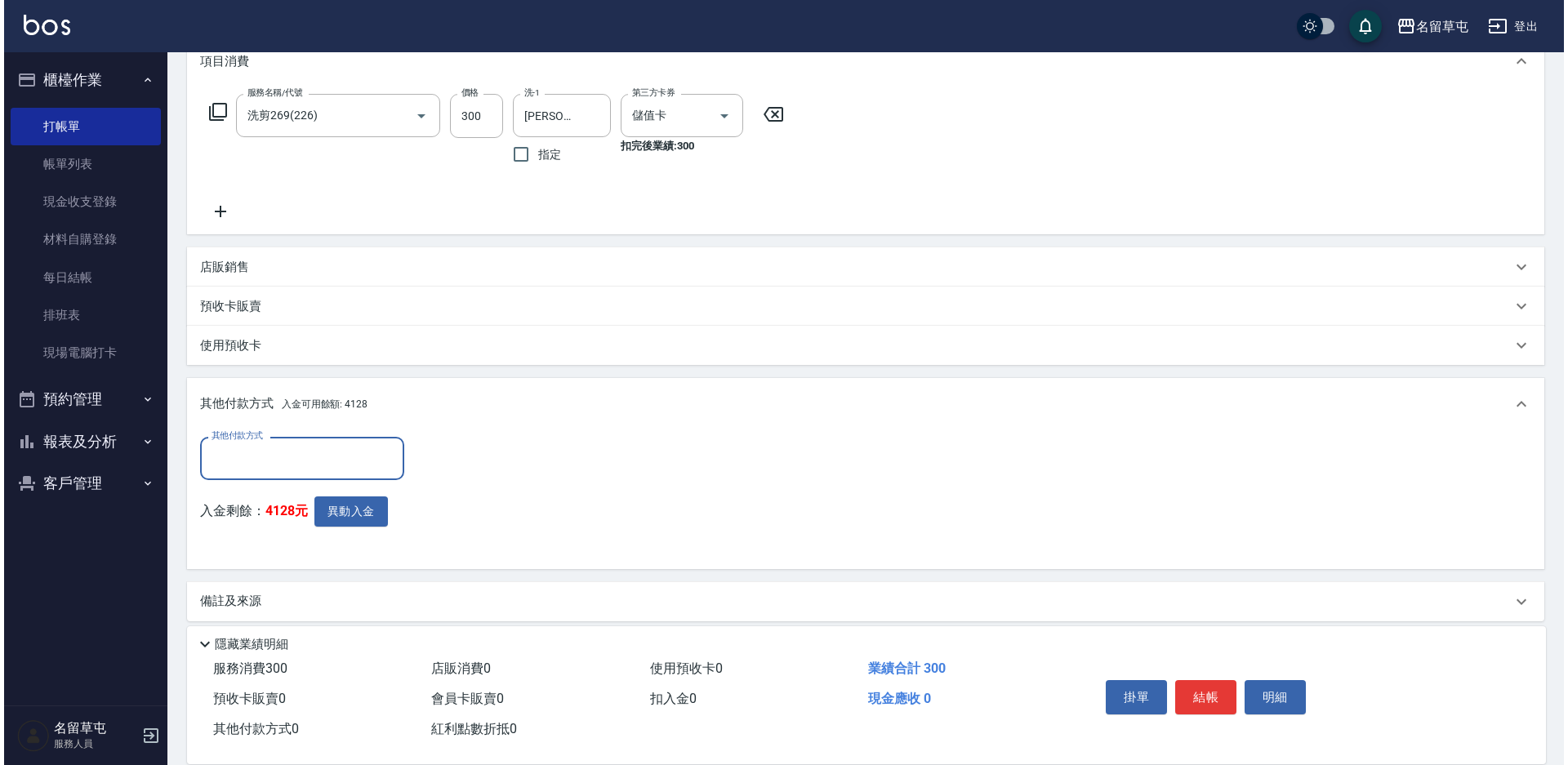
scroll to position [243, 0]
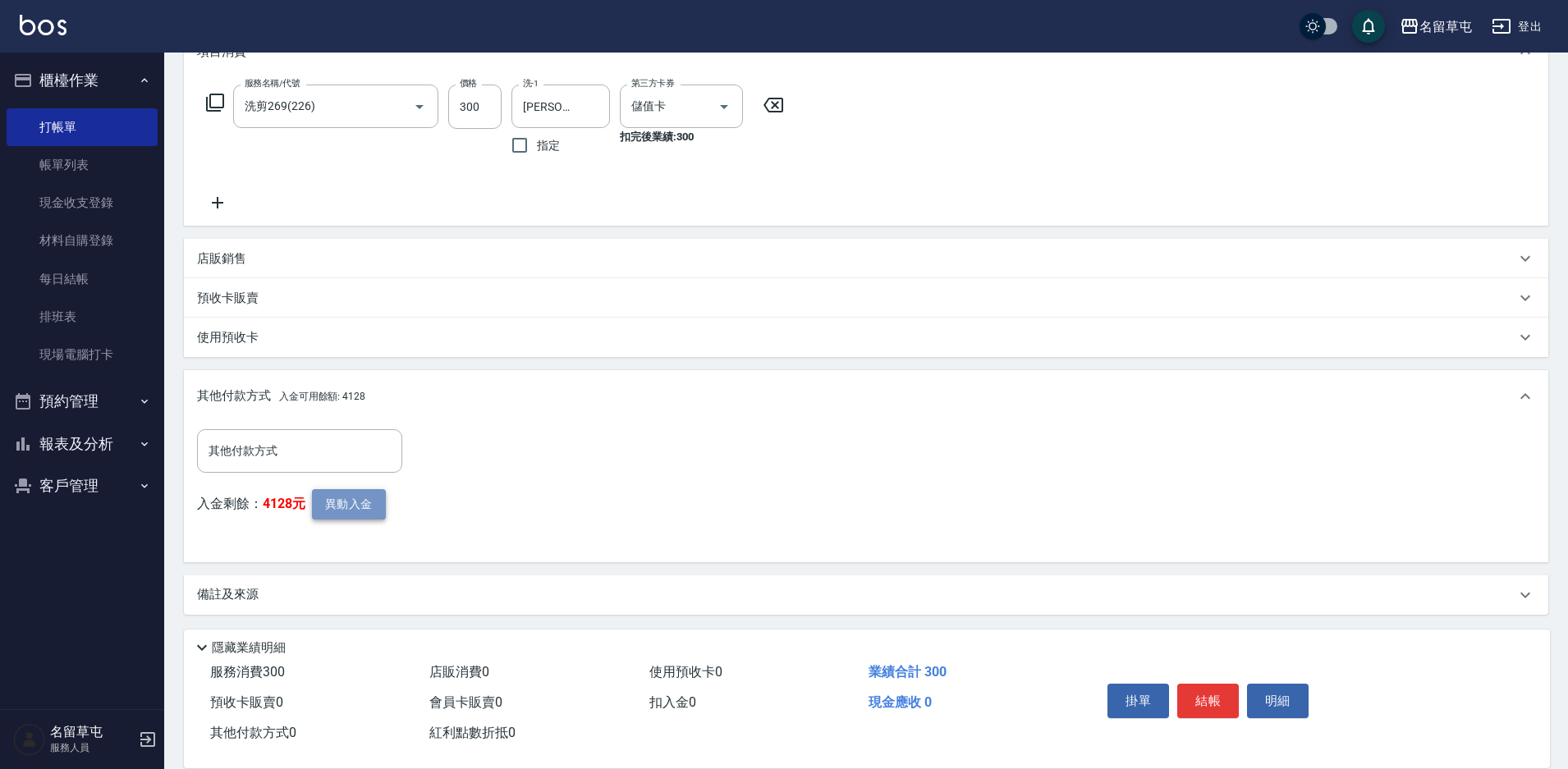
click at [327, 513] on button "異動入金" at bounding box center [349, 504] width 74 height 30
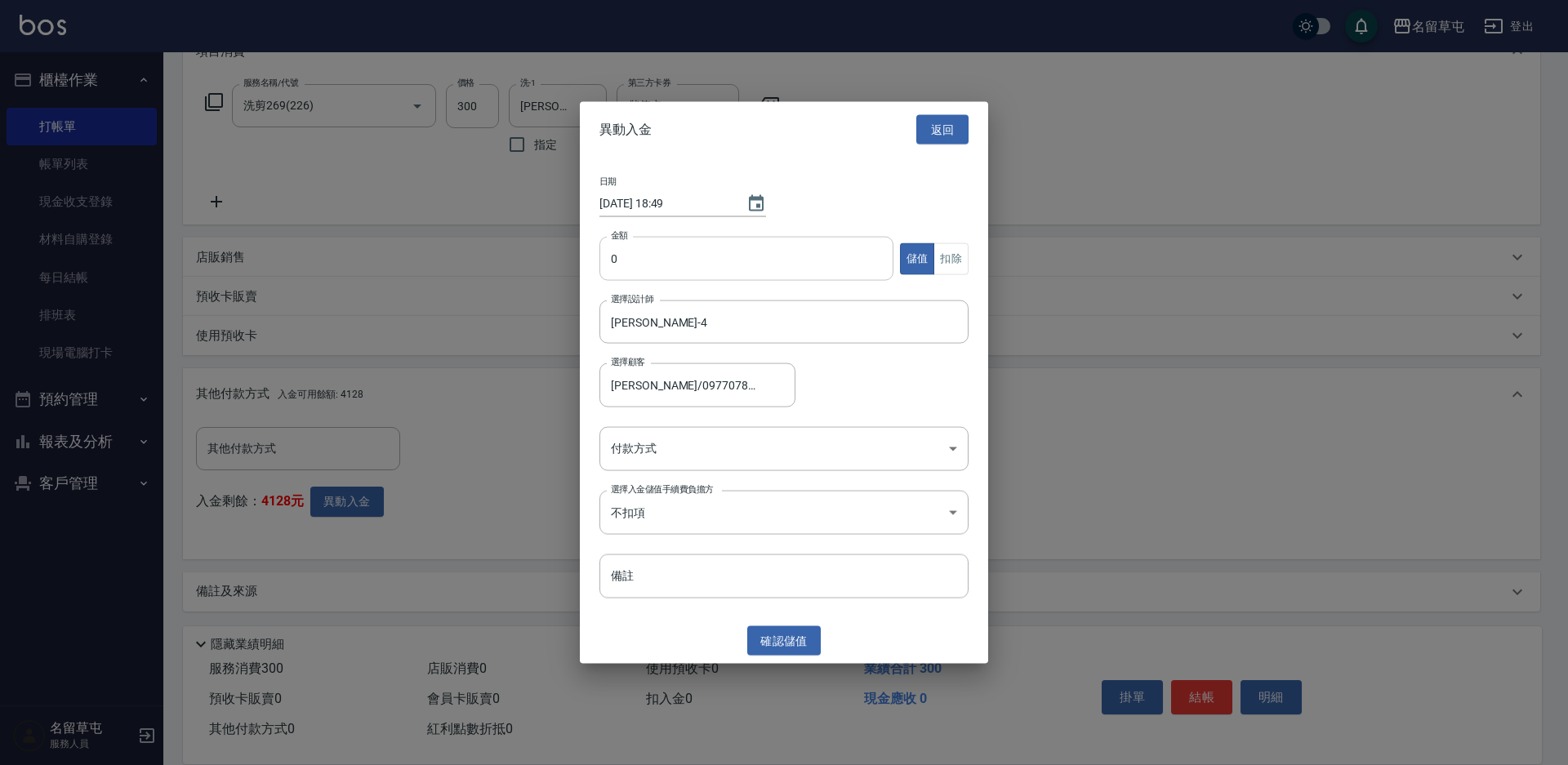
click at [729, 237] on input "0" at bounding box center [747, 259] width 294 height 44
type input "300"
click at [950, 263] on button "扣除" at bounding box center [951, 259] width 35 height 32
click at [722, 443] on body "名留草屯 登出 櫃檯作業 打帳單 帳單列表 現金收支登錄 材料自購登錄 每日結帳 排班表 現場電腦打卡 預約管理 預約管理 單日預約紀錄 單週預約紀錄 報表及…" at bounding box center [784, 262] width 1568 height 1011
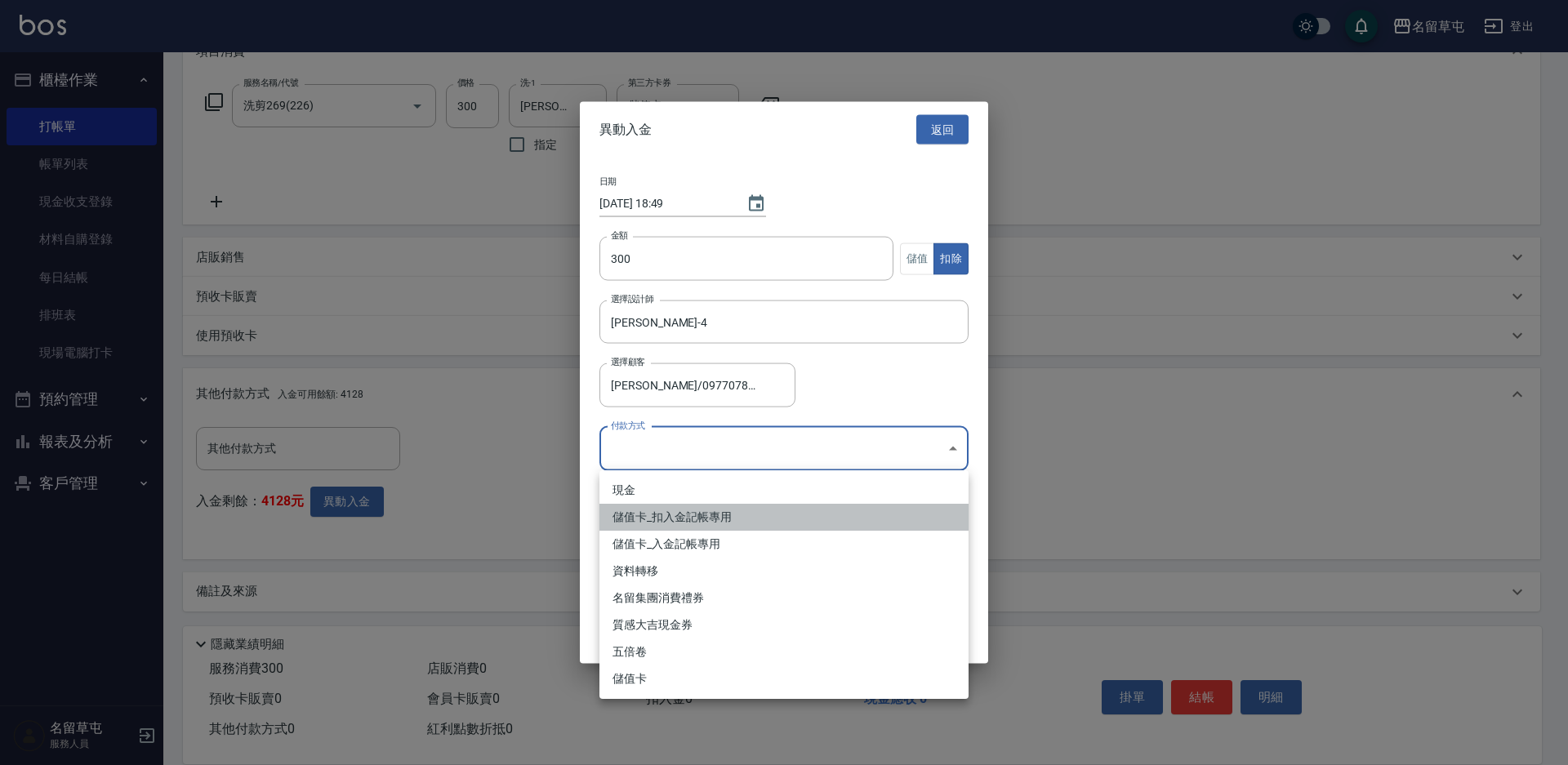
click at [688, 517] on li "儲值卡_扣入金記帳專用" at bounding box center [784, 517] width 369 height 27
type input "儲值卡_扣入金記帳專用"
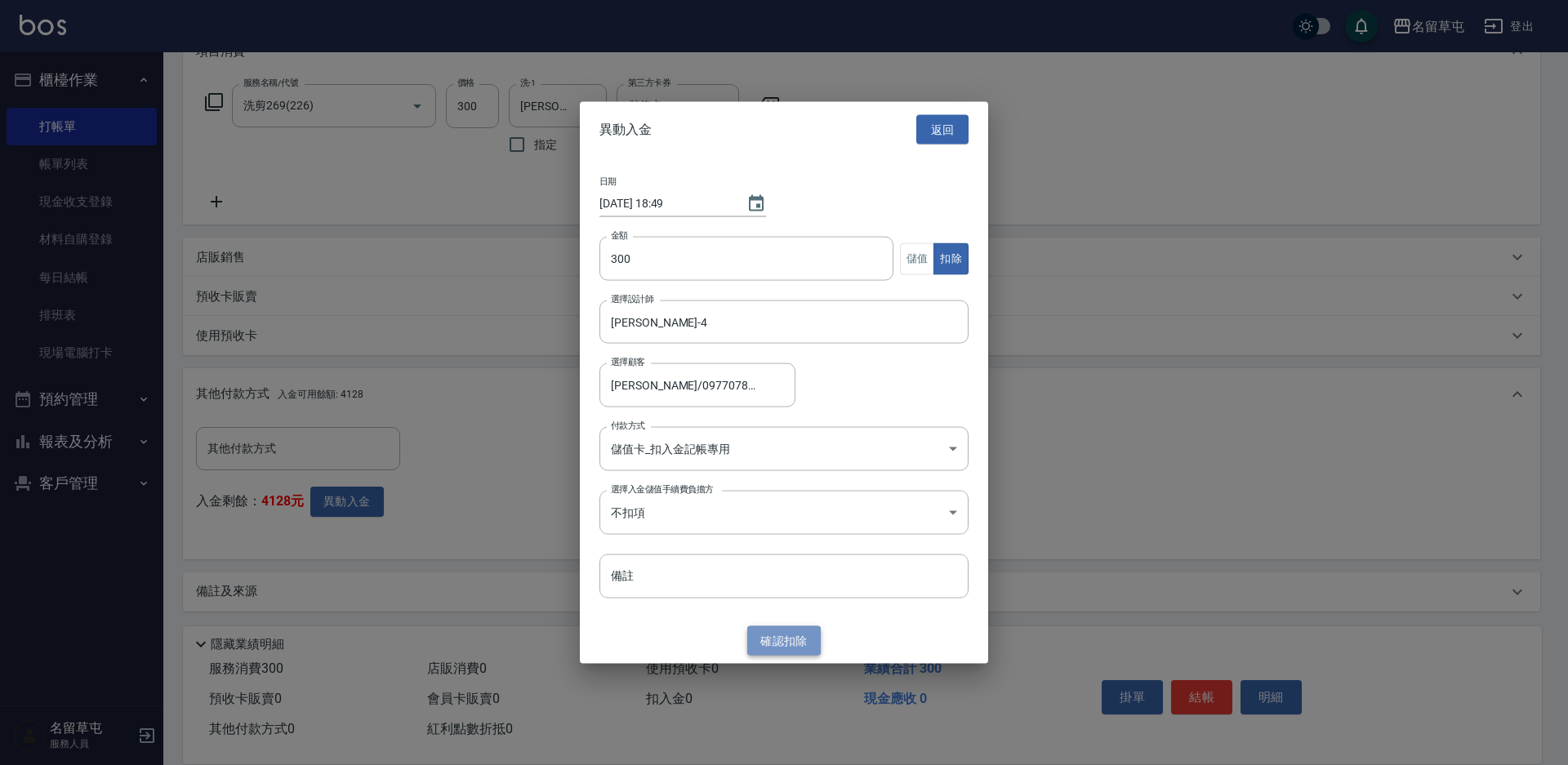
click at [777, 636] on button "確認 扣除" at bounding box center [784, 641] width 74 height 30
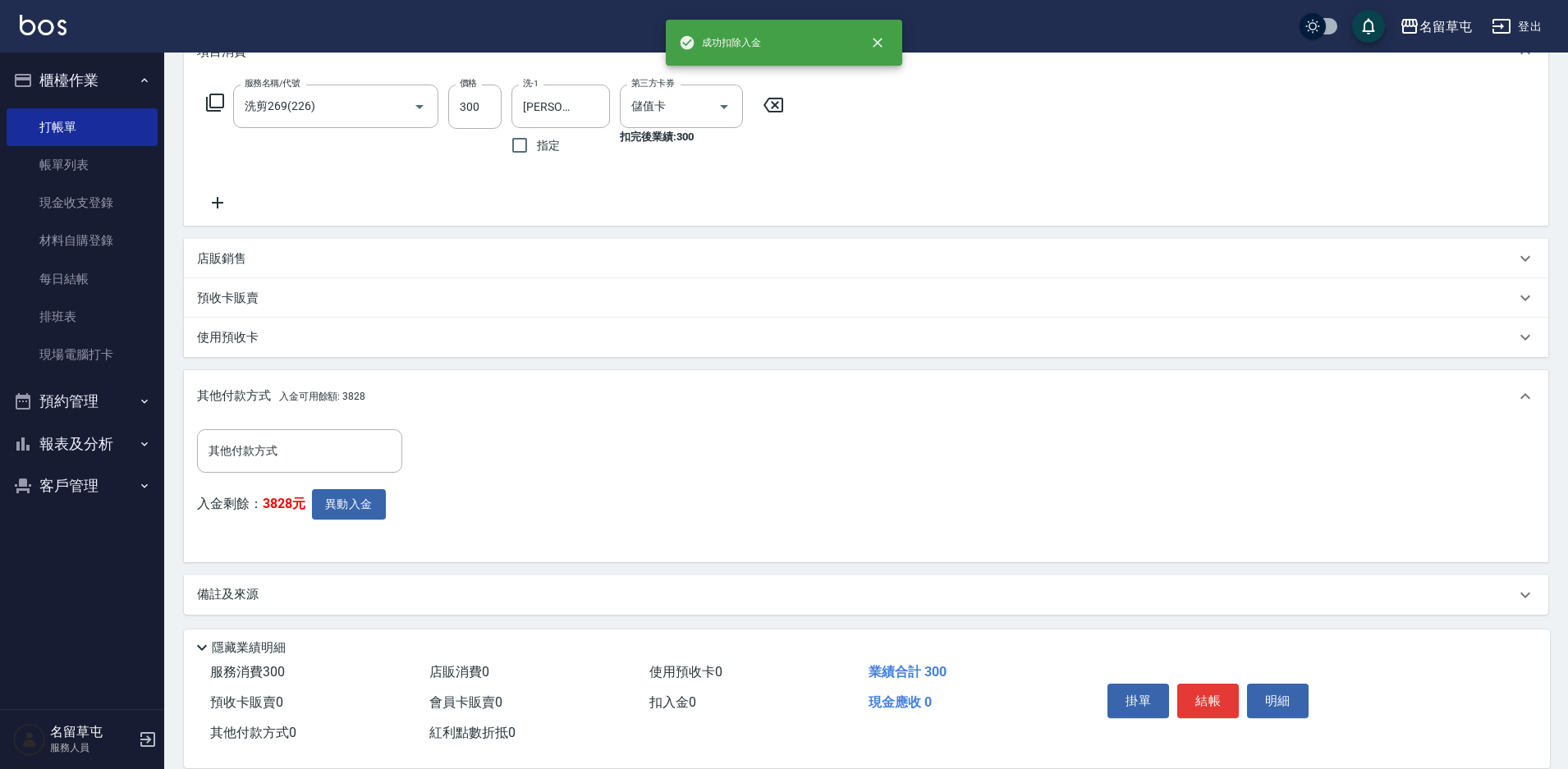
drag, startPoint x: 1209, startPoint y: 700, endPoint x: 1206, endPoint y: 657, distance: 43.1
click at [1211, 691] on button "結帳" at bounding box center [1208, 701] width 62 height 34
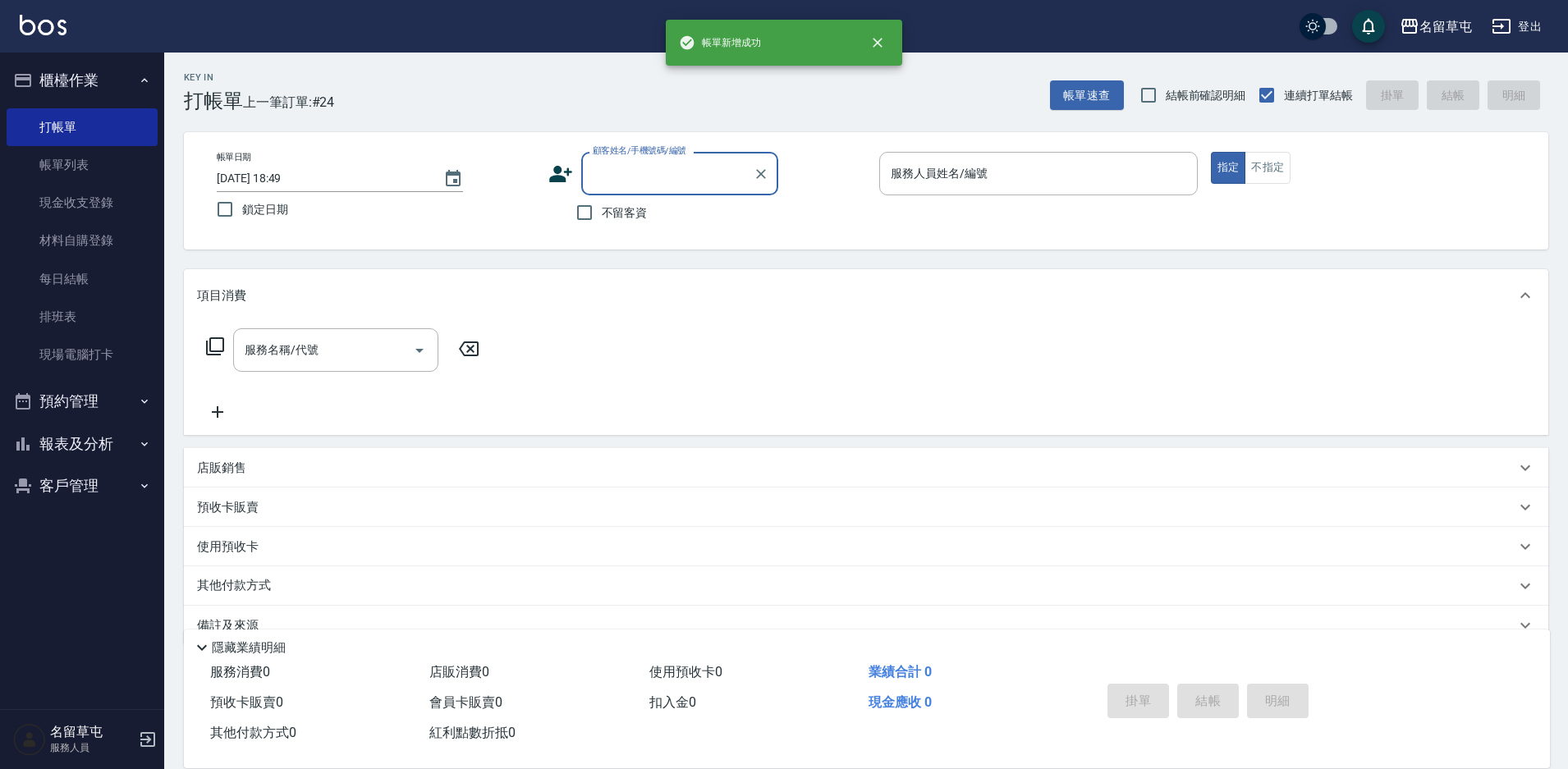
scroll to position [0, 0]
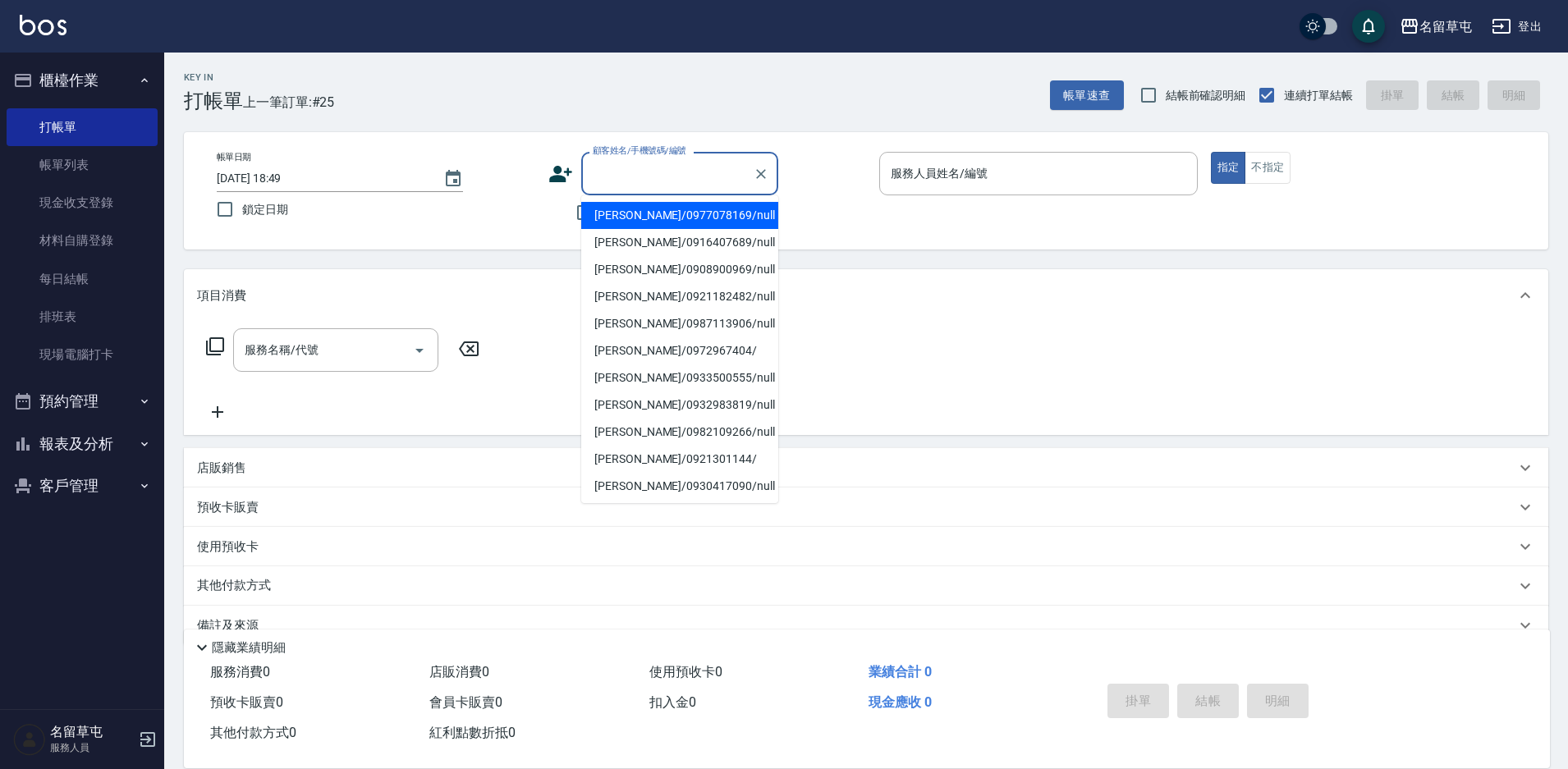
type input "[PERSON_NAME]/0977078169/null"
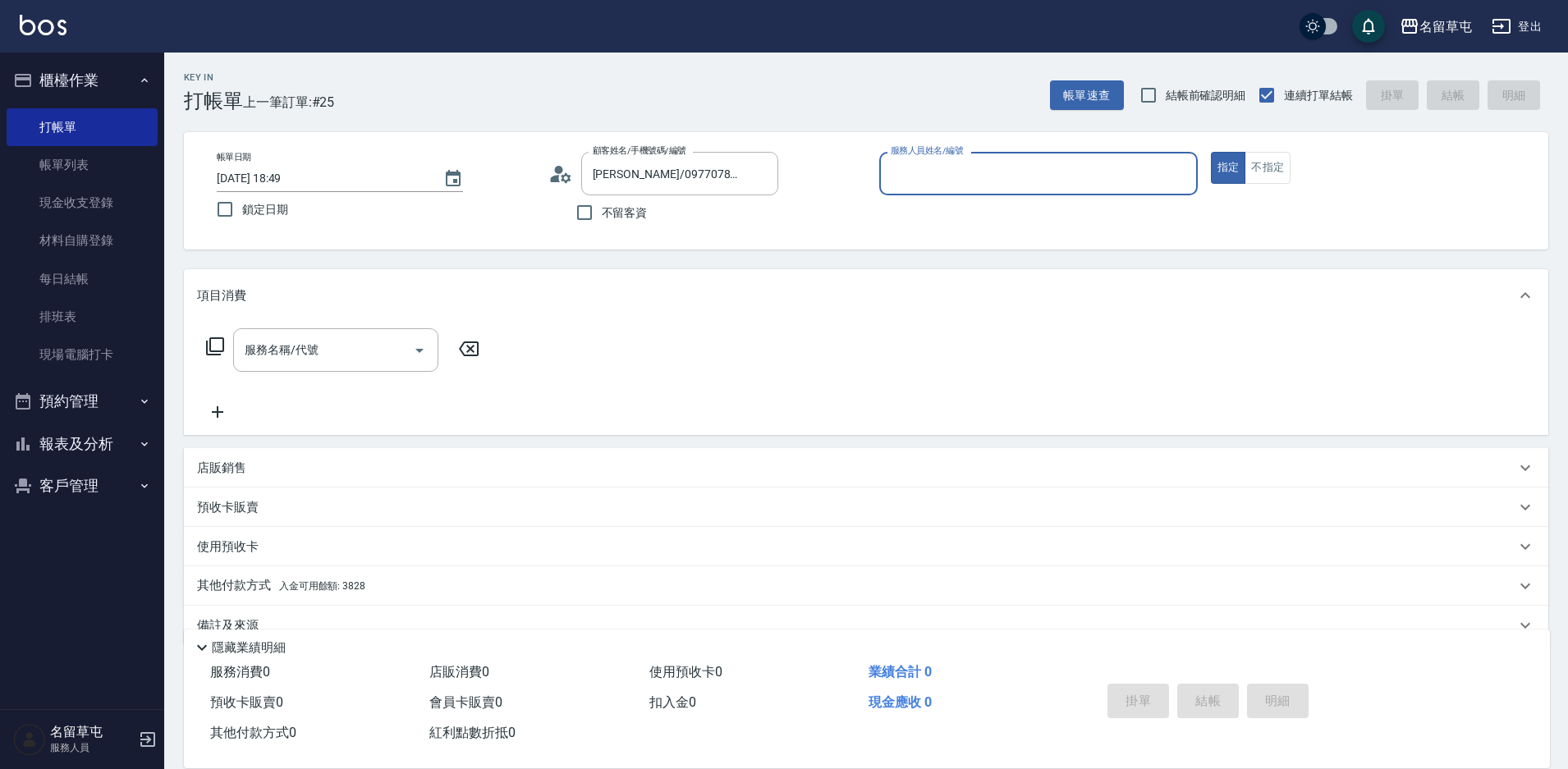
click at [1210, 151] on button "指定" at bounding box center [1228, 167] width 35 height 32
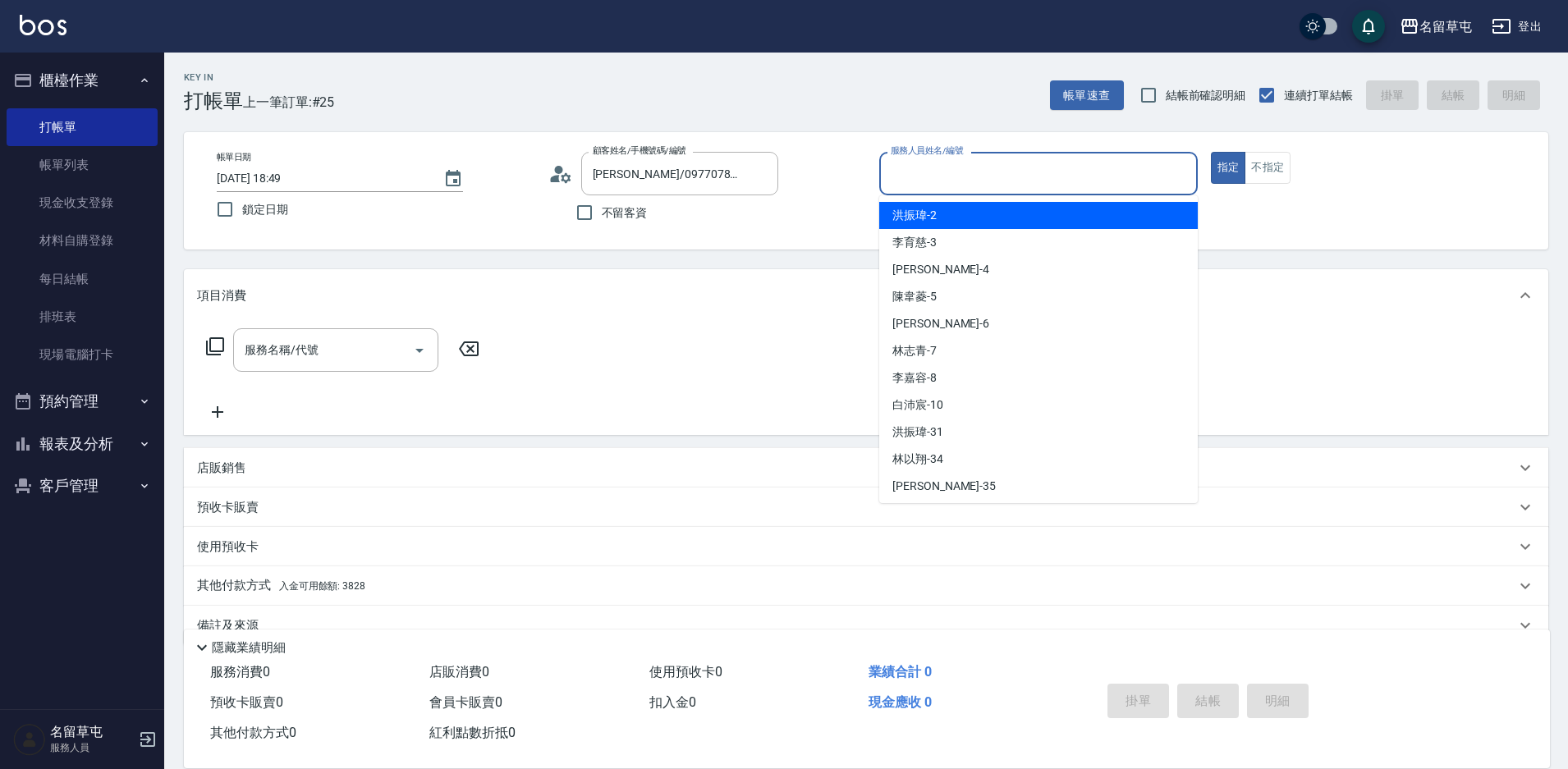
click at [1022, 183] on input "服務人員姓名/編號" at bounding box center [1038, 173] width 304 height 28
type input "[PERSON_NAME]-4"
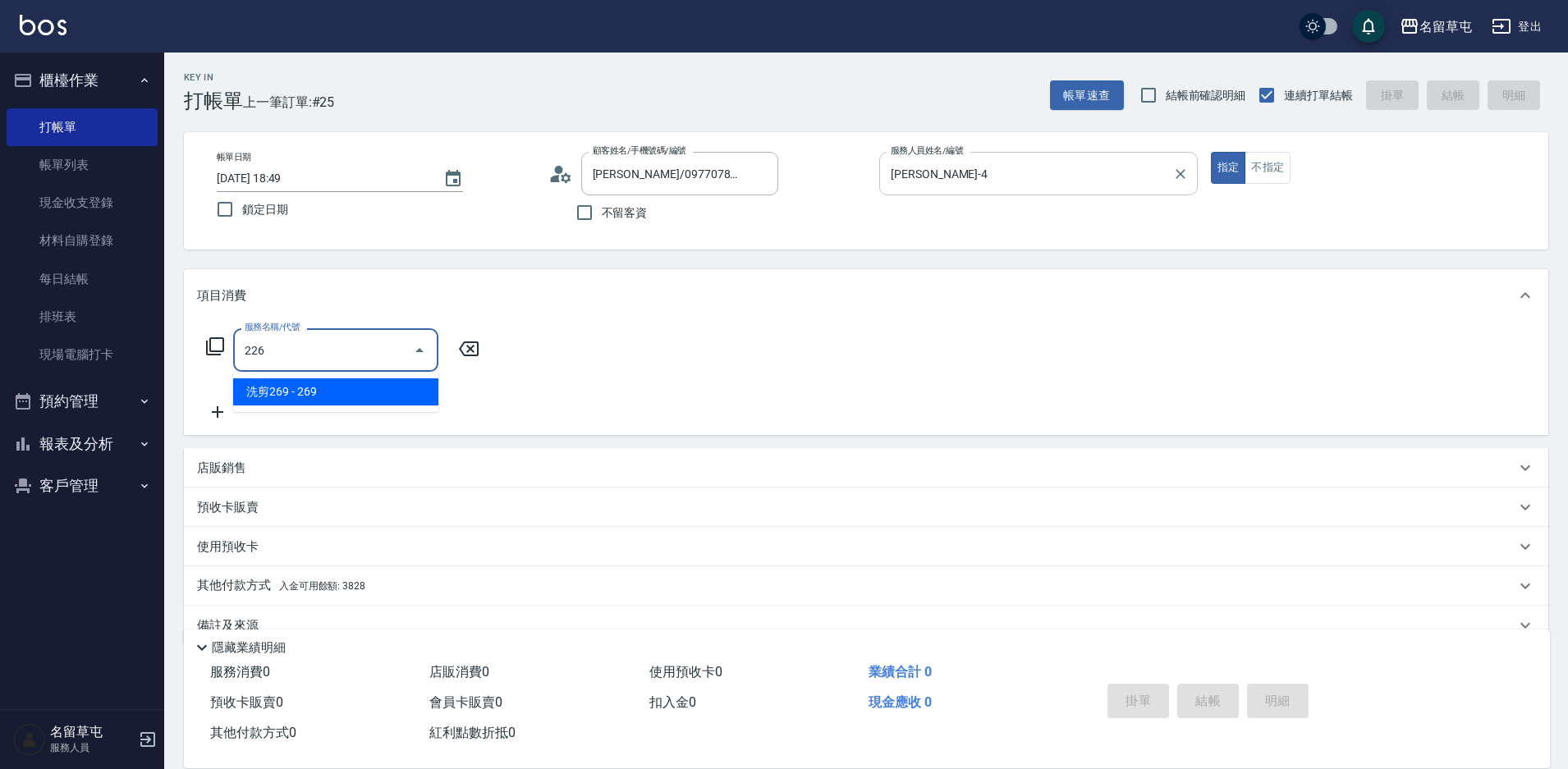
type input "洗剪269(226)"
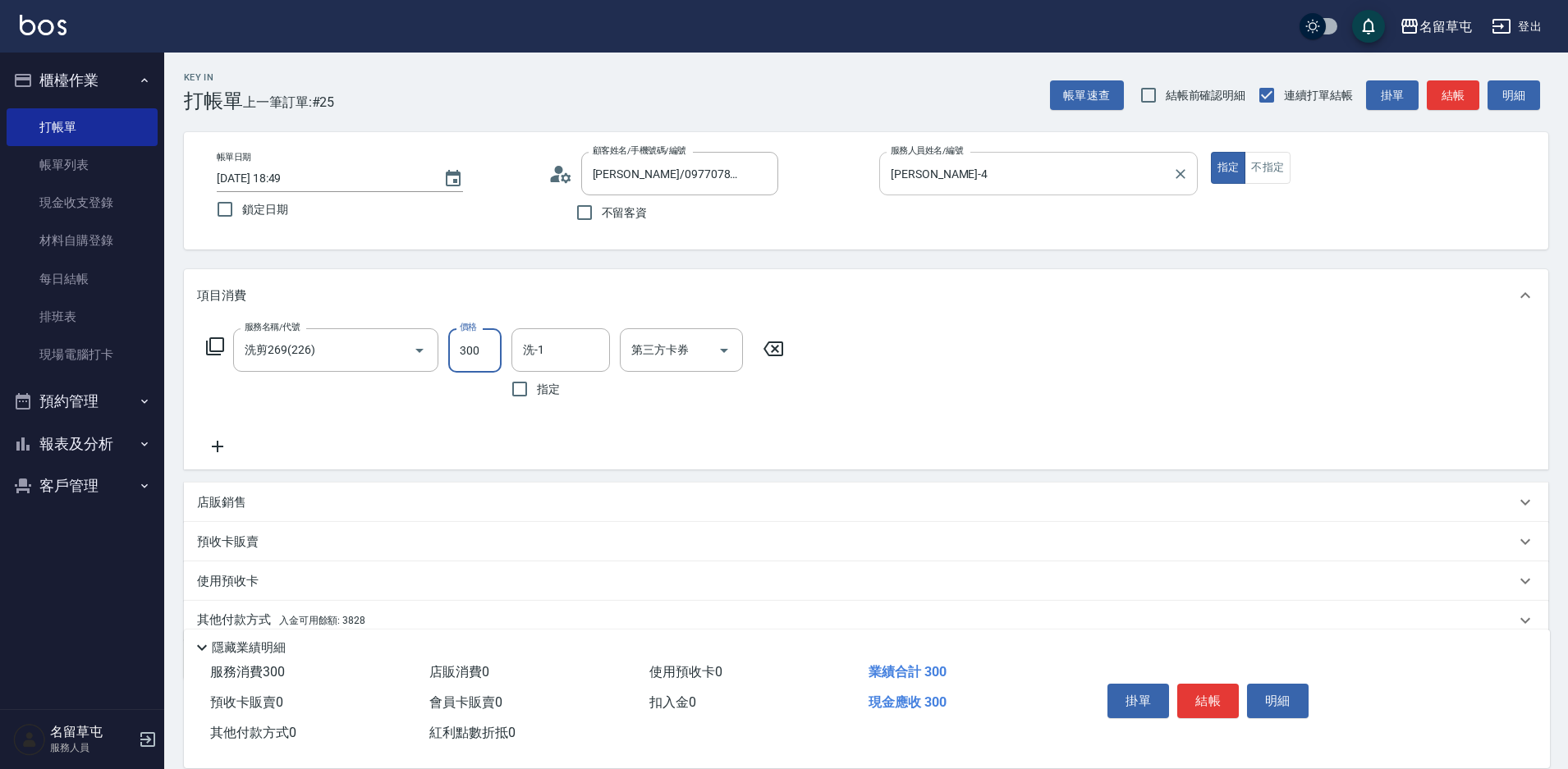
type input "300"
type input "游思岑-36"
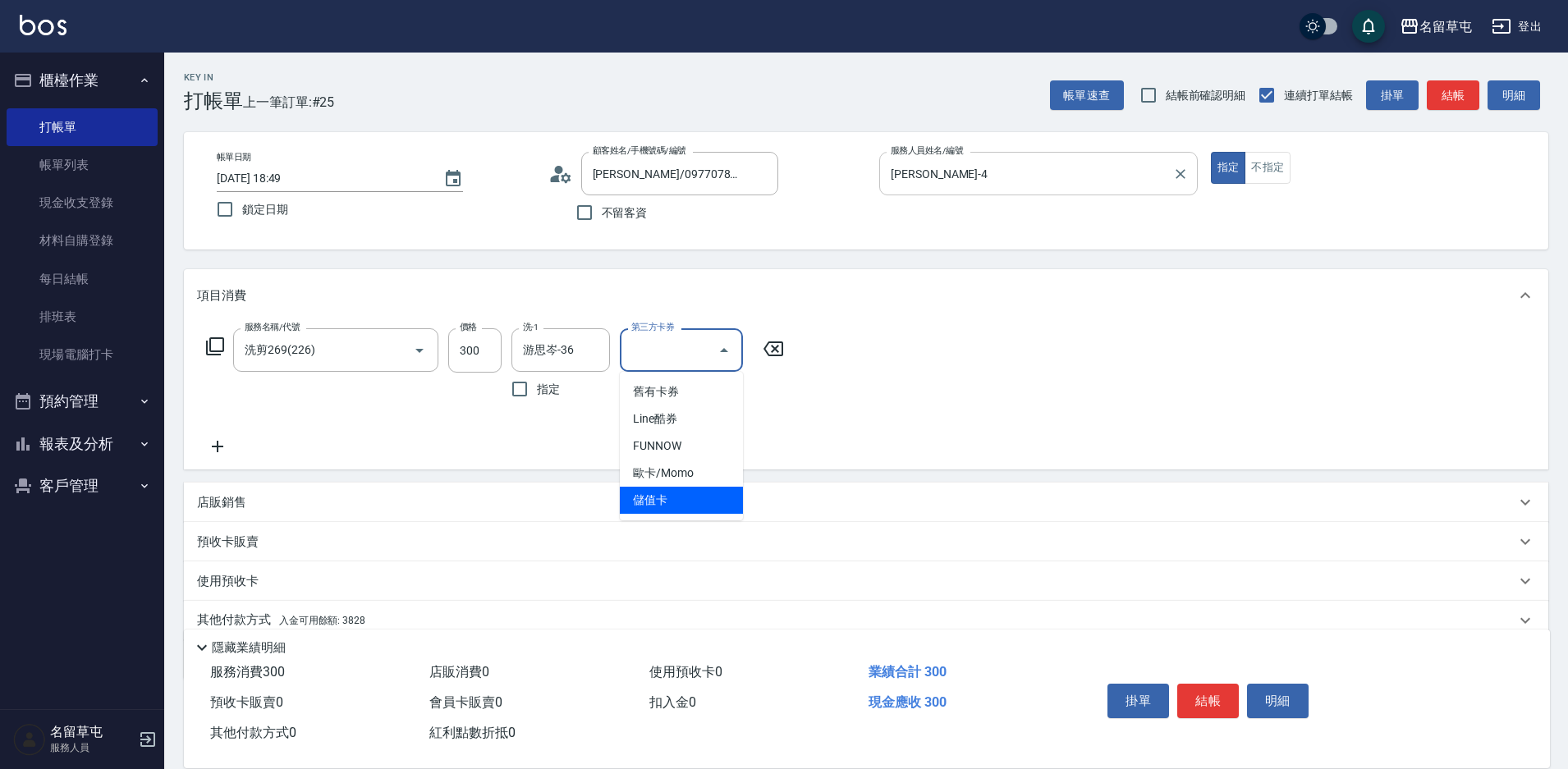
type input "儲值卡"
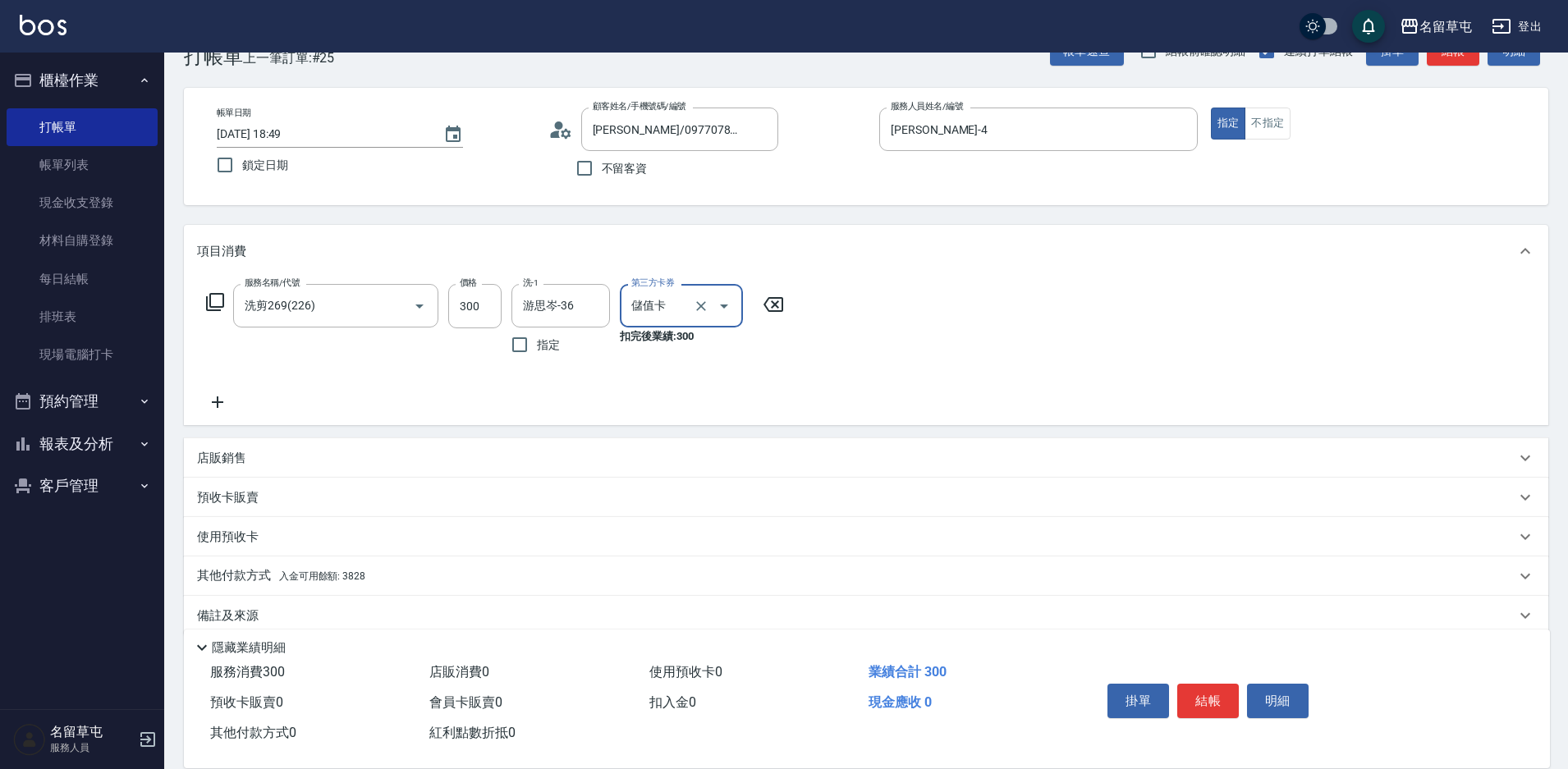
scroll to position [68, 0]
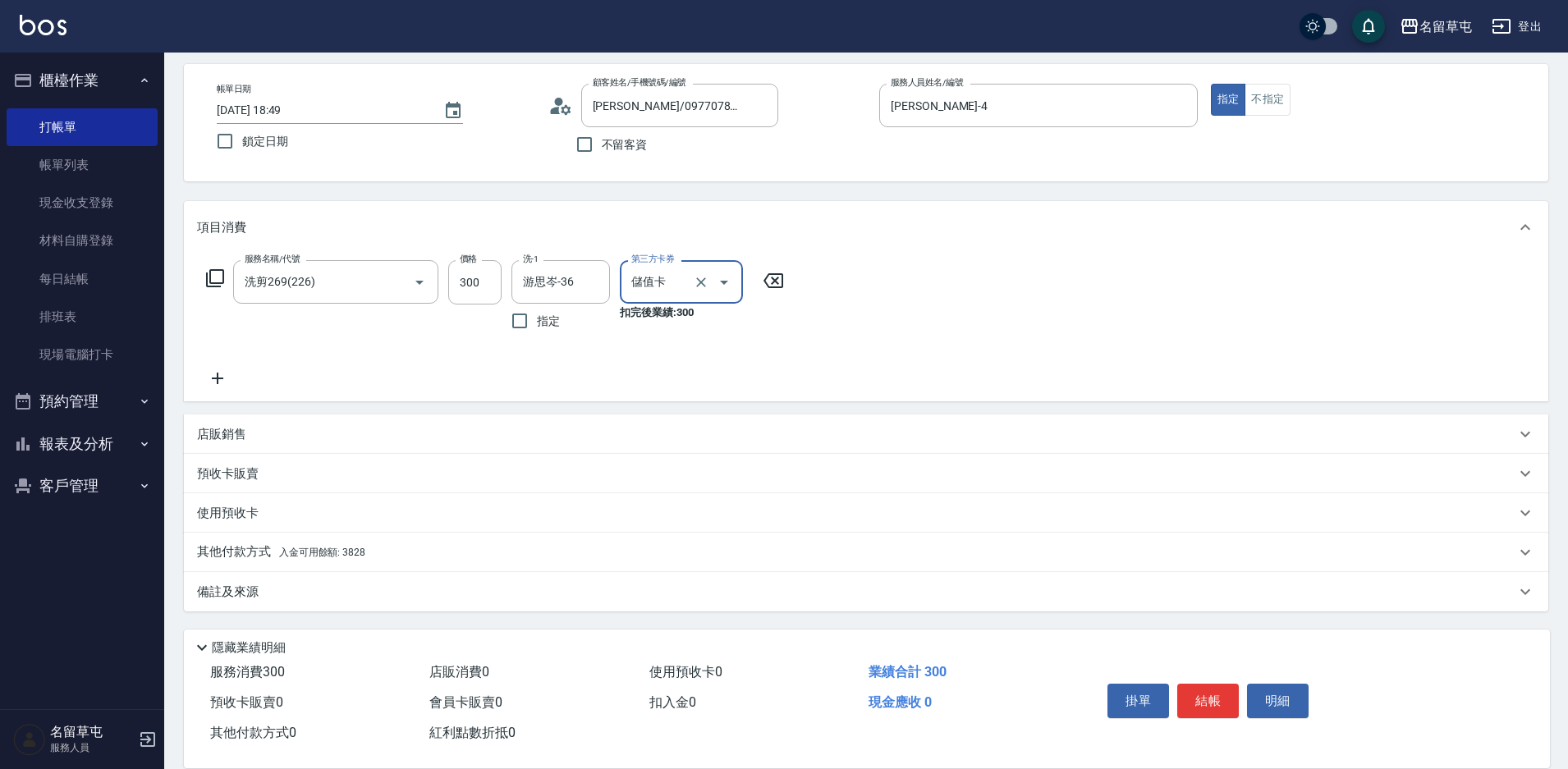
click at [241, 551] on p "其他付款方式 入金可用餘額: 3828" at bounding box center [281, 552] width 168 height 18
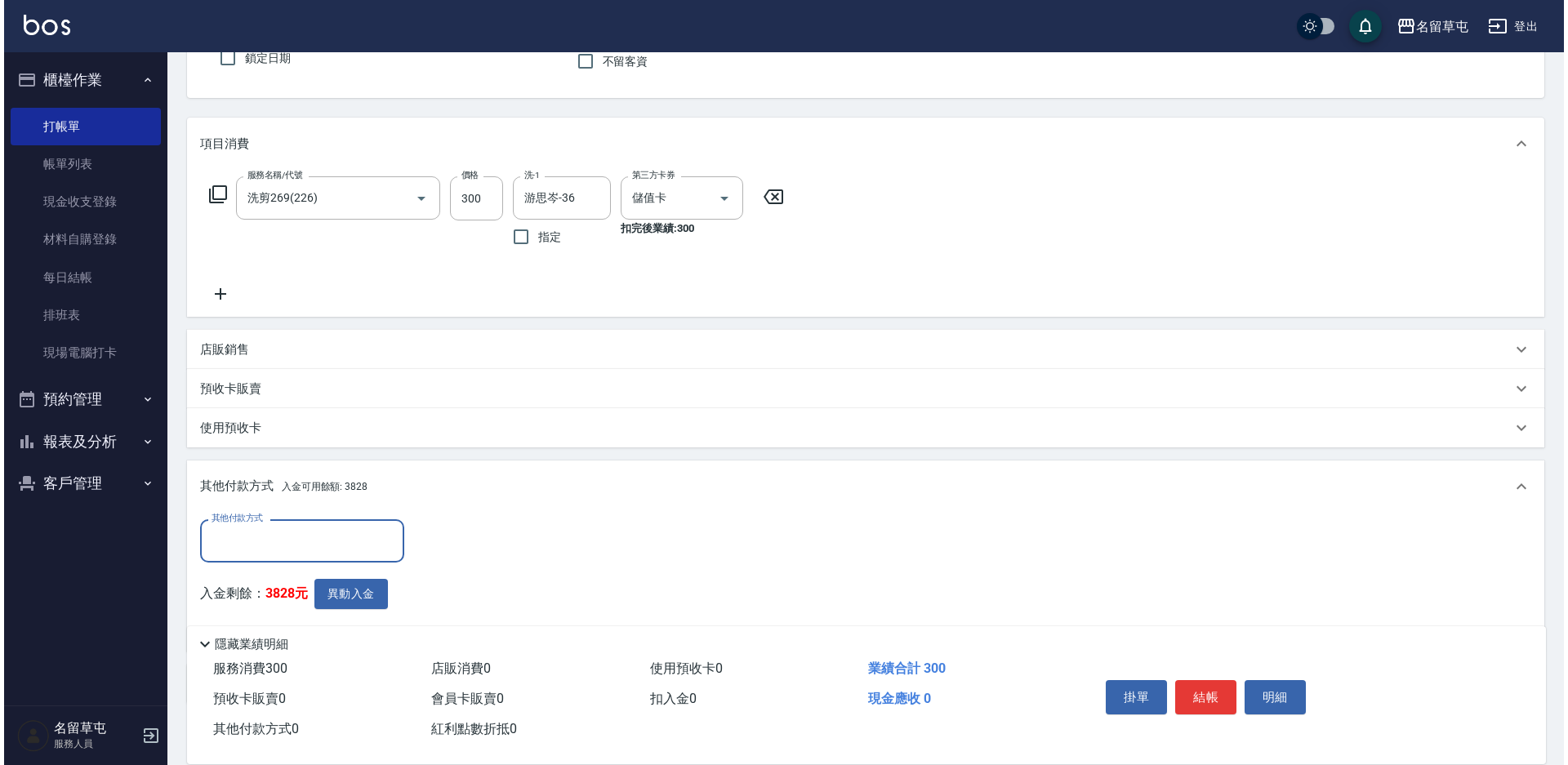
scroll to position [244, 0]
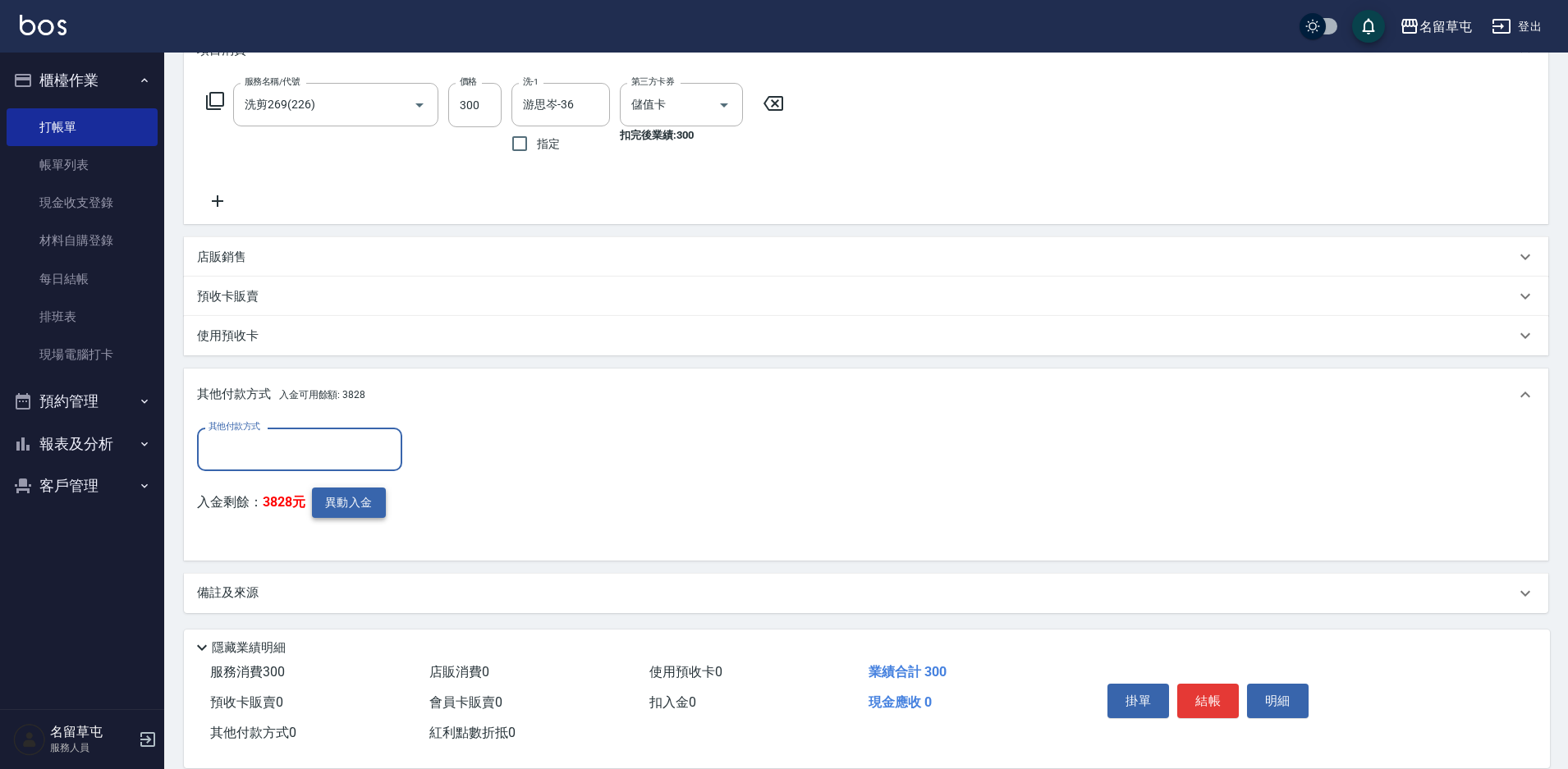
click at [372, 507] on button "異動入金" at bounding box center [349, 502] width 74 height 30
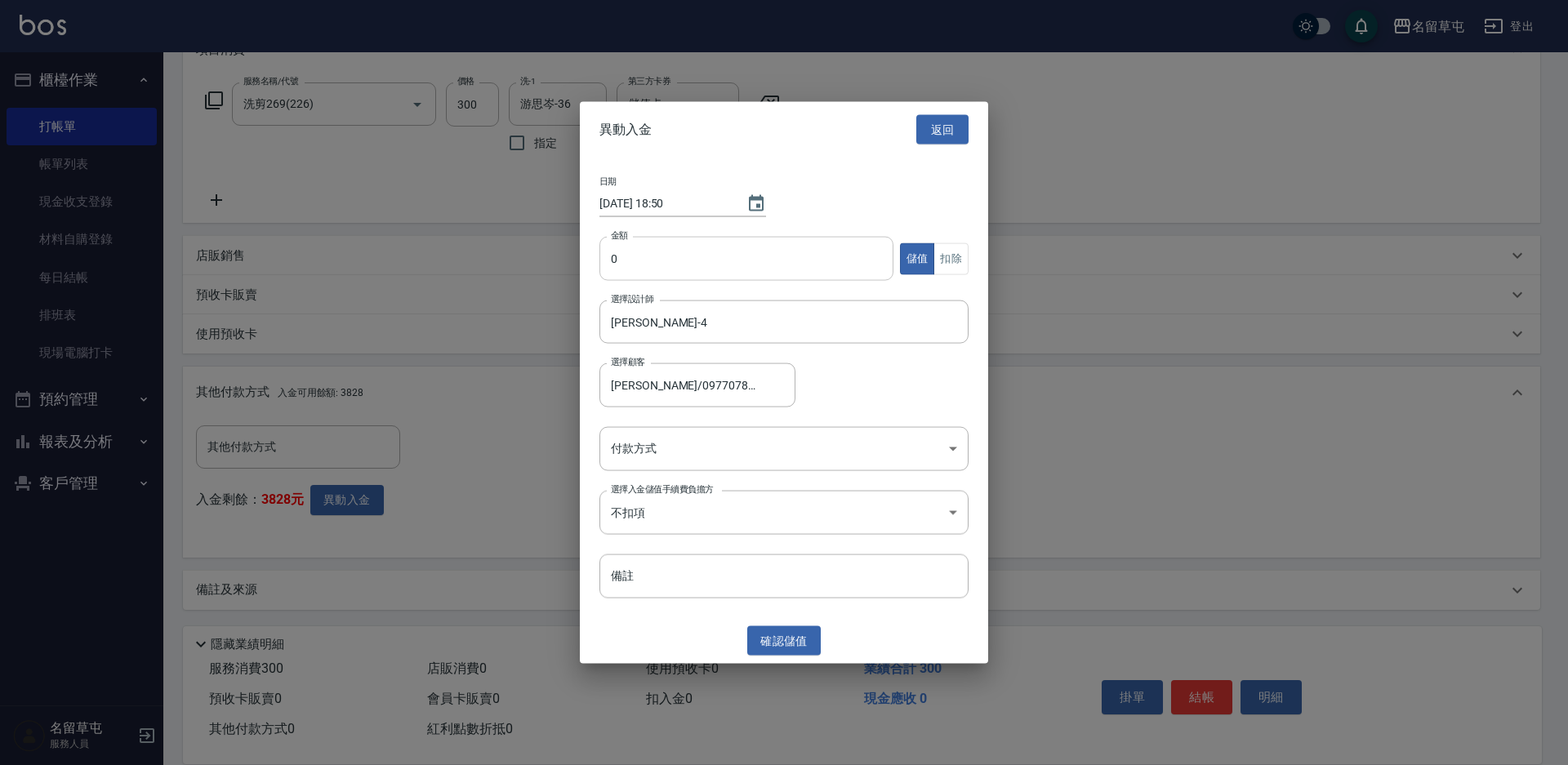
click at [692, 263] on input "0" at bounding box center [747, 259] width 294 height 44
type input "300"
click at [966, 268] on button "扣除" at bounding box center [951, 259] width 35 height 32
click at [726, 452] on body "名留草屯 登出 櫃檯作業 打帳單 帳單列表 現金收支登錄 材料自購登錄 每日結帳 排班表 現場電腦打卡 預約管理 預約管理 單日預約紀錄 單週預約紀錄 報表及…" at bounding box center [784, 261] width 1568 height 1011
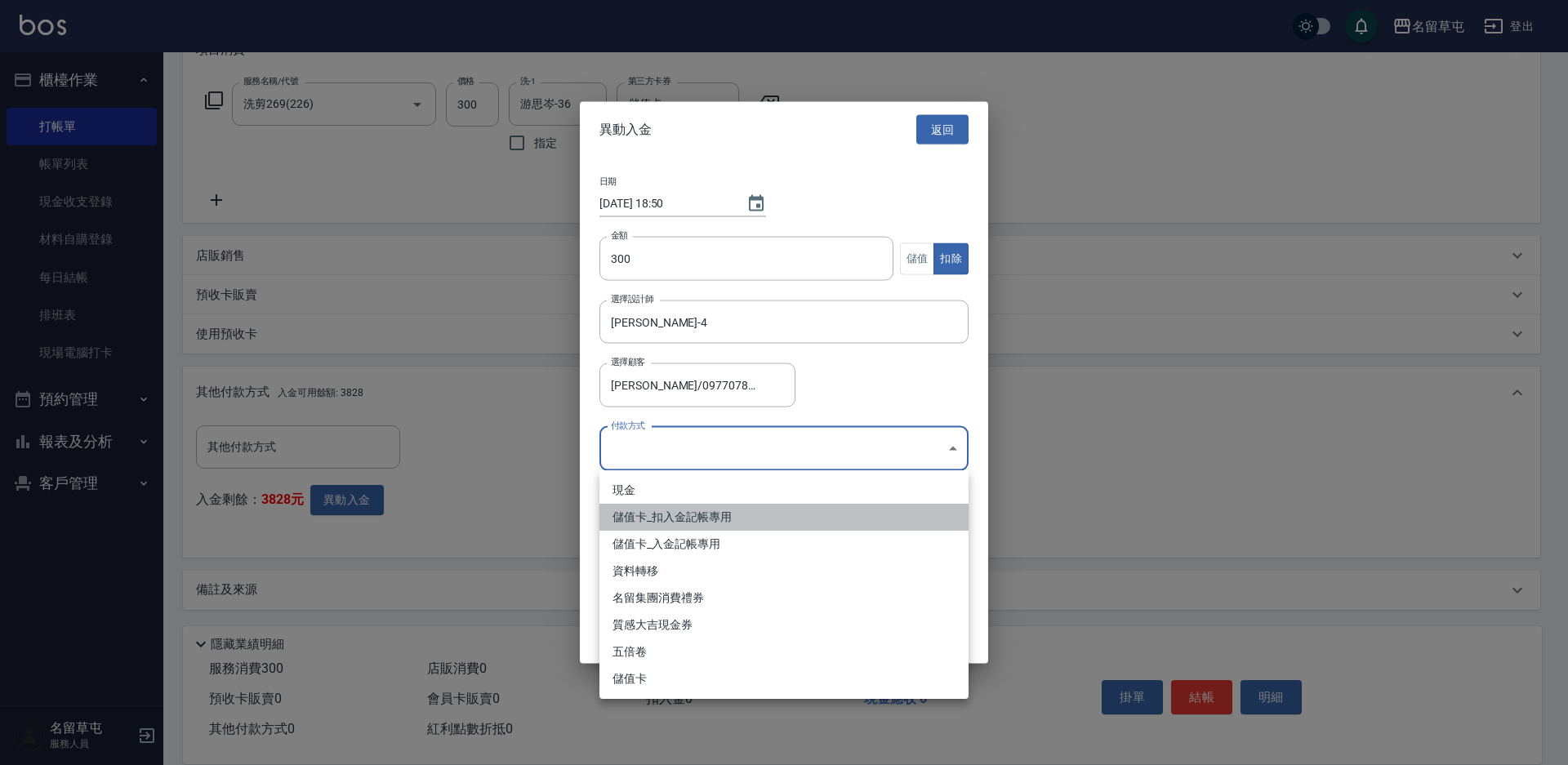
click at [679, 520] on li "儲值卡_扣入金記帳專用" at bounding box center [784, 517] width 369 height 27
type input "儲值卡_扣入金記帳專用"
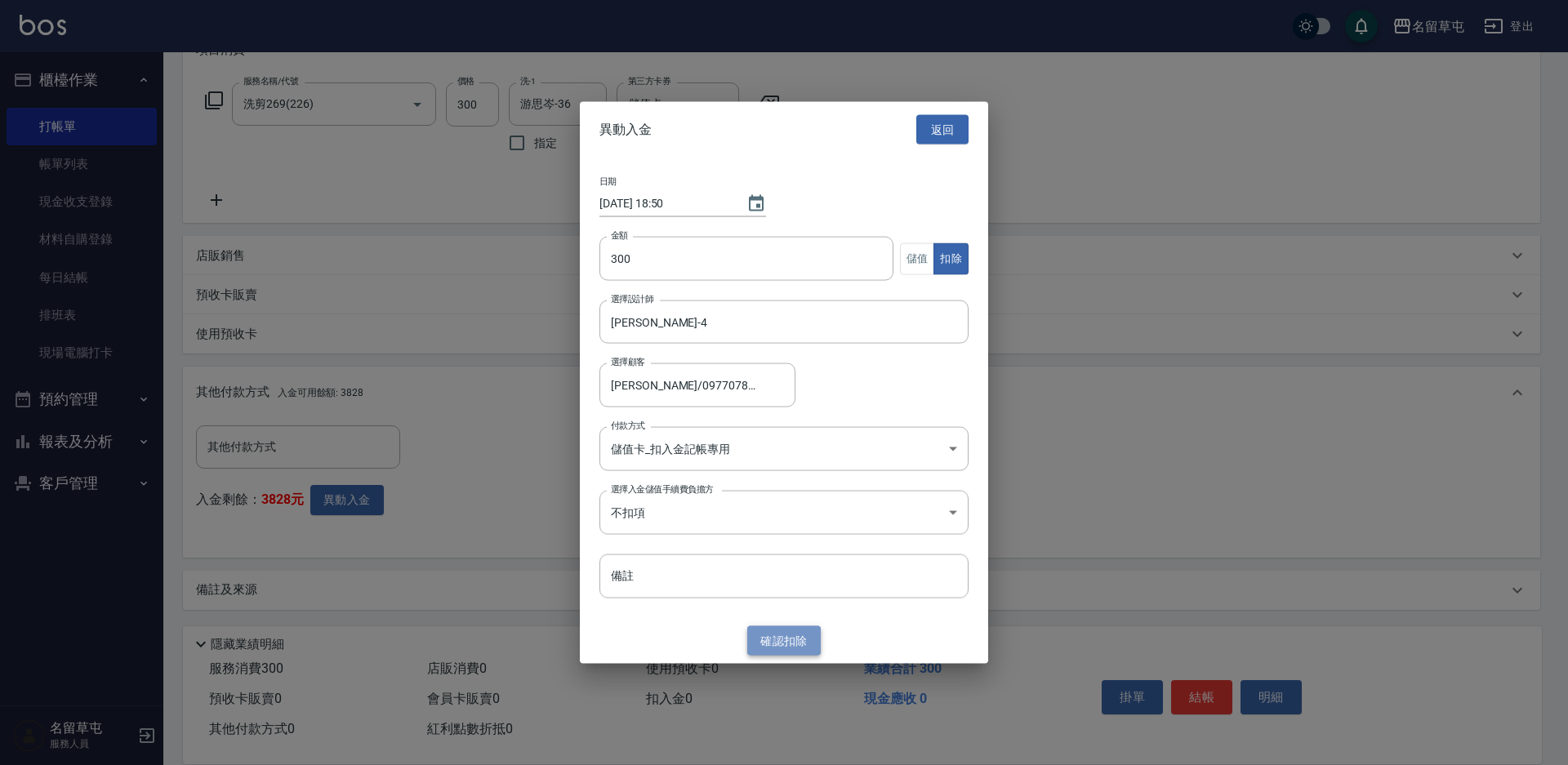
click at [761, 637] on button "確認 扣除" at bounding box center [784, 641] width 74 height 30
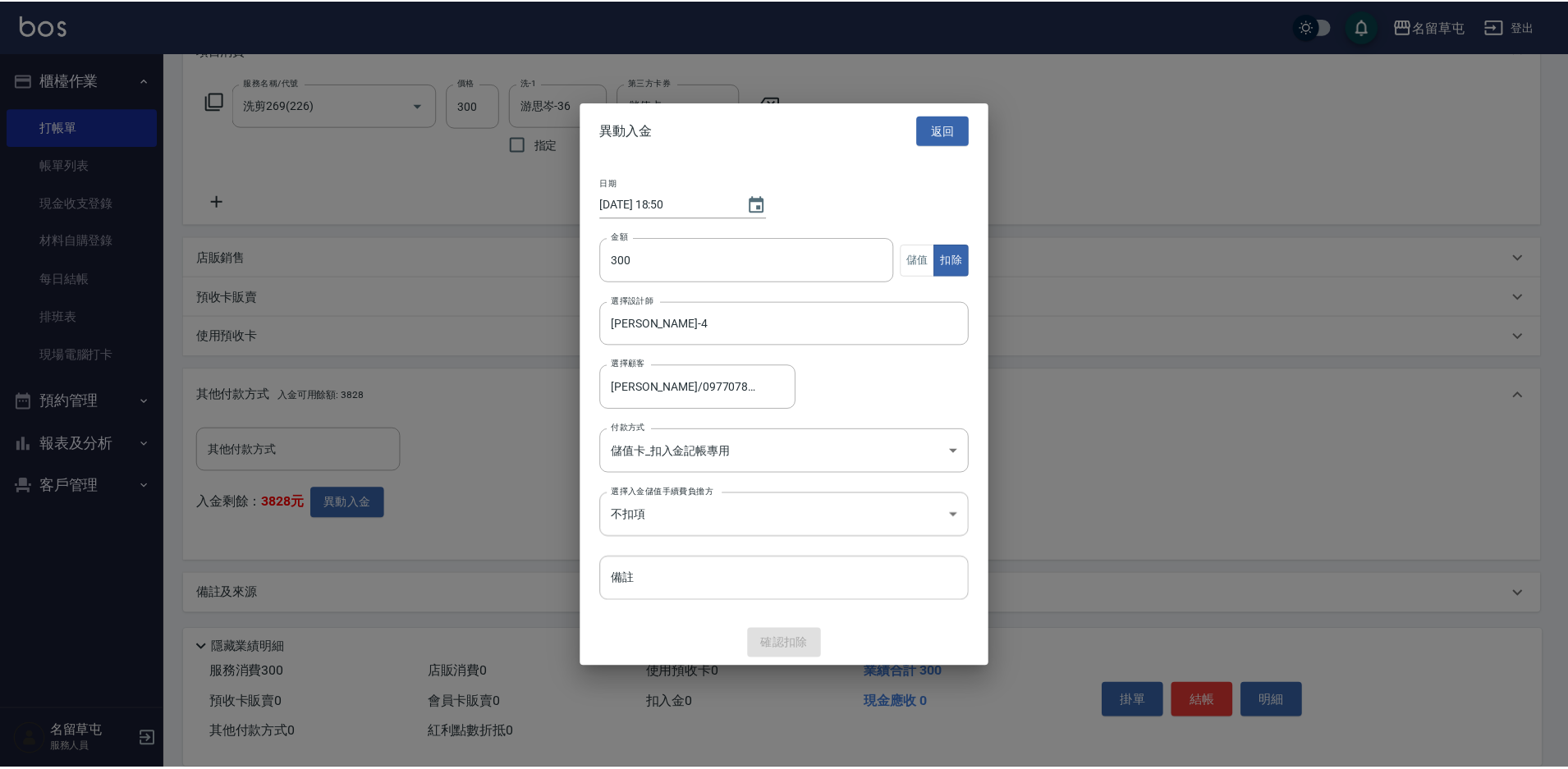
scroll to position [171, 0]
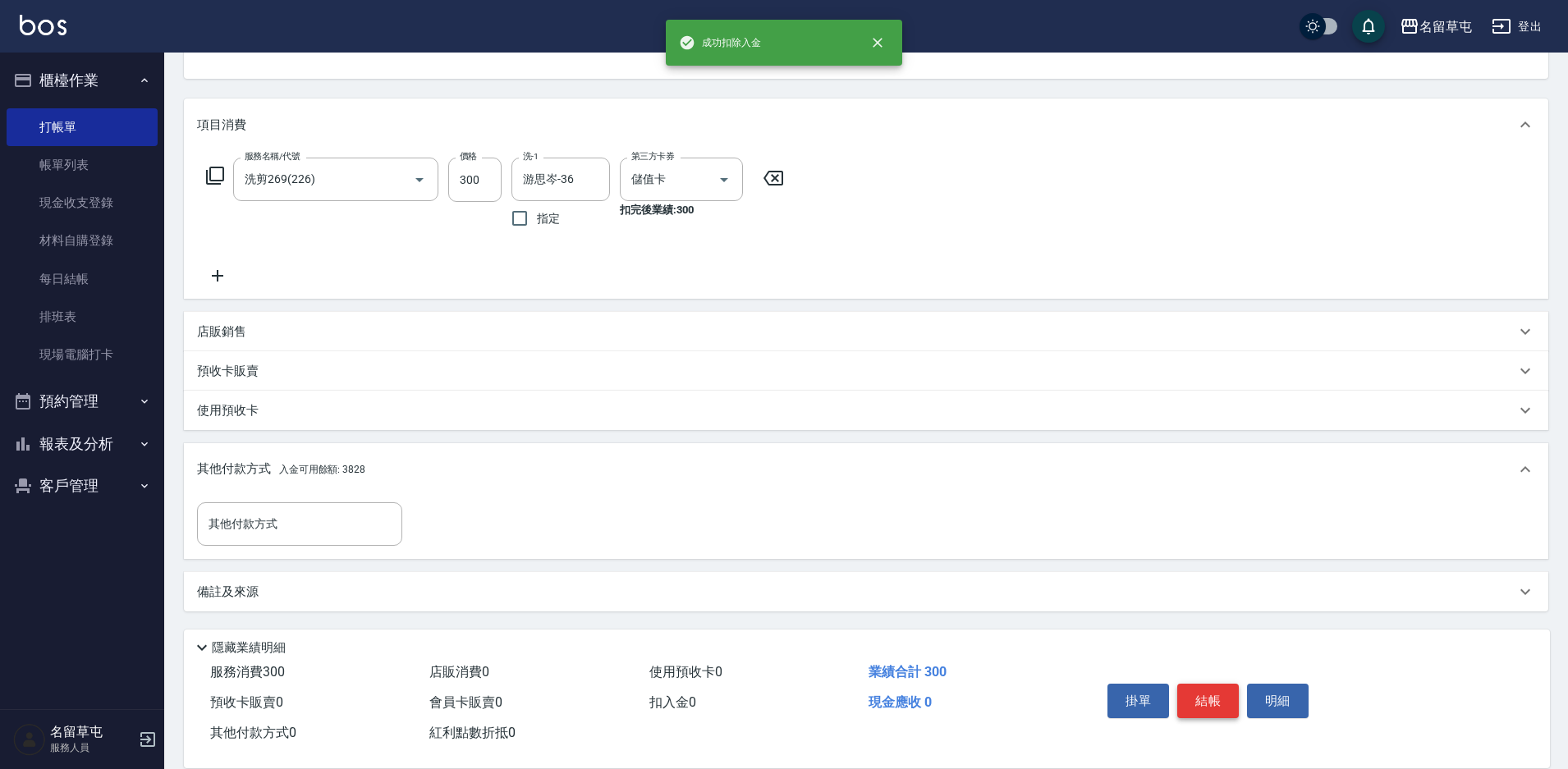
click at [1206, 684] on button "結帳" at bounding box center [1208, 701] width 62 height 34
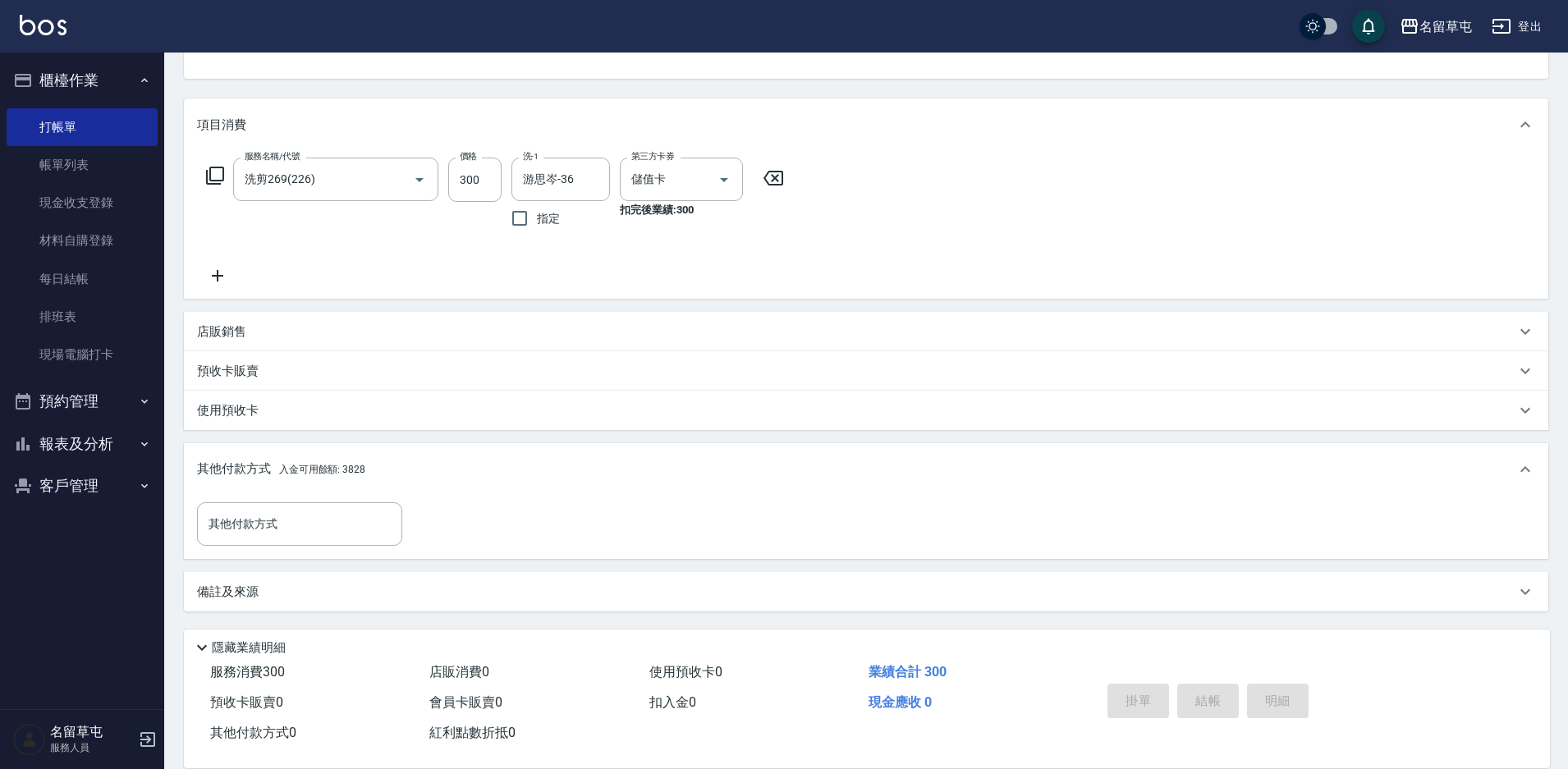
type input "[DATE] 18:50"
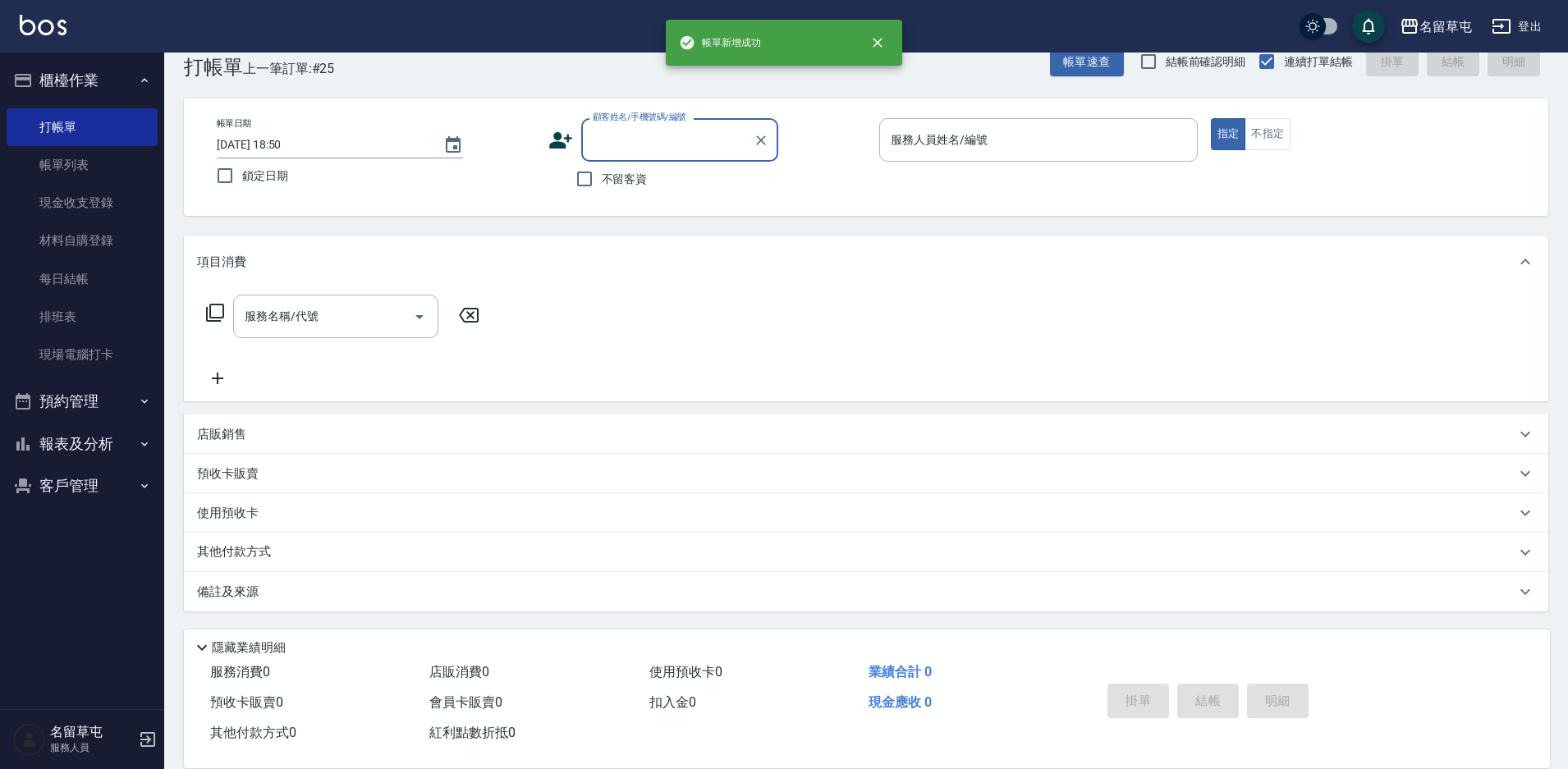
scroll to position [33, 0]
